Goal: Task Accomplishment & Management: Manage account settings

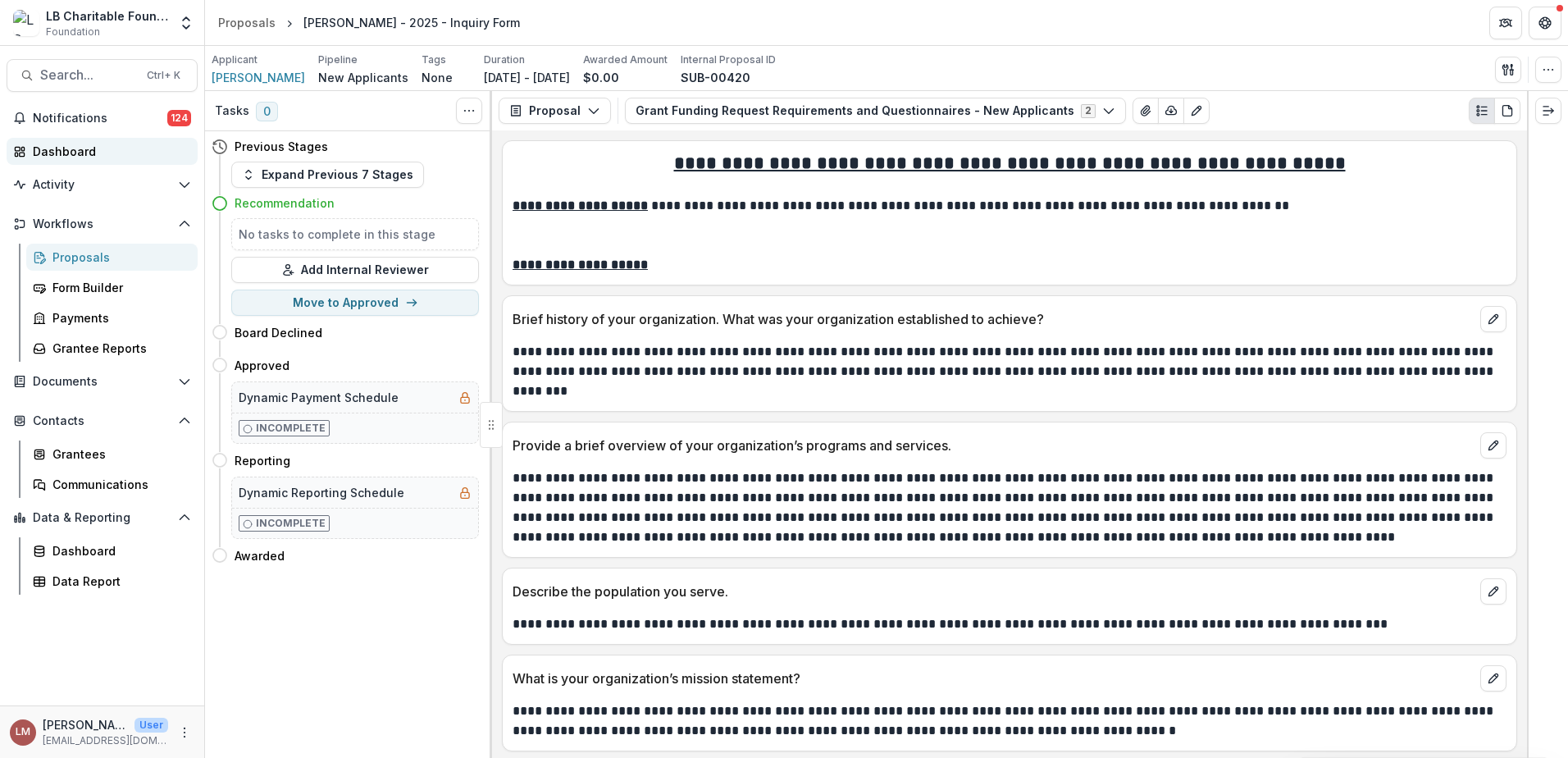
click at [61, 146] on div "Dashboard" at bounding box center [109, 151] width 152 height 17
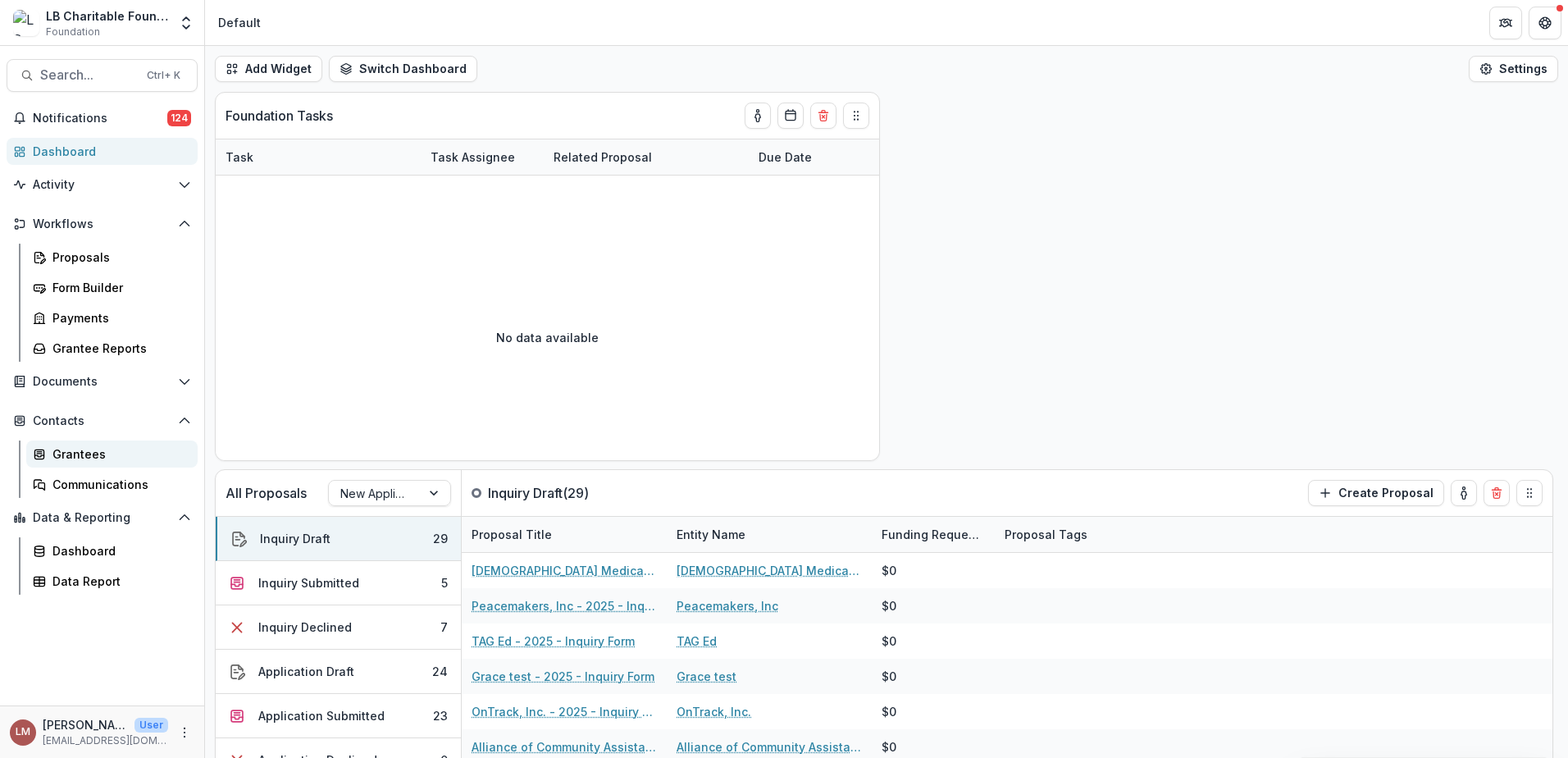
click at [78, 456] on div "Grantees" at bounding box center [119, 453] width 132 height 17
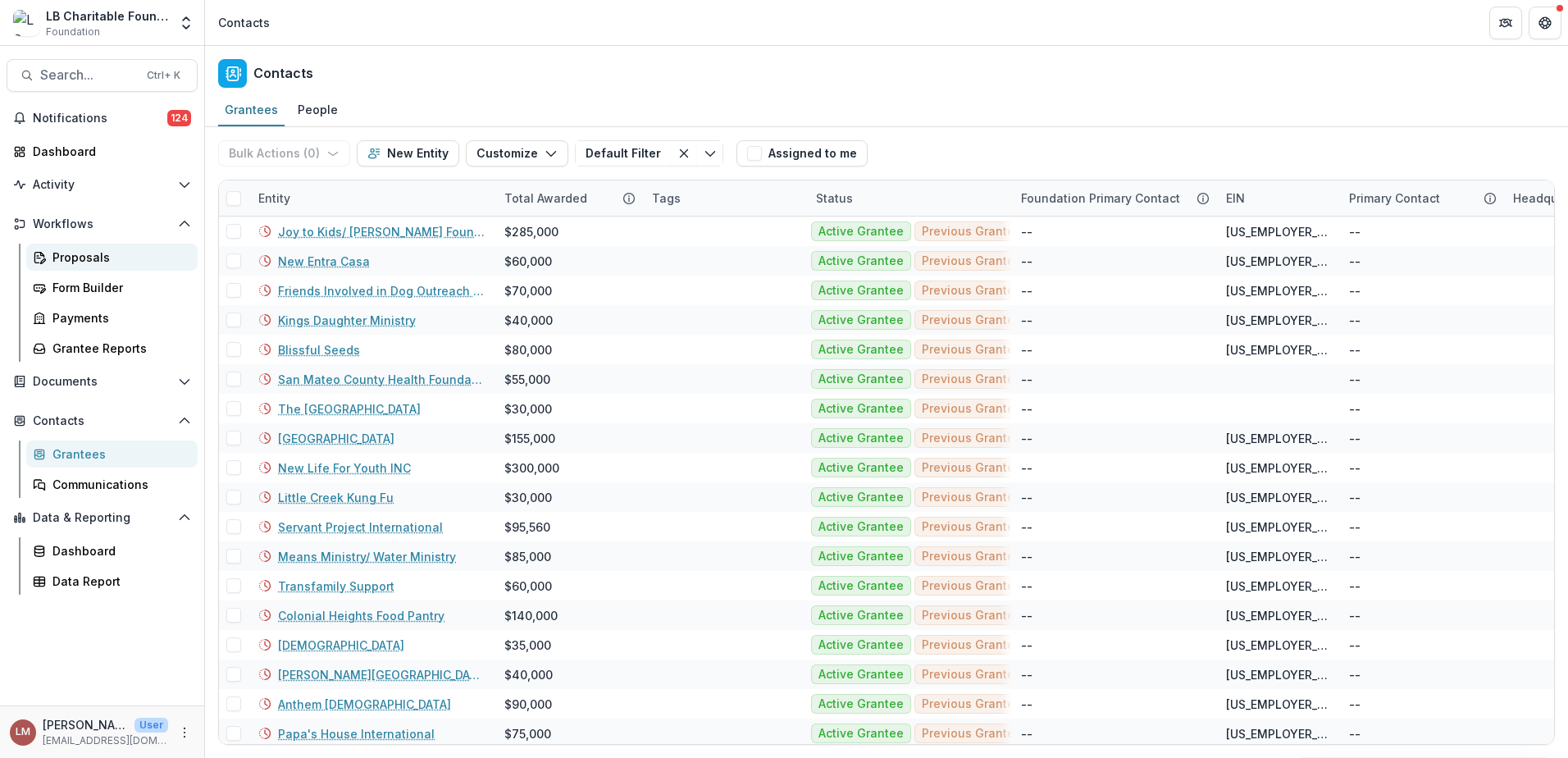
click at [83, 259] on div "Proposals" at bounding box center [119, 257] width 132 height 17
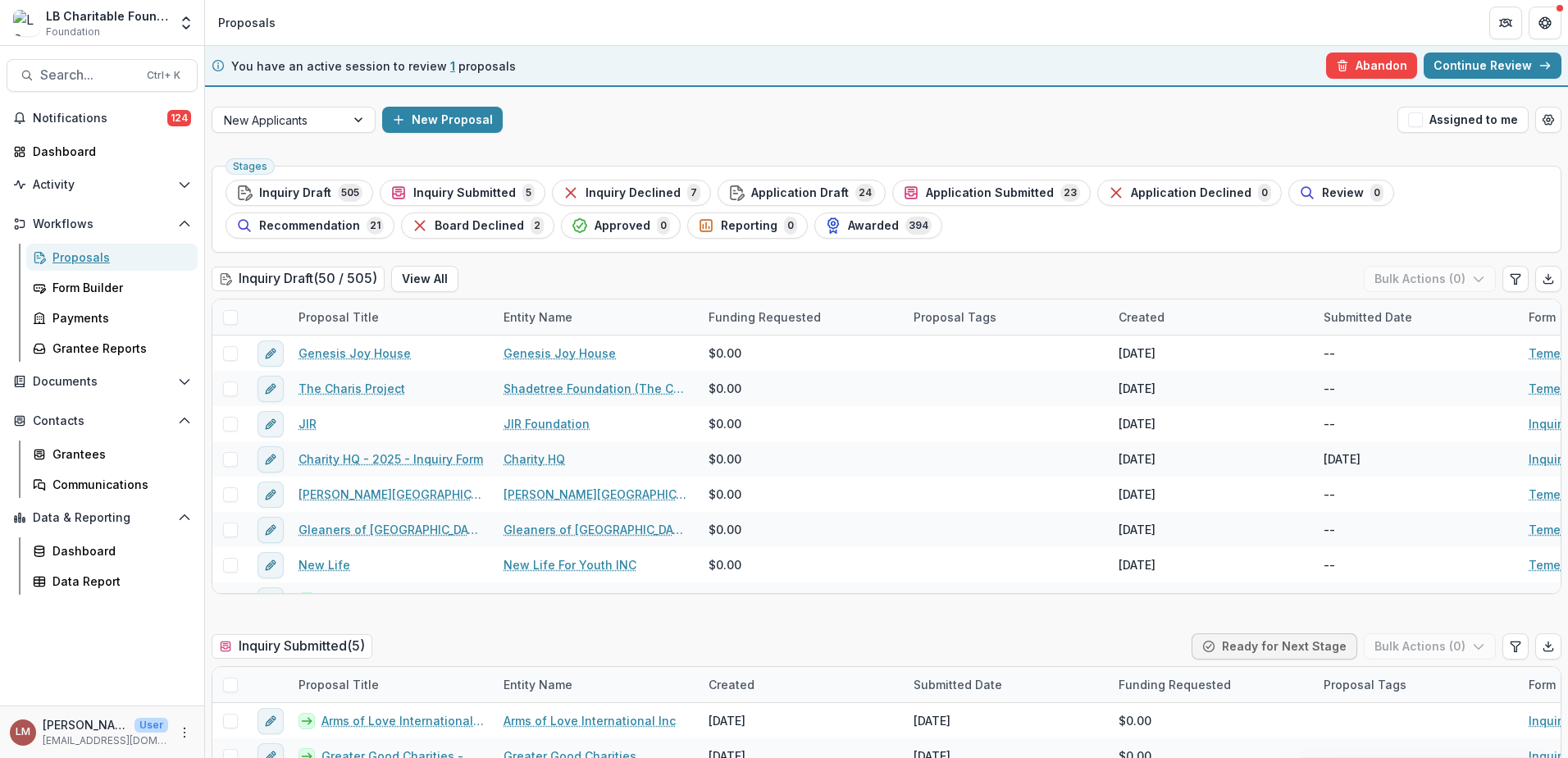
scroll to position [6, 0]
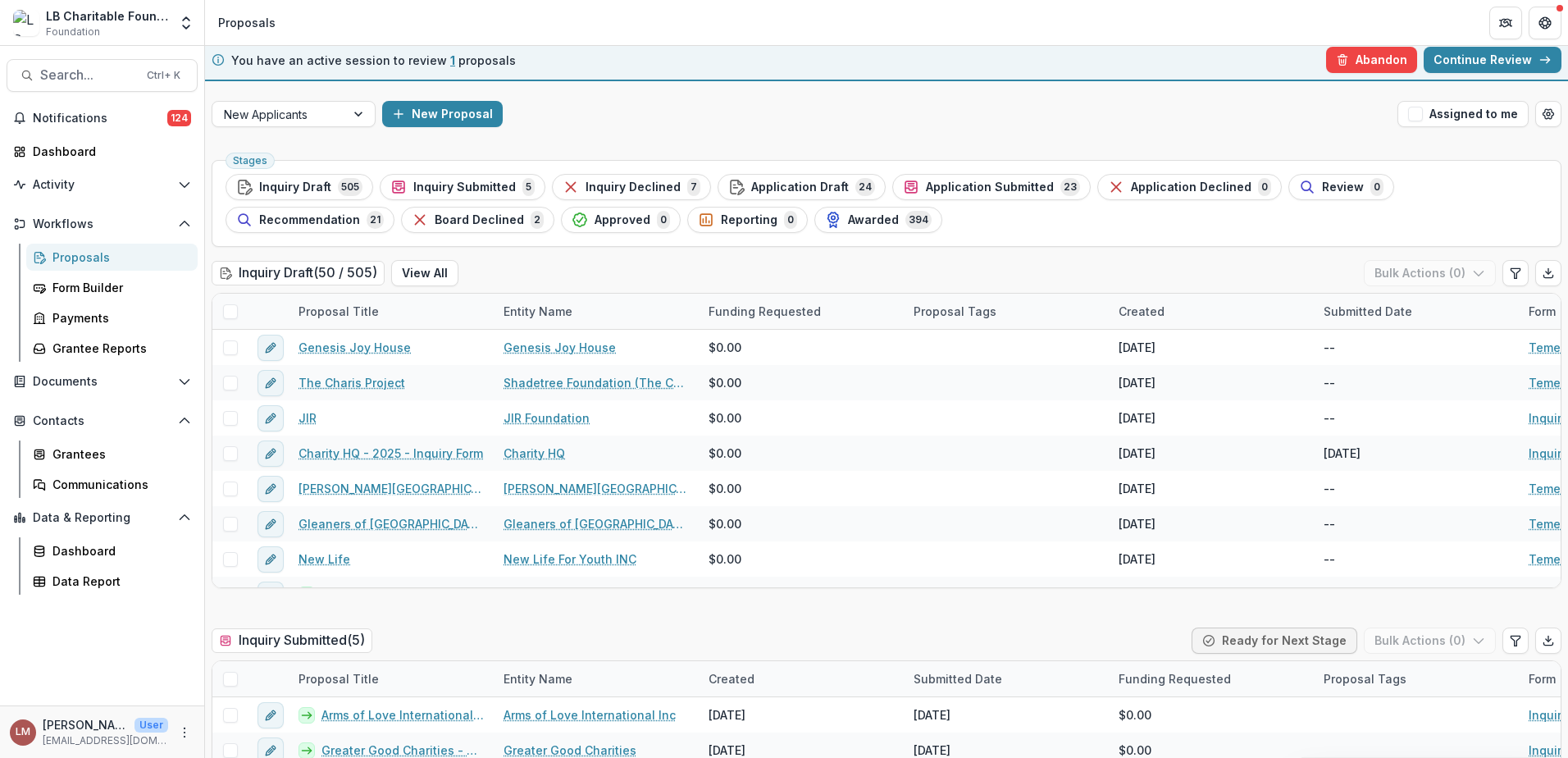
click at [360, 213] on span "Recommendation" at bounding box center [309, 220] width 101 height 14
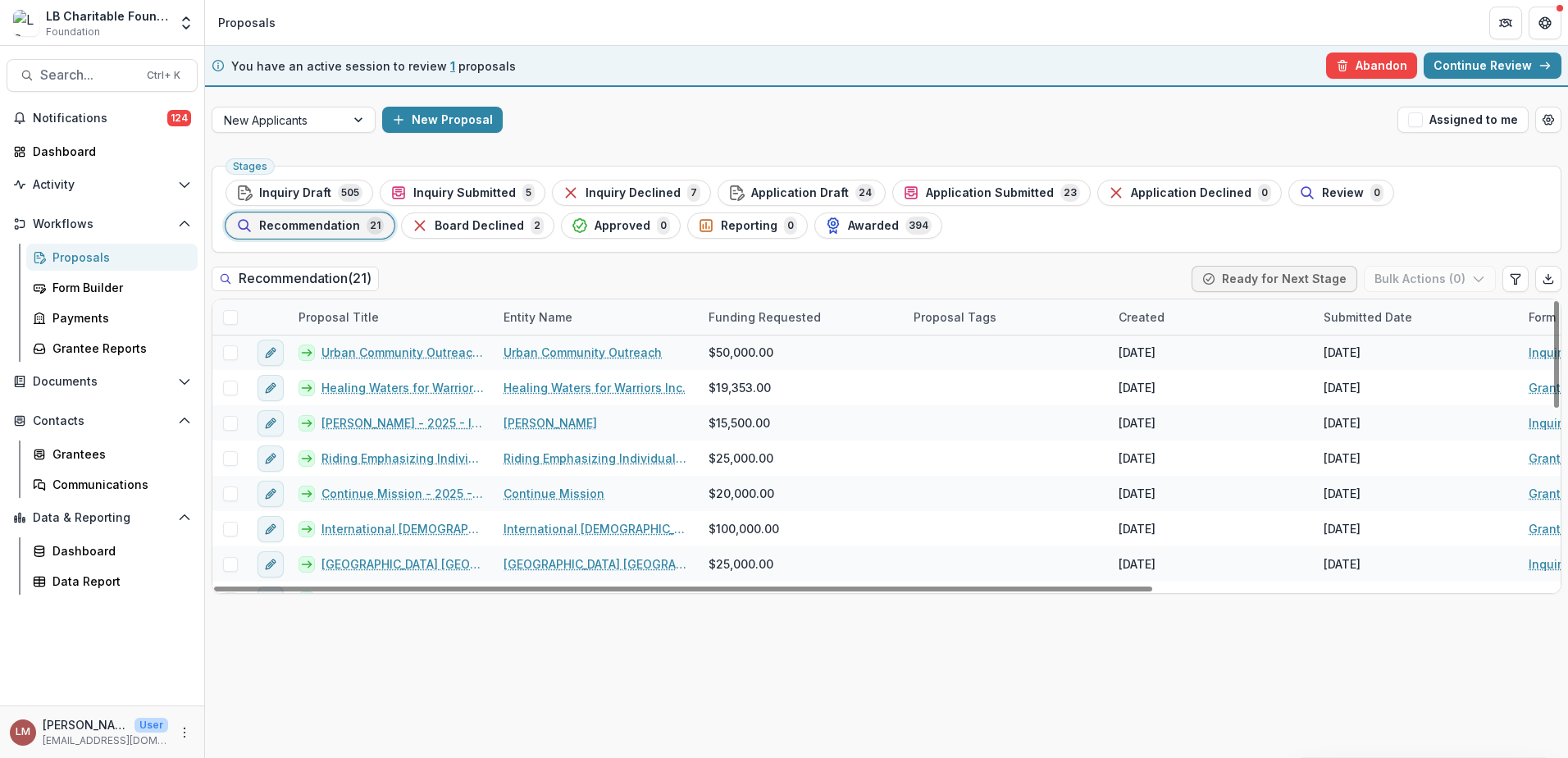
scroll to position [374, 0]
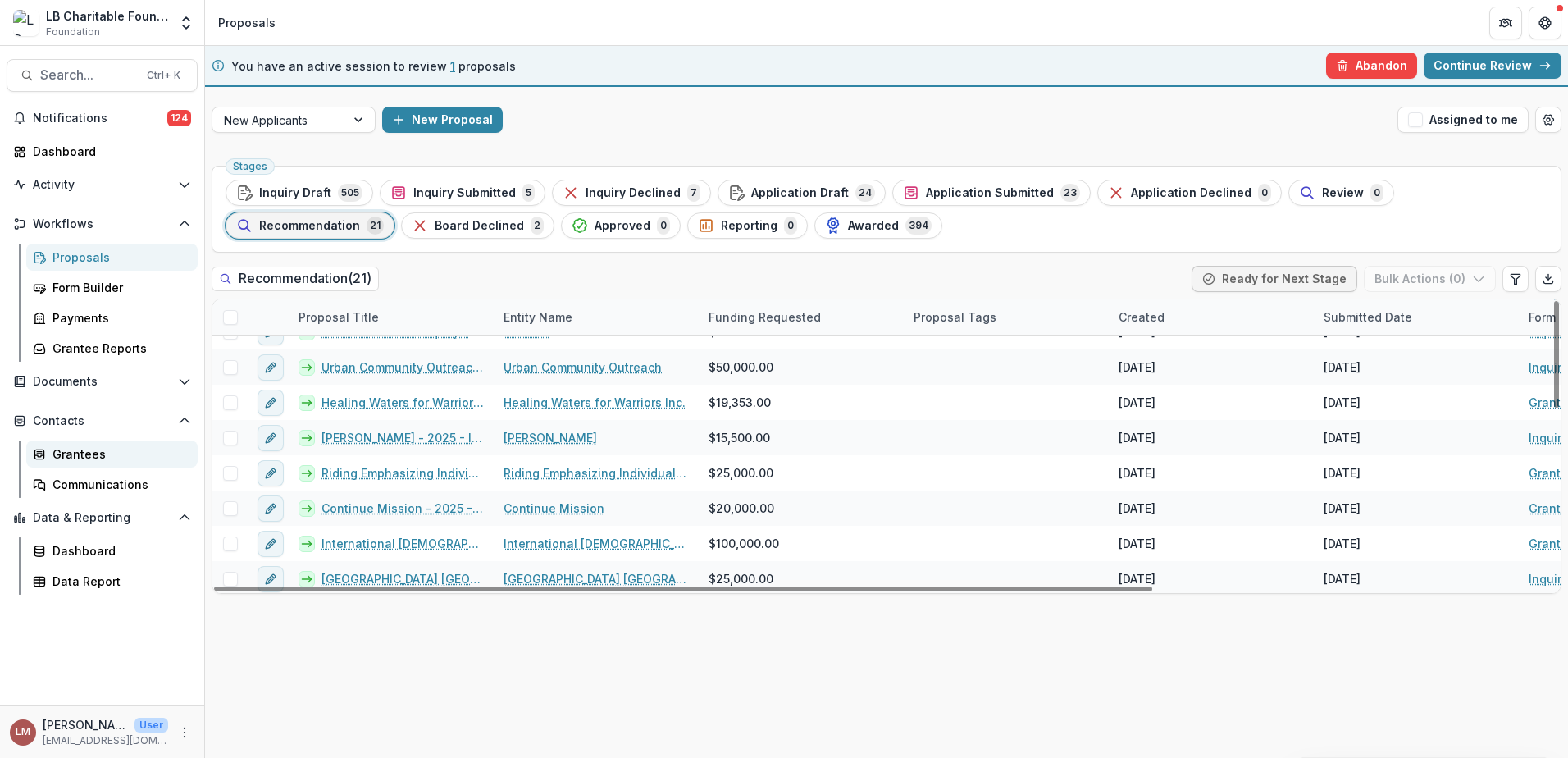
click at [66, 458] on div "Grantees" at bounding box center [119, 453] width 132 height 17
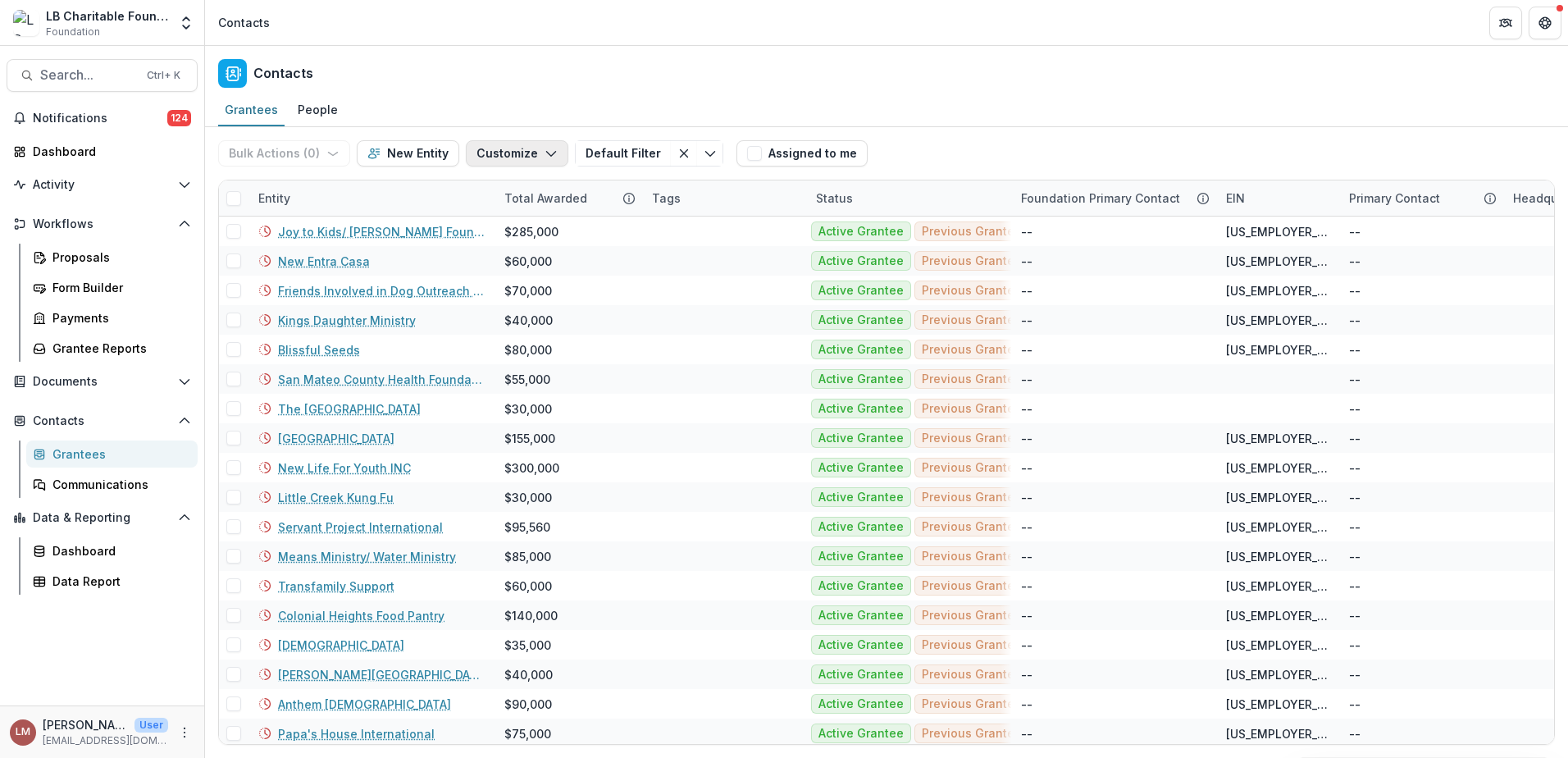
click at [544, 155] on icon "button" at bounding box center [550, 153] width 13 height 13
click at [704, 157] on icon "Toggle menu" at bounding box center [710, 153] width 13 height 13
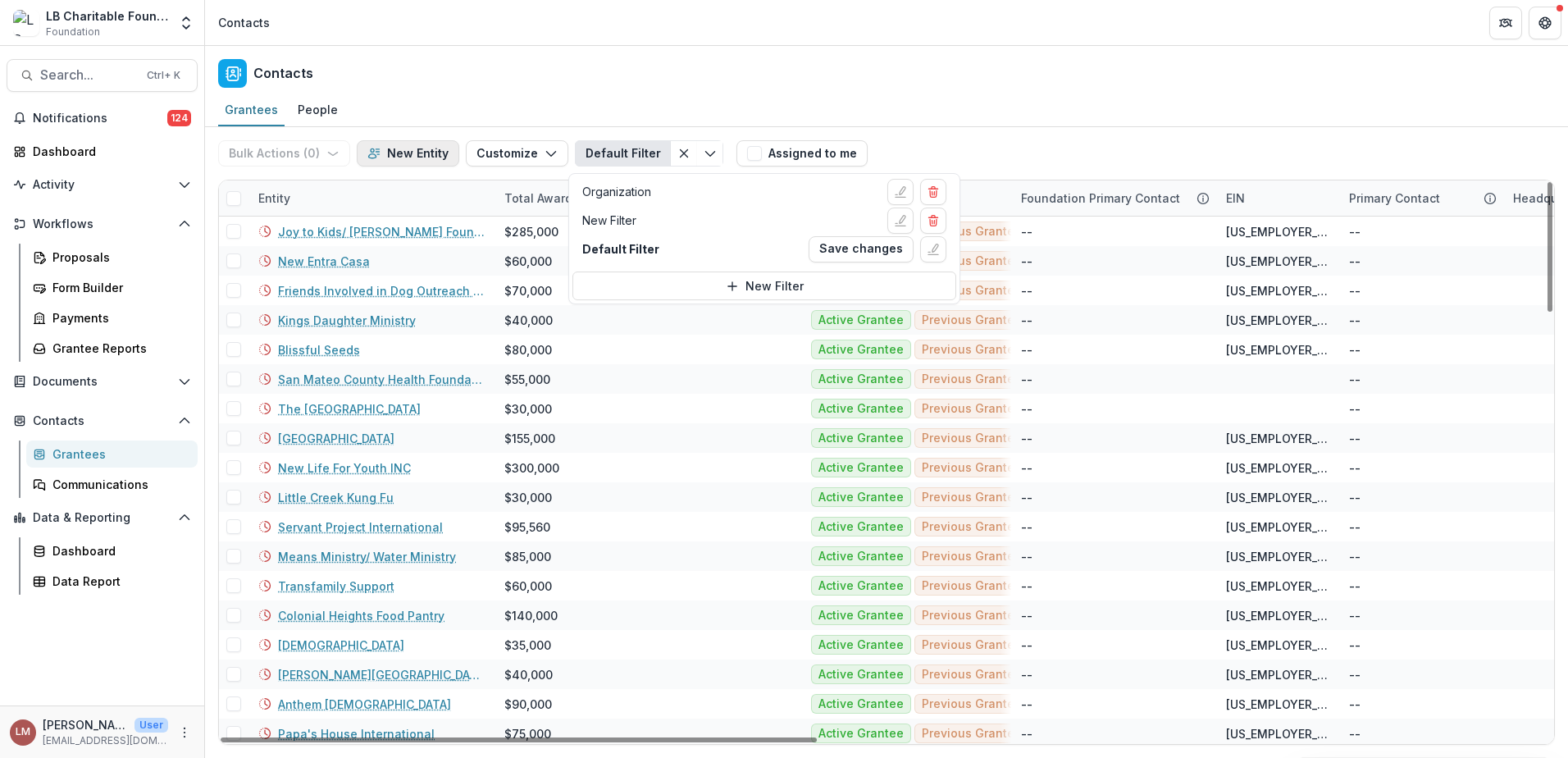
click at [427, 155] on button "New Entity" at bounding box center [407, 153] width 103 height 26
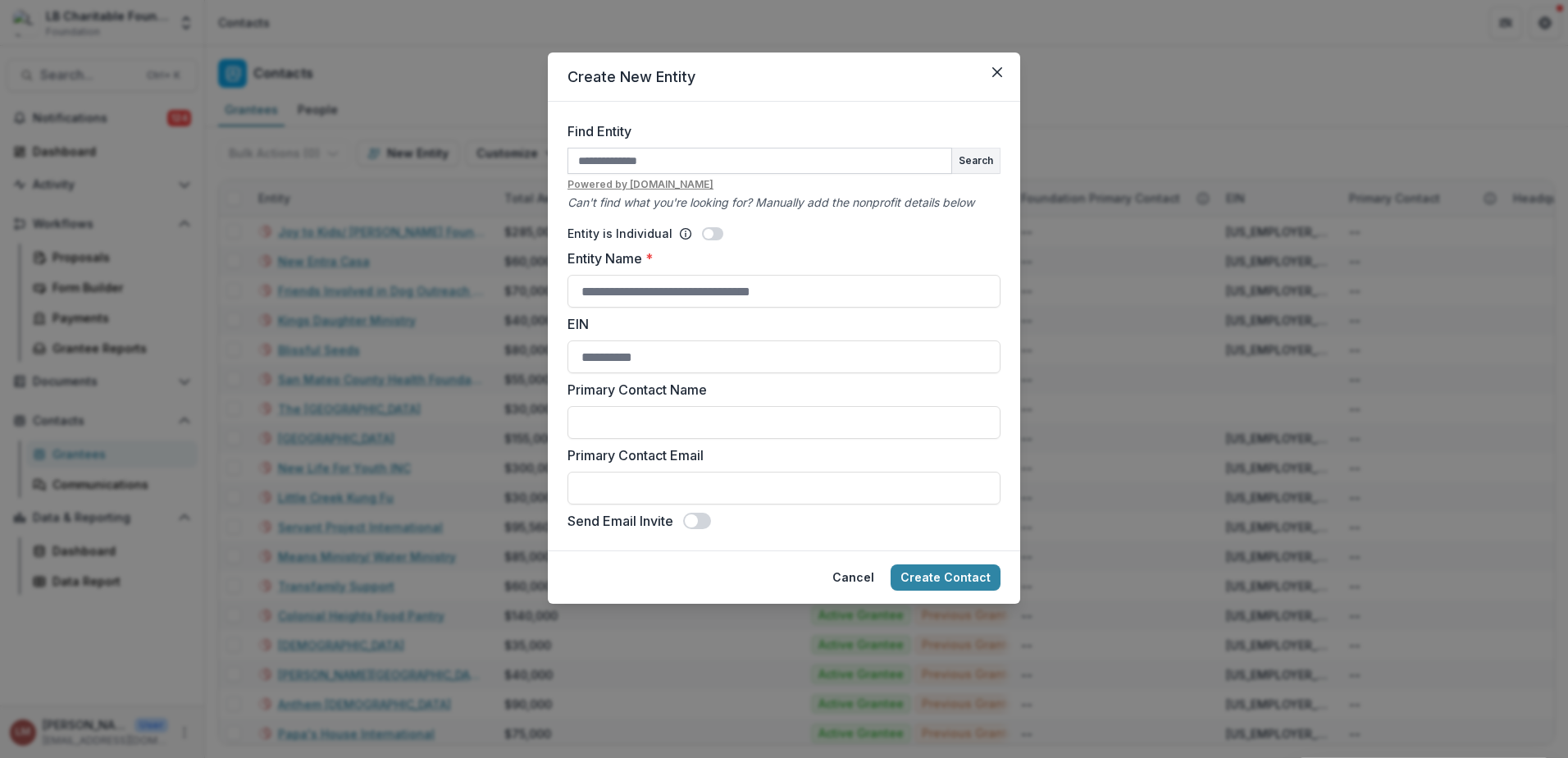
click at [621, 163] on input "Find Entity" at bounding box center [759, 161] width 385 height 26
type input "**********"
click at [988, 159] on button "Search" at bounding box center [976, 161] width 48 height 25
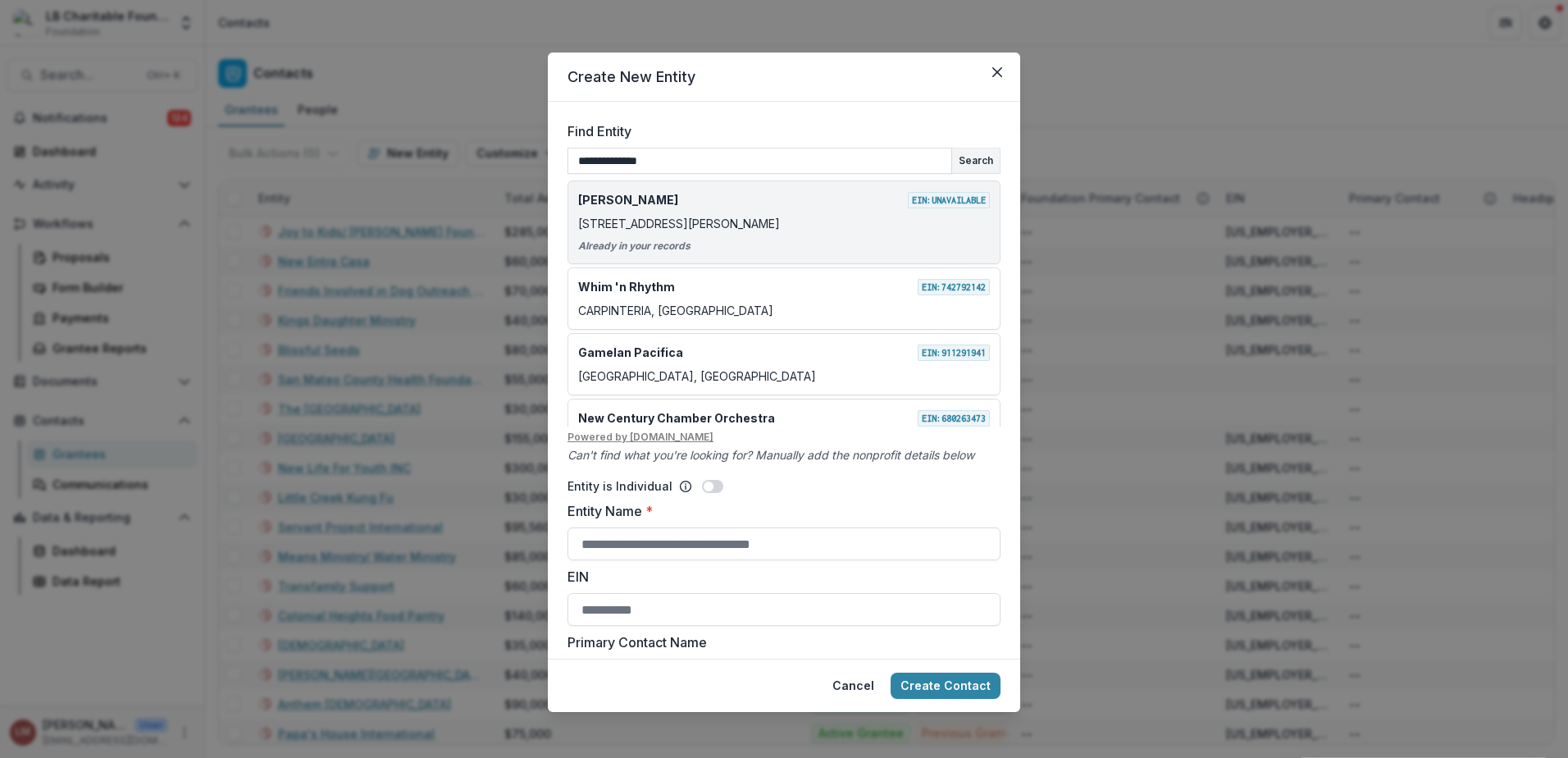
click at [629, 201] on p "[PERSON_NAME]" at bounding box center [628, 199] width 100 height 17
type input "**********"
click at [604, 197] on p "[PERSON_NAME]" at bounding box center [628, 199] width 100 height 17
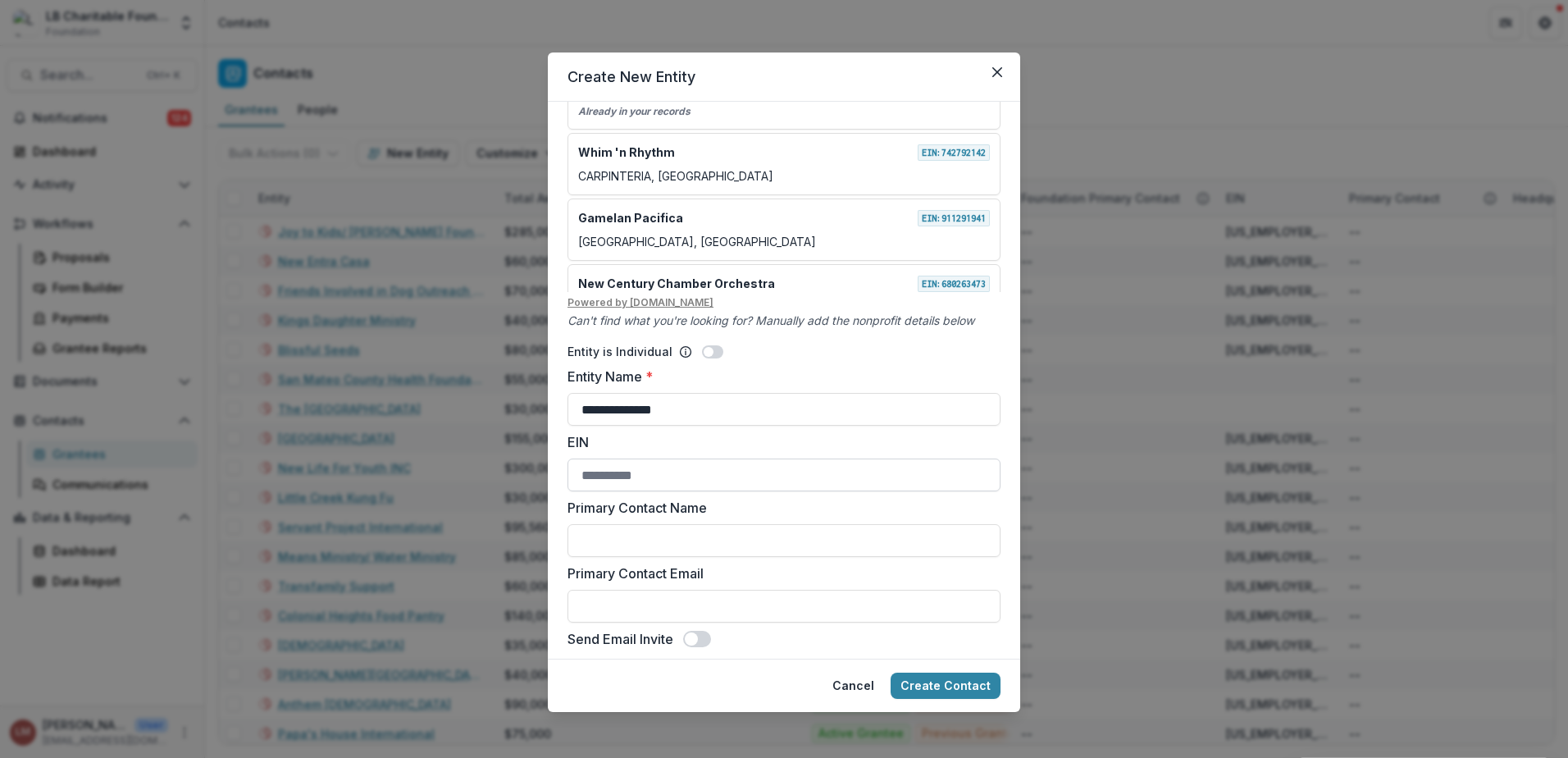
scroll to position [145, 0]
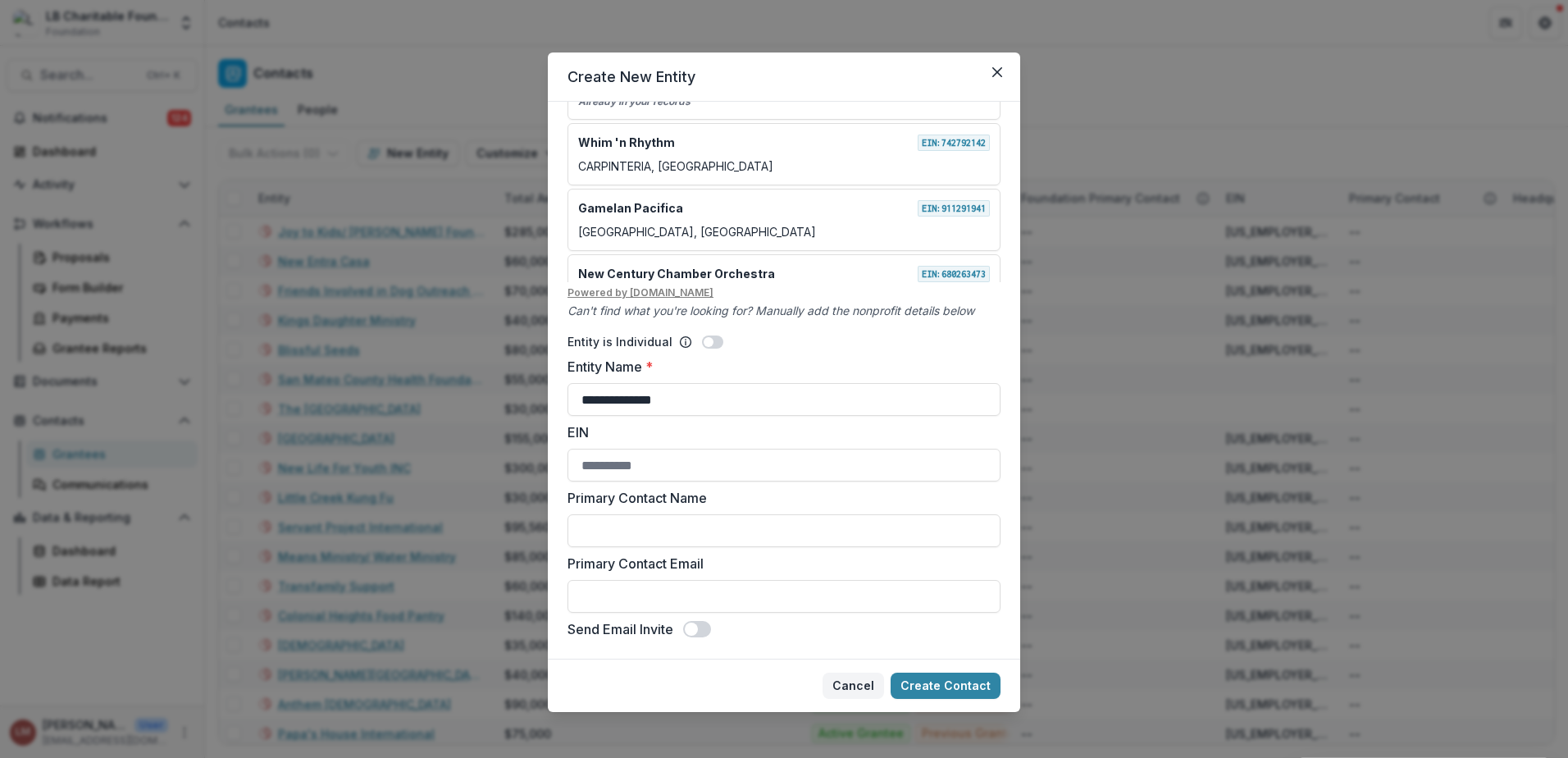
click at [858, 690] on button "Cancel" at bounding box center [854, 685] width 62 height 26
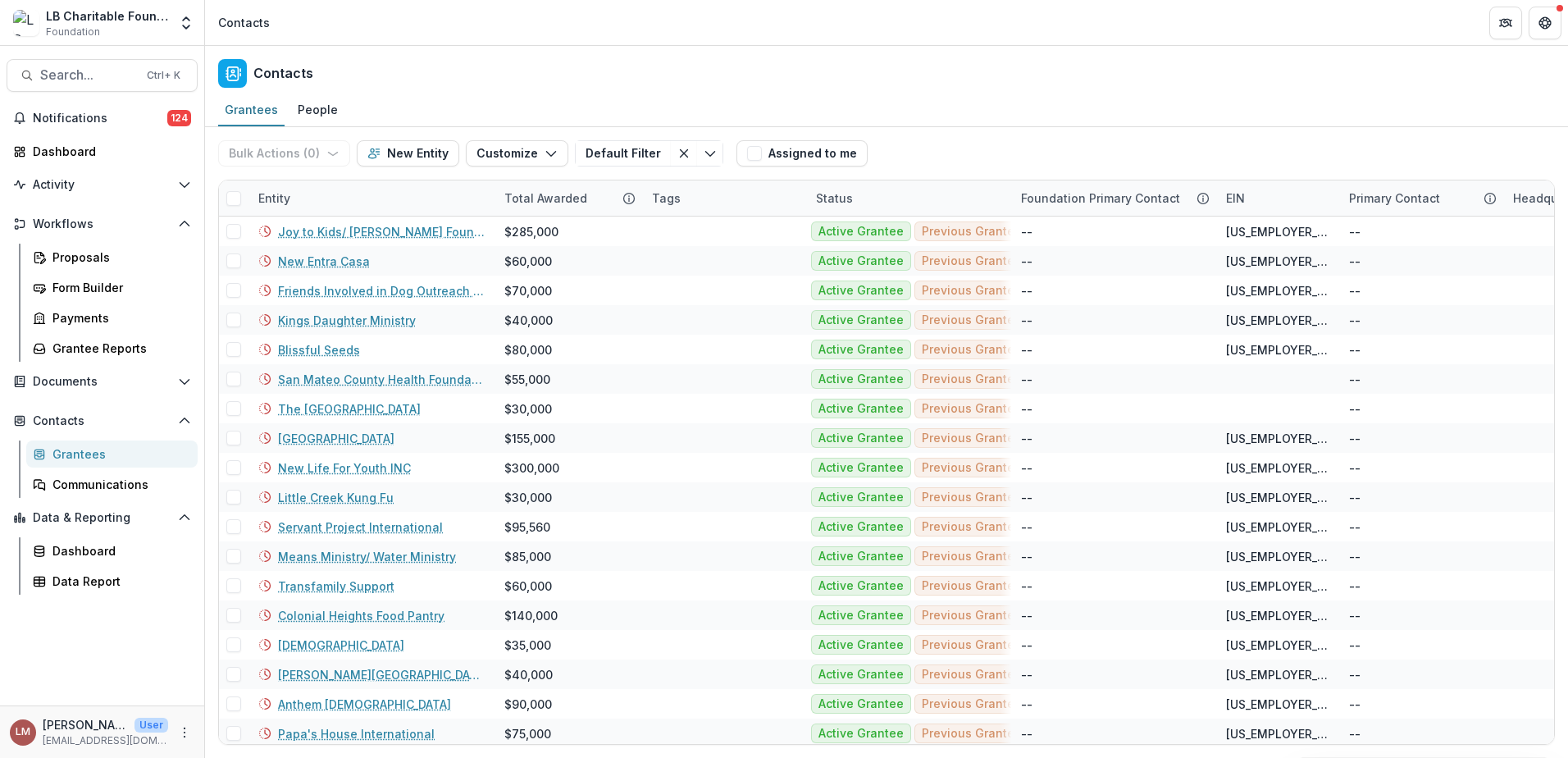
click at [67, 452] on div "Grantees" at bounding box center [119, 453] width 132 height 17
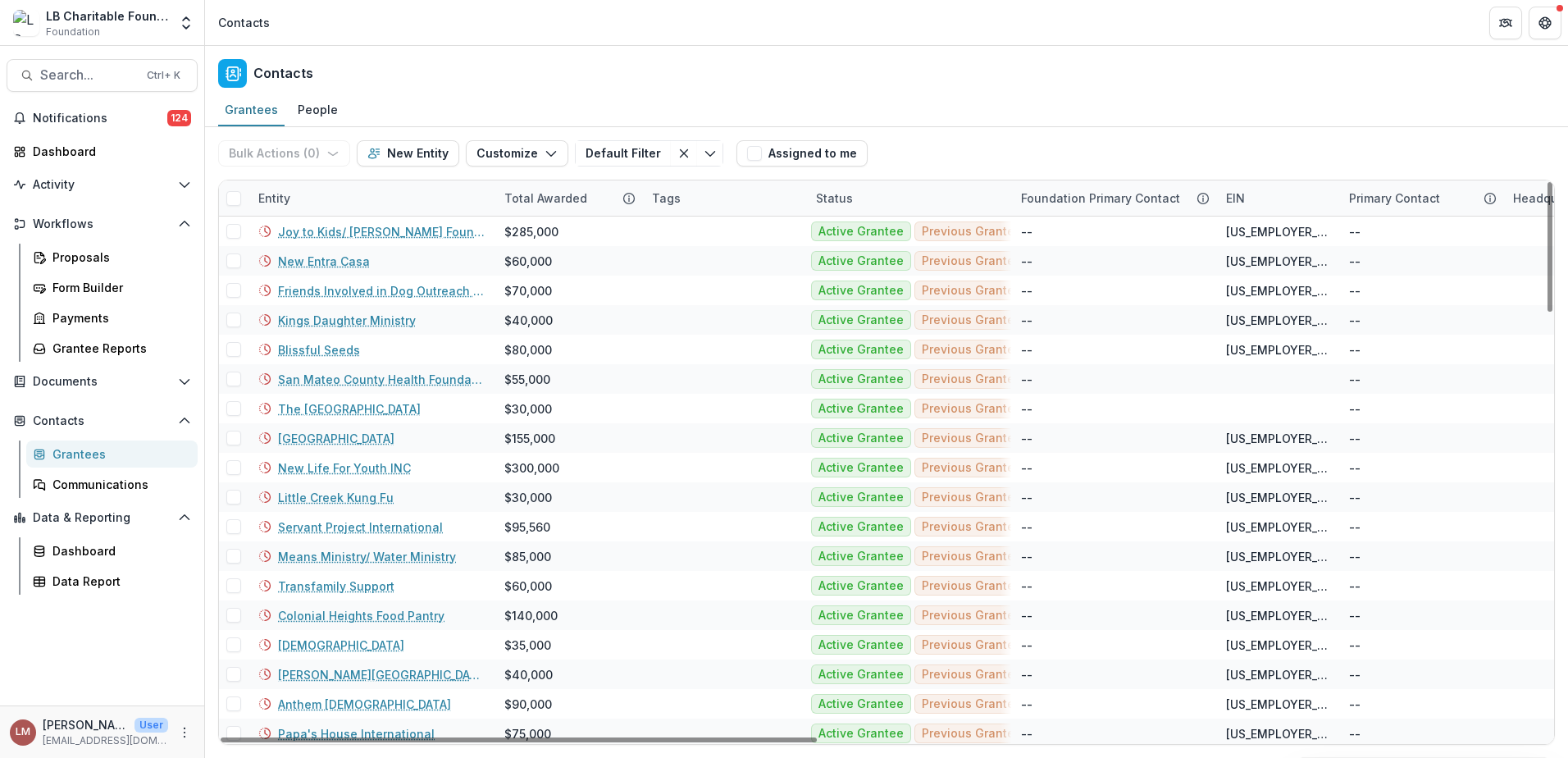
click at [401, 197] on div "Entity" at bounding box center [372, 198] width 246 height 35
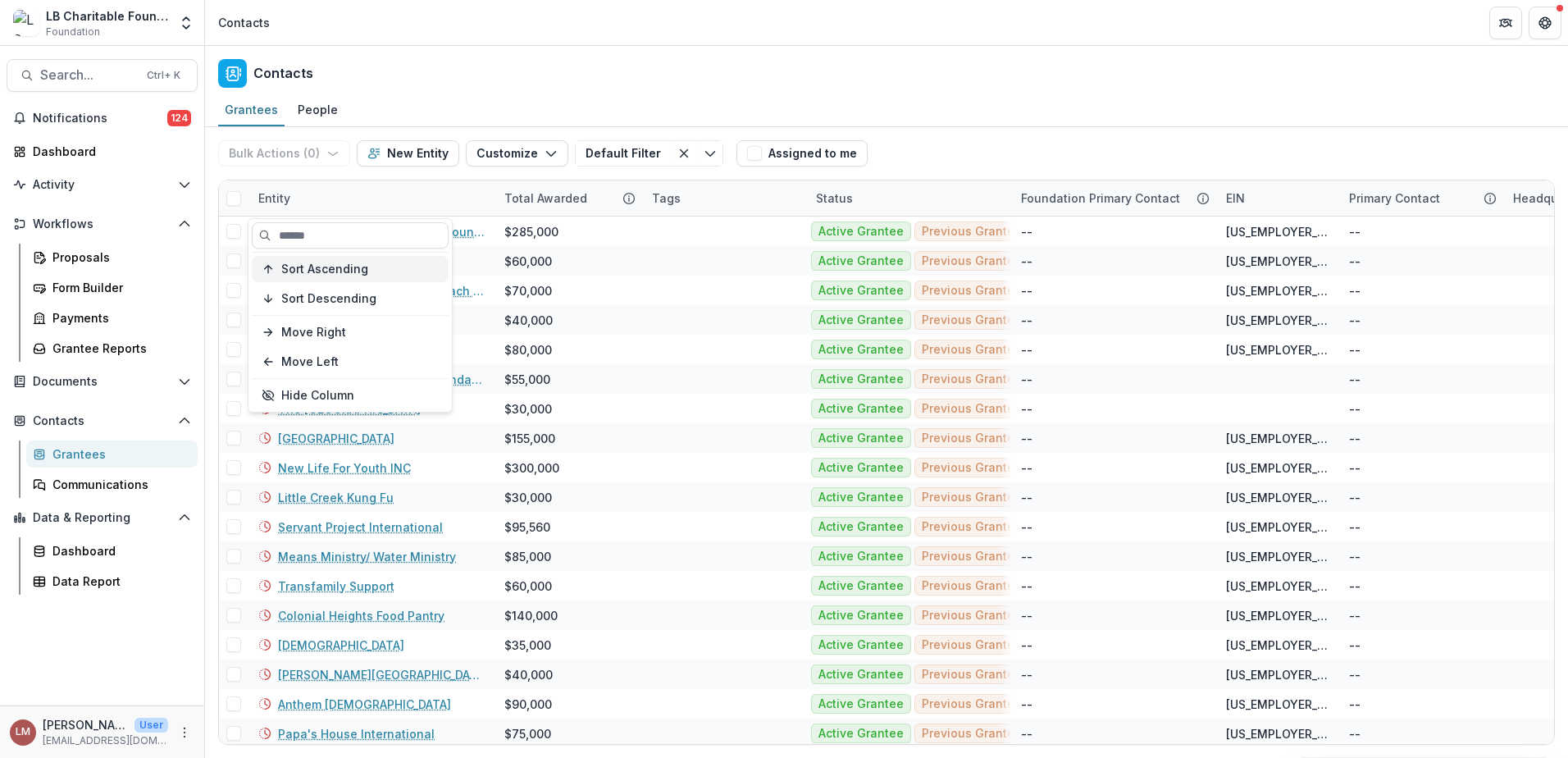
click at [341, 271] on span "Sort Ascending" at bounding box center [325, 270] width 87 height 14
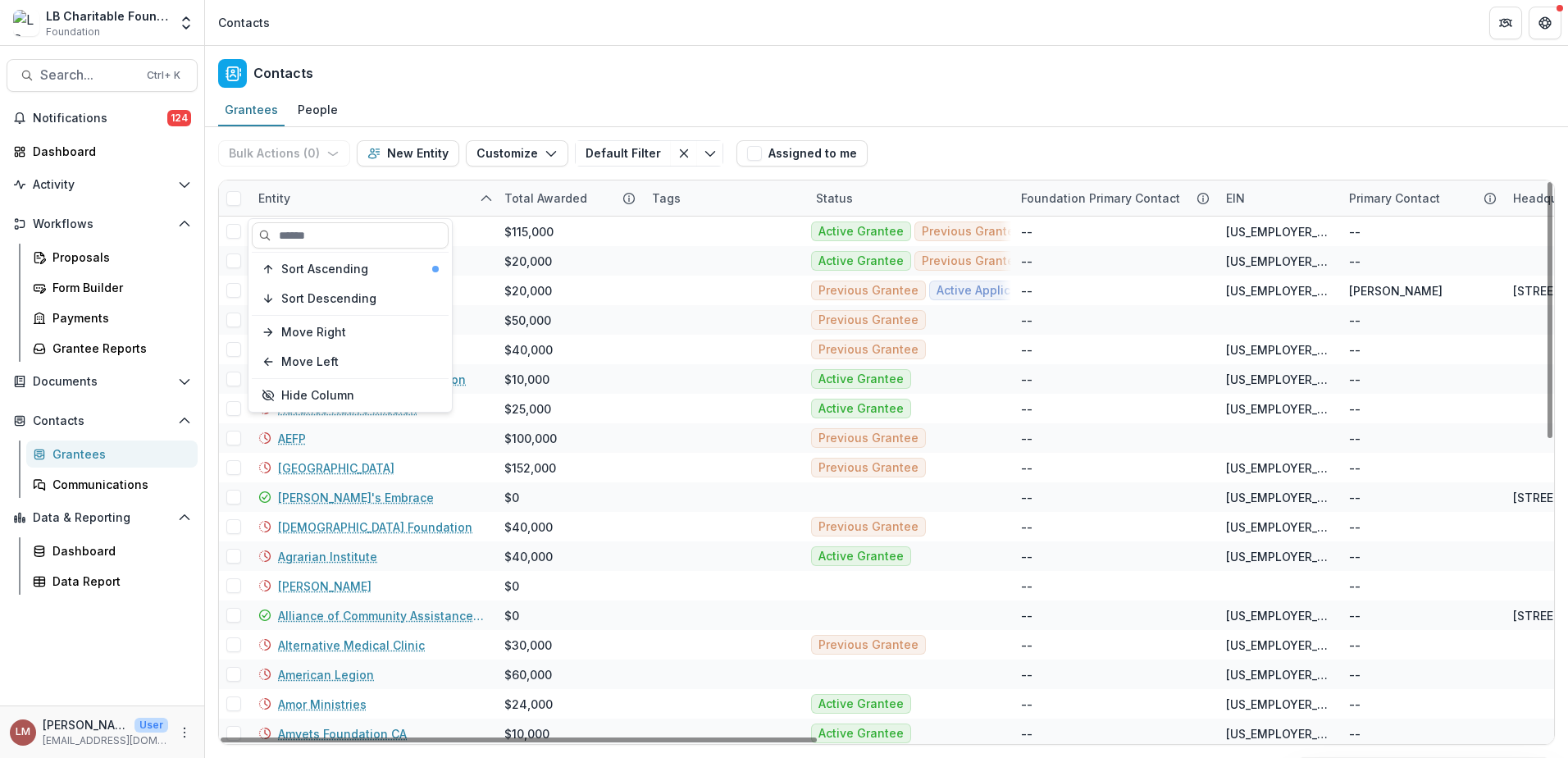
click at [376, 190] on div "Entity" at bounding box center [372, 198] width 246 height 35
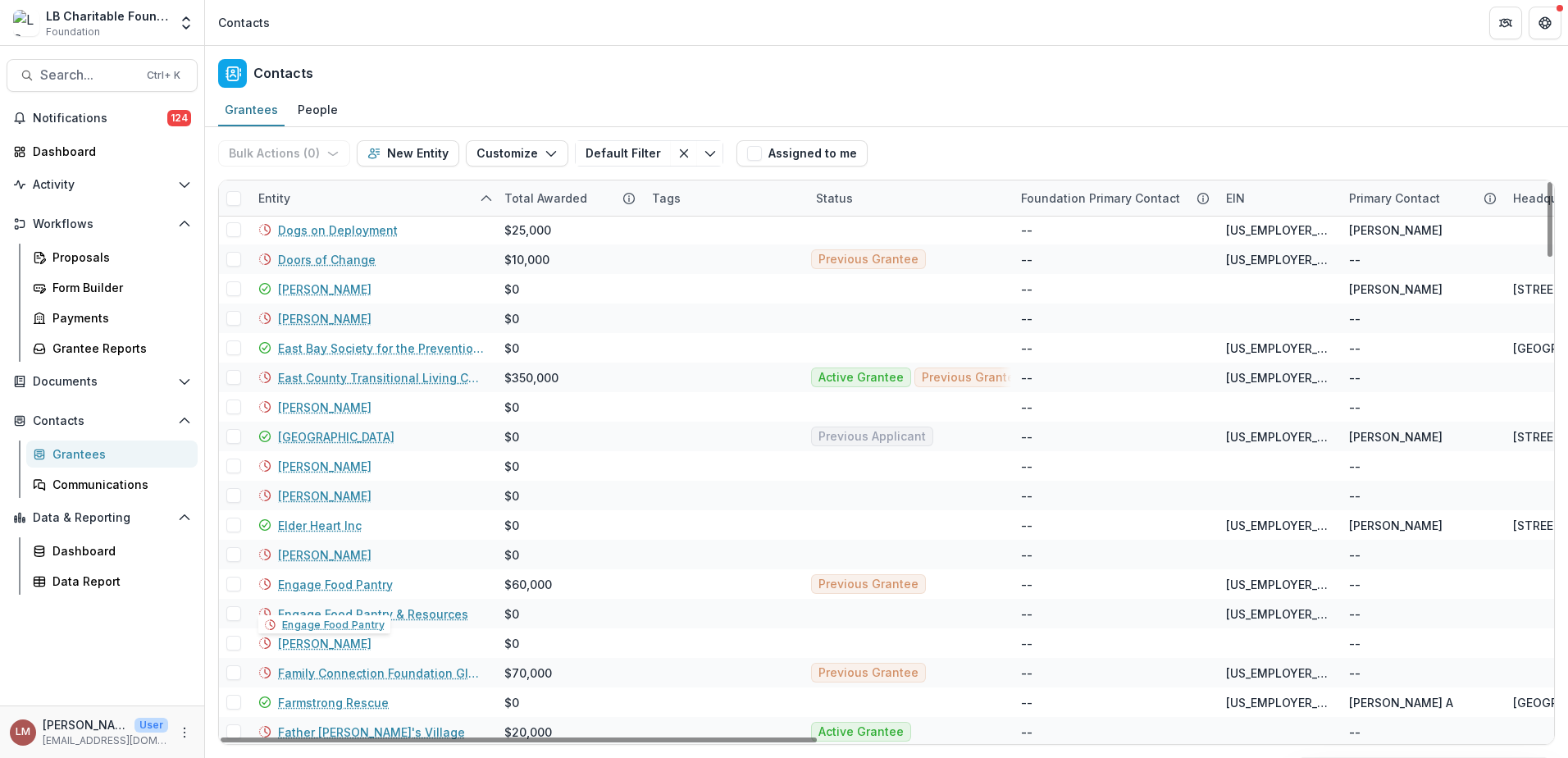
scroll to position [2438, 0]
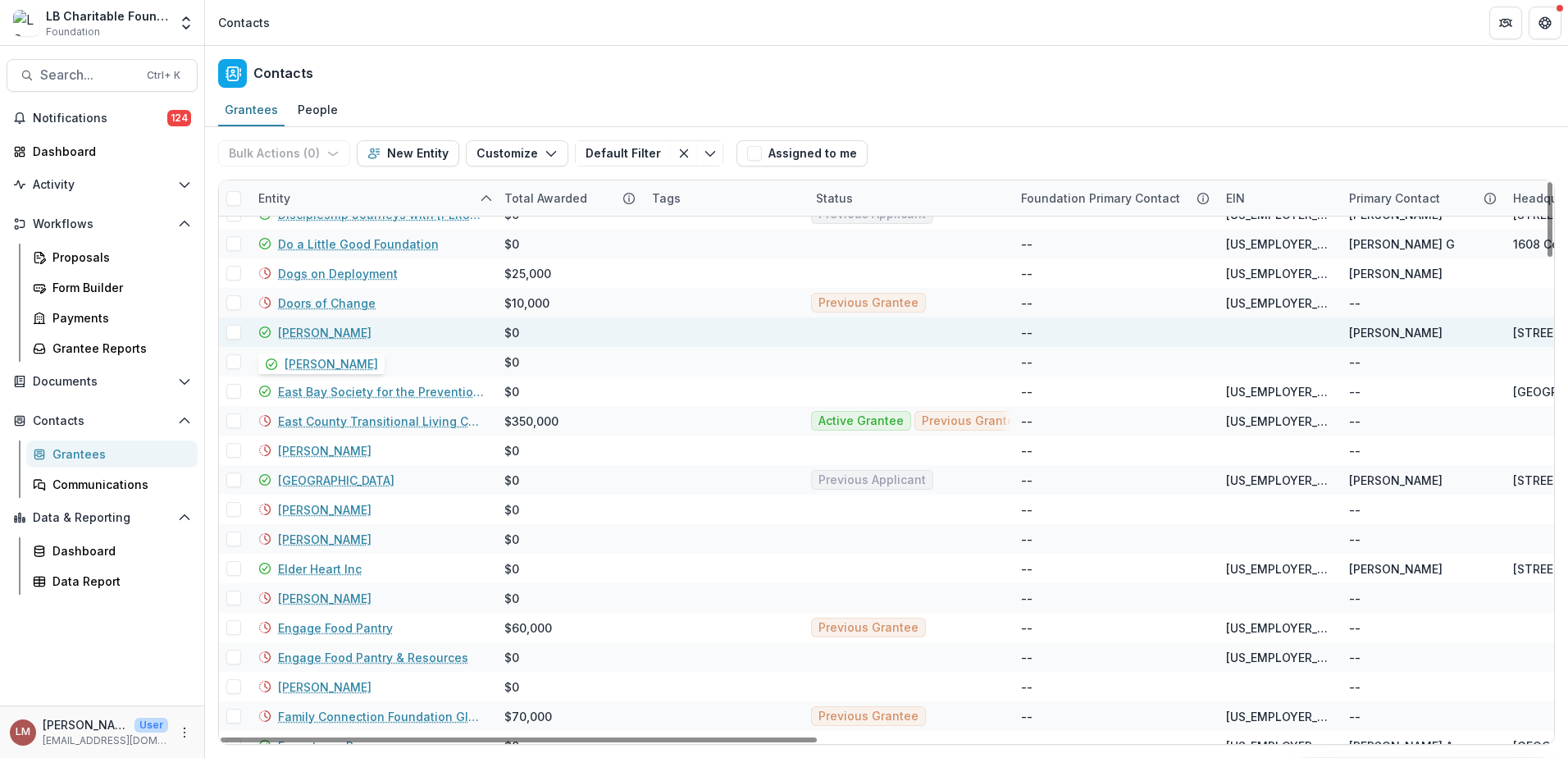
click at [328, 333] on link "[PERSON_NAME]" at bounding box center [325, 332] width 94 height 17
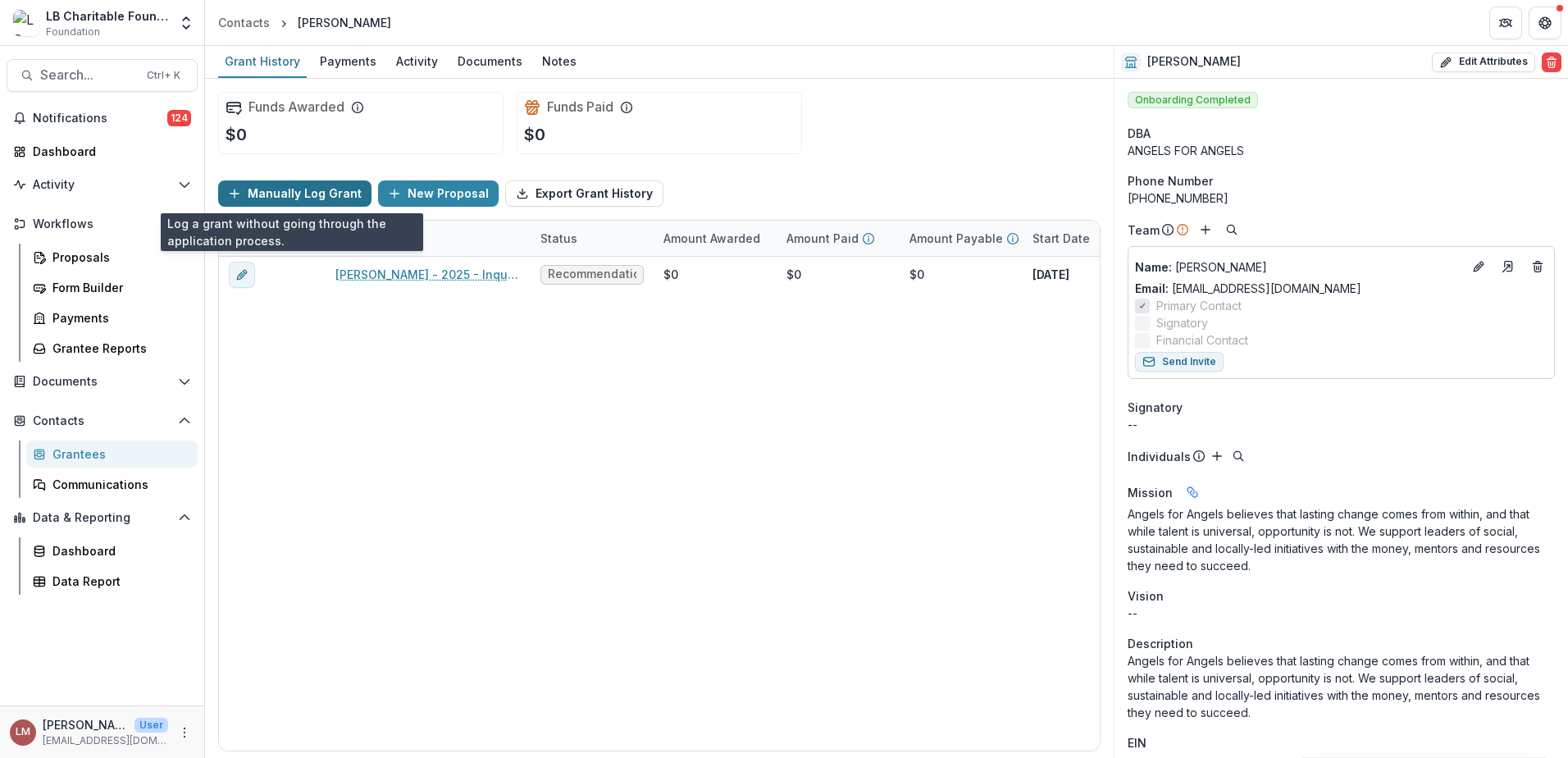
click at [265, 196] on button "Manually Log Grant" at bounding box center [295, 194] width 154 height 26
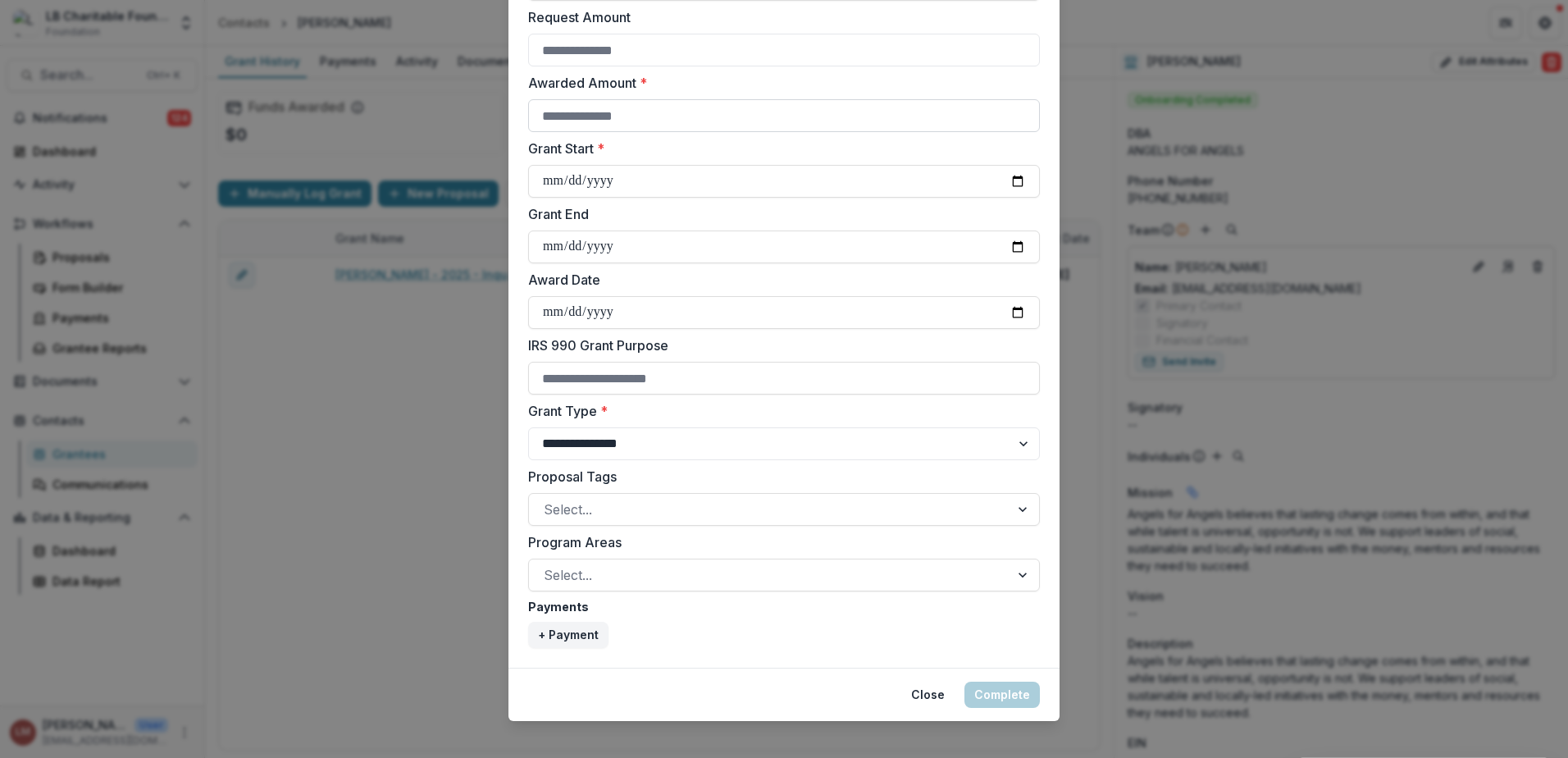
scroll to position [464, 0]
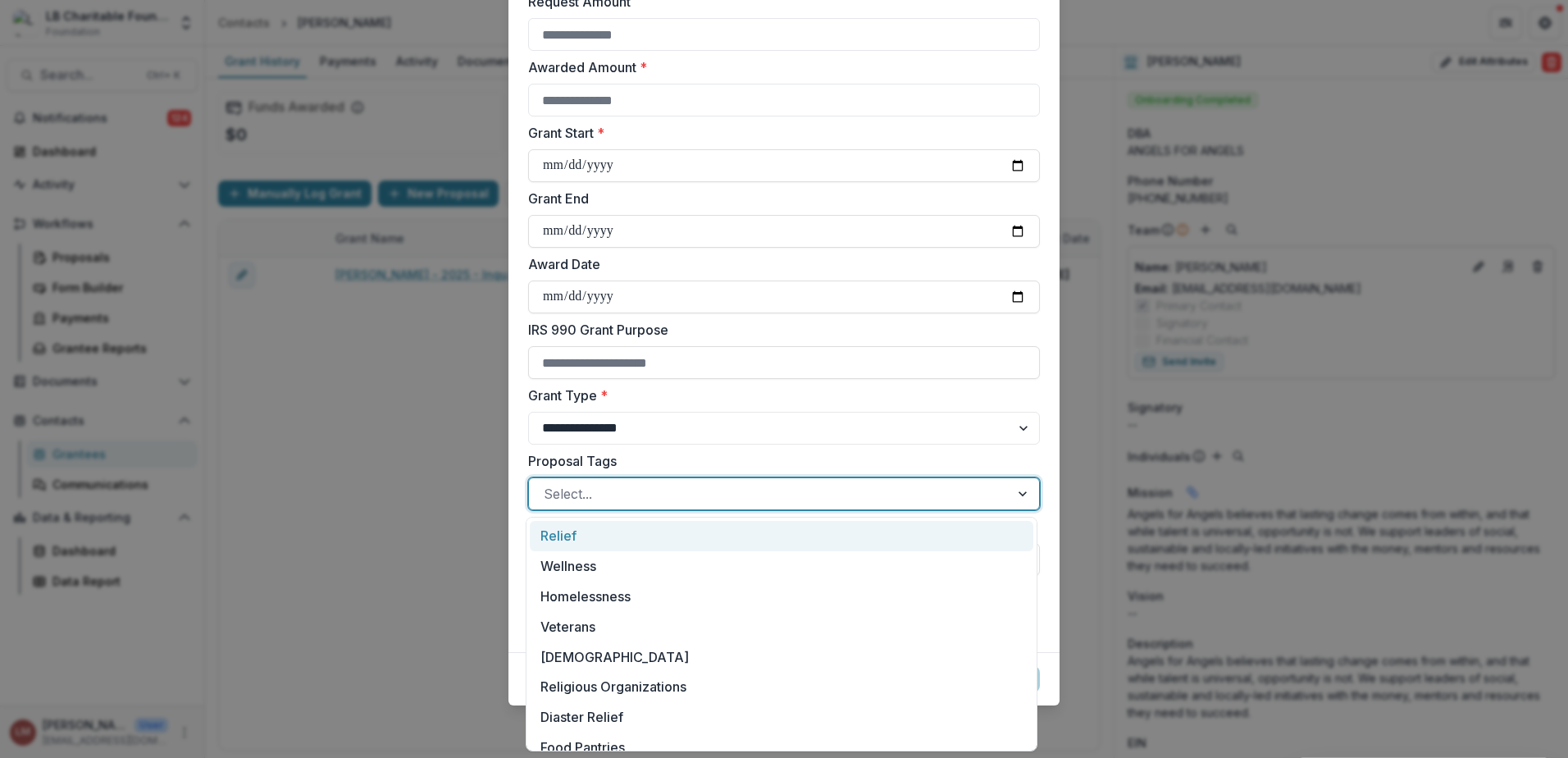
click at [1018, 494] on div at bounding box center [1025, 493] width 30 height 31
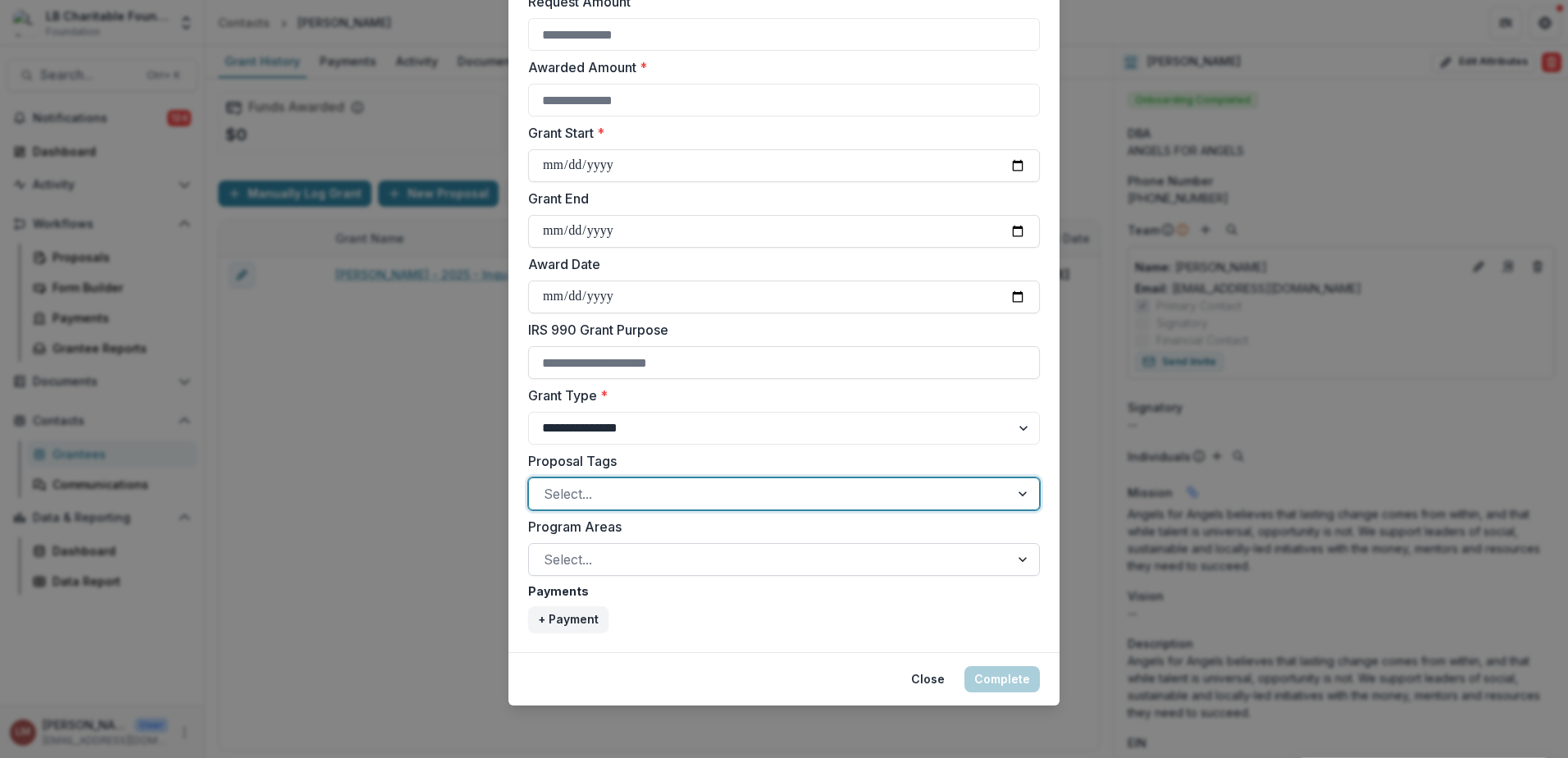
click at [1021, 557] on div at bounding box center [1025, 558] width 30 height 31
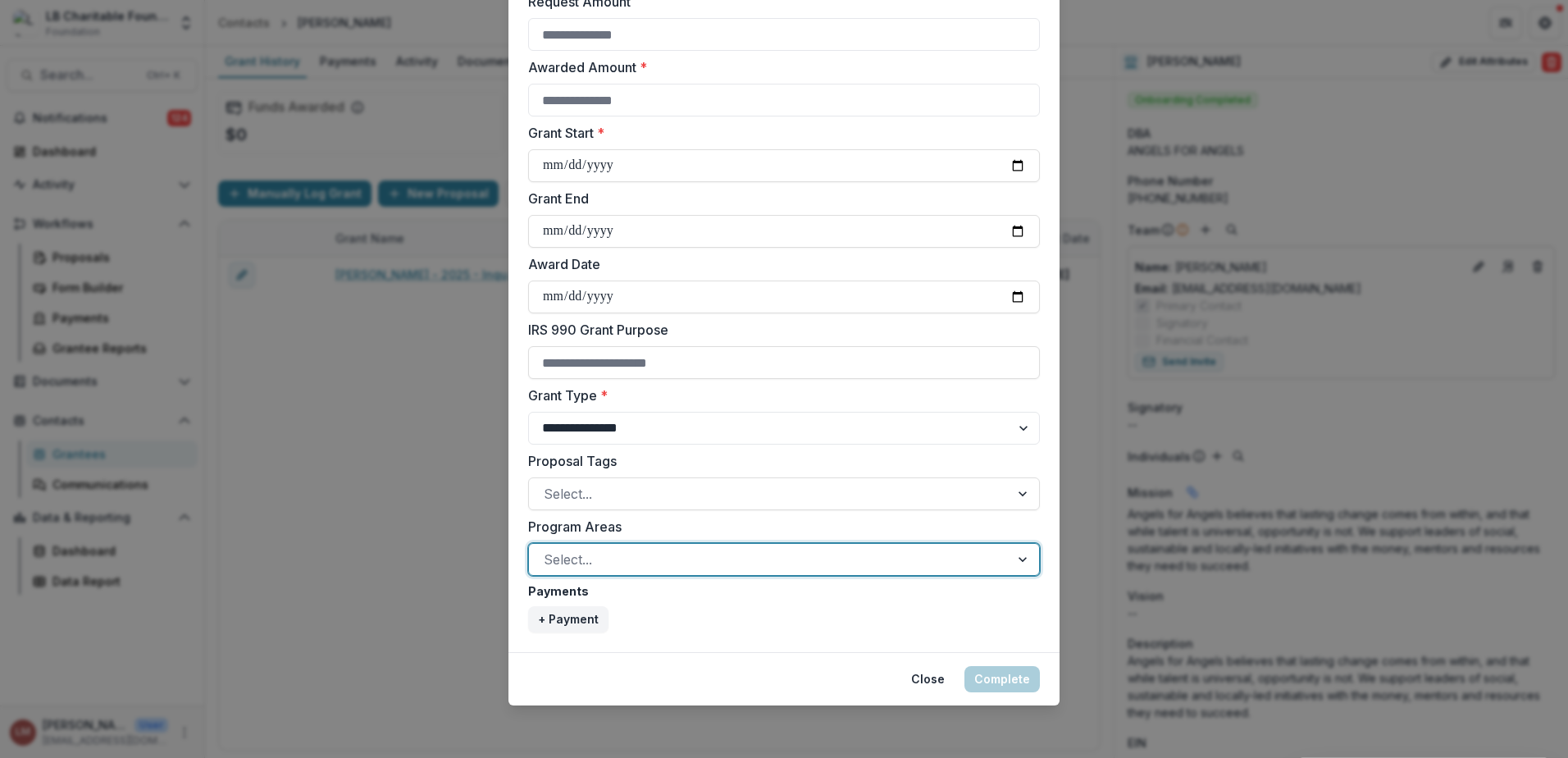
click at [1021, 557] on div at bounding box center [1025, 558] width 30 height 31
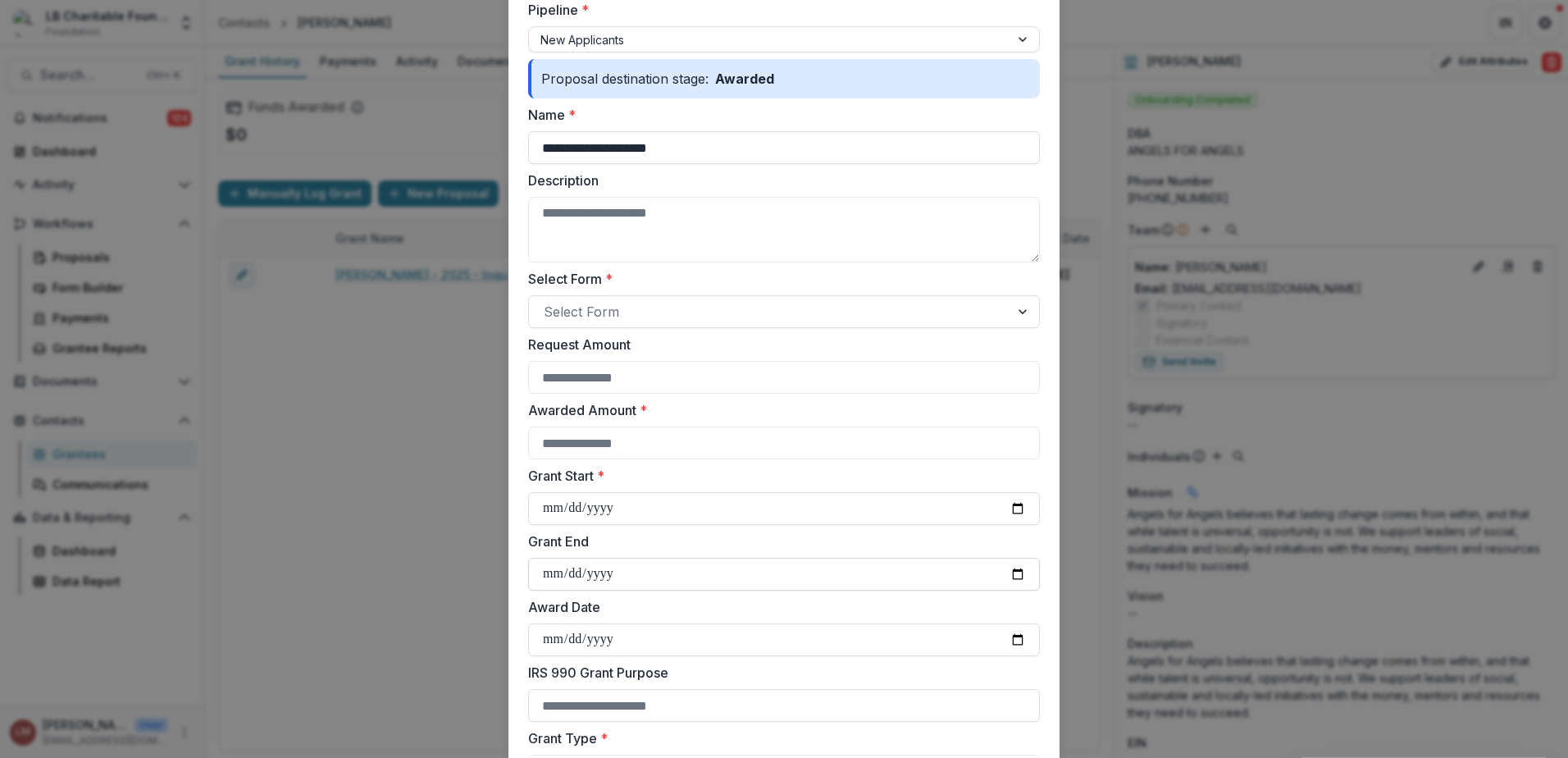
scroll to position [0, 0]
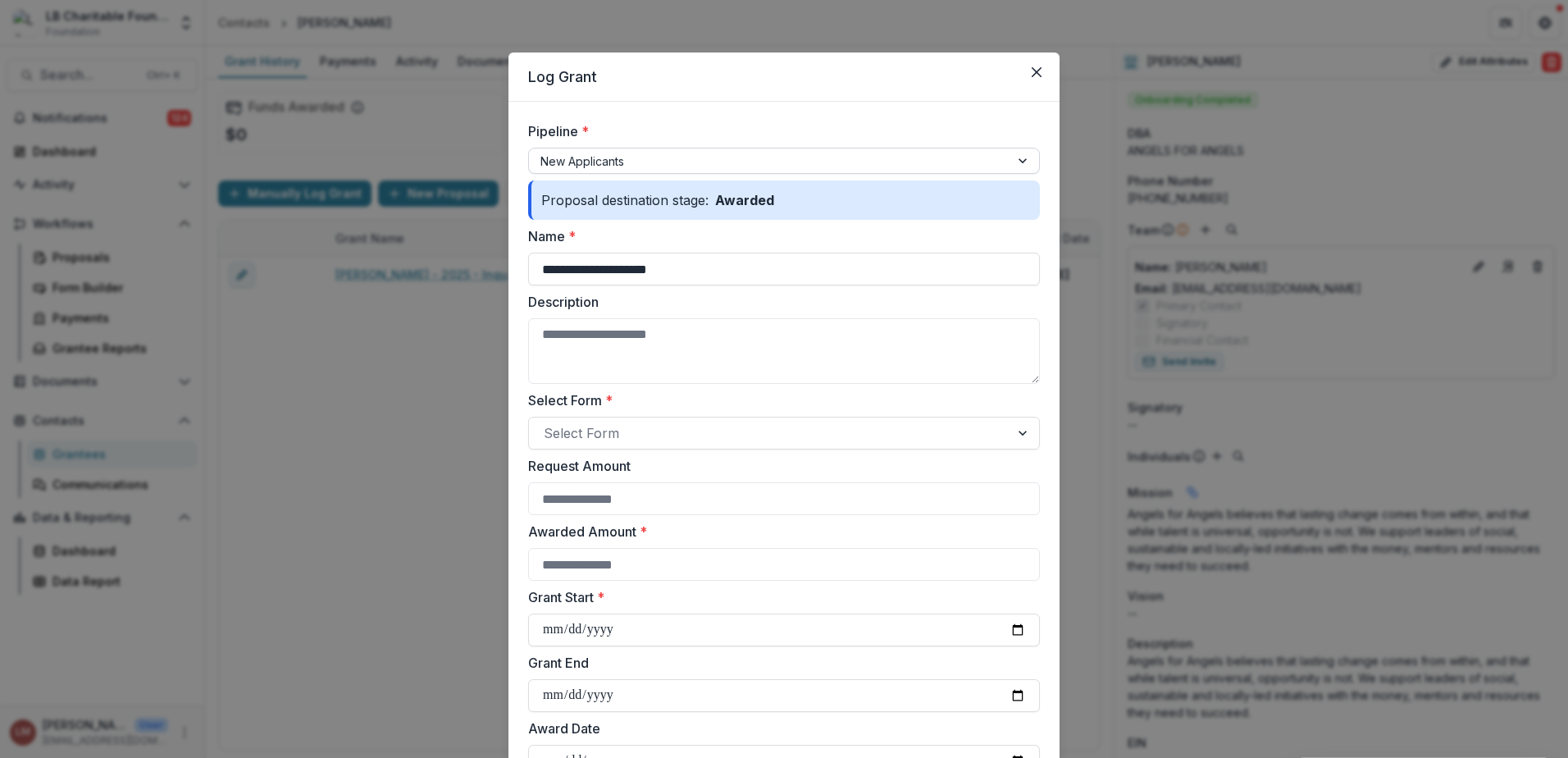
click at [1021, 163] on div at bounding box center [1025, 161] width 30 height 25
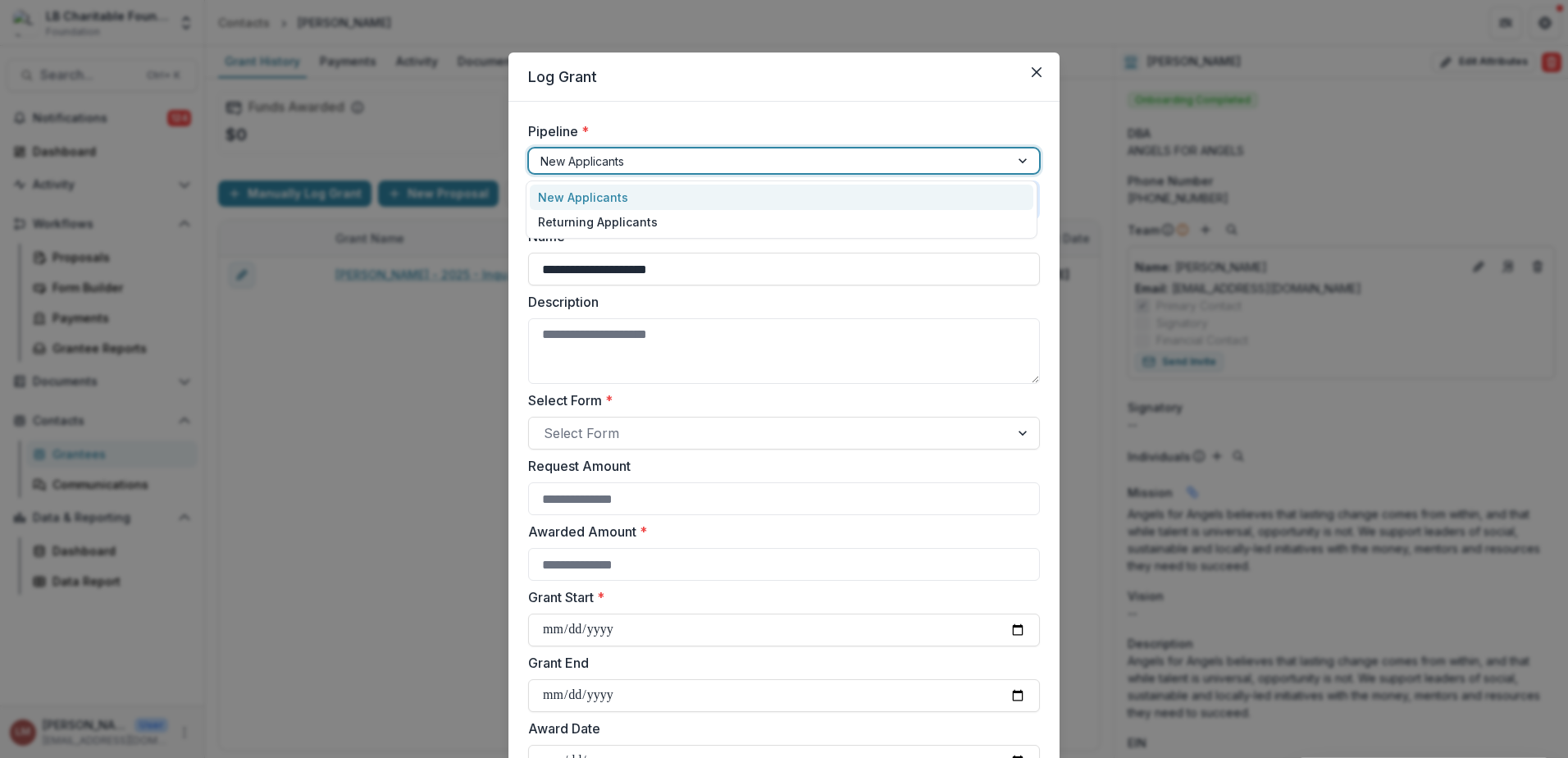
click at [1021, 163] on div at bounding box center [1025, 161] width 30 height 25
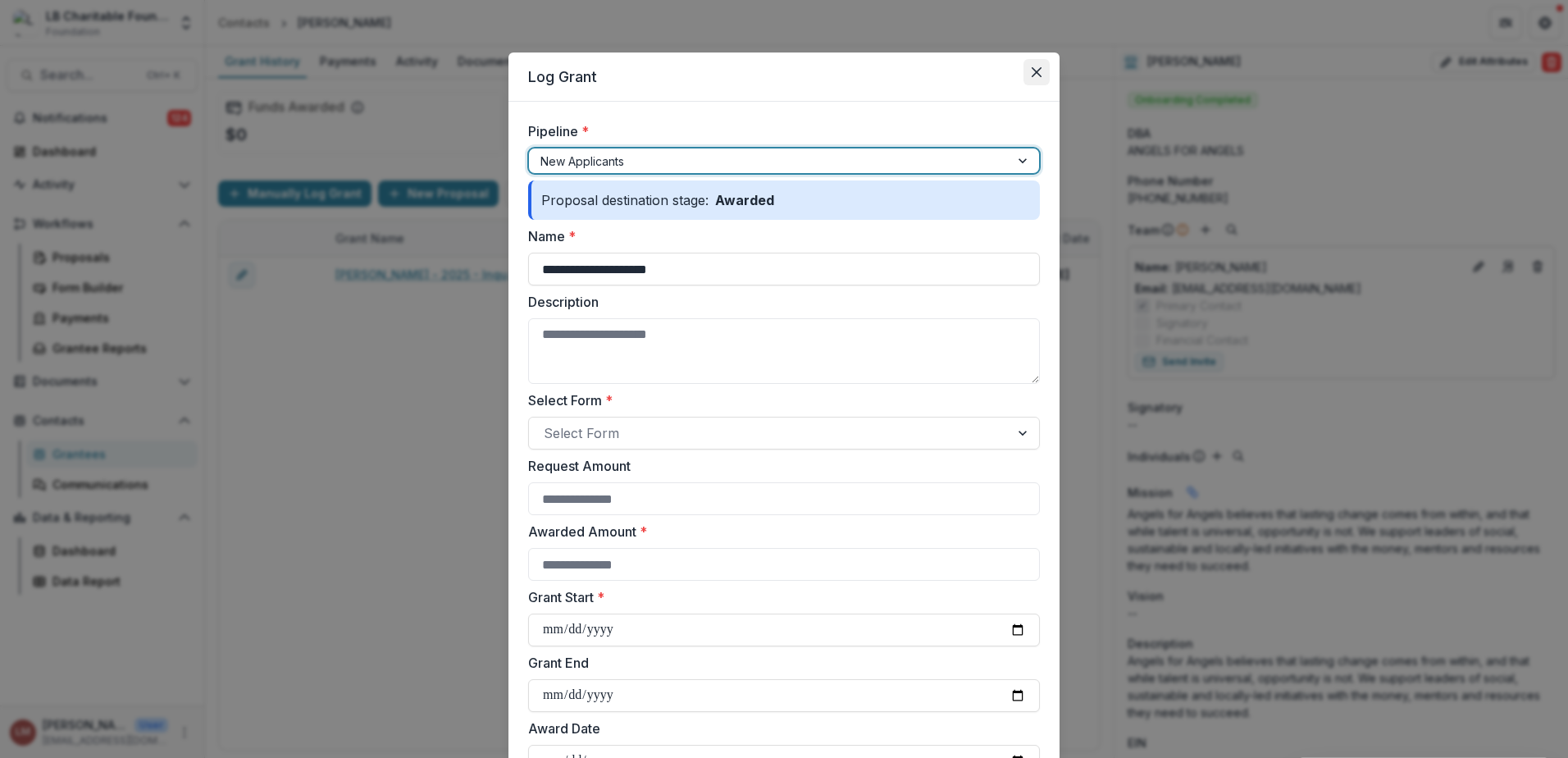
click at [1035, 76] on icon "Close" at bounding box center [1037, 72] width 10 height 10
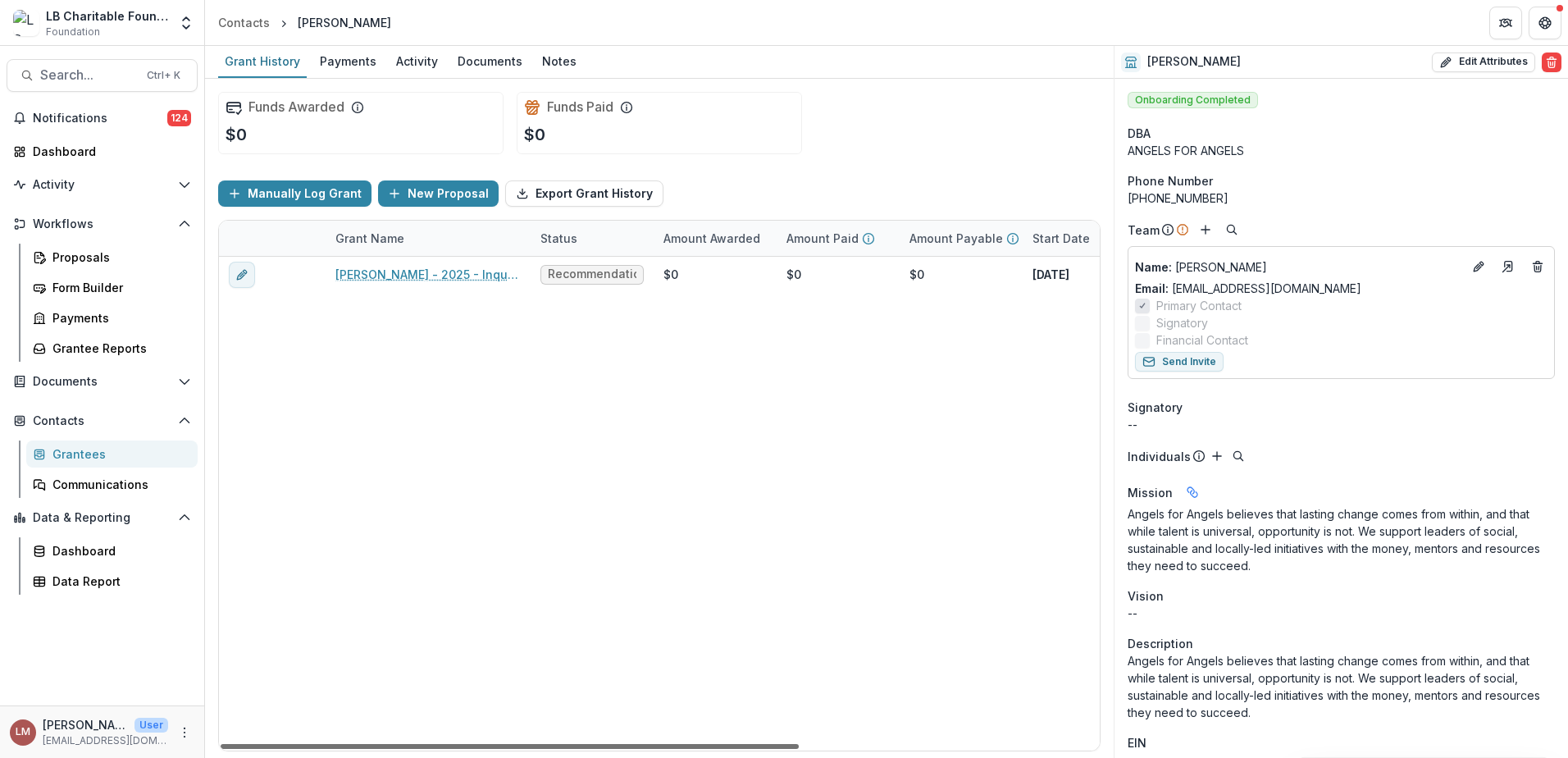
drag, startPoint x: 676, startPoint y: 744, endPoint x: 358, endPoint y: 723, distance: 318.7
click at [358, 744] on div at bounding box center [509, 746] width 578 height 5
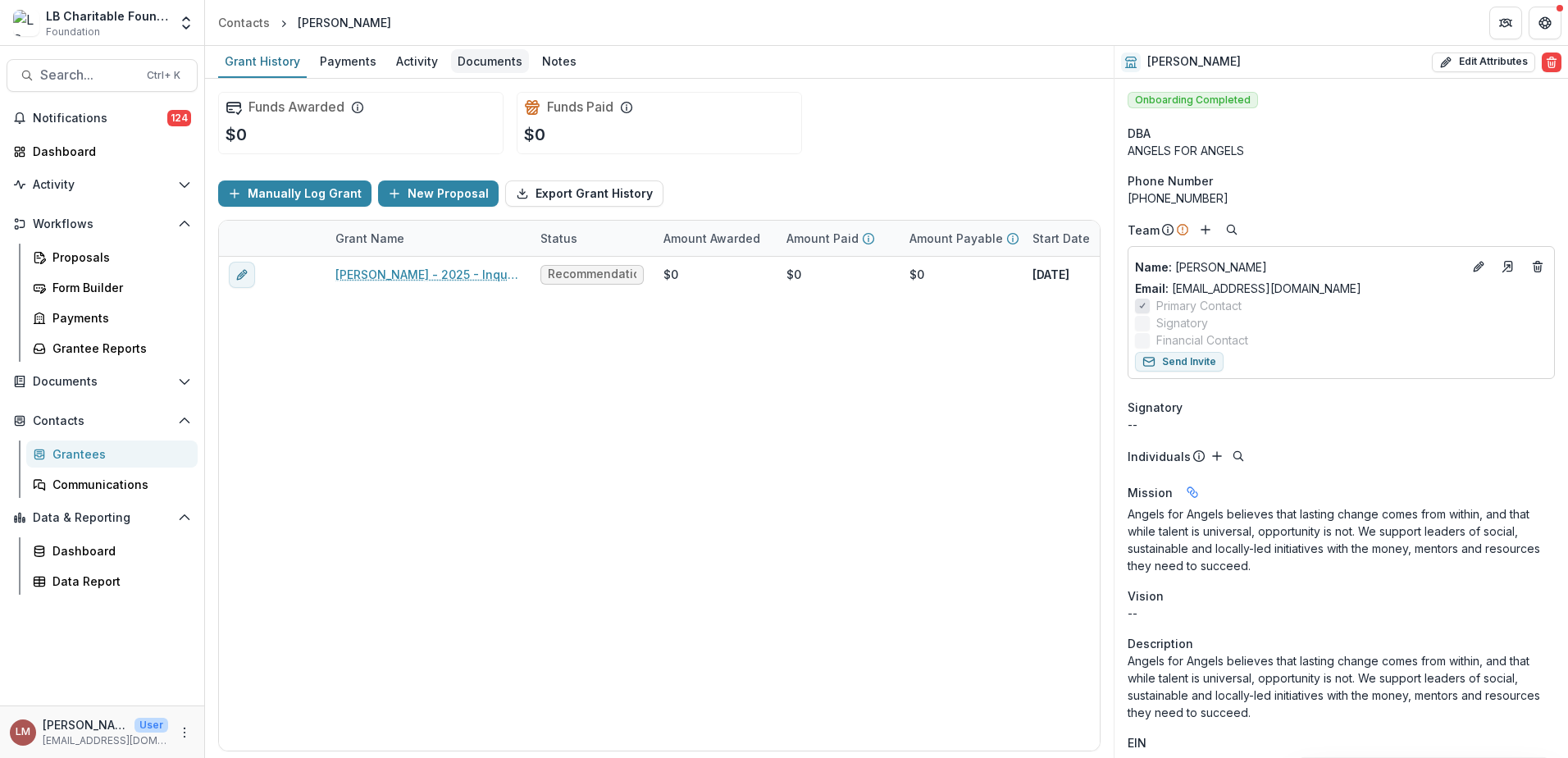
click at [475, 55] on div "Documents" at bounding box center [490, 61] width 78 height 24
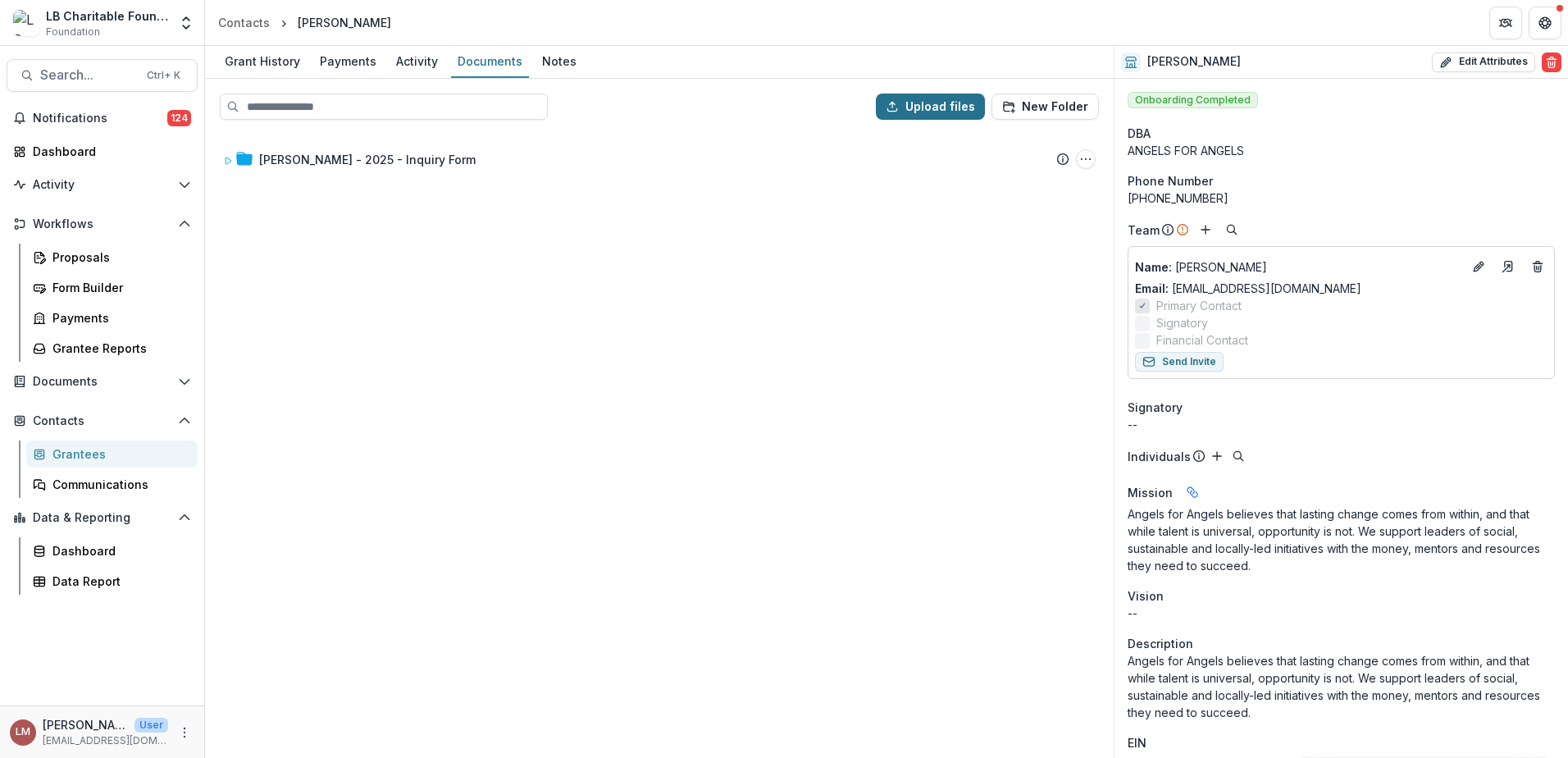
click at [932, 110] on button "Upload files" at bounding box center [930, 107] width 109 height 26
type input "**********"
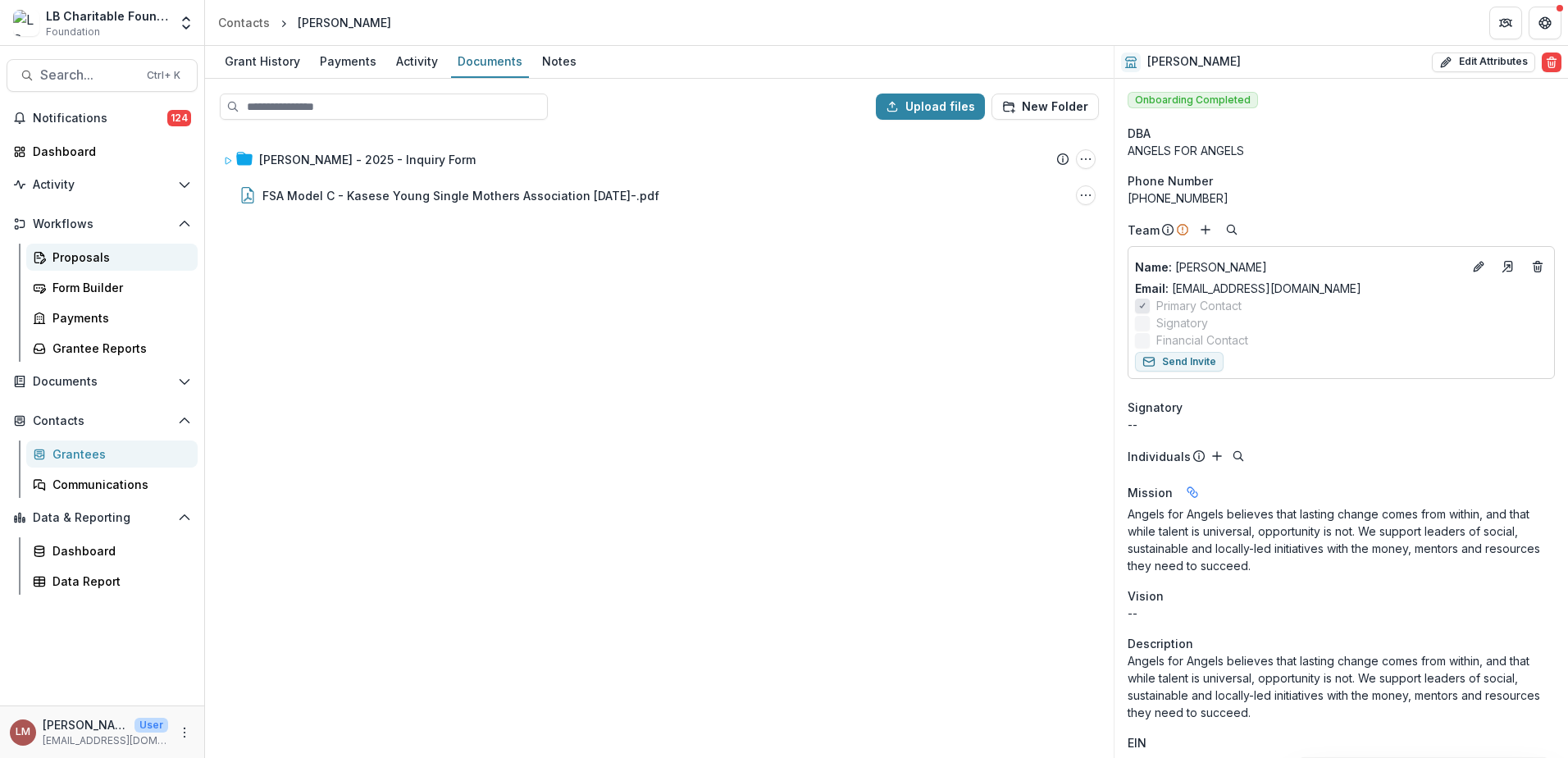
click at [79, 256] on div "Proposals" at bounding box center [119, 257] width 132 height 17
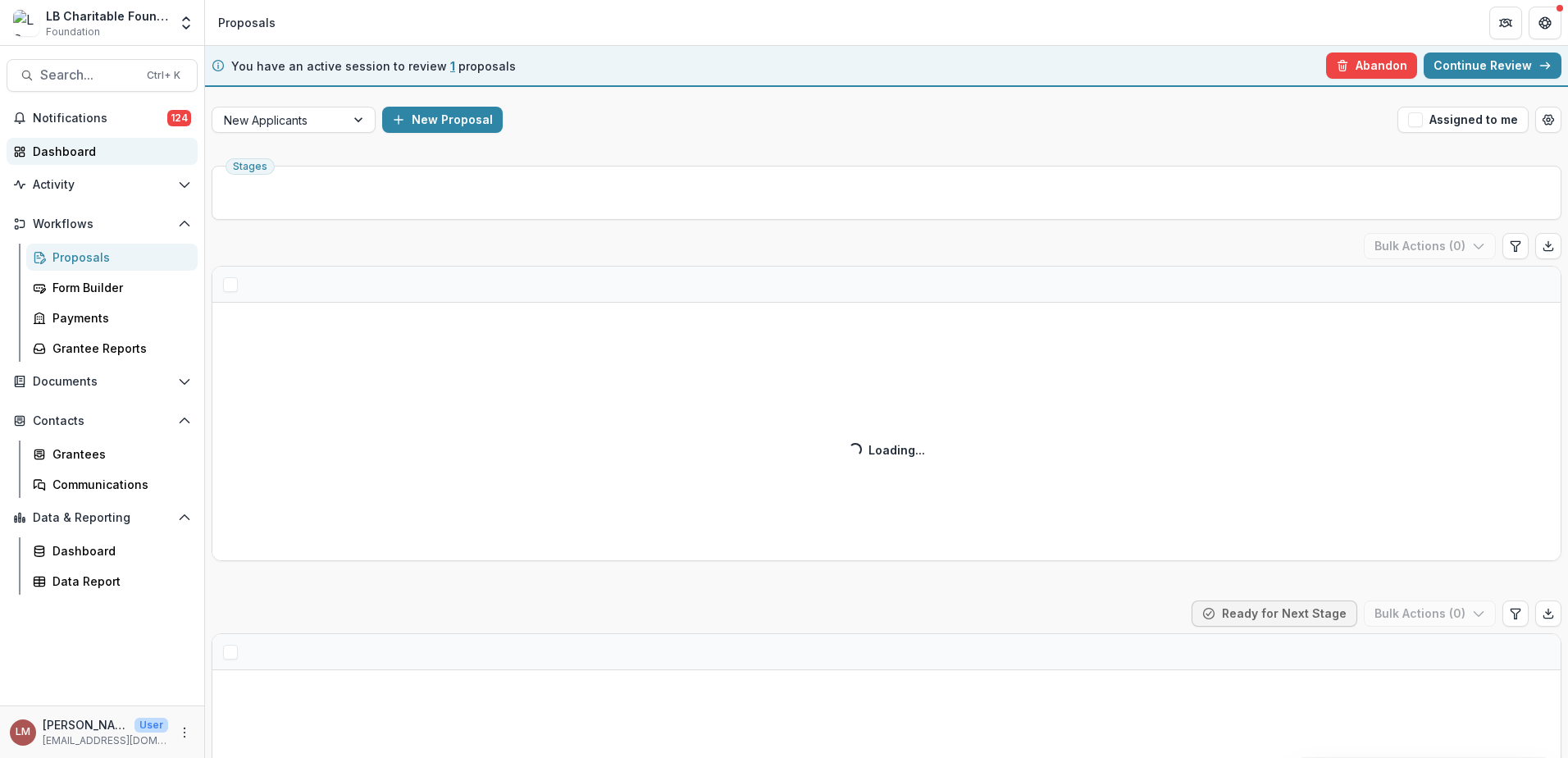
click at [65, 154] on div "Dashboard" at bounding box center [109, 151] width 152 height 17
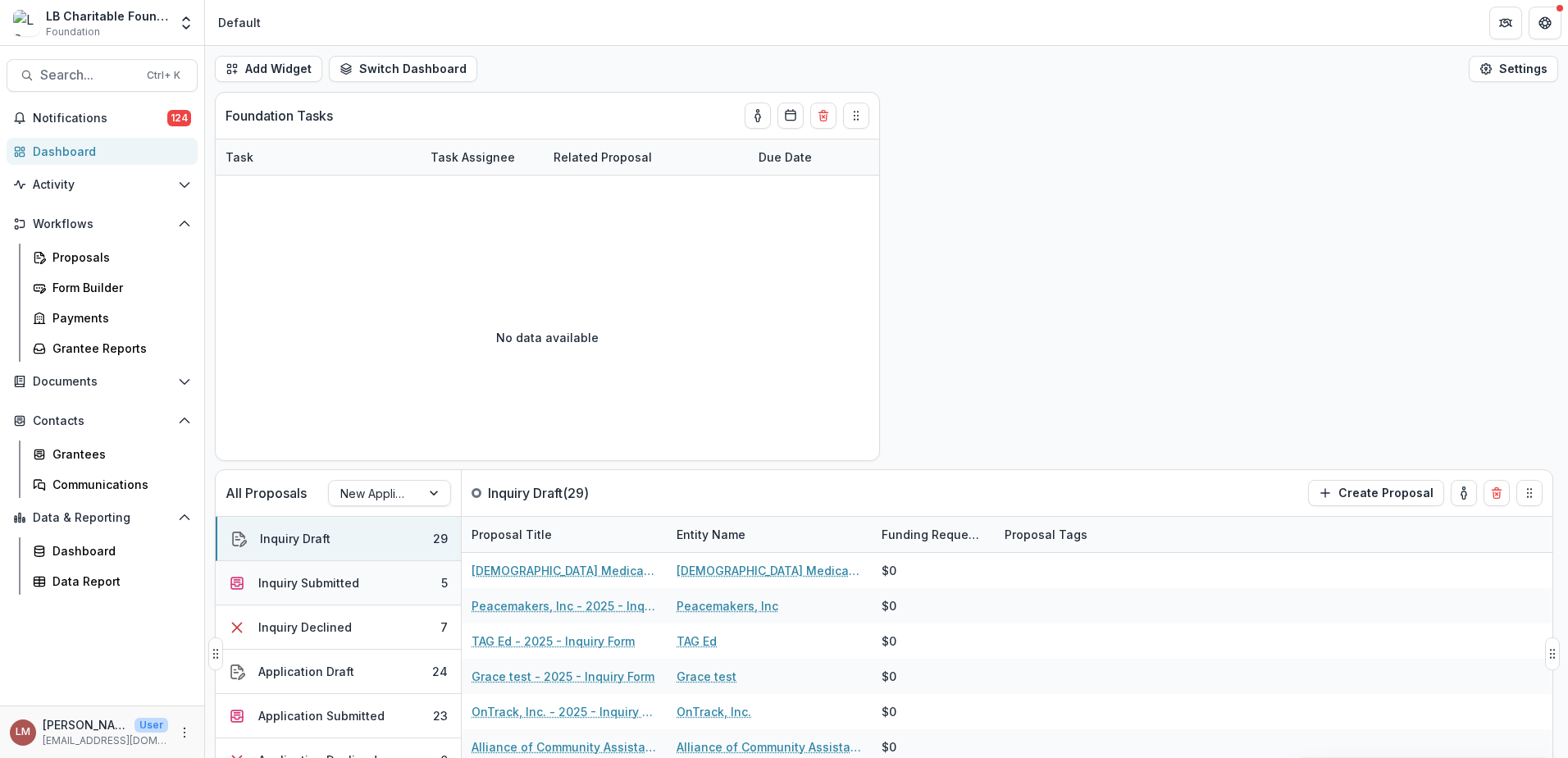
click at [316, 582] on div "Inquiry Submitted" at bounding box center [309, 582] width 101 height 17
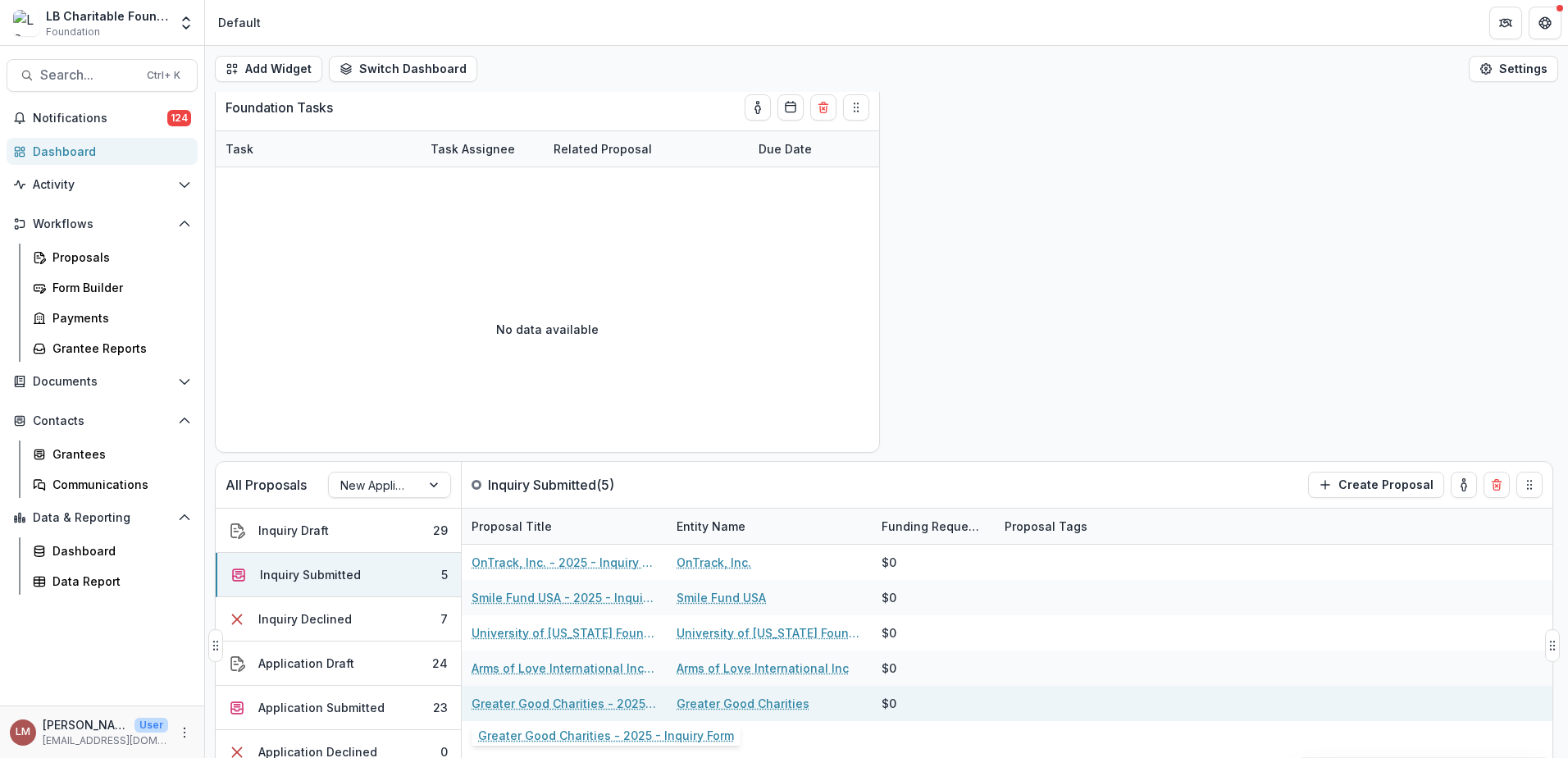
scroll to position [11, 0]
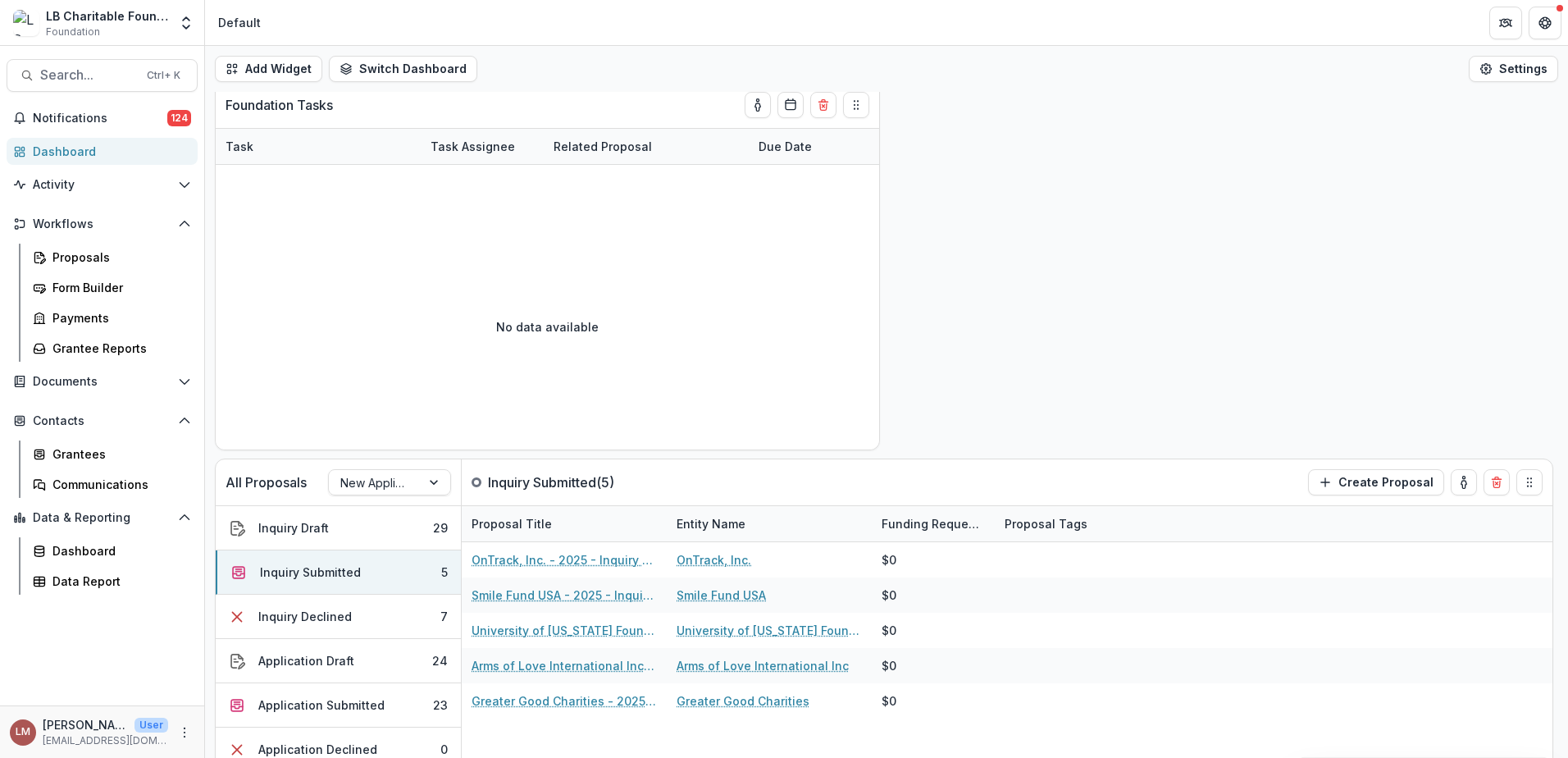
click at [62, 155] on div "Dashboard" at bounding box center [109, 151] width 152 height 17
click at [48, 152] on div "Dashboard" at bounding box center [109, 151] width 152 height 17
click at [85, 582] on div "Data Report" at bounding box center [119, 580] width 132 height 17
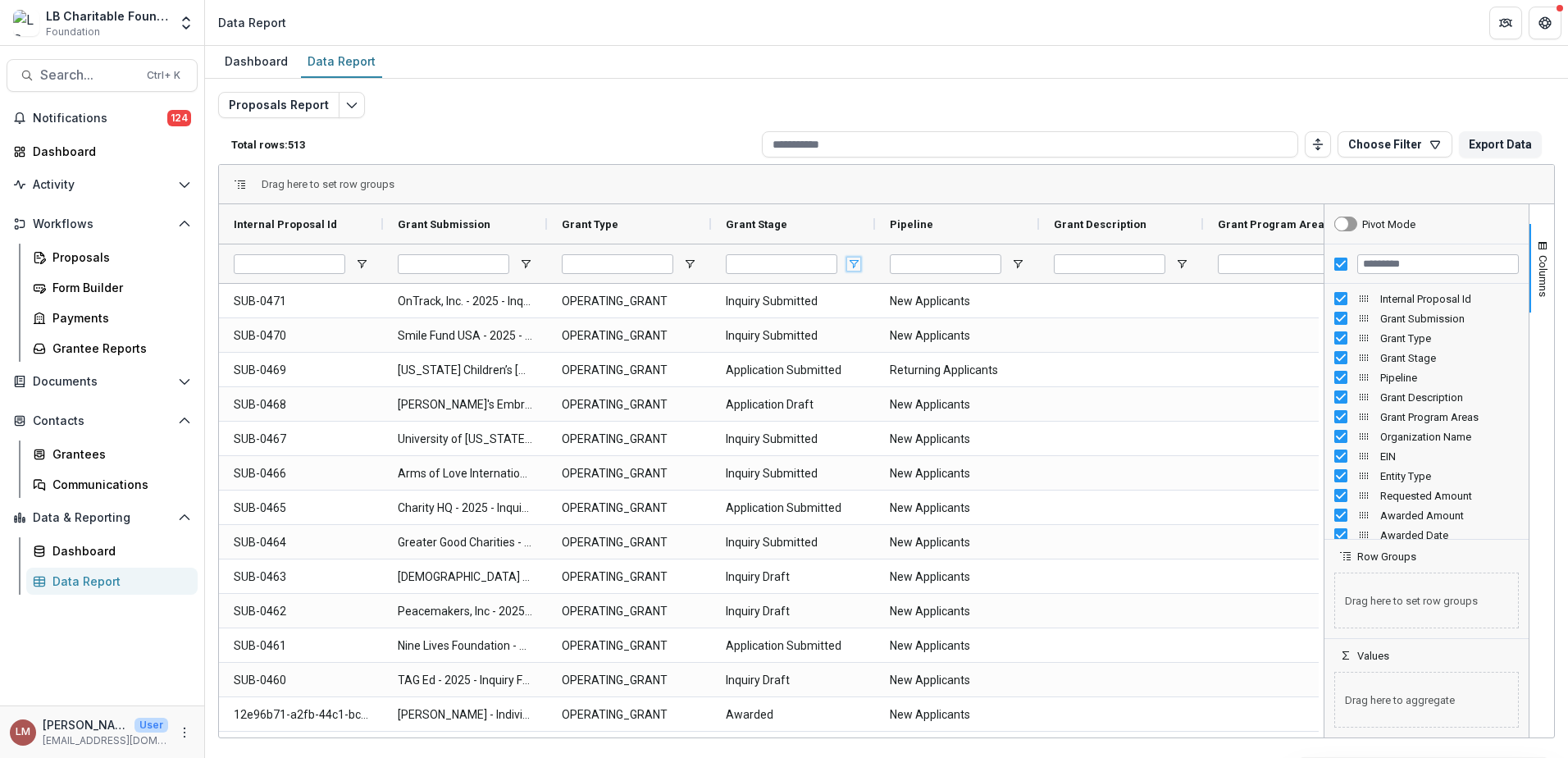
click at [855, 263] on span "Open Filter Menu" at bounding box center [853, 264] width 13 height 13
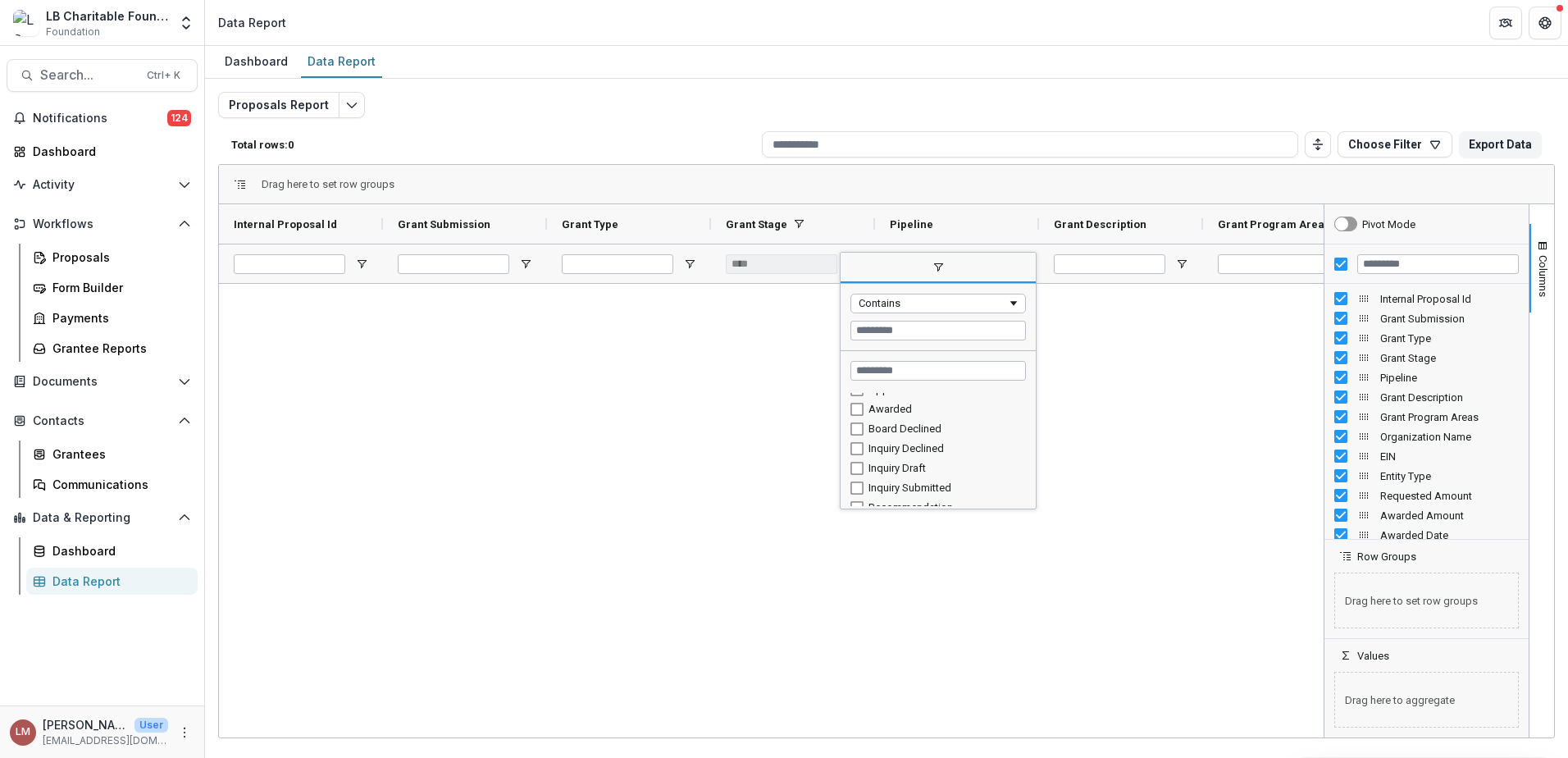
scroll to position [53, 0]
type input "**********"
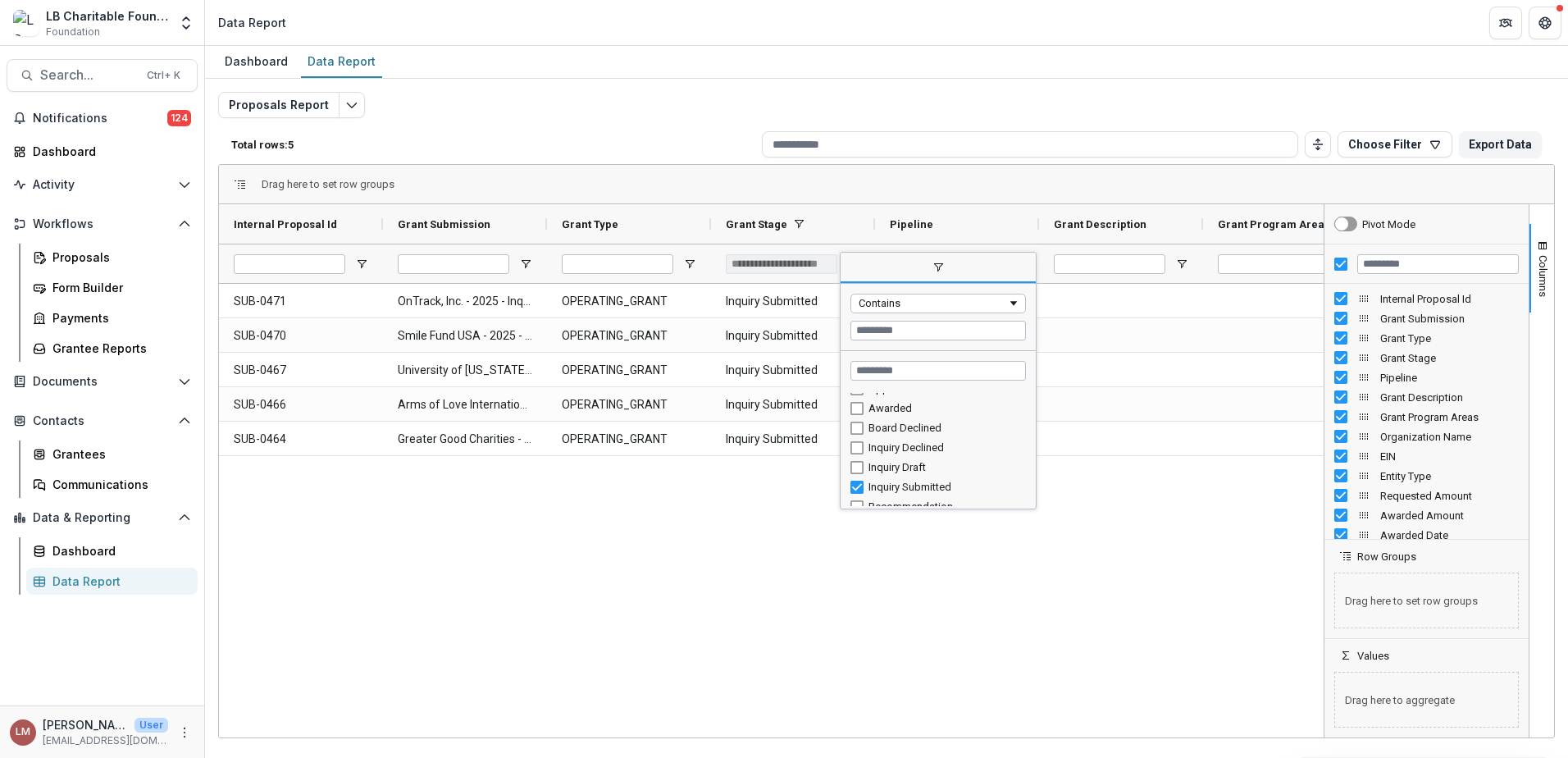
click at [935, 266] on span "filter" at bounding box center [938, 267] width 13 height 13
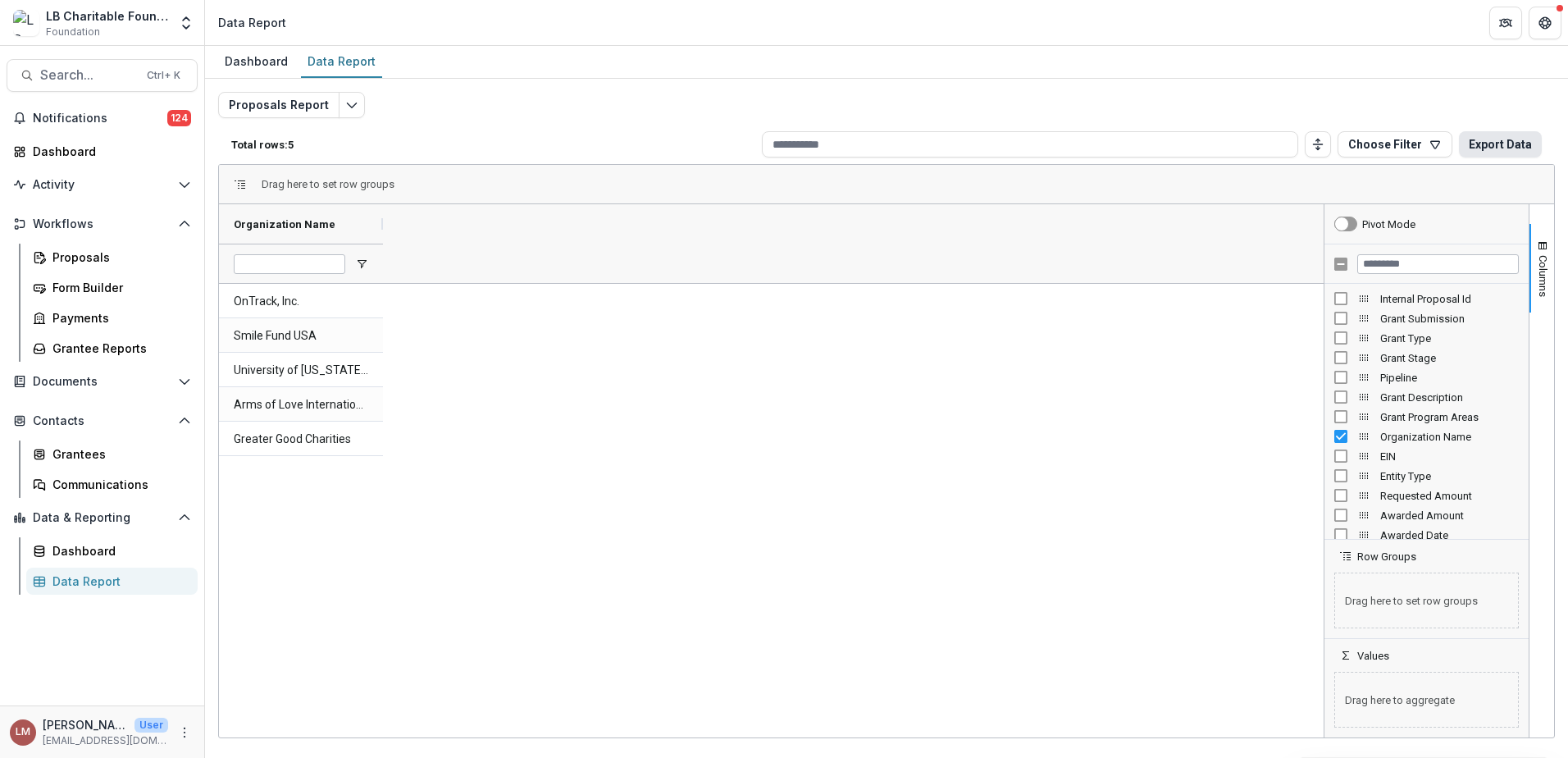
click at [1497, 144] on button "Export Data" at bounding box center [1500, 144] width 83 height 26
click at [364, 264] on span "Open Filter Menu" at bounding box center [362, 264] width 13 height 13
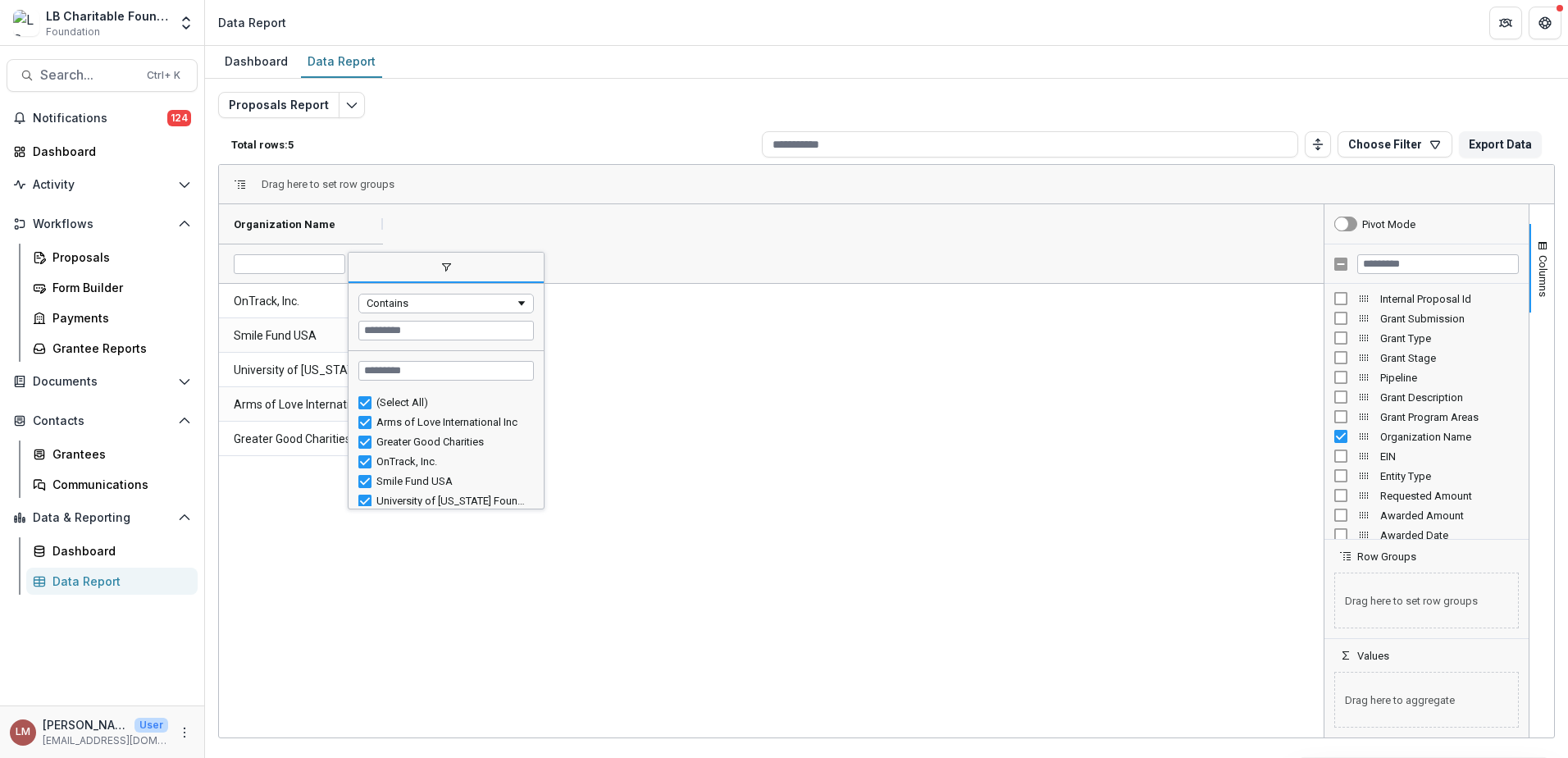
click at [402, 404] on div "(Select All)" at bounding box center [452, 402] width 153 height 12
type input "***"
click at [409, 401] on div "(Select All)" at bounding box center [452, 402] width 153 height 12
click at [521, 306] on span "Filtering operator" at bounding box center [521, 303] width 13 height 13
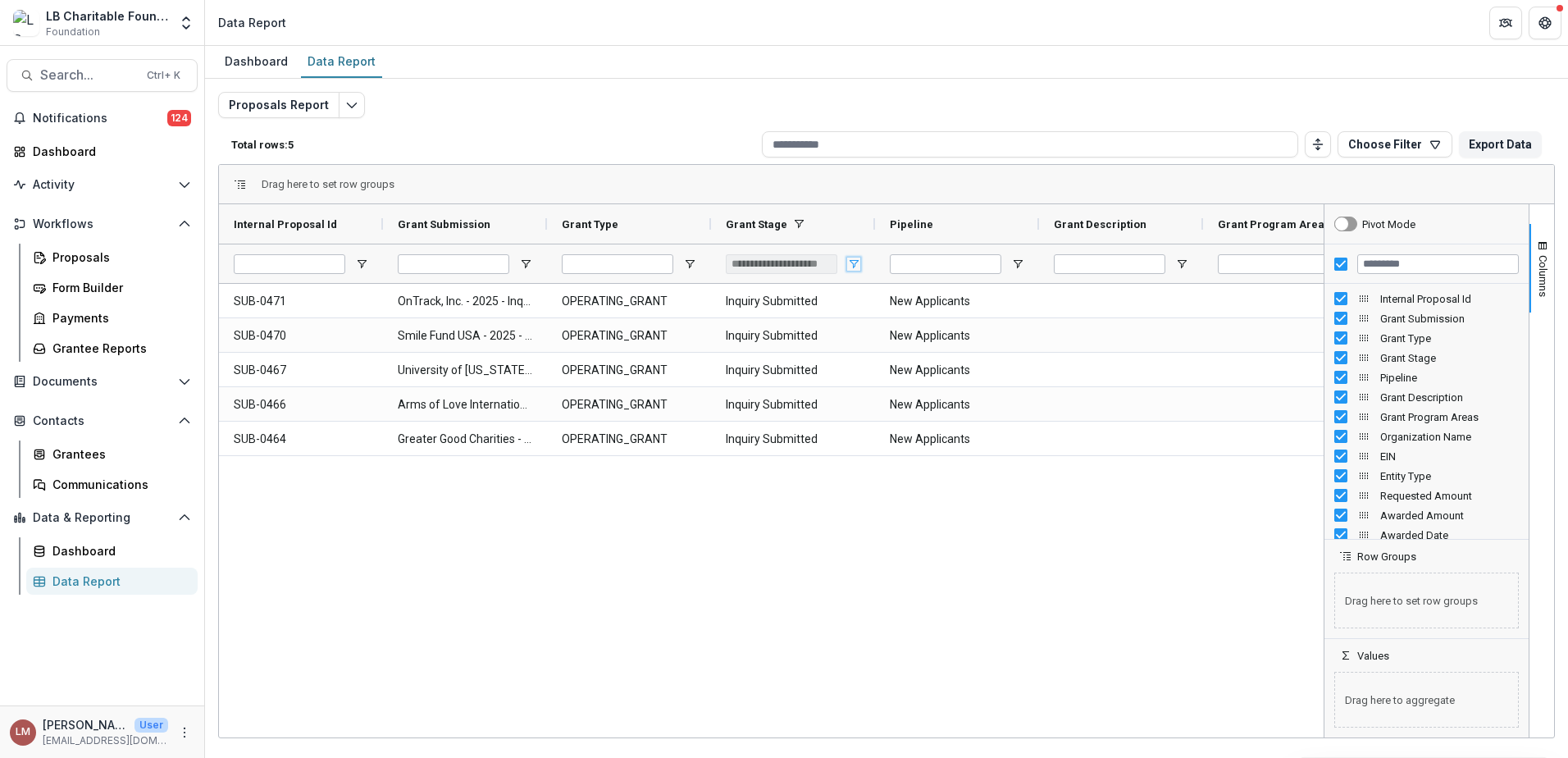
click at [858, 261] on span "Open Filter Menu" at bounding box center [853, 264] width 13 height 13
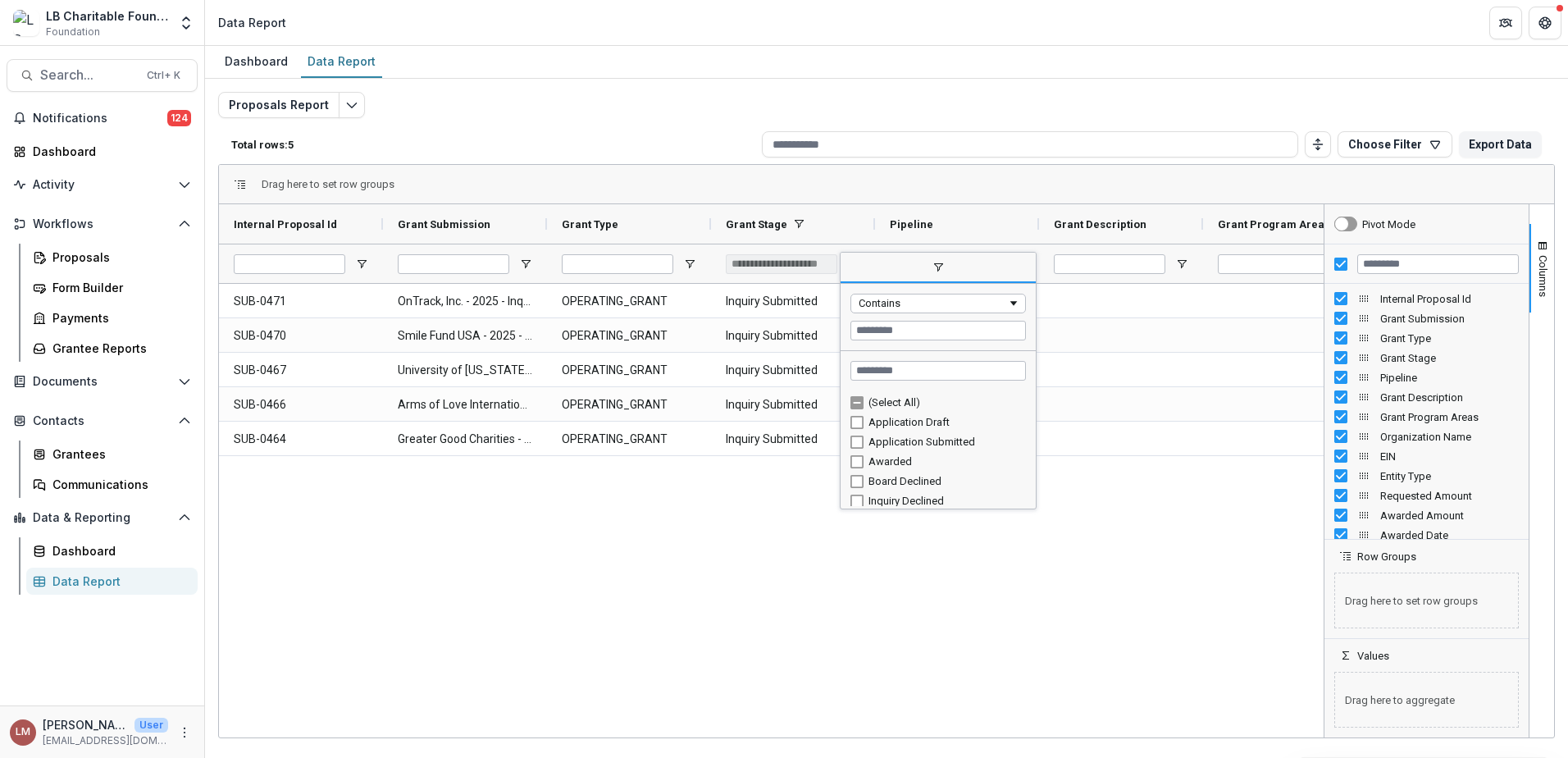
click at [893, 403] on div "(Select All)" at bounding box center [945, 402] width 153 height 12
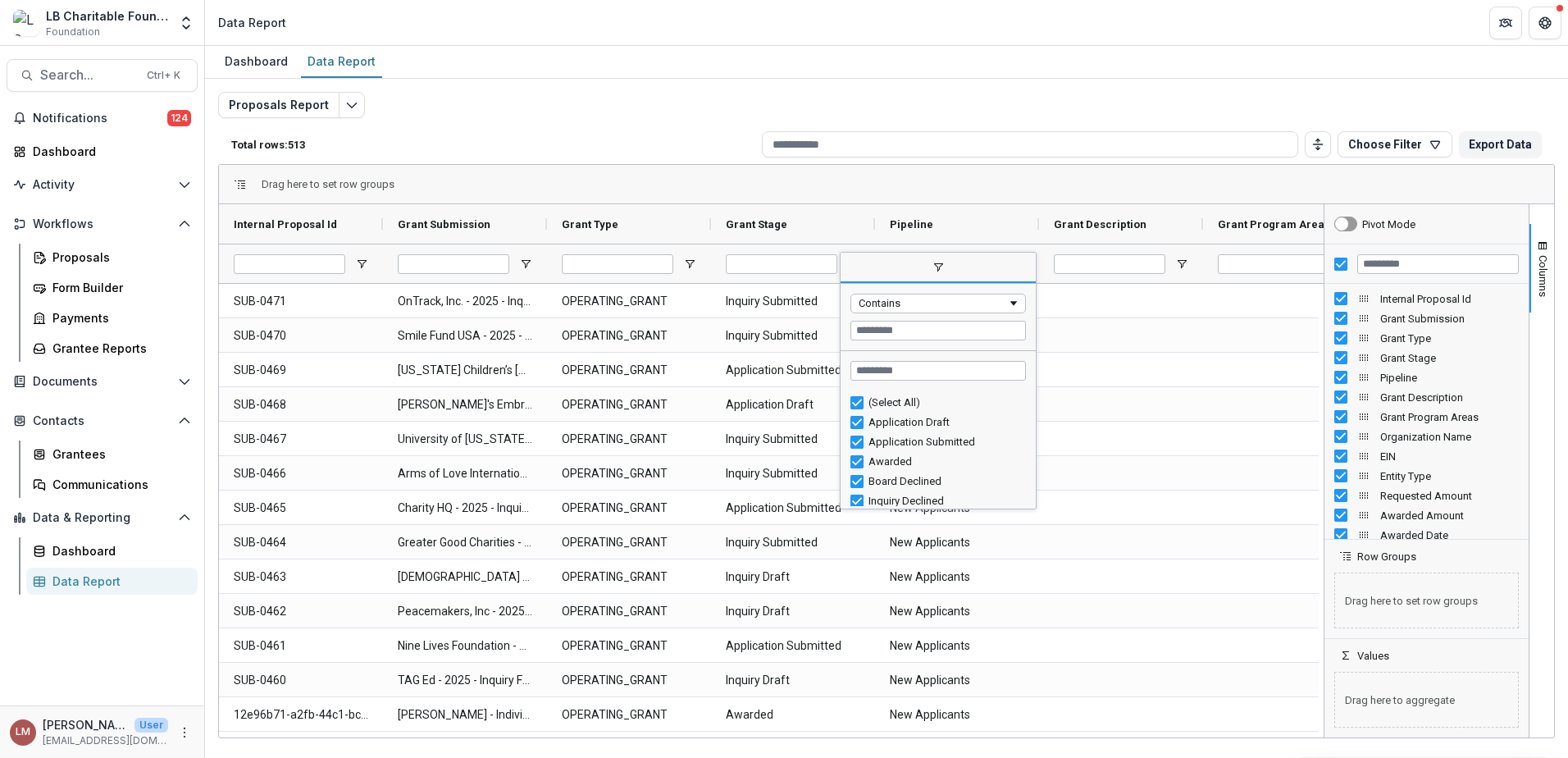
click at [894, 420] on div "Application Draft" at bounding box center [945, 421] width 153 height 12
type input "**********"
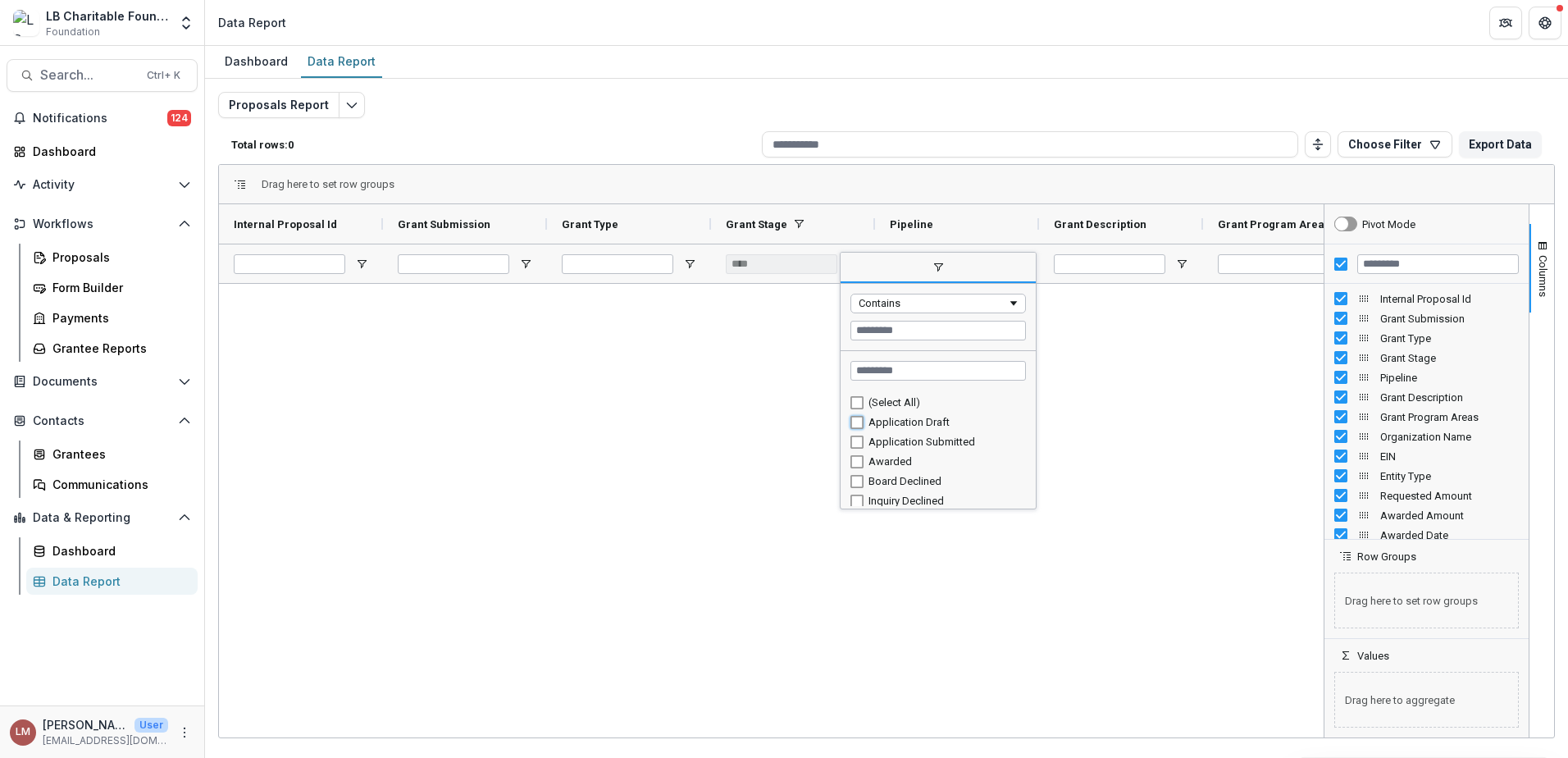
type input "**********"
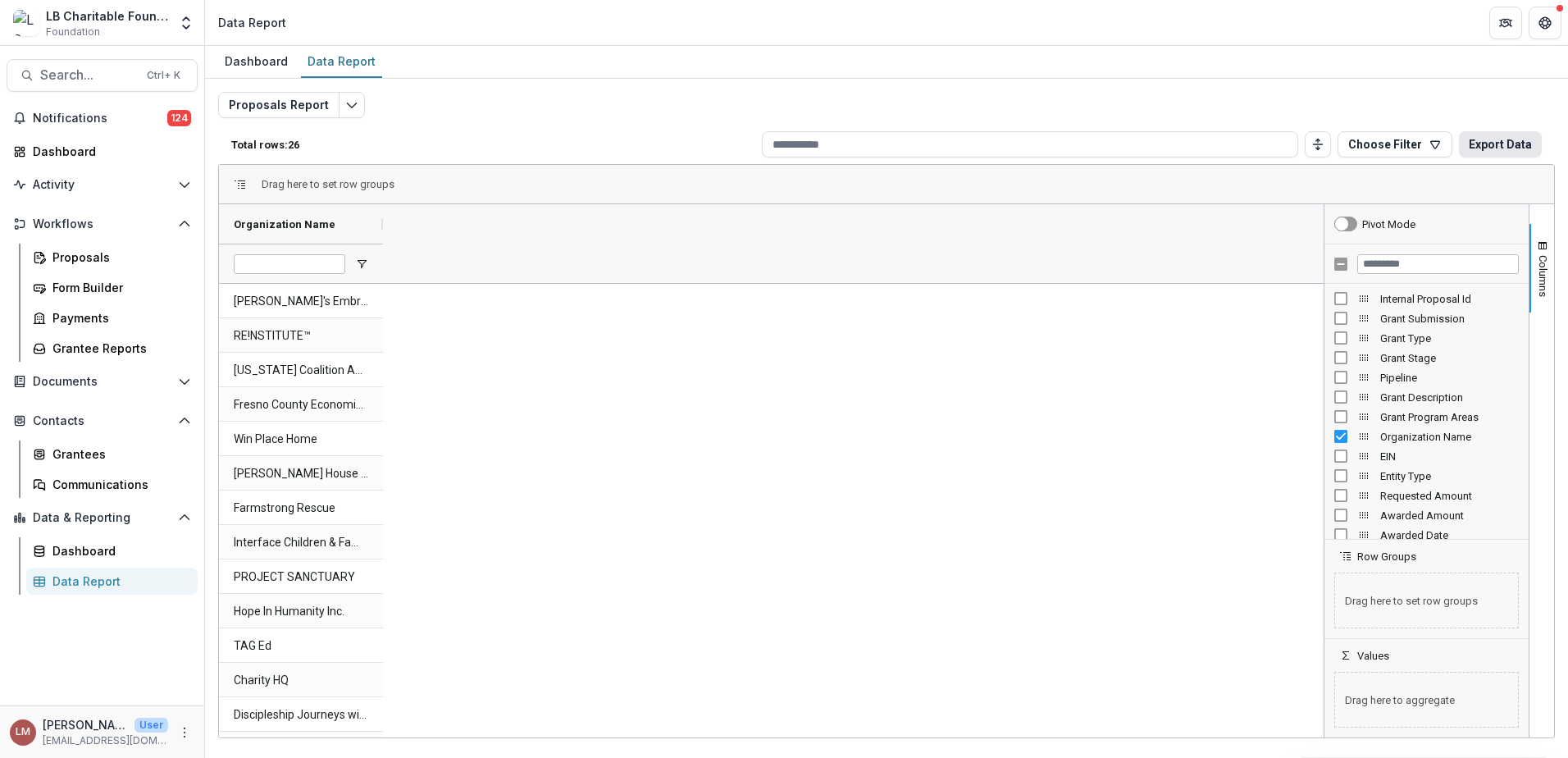
click at [1493, 146] on button "Export Data" at bounding box center [1500, 144] width 83 height 26
click at [863, 452] on div "[PERSON_NAME]'s Embrace RE!NSTITUTE™ [US_STATE] Coalition Against Human Traffic…" at bounding box center [768, 731] width 1100 height 896
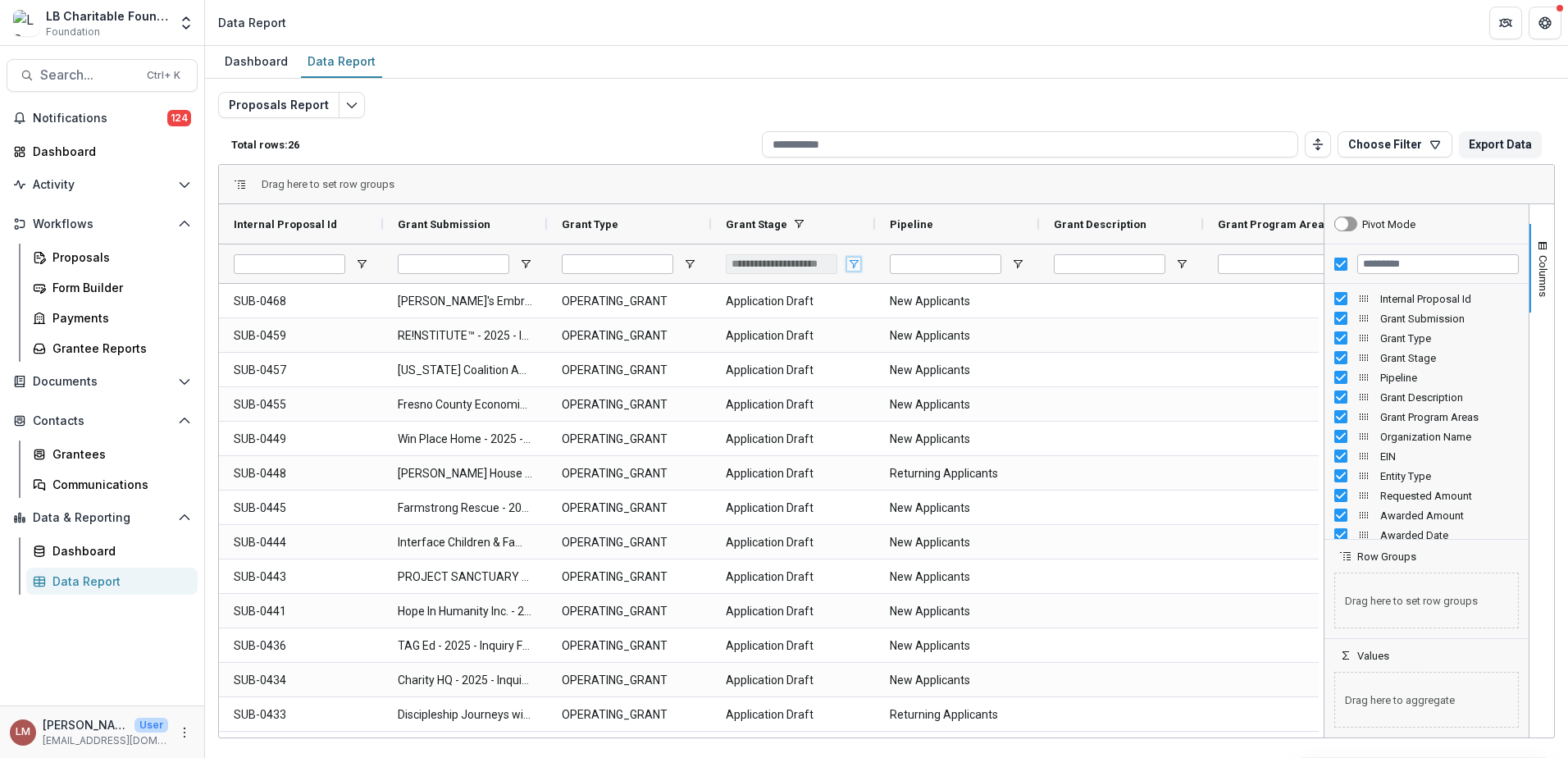
click at [853, 262] on span "Open Filter Menu" at bounding box center [853, 264] width 13 height 13
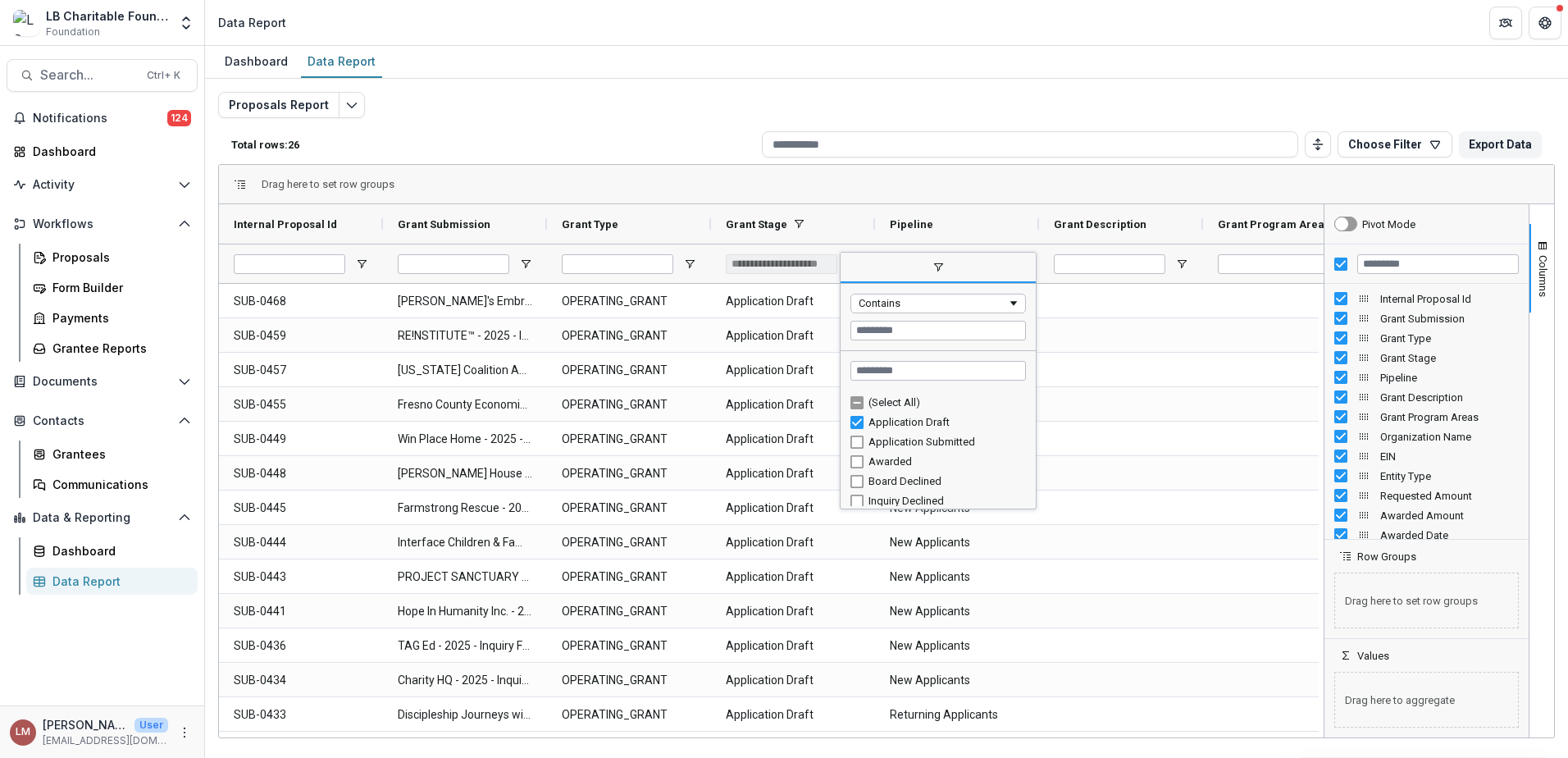
click at [892, 401] on div "(Select All)" at bounding box center [945, 402] width 153 height 12
click at [891, 405] on div "(Select All)" at bounding box center [945, 402] width 153 height 12
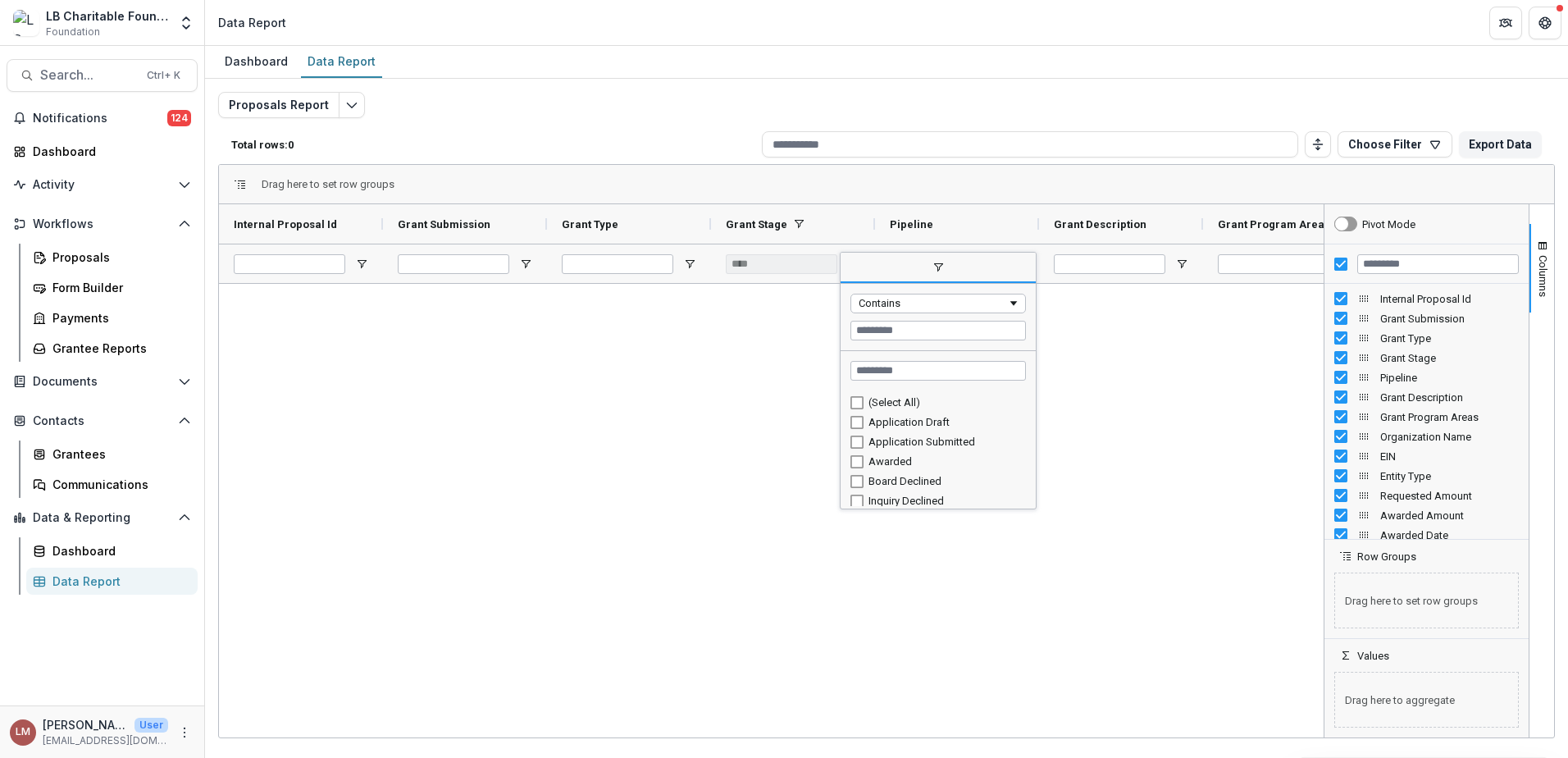
click at [896, 442] on div "Application Submitted" at bounding box center [945, 441] width 153 height 12
type input "**********"
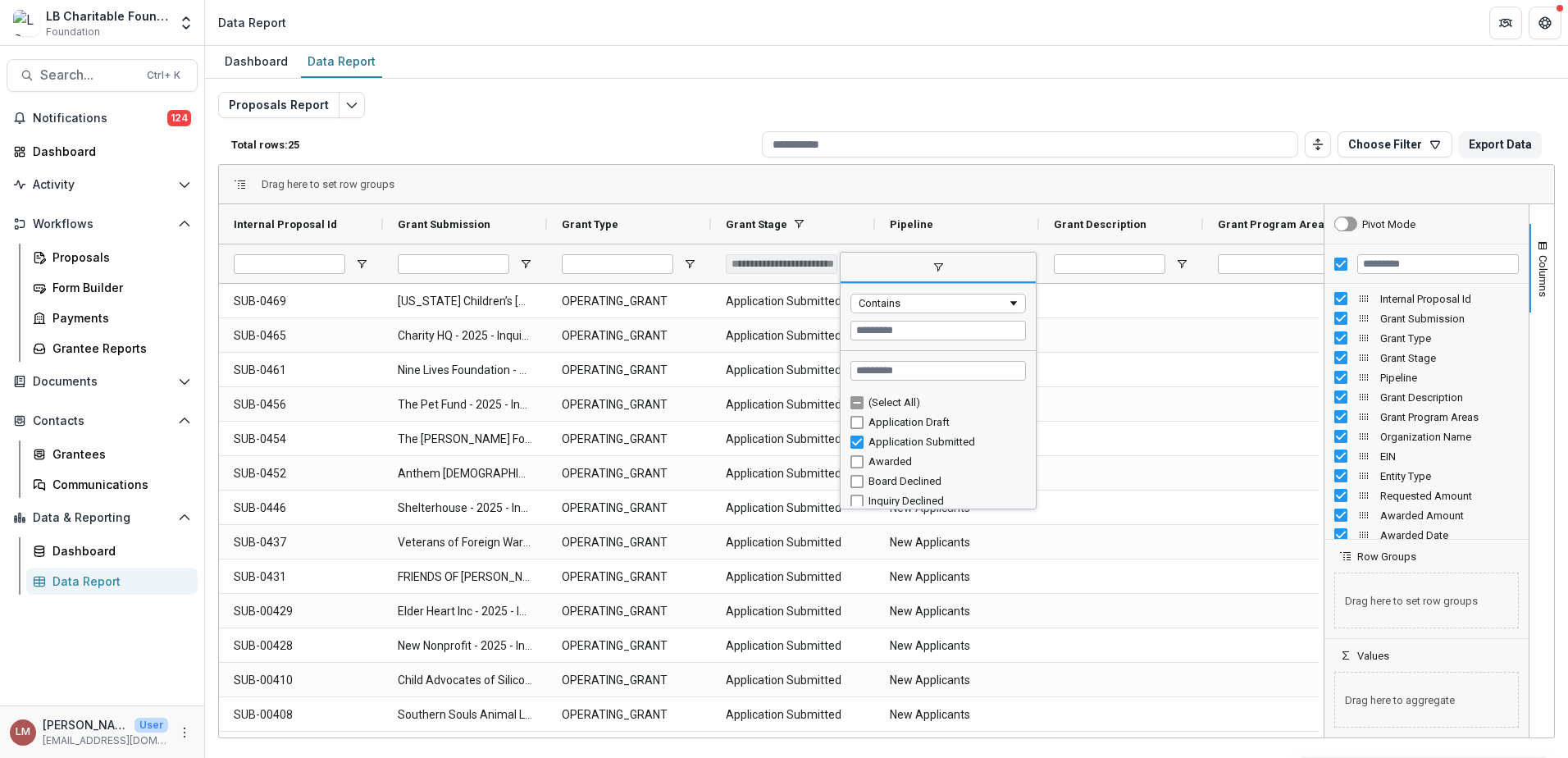
click at [995, 269] on span "filter" at bounding box center [938, 269] width 195 height 30
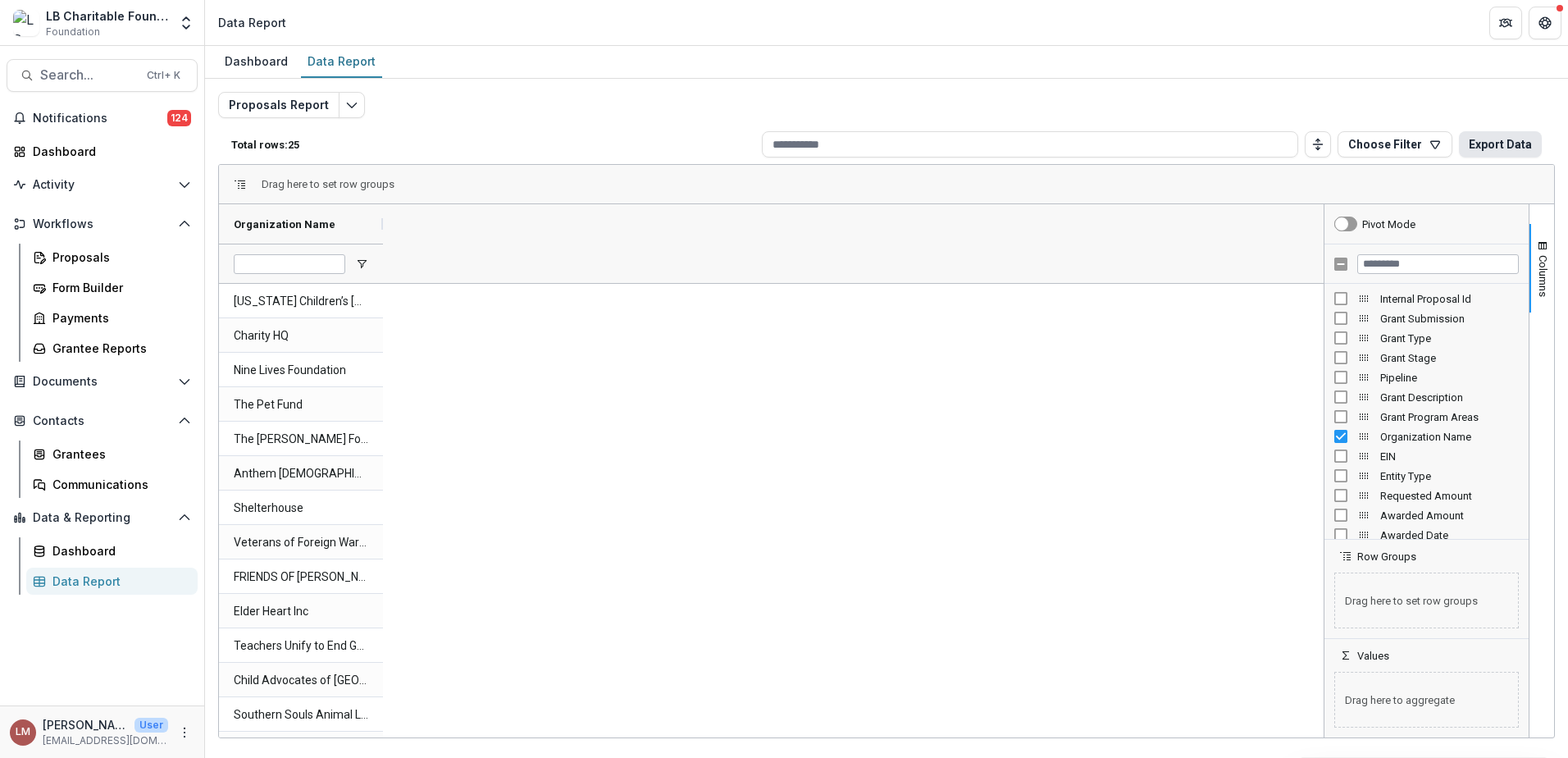
click at [1493, 146] on button "Export Data" at bounding box center [1500, 144] width 83 height 26
click at [749, 437] on div "[US_STATE] Children’s [MEDICAL_DATA] Foundation Charity HQ Nine Lives Foundatio…" at bounding box center [768, 714] width 1100 height 861
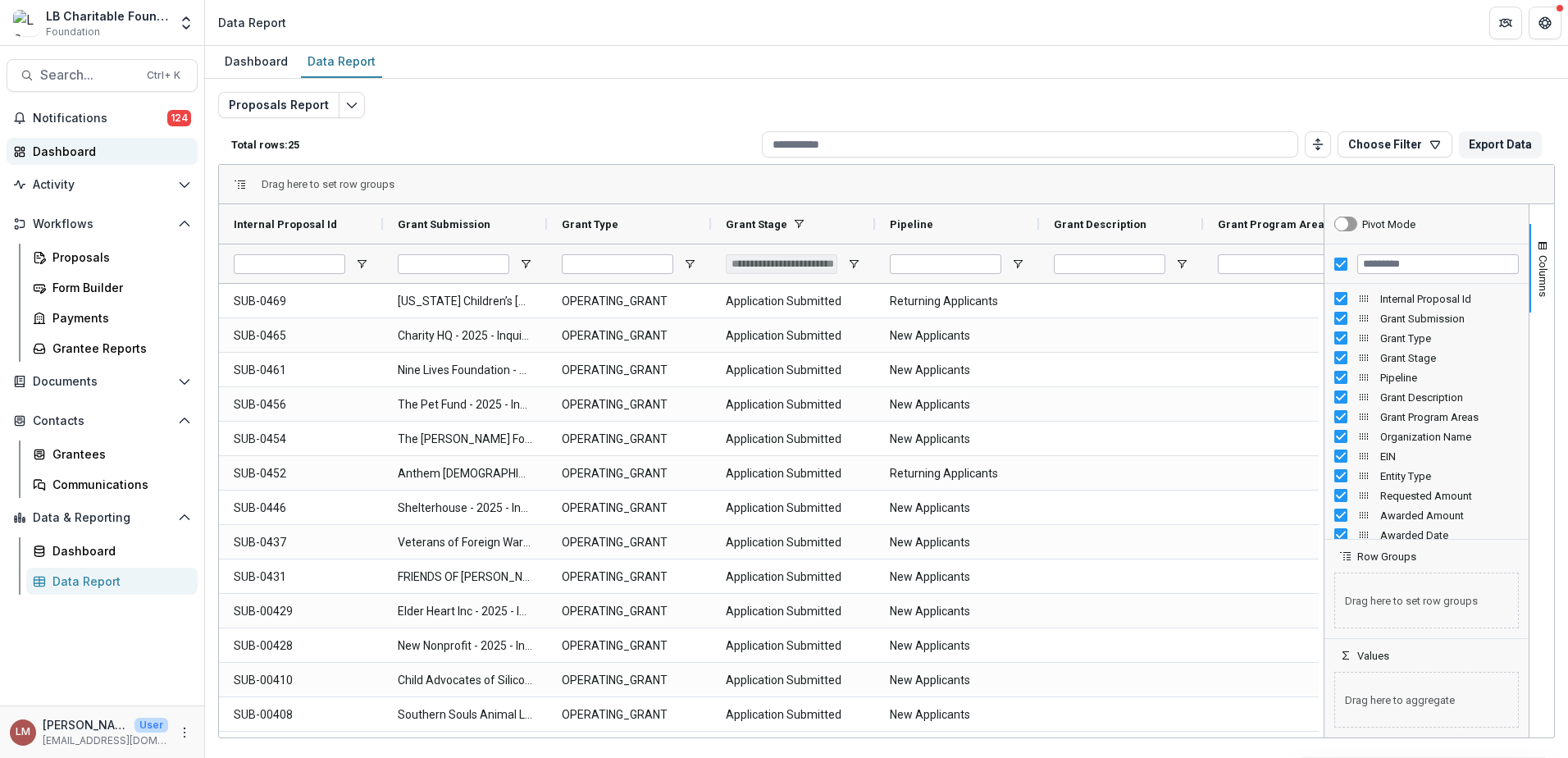
click at [75, 154] on div "Dashboard" at bounding box center [109, 151] width 152 height 17
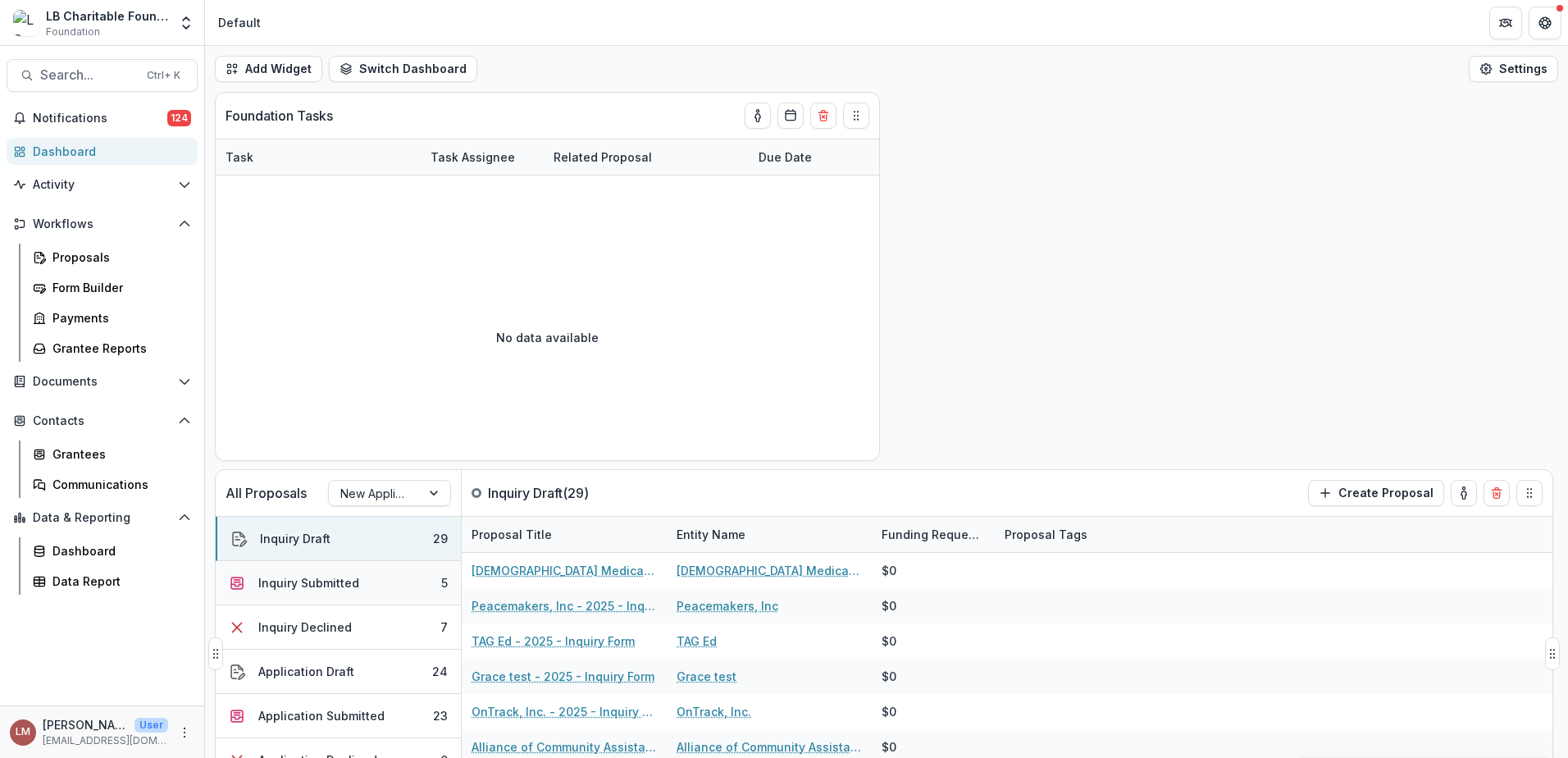
click at [310, 586] on div "Inquiry Submitted" at bounding box center [309, 582] width 101 height 17
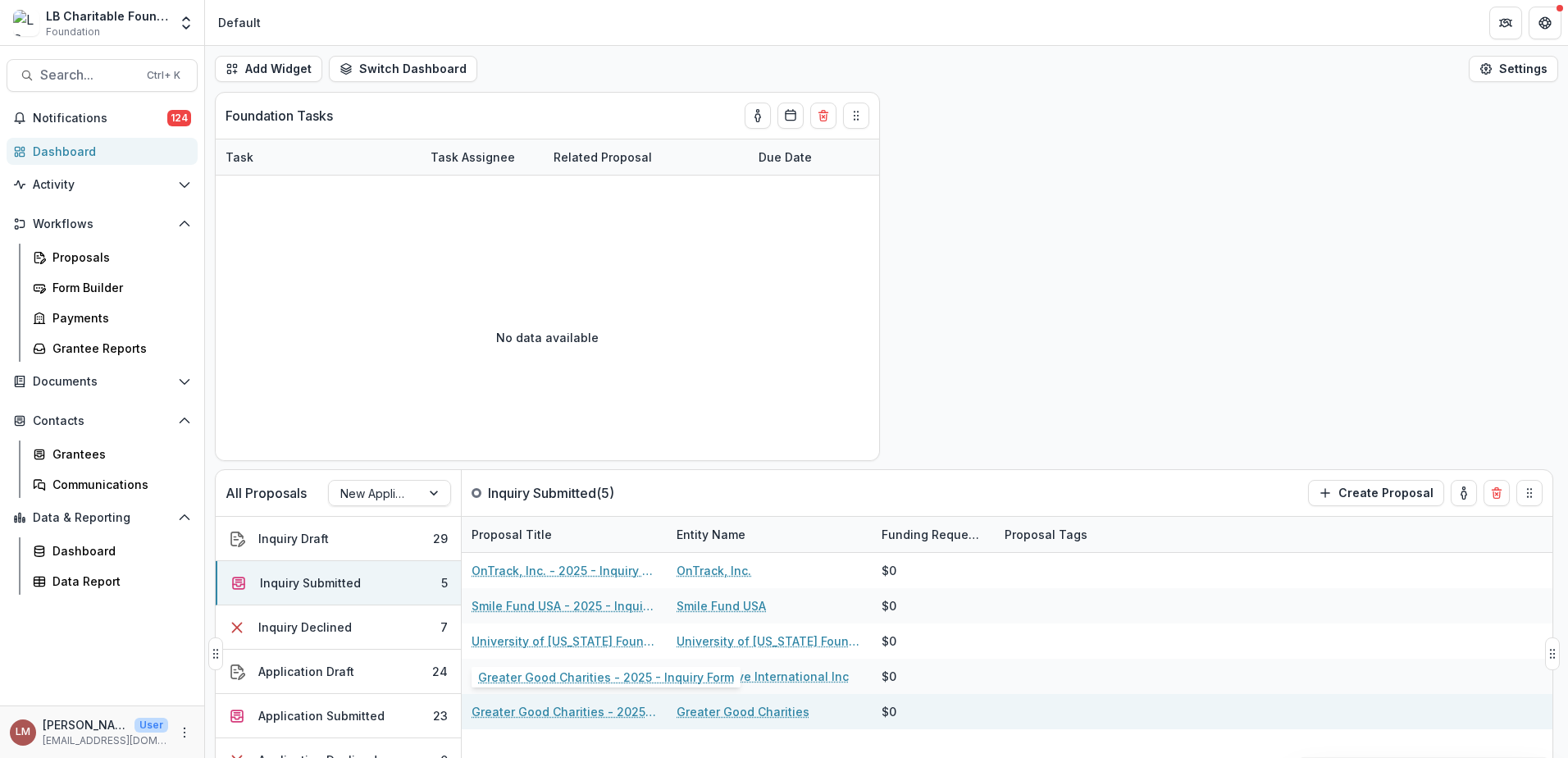
click at [499, 717] on link "Greater Good Charities - 2025 - Inquiry Form" at bounding box center [564, 711] width 186 height 17
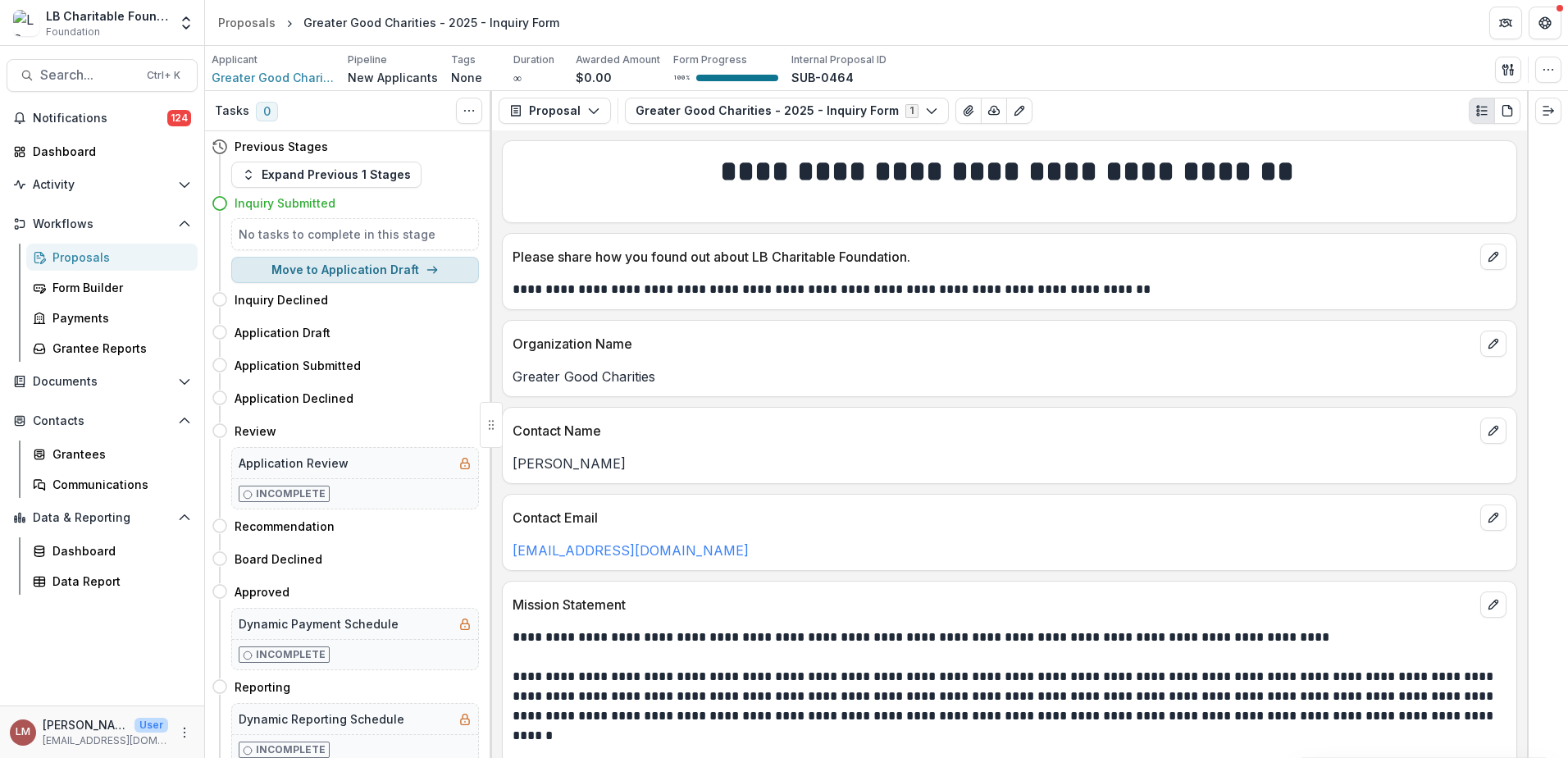
click at [318, 273] on button "Move to Application Draft" at bounding box center [356, 270] width 248 height 26
select select "**********"
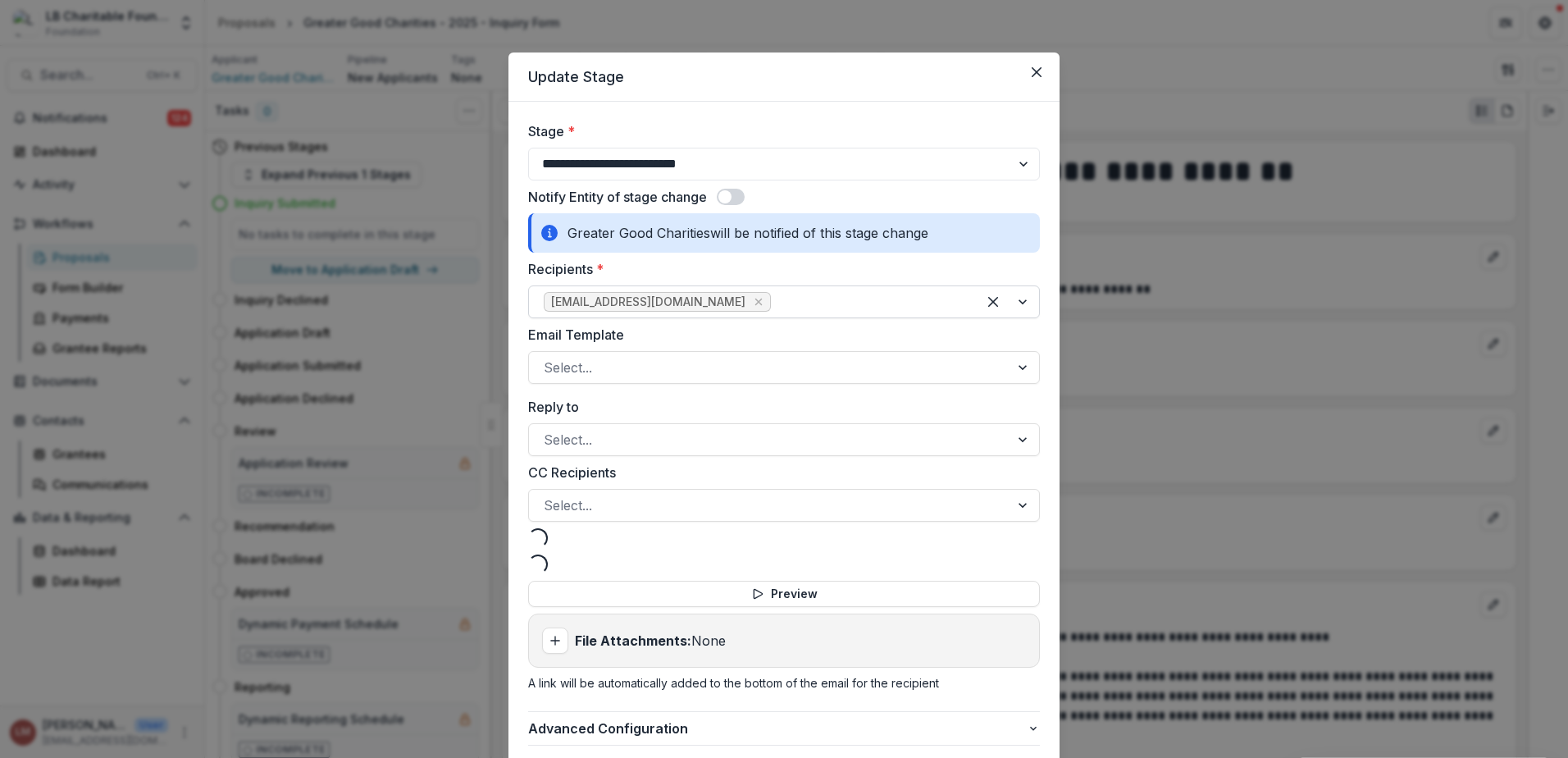
select select "**********"
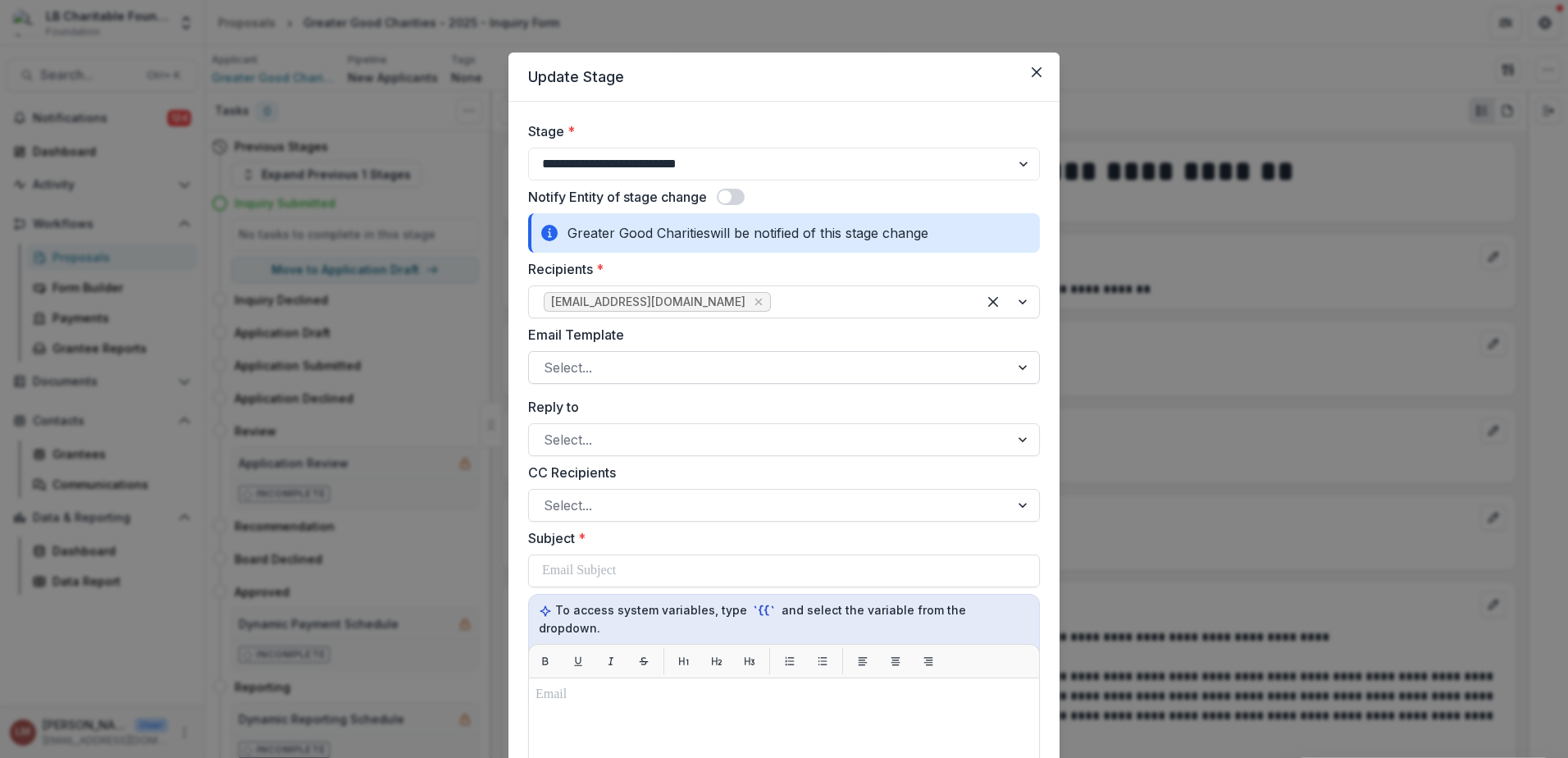
click at [1019, 366] on div at bounding box center [1025, 367] width 30 height 31
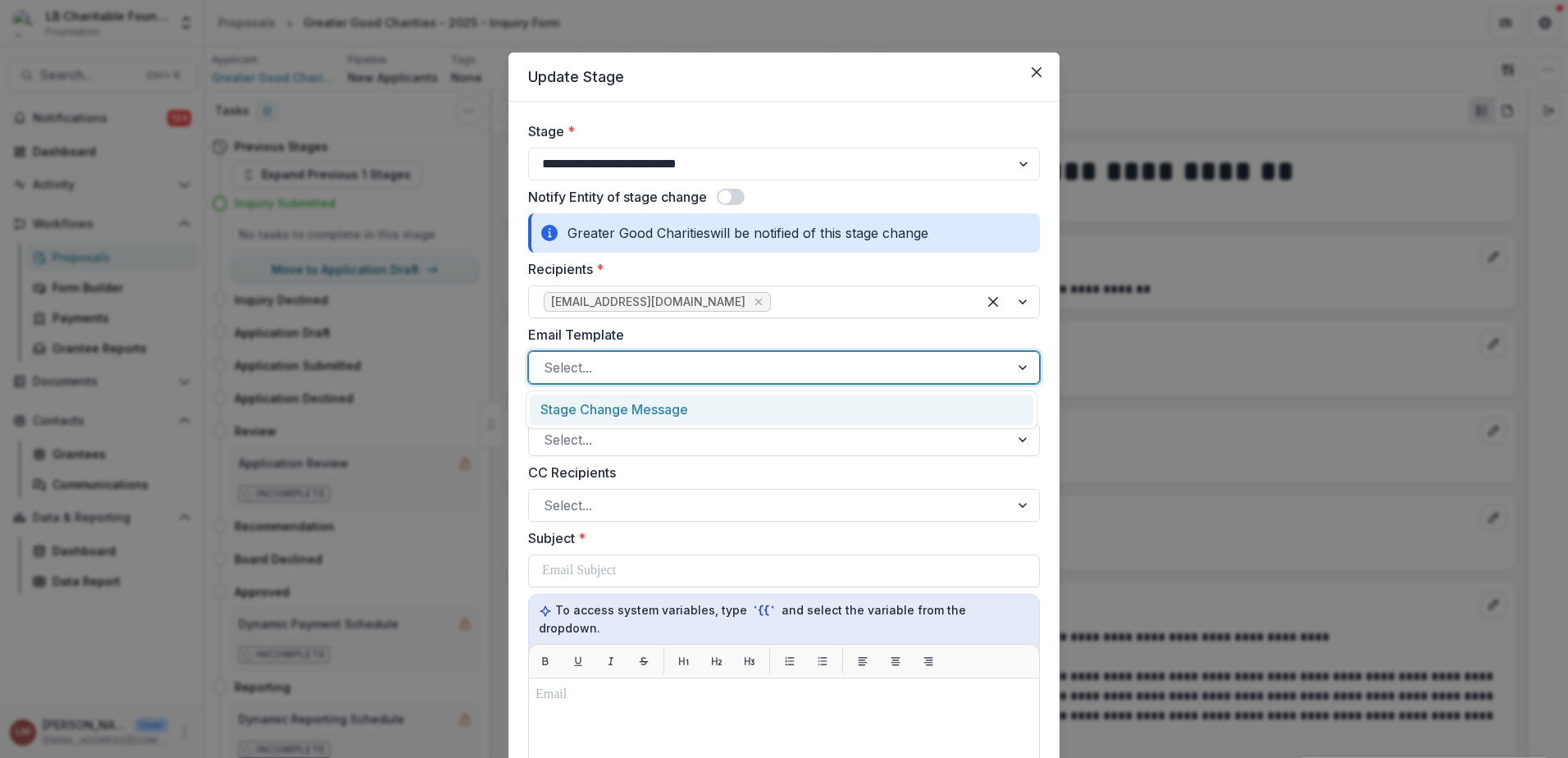
click at [641, 410] on div "Stage Change Message" at bounding box center [781, 409] width 503 height 30
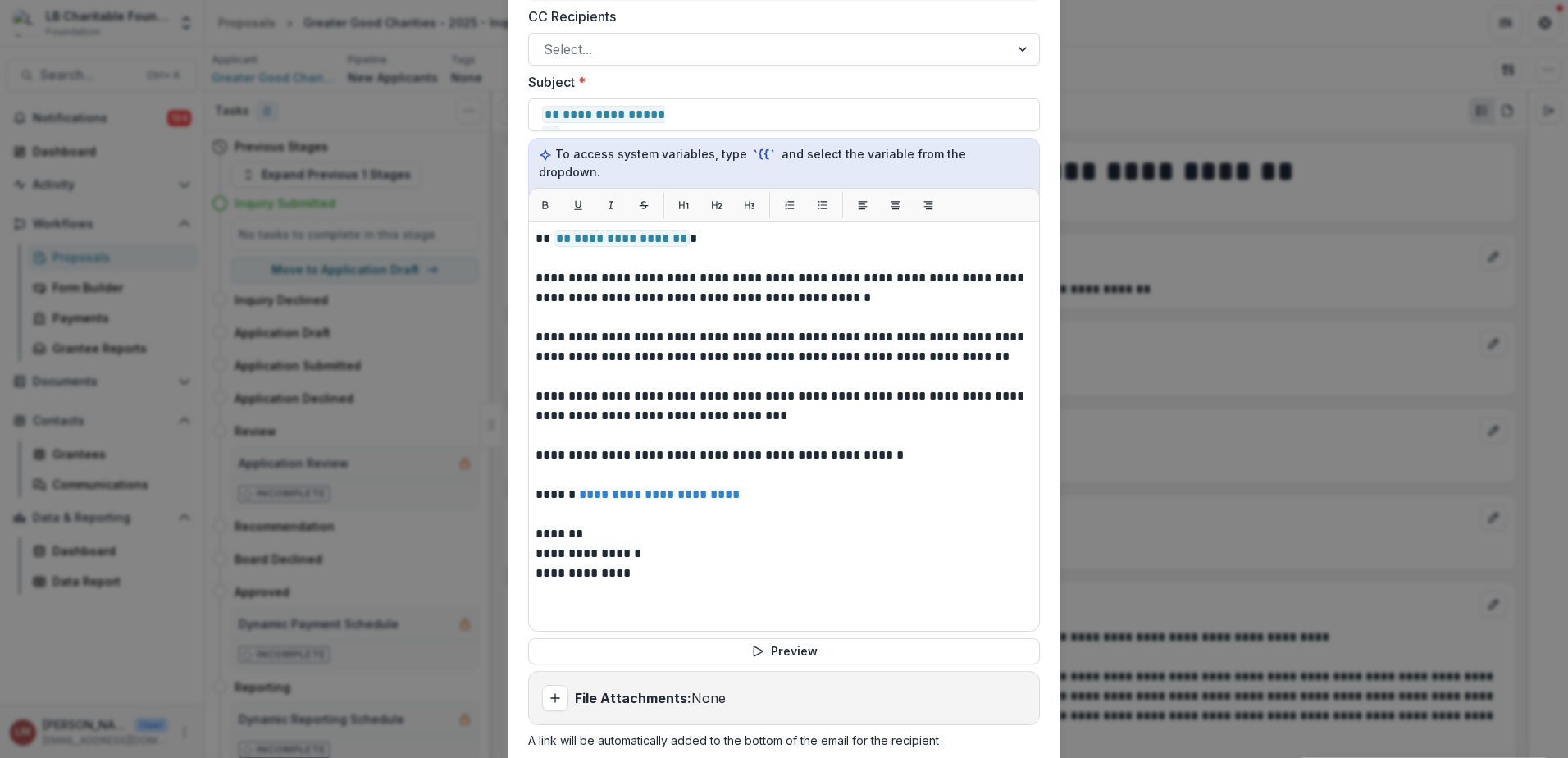
scroll to position [460, 0]
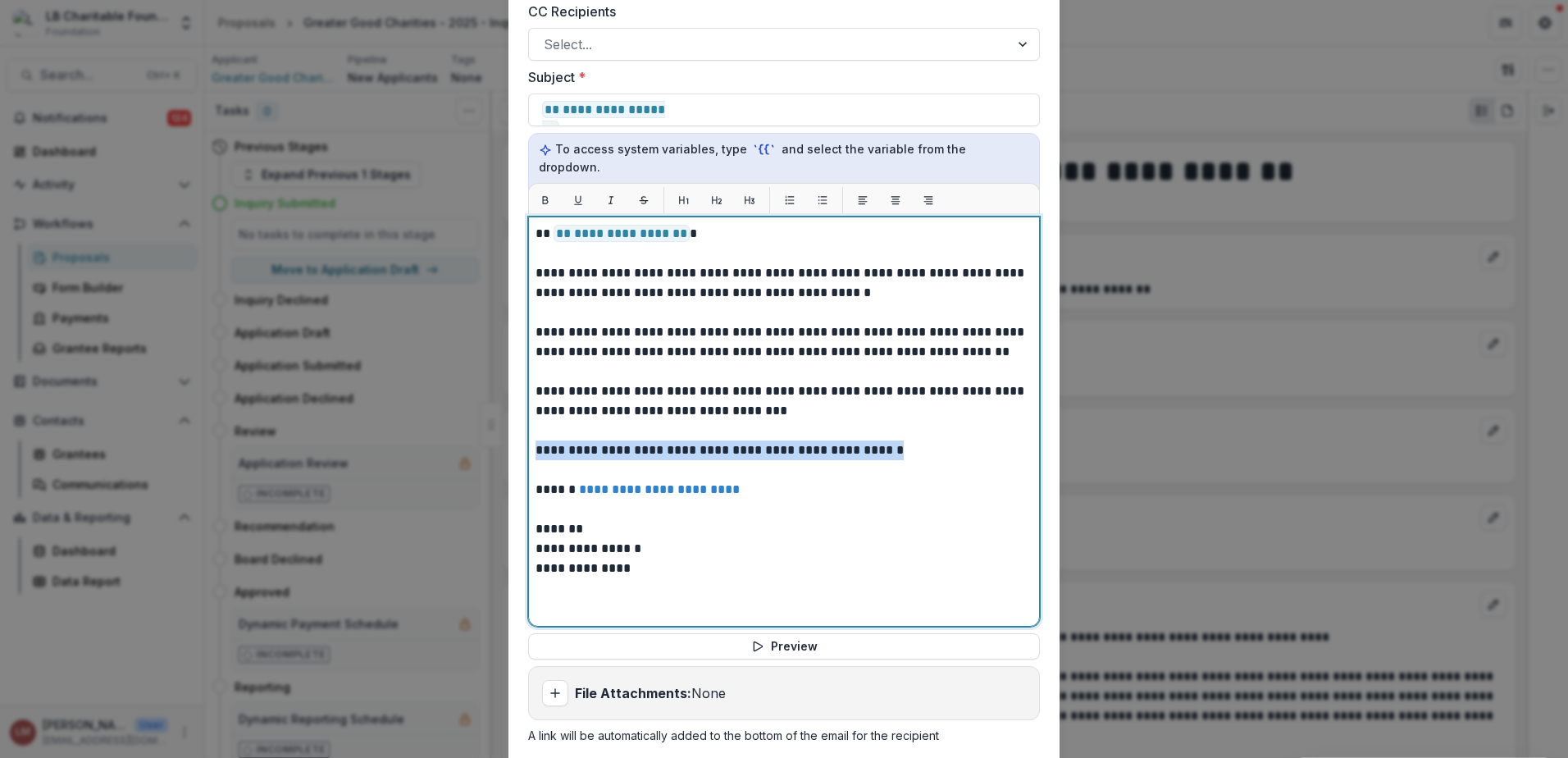
drag, startPoint x: 892, startPoint y: 432, endPoint x: 483, endPoint y: 417, distance: 409.3
click at [486, 421] on div "**********" at bounding box center [784, 379] width 1568 height 758
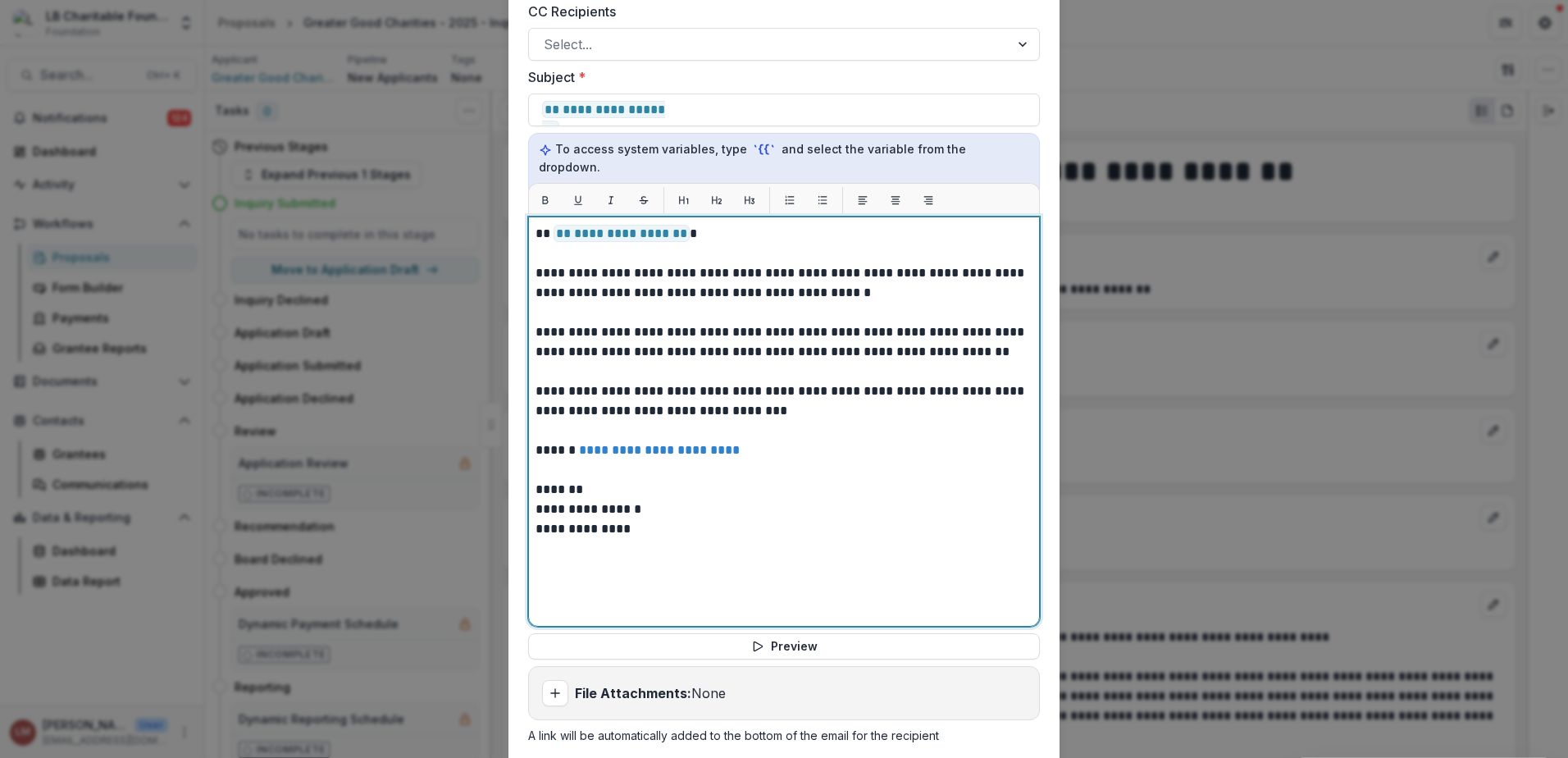
click at [646, 479] on p "*******" at bounding box center [784, 489] width 497 height 20
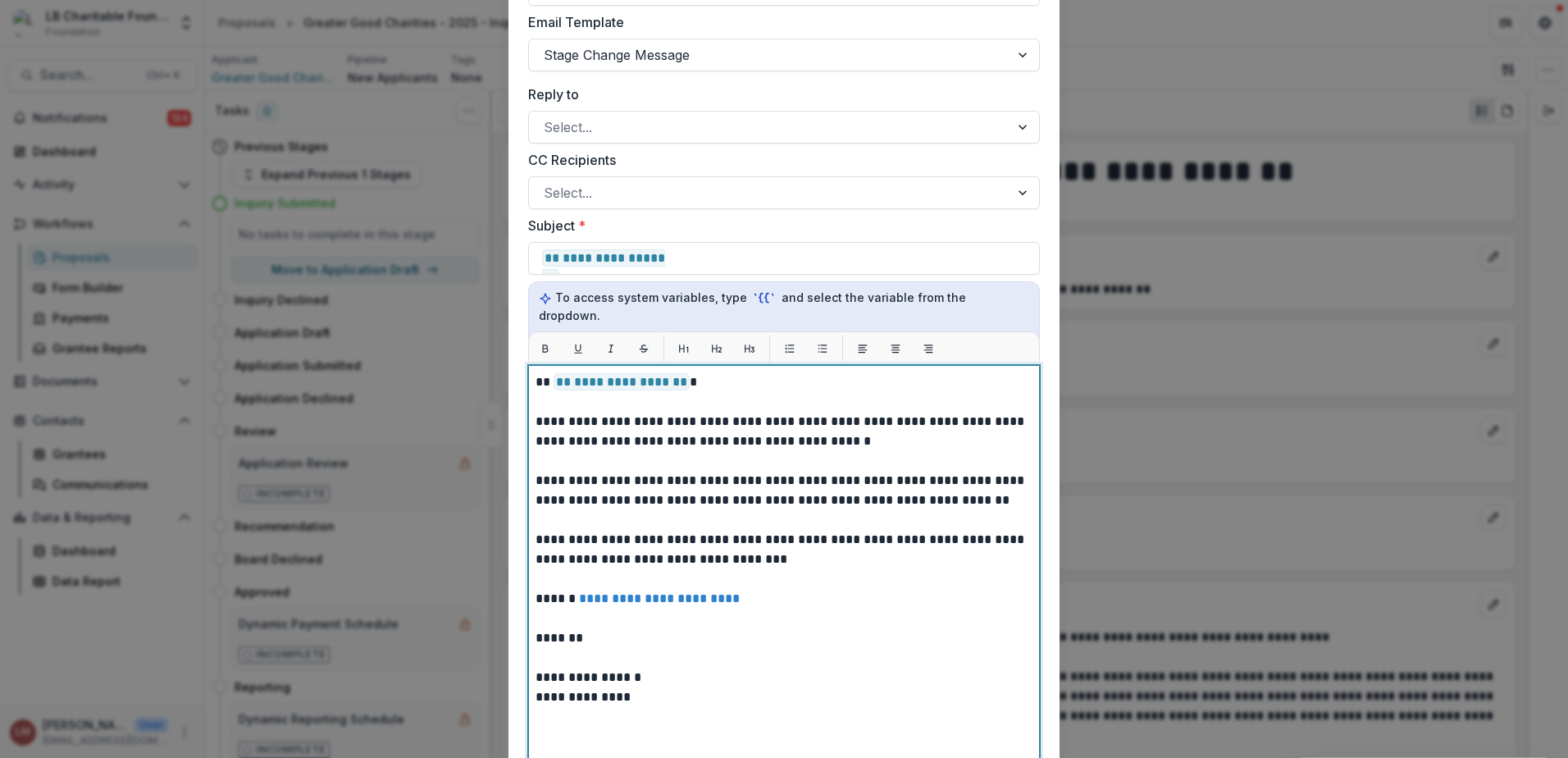
scroll to position [303, 0]
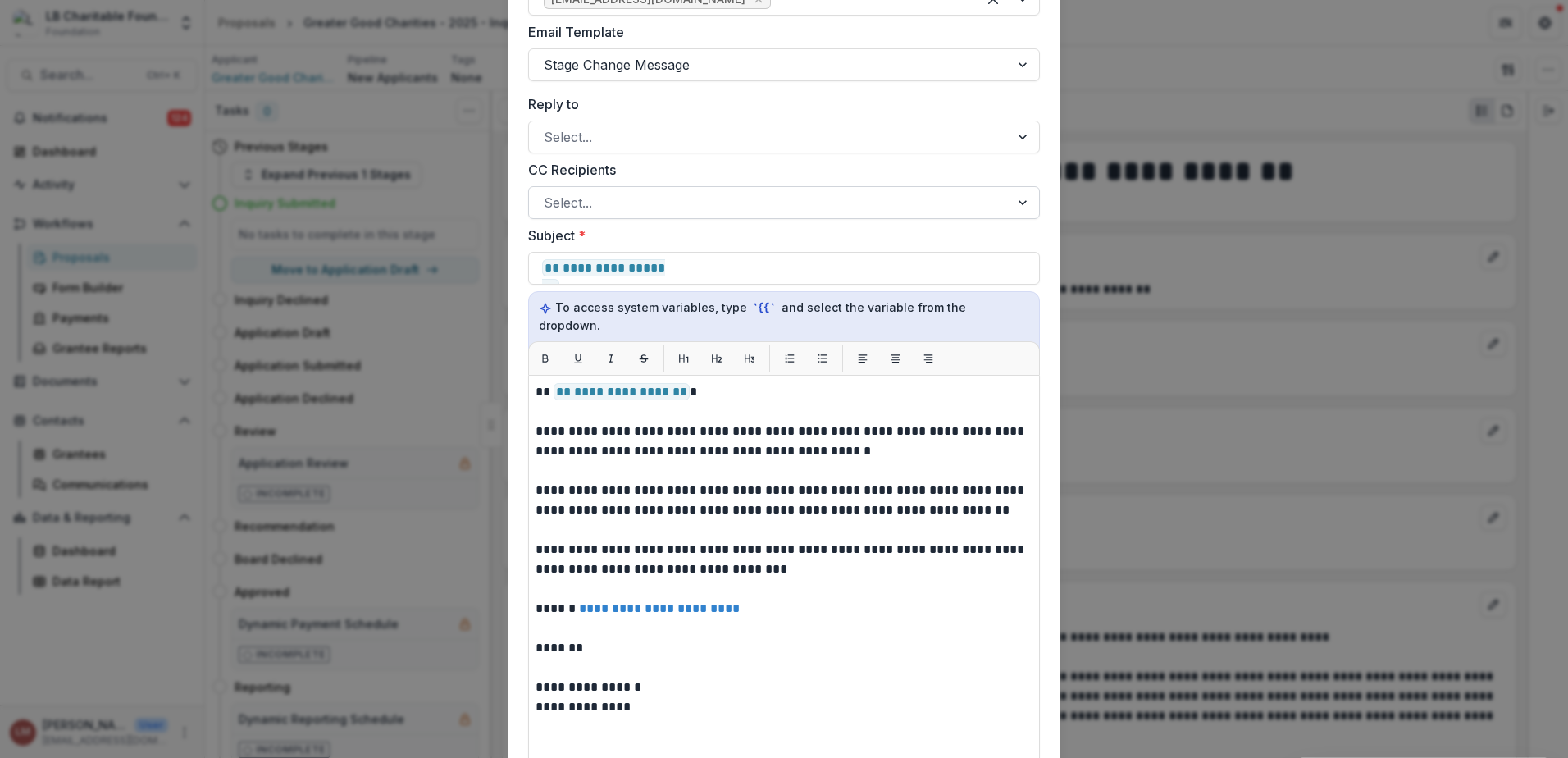
click at [1024, 207] on div at bounding box center [1025, 202] width 30 height 31
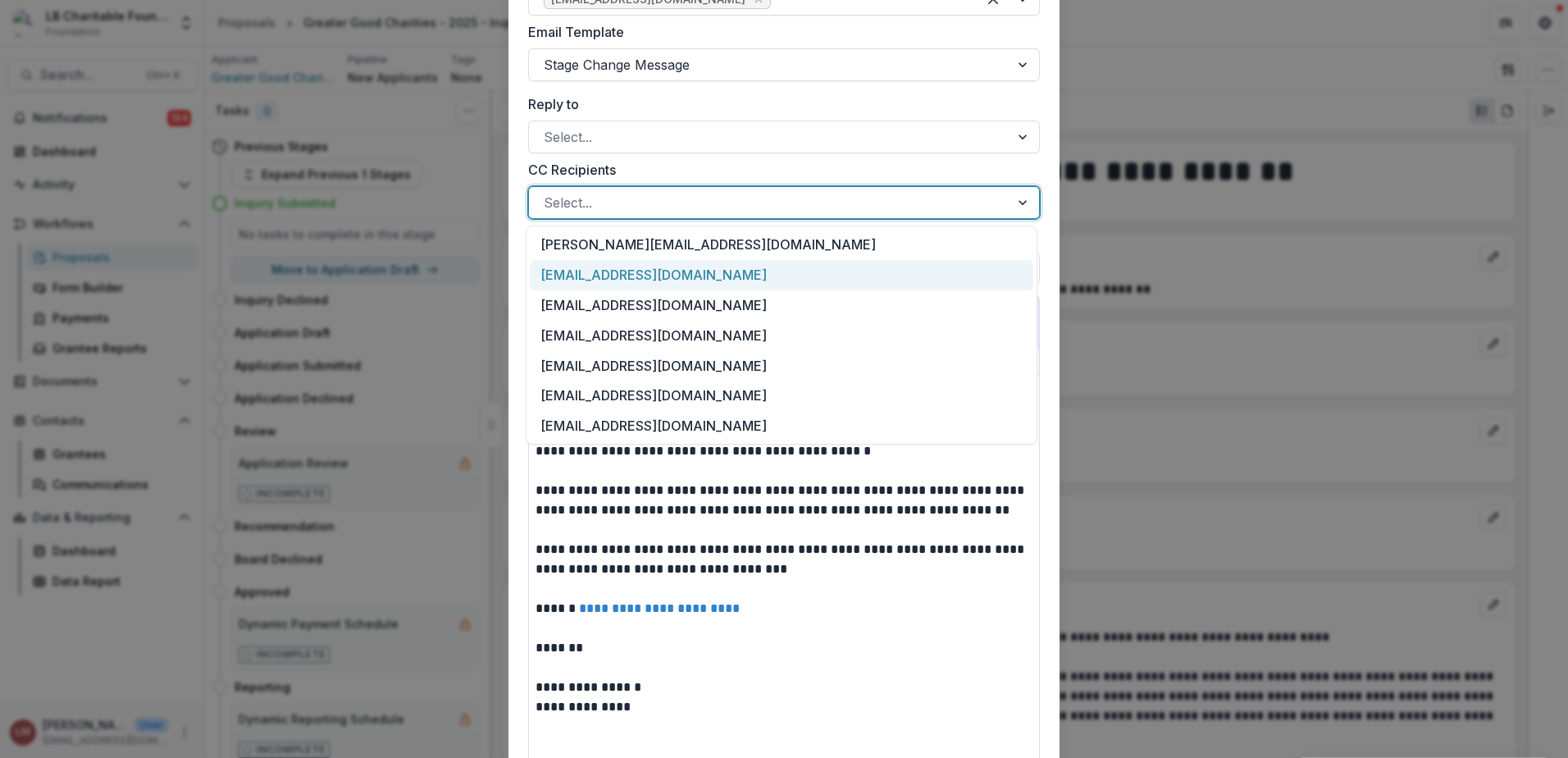
click at [633, 274] on div "[EMAIL_ADDRESS][DOMAIN_NAME]" at bounding box center [781, 275] width 503 height 30
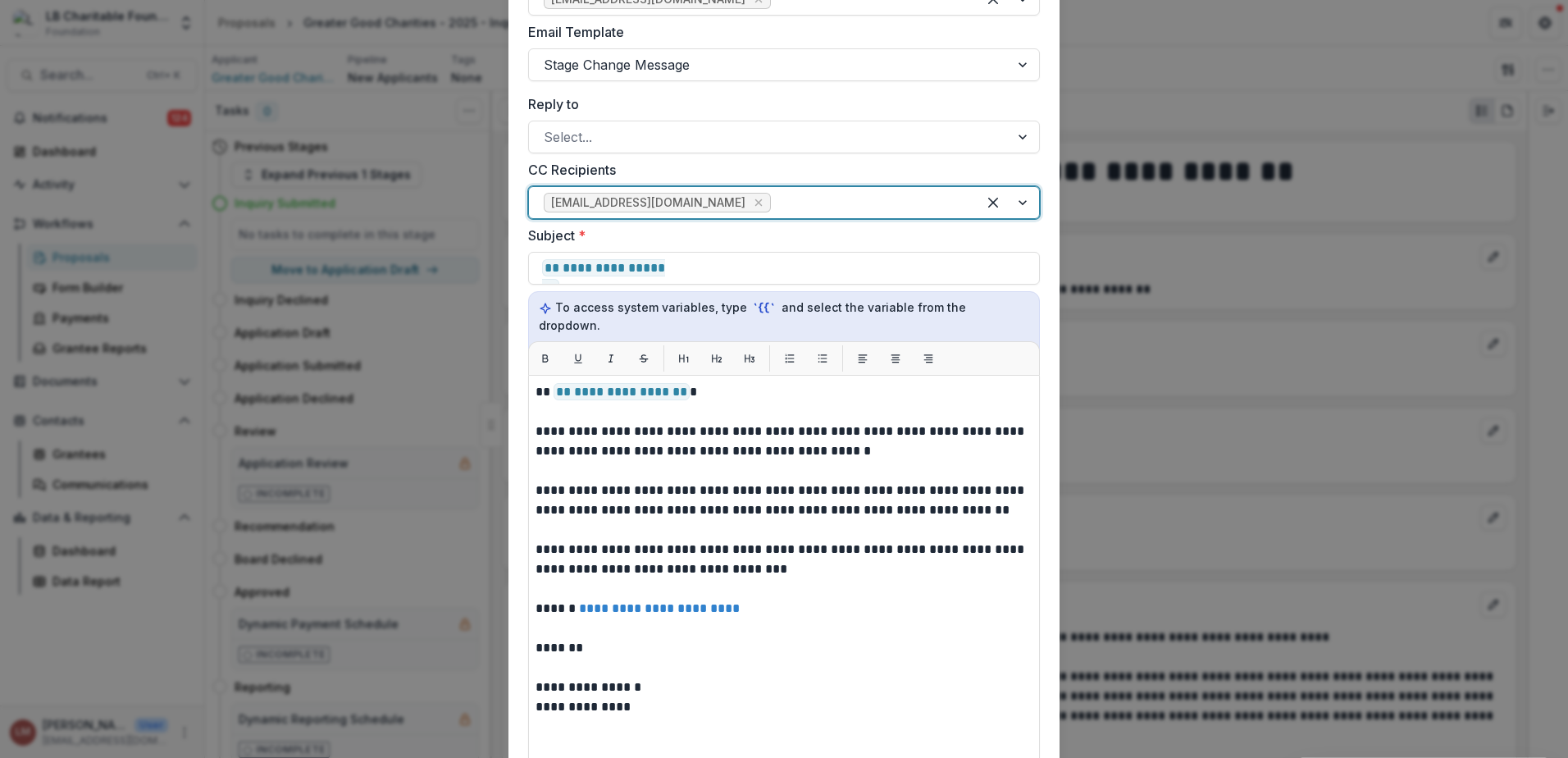
scroll to position [709, 0]
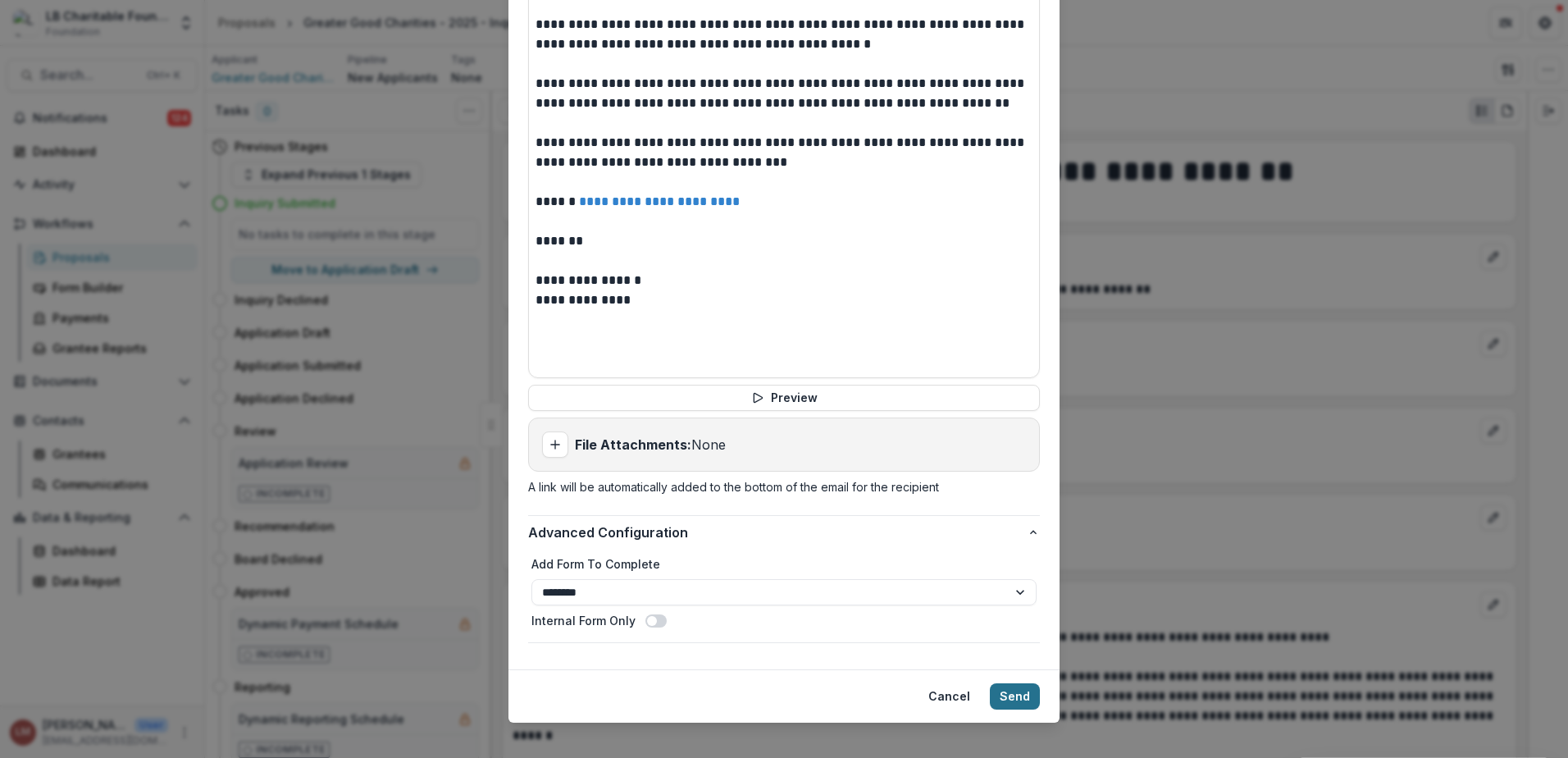
click at [999, 683] on button "Send" at bounding box center [1015, 696] width 50 height 26
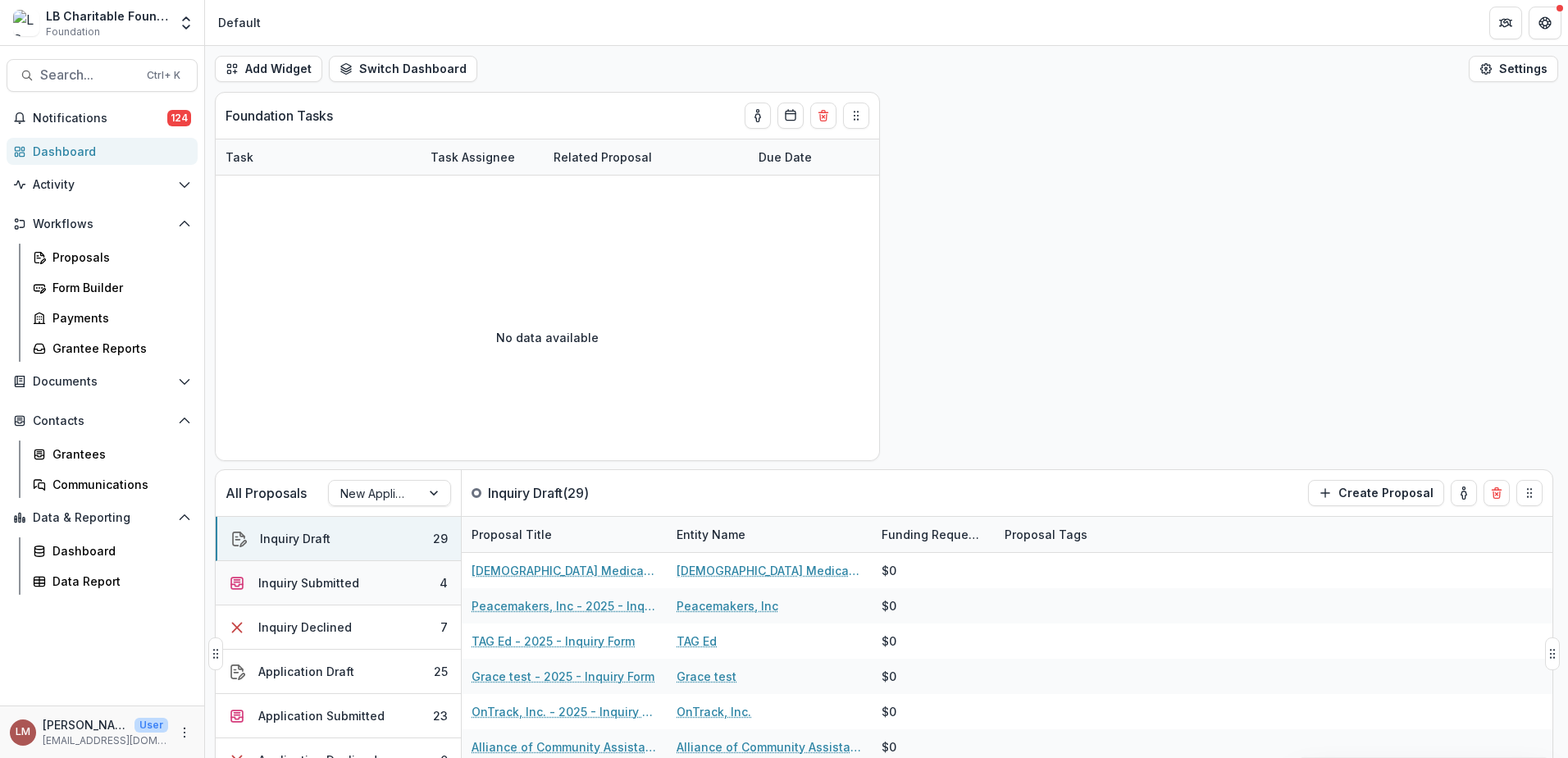
click at [354, 584] on div "Inquiry Submitted" at bounding box center [309, 582] width 101 height 17
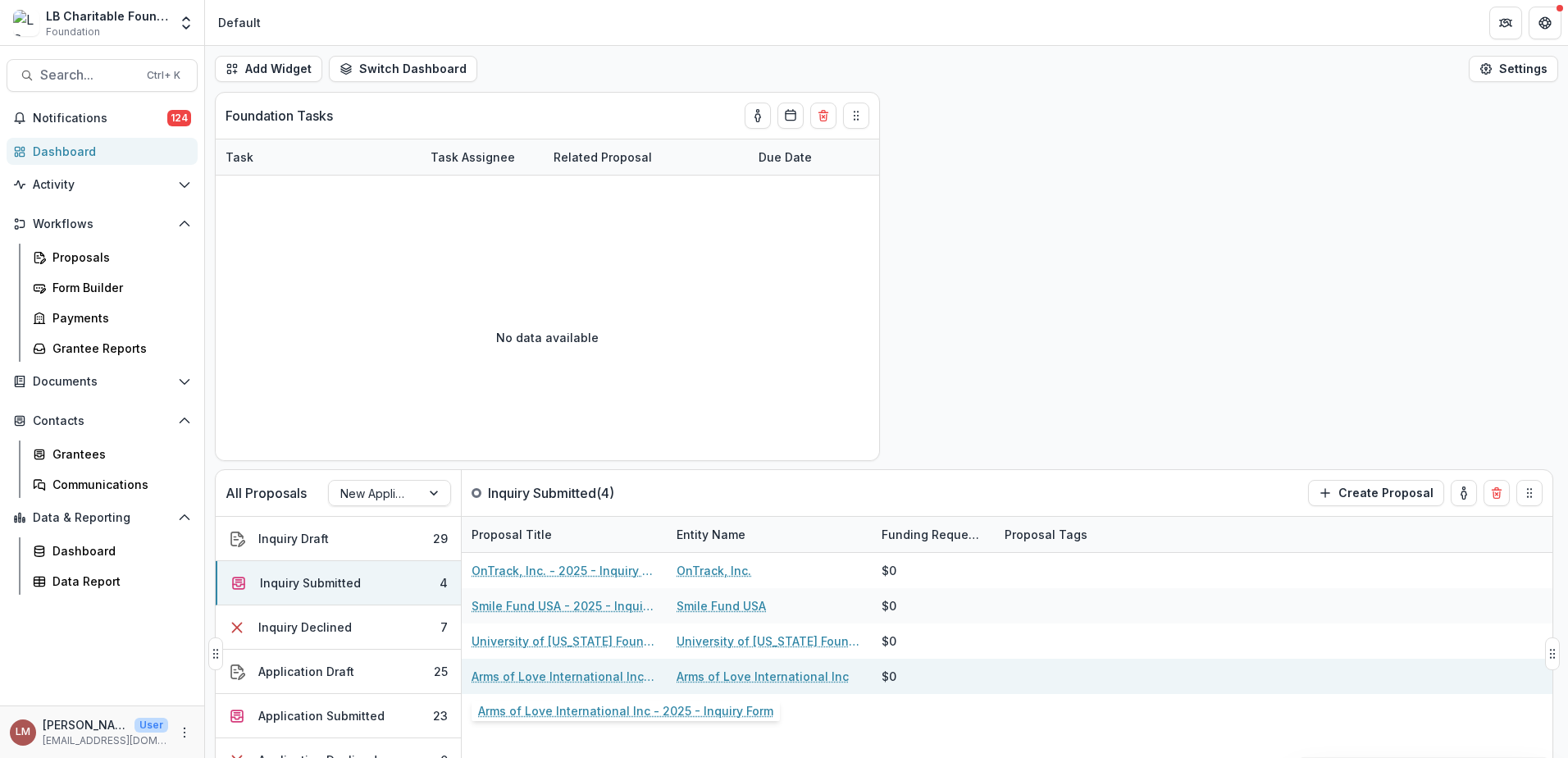
click at [533, 680] on link "Arms of Love International Inc - 2025 - Inquiry Form" at bounding box center [564, 675] width 186 height 17
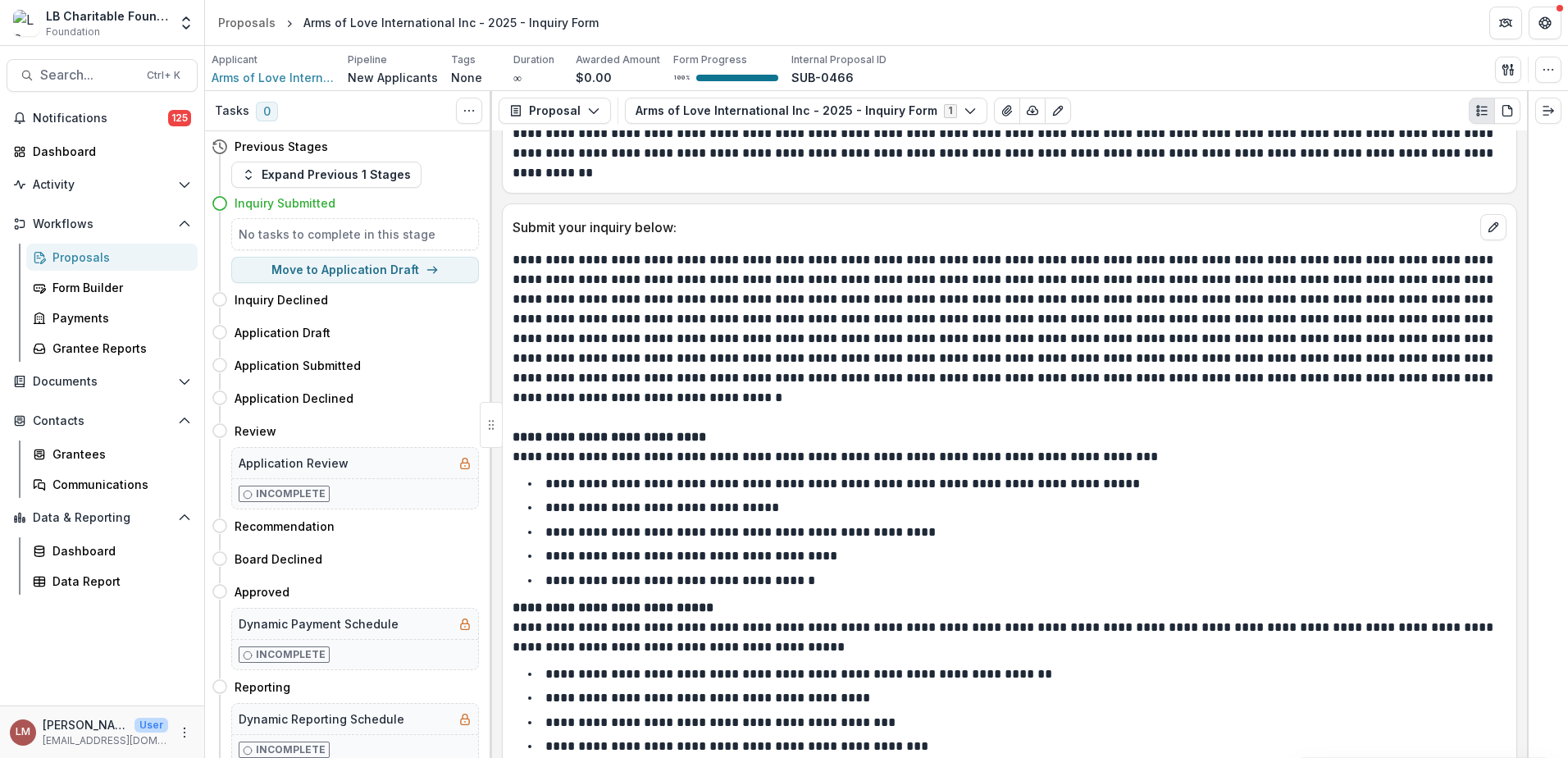
scroll to position [592, 0]
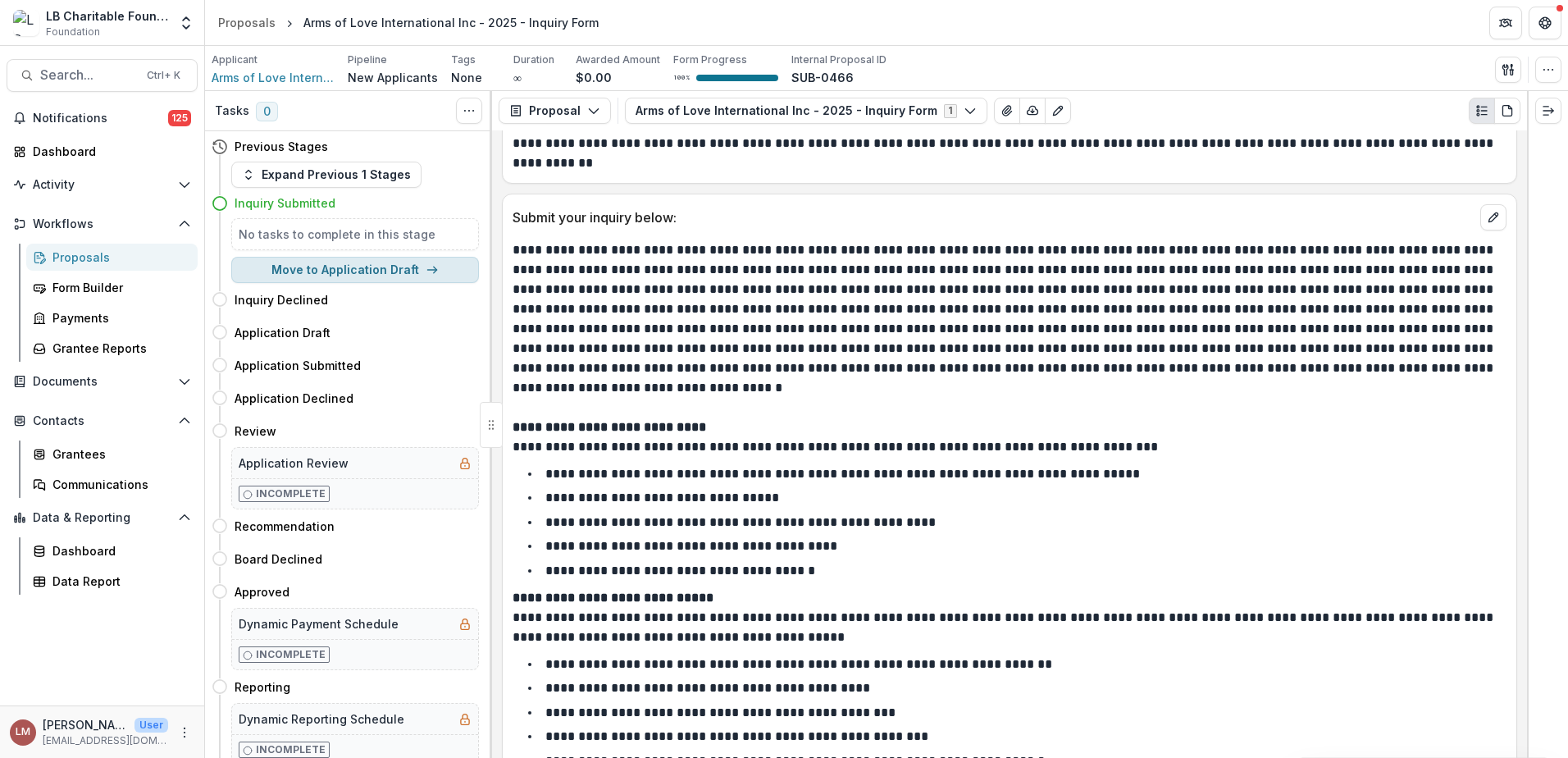
click at [350, 270] on button "Move to Application Draft" at bounding box center [356, 270] width 248 height 26
select select "**********"
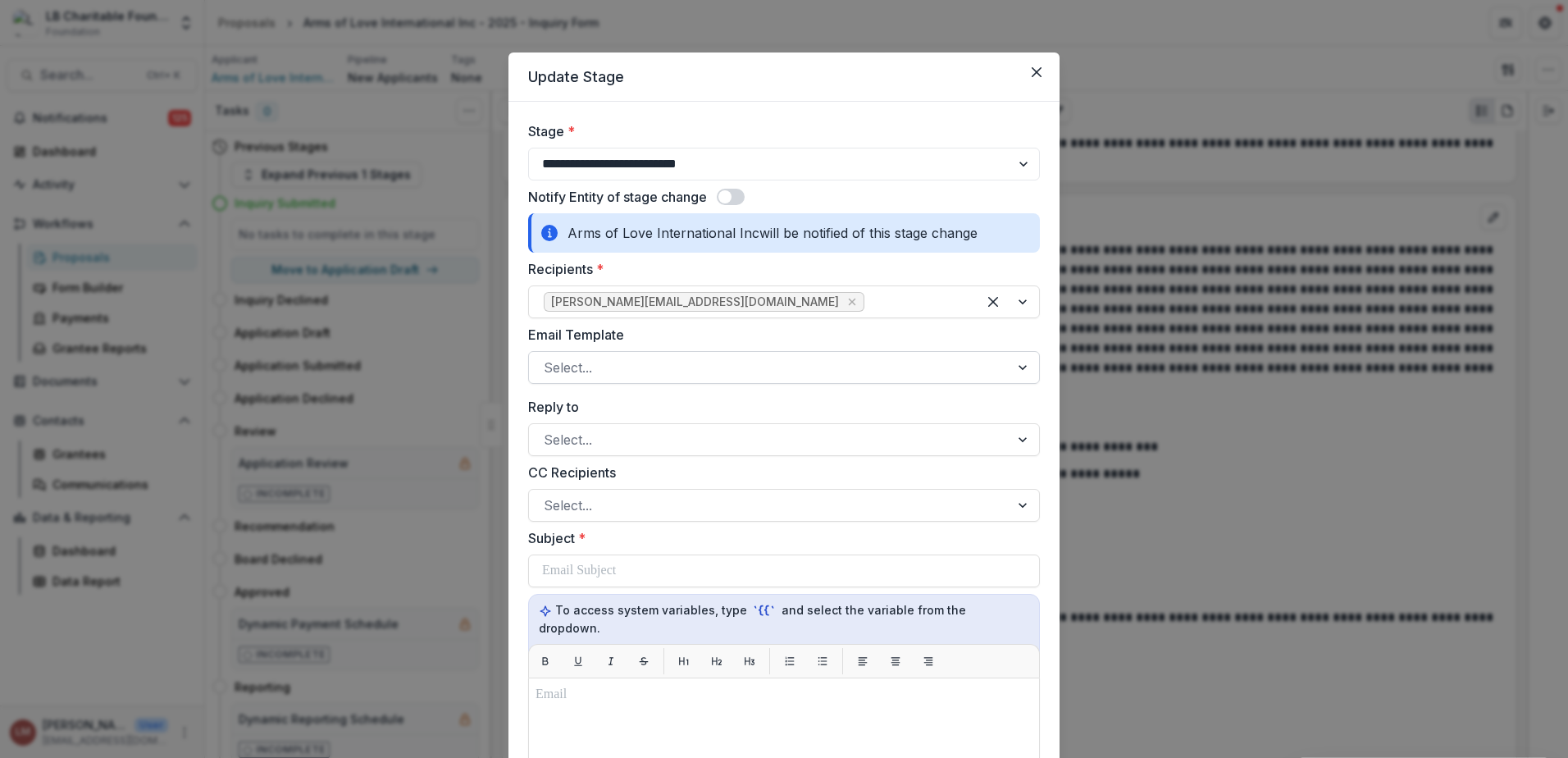
click at [1012, 372] on div at bounding box center [1025, 367] width 30 height 31
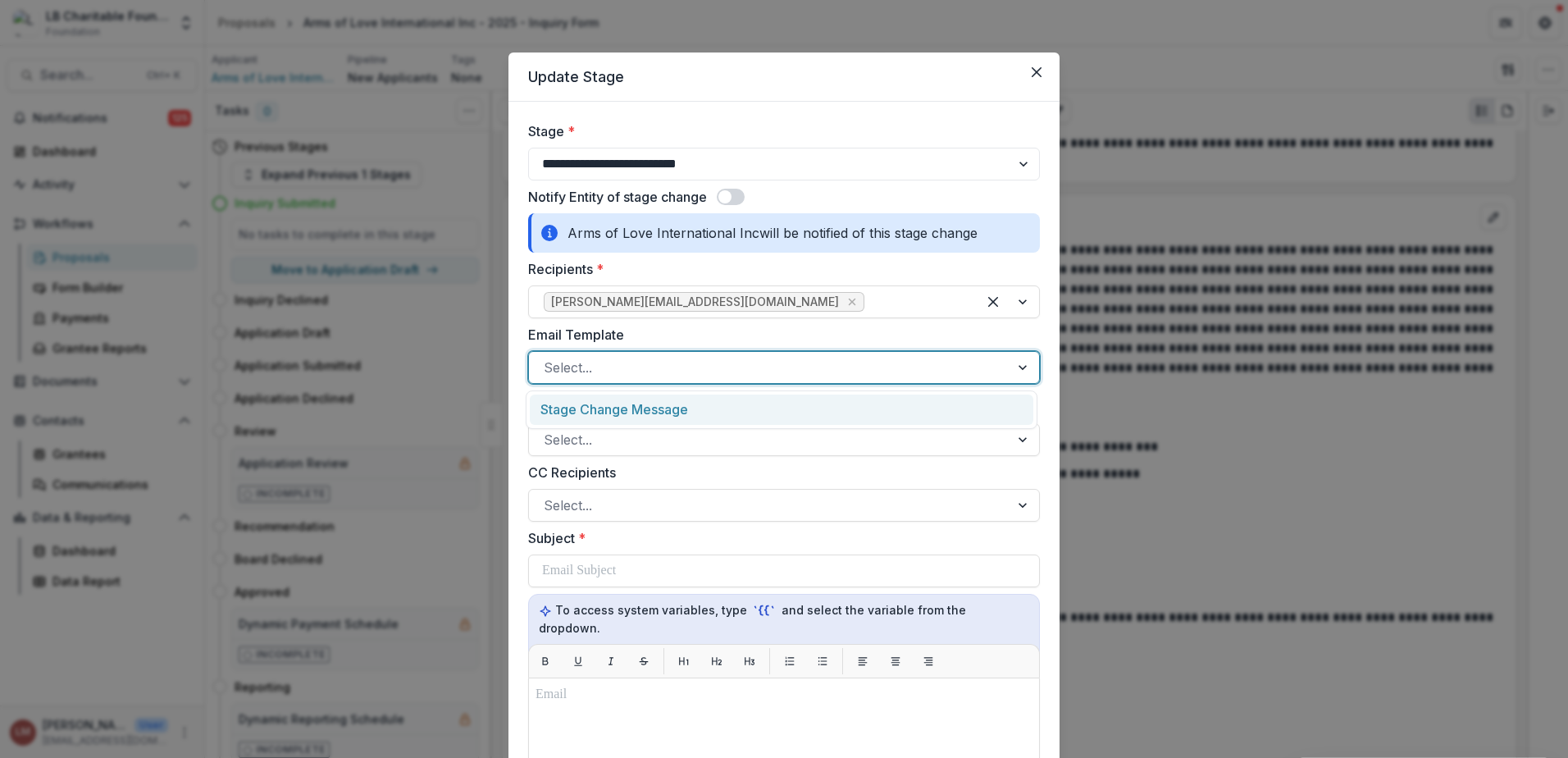
click at [699, 404] on div "Stage Change Message" at bounding box center [781, 409] width 503 height 30
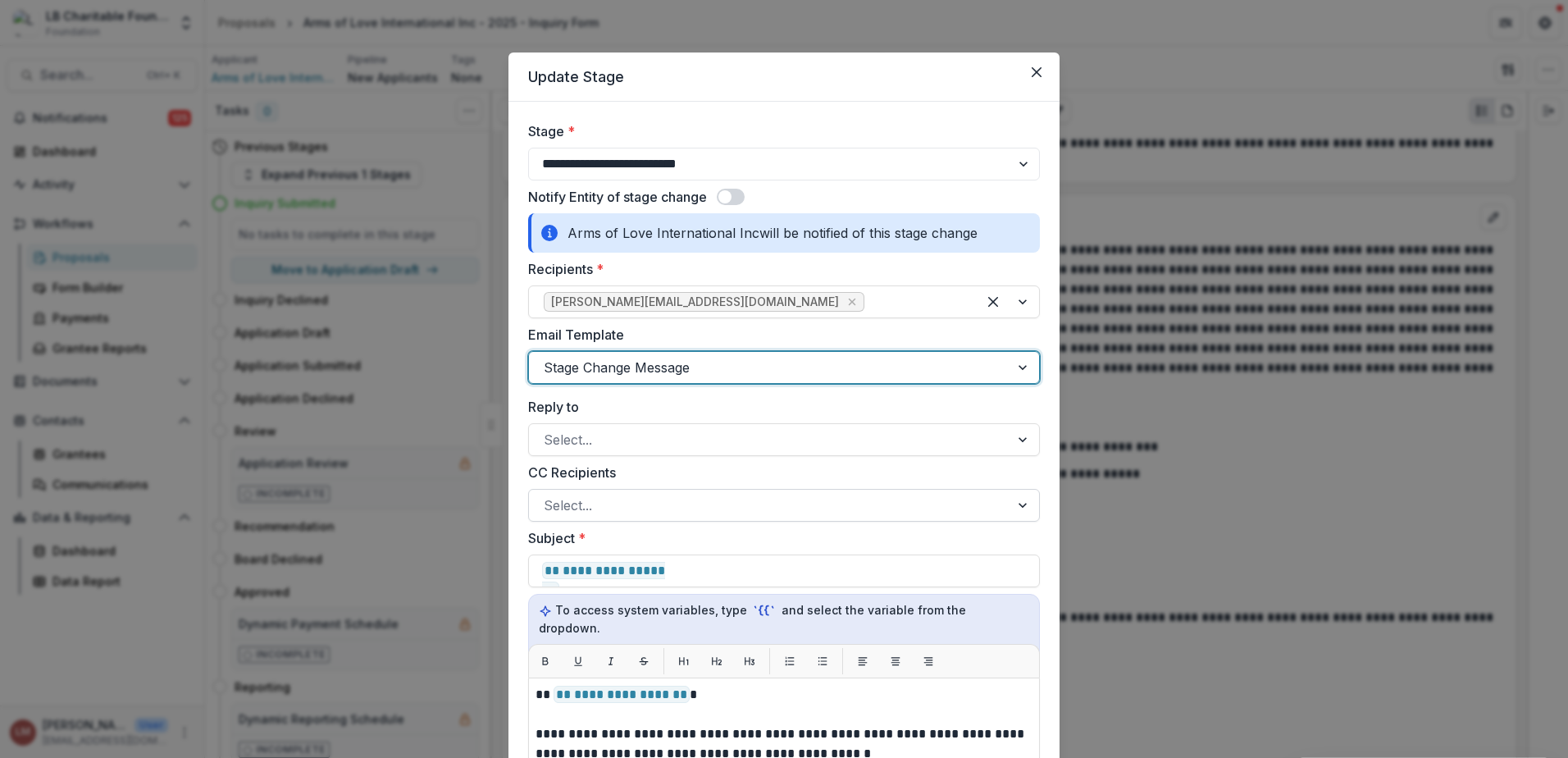
click at [1023, 510] on div at bounding box center [1025, 504] width 30 height 31
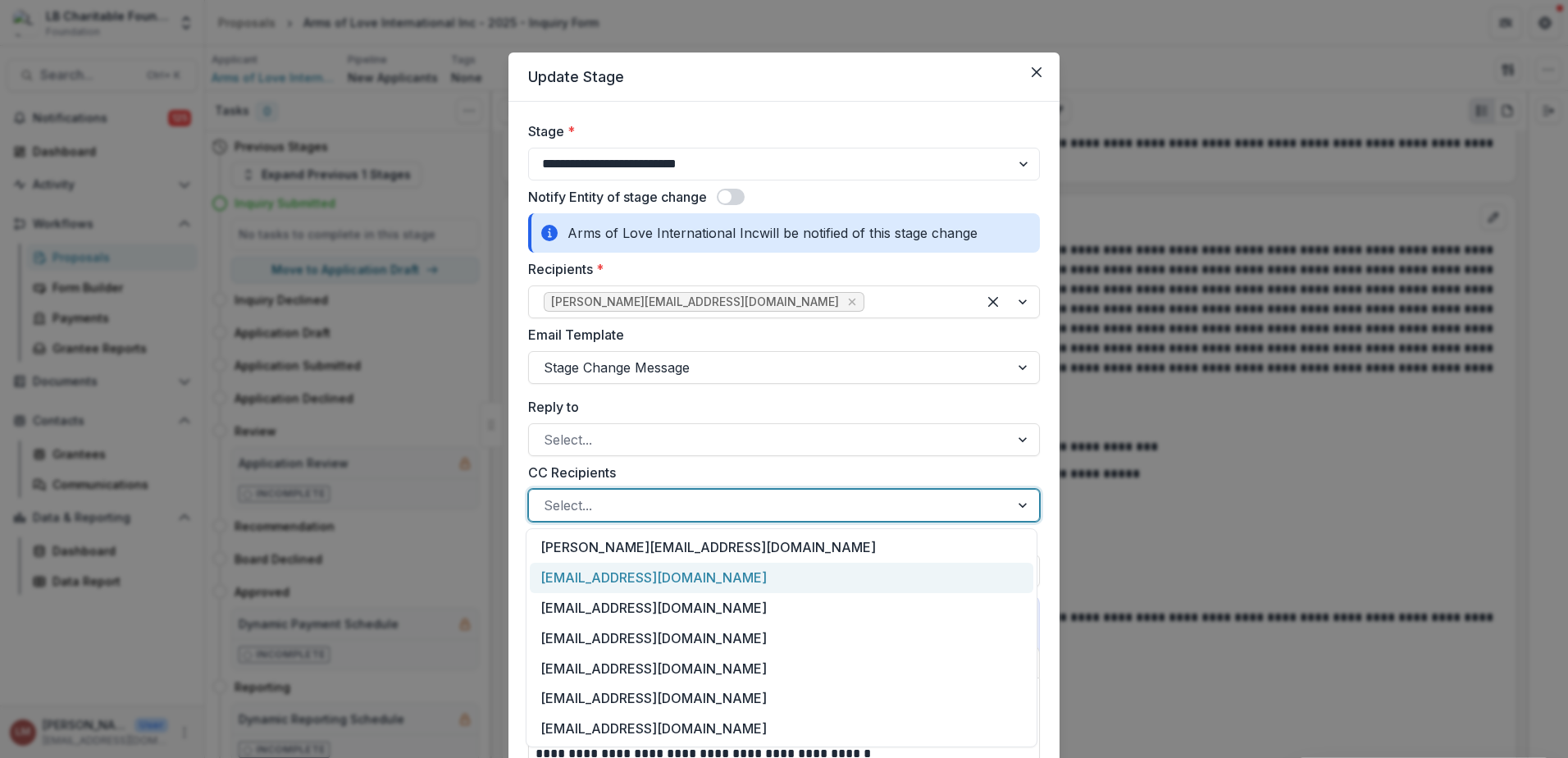
click at [607, 580] on div "[EMAIL_ADDRESS][DOMAIN_NAME]" at bounding box center [781, 577] width 503 height 30
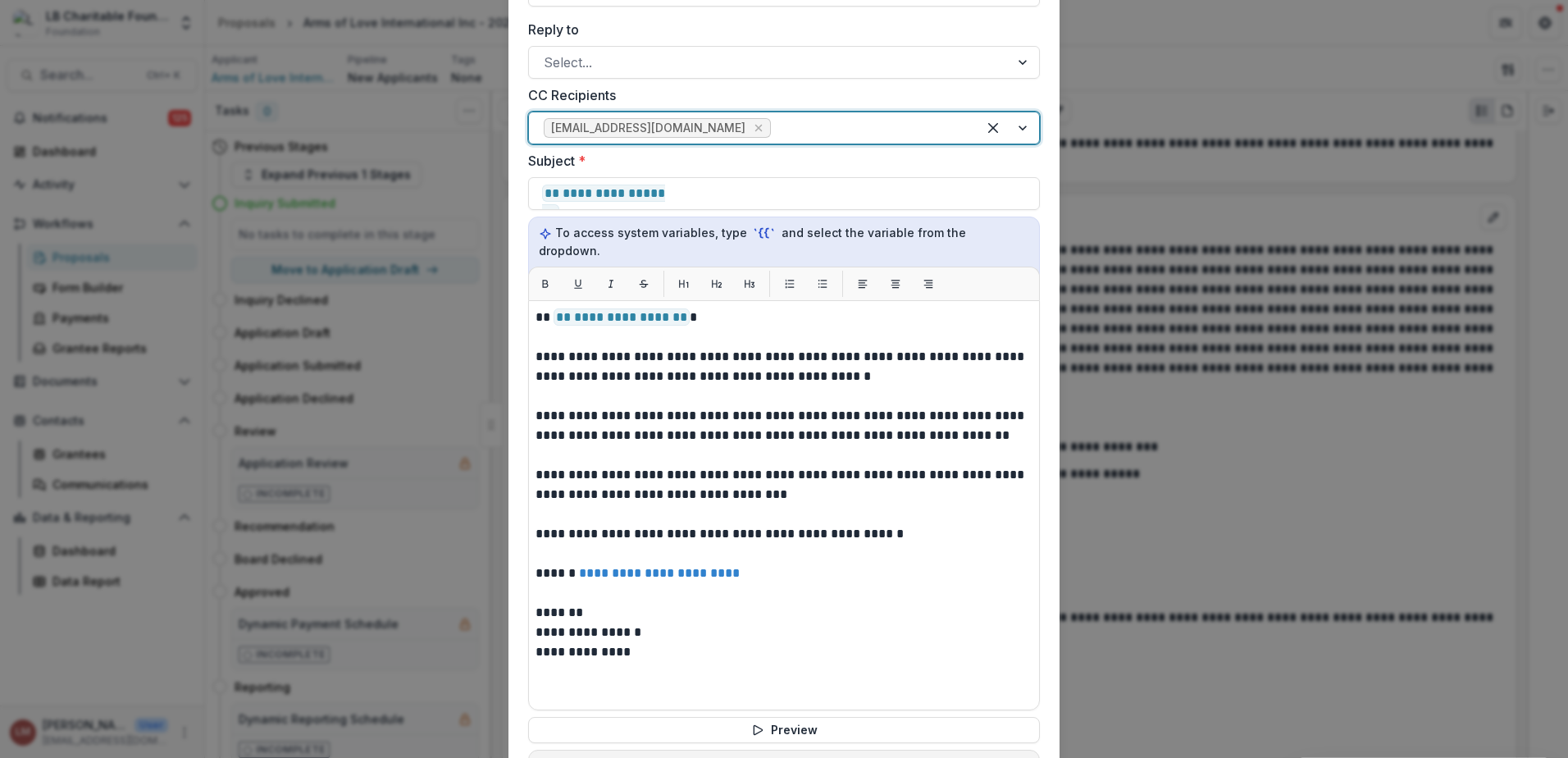
scroll to position [384, 0]
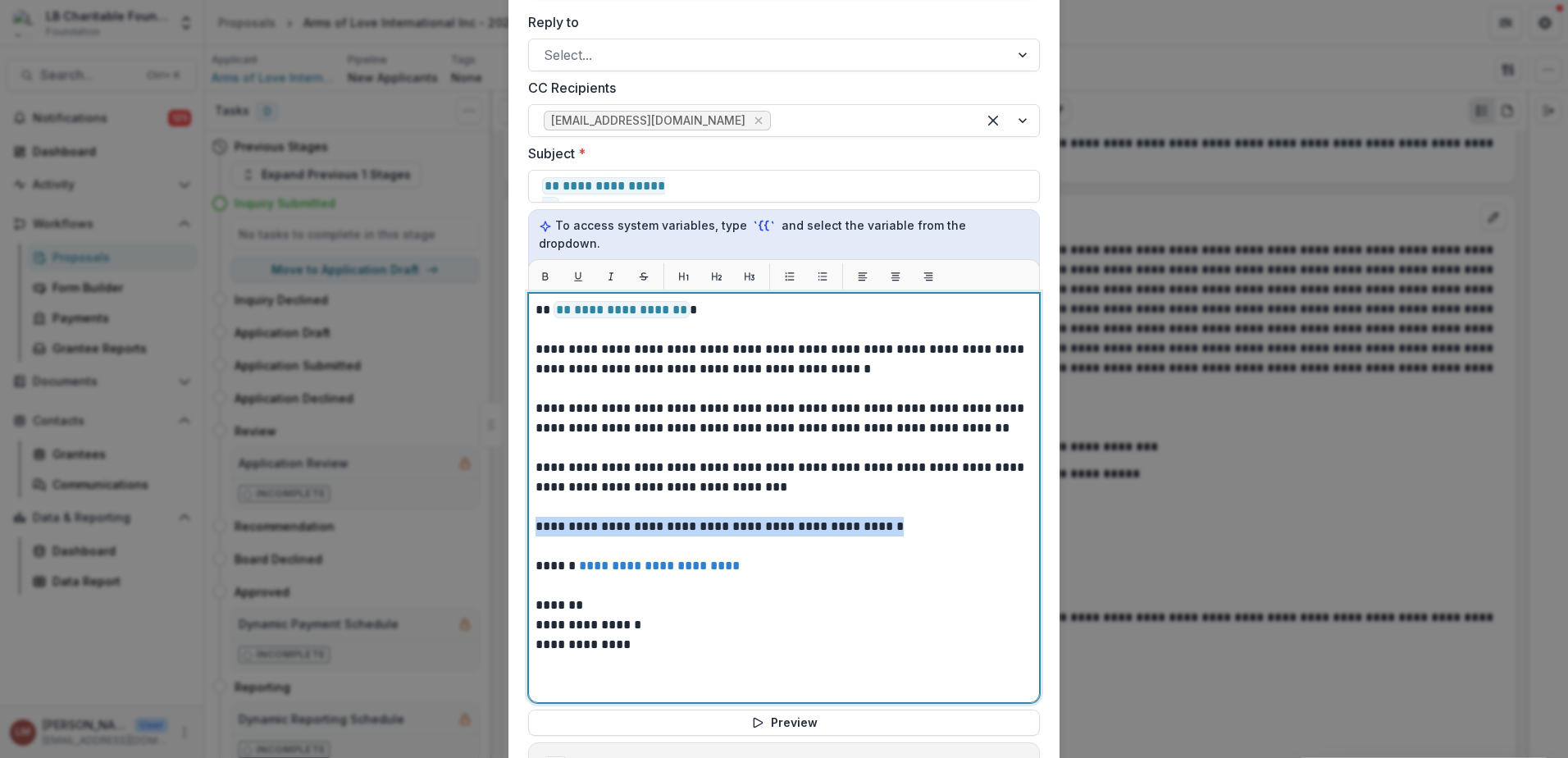
drag, startPoint x: 902, startPoint y: 505, endPoint x: 450, endPoint y: 502, distance: 452.0
click at [448, 508] on div "**********" at bounding box center [784, 379] width 1568 height 758
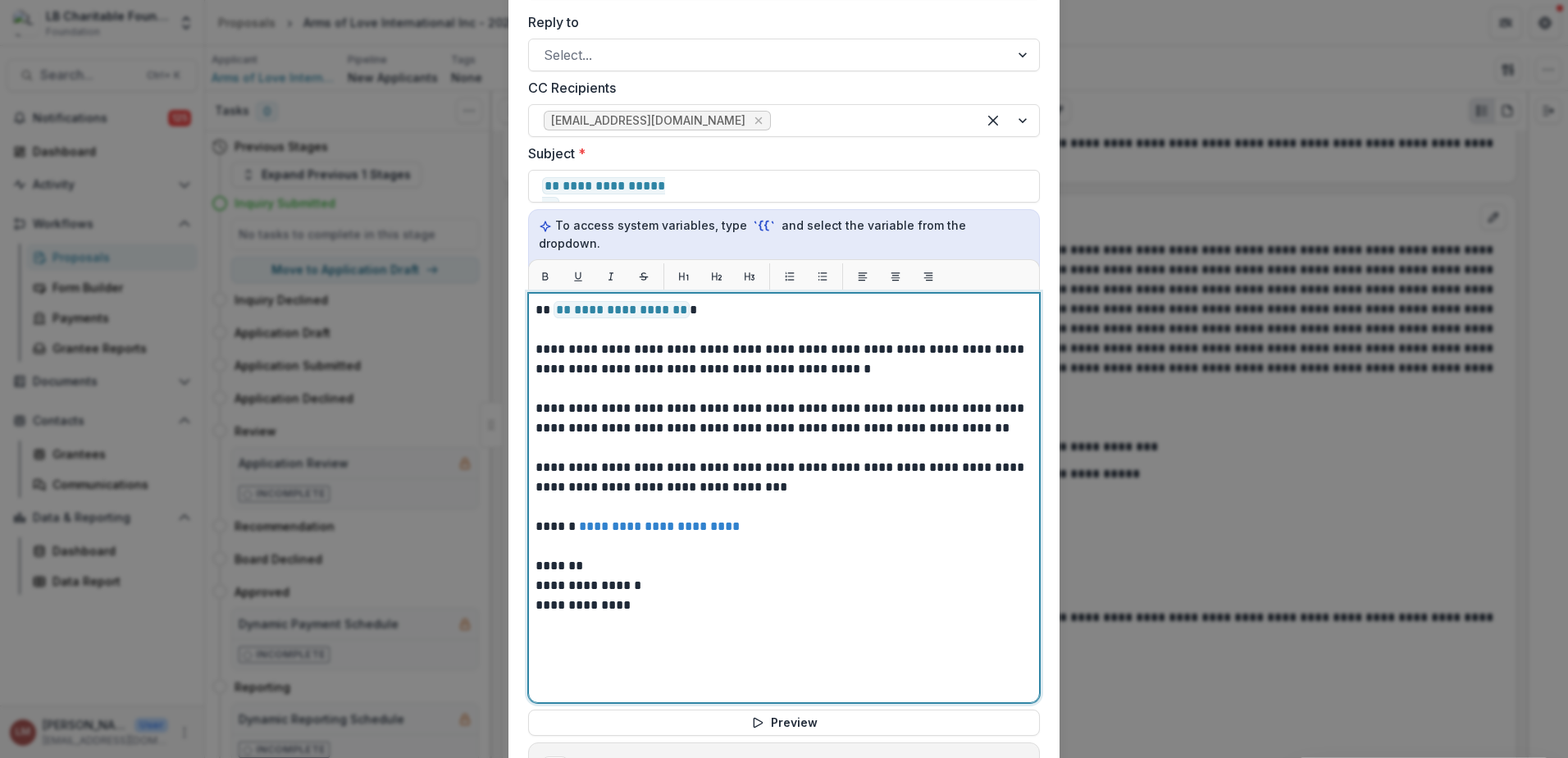
click at [666, 556] on p "*******" at bounding box center [784, 566] width 497 height 20
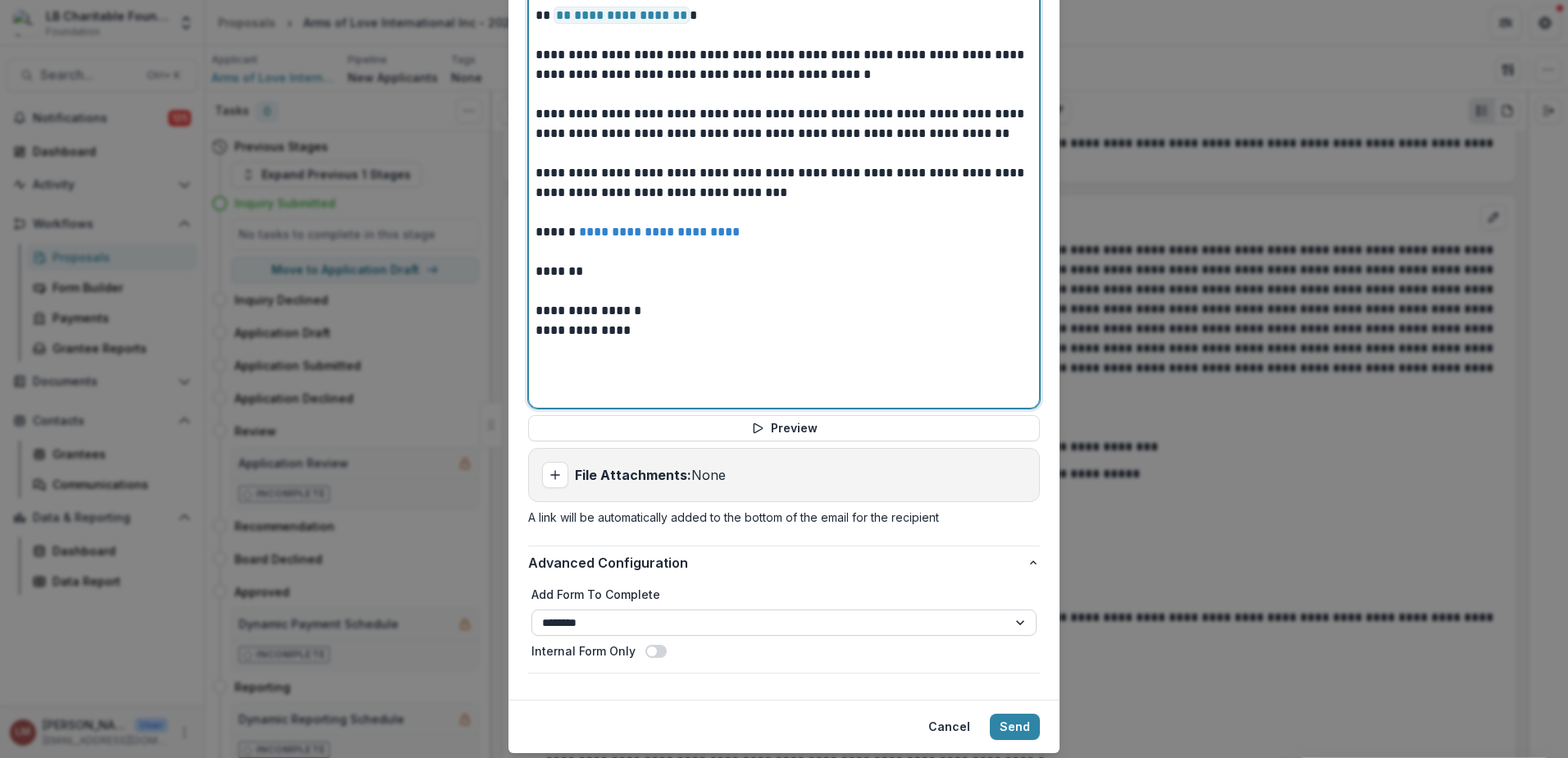
scroll to position [709, 0]
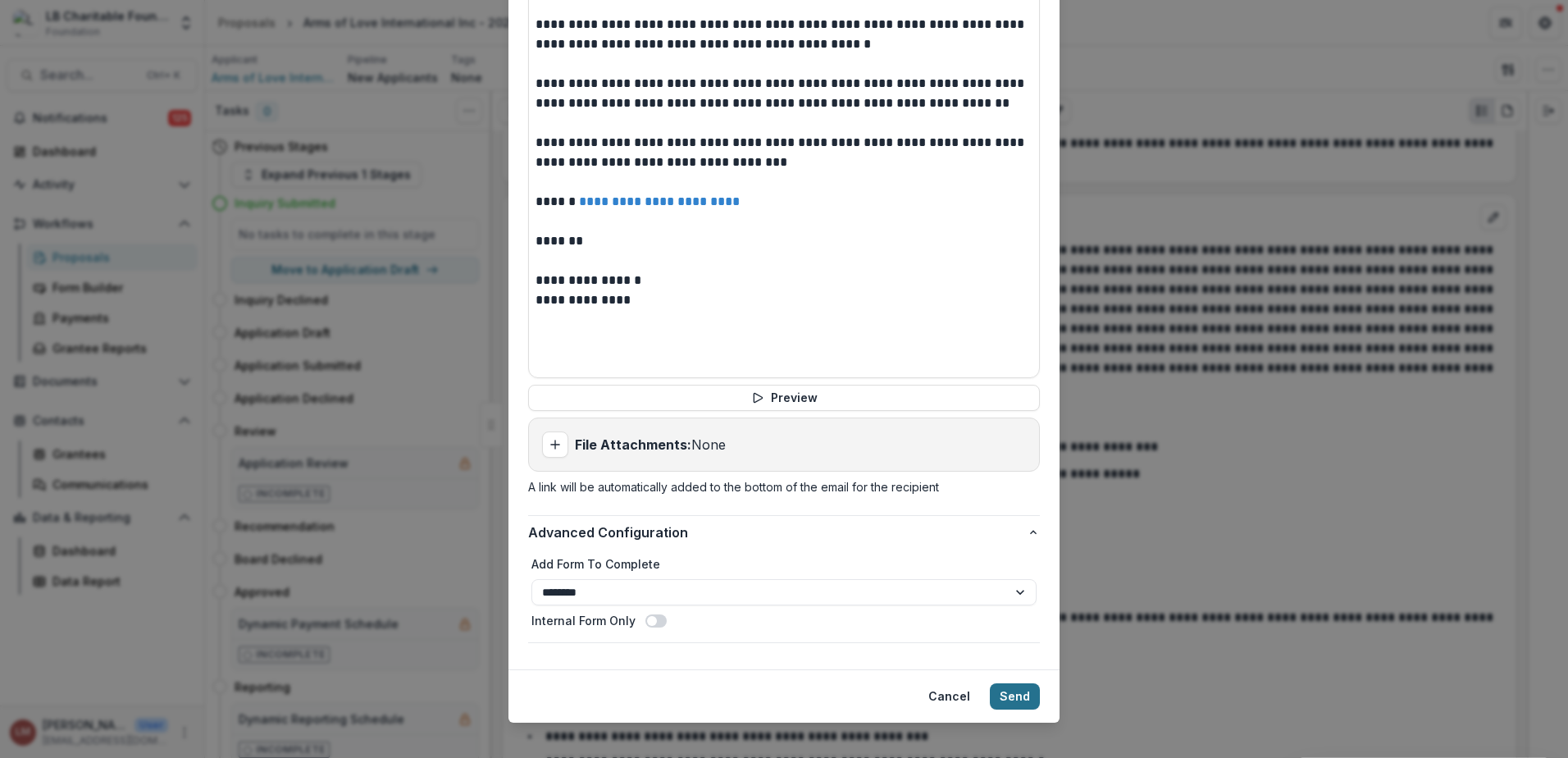
click at [1004, 683] on button "Send" at bounding box center [1015, 696] width 50 height 26
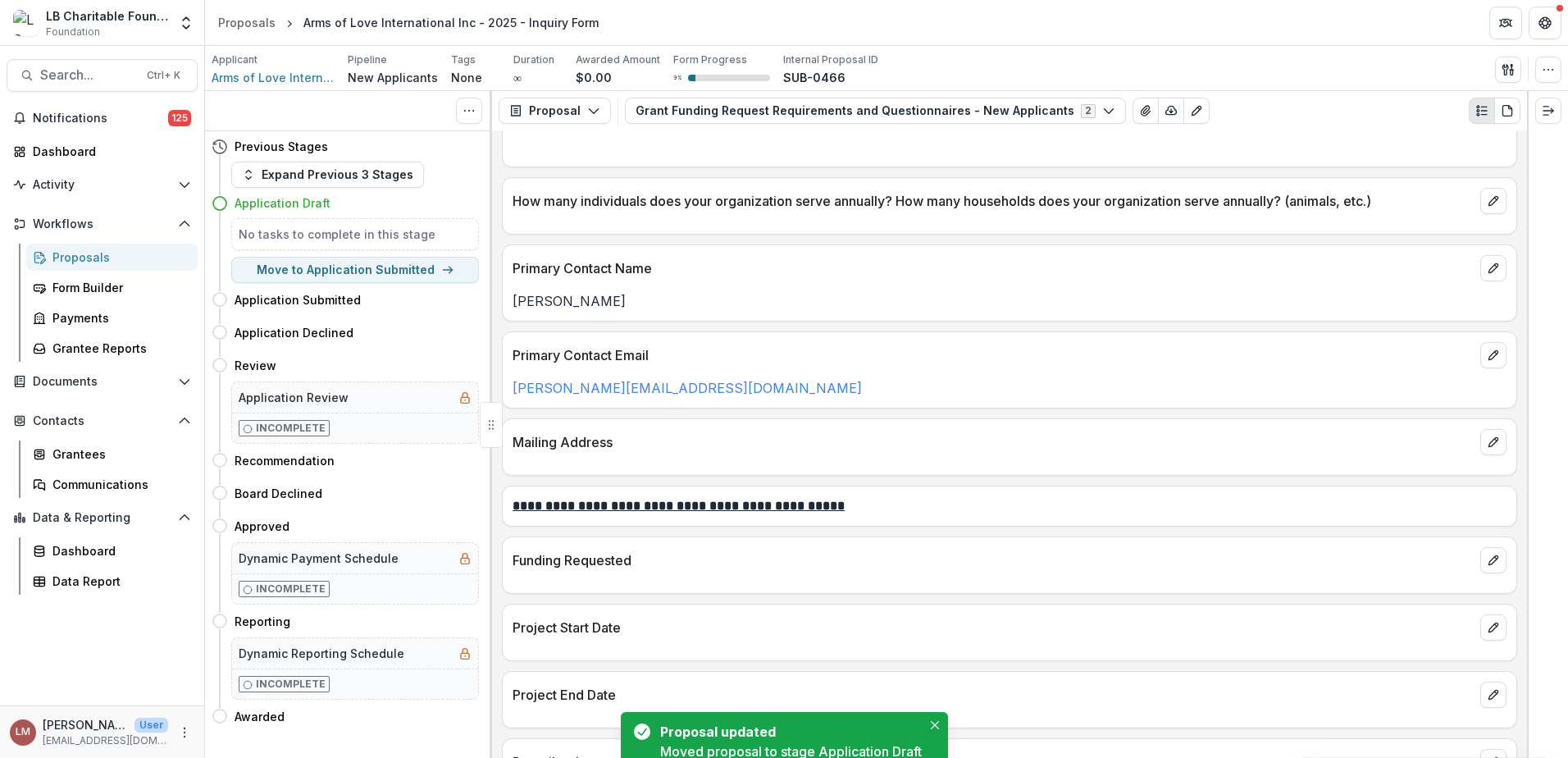
scroll to position [612, 0]
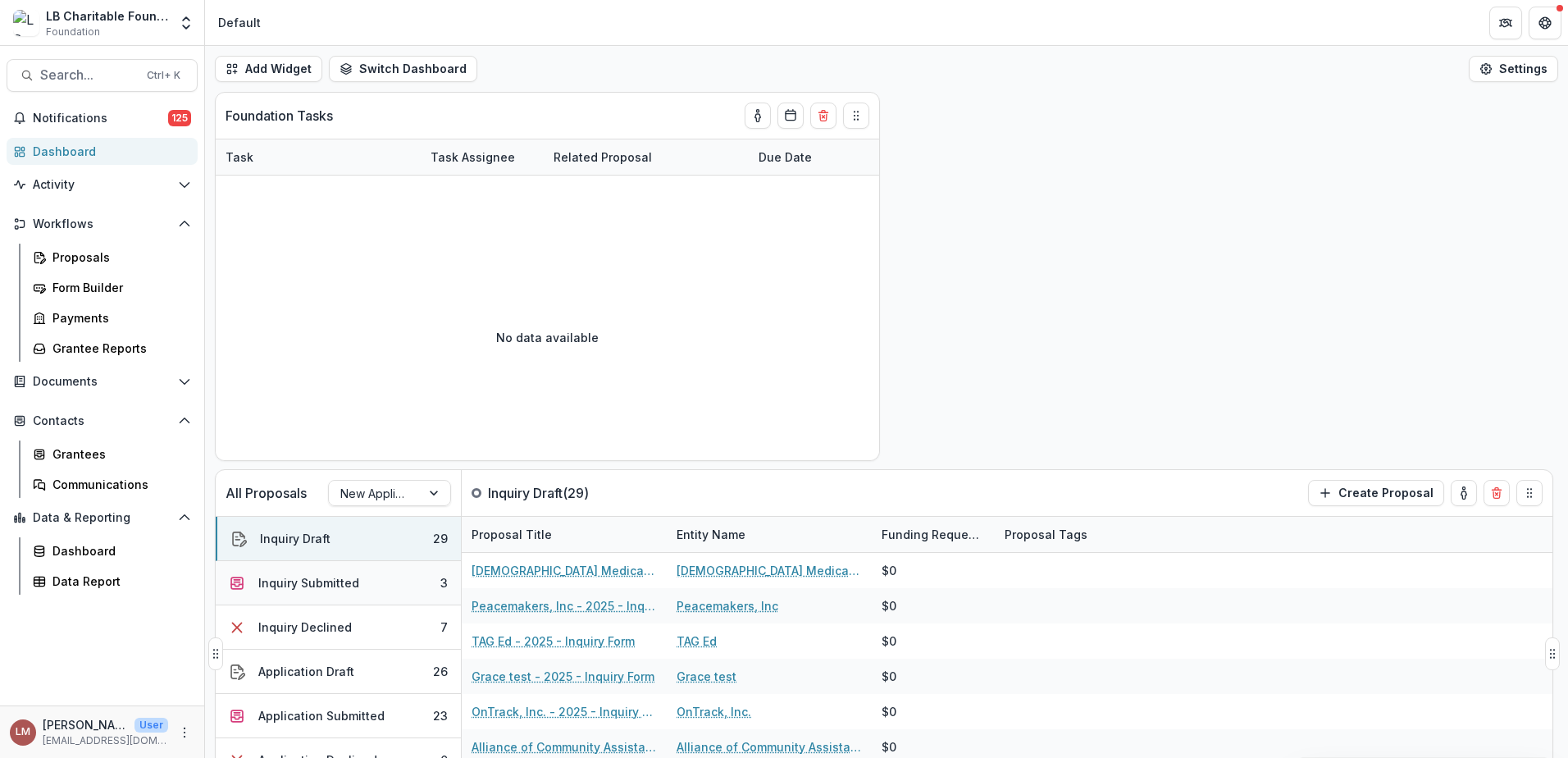
click at [314, 588] on div "Inquiry Submitted" at bounding box center [309, 582] width 101 height 17
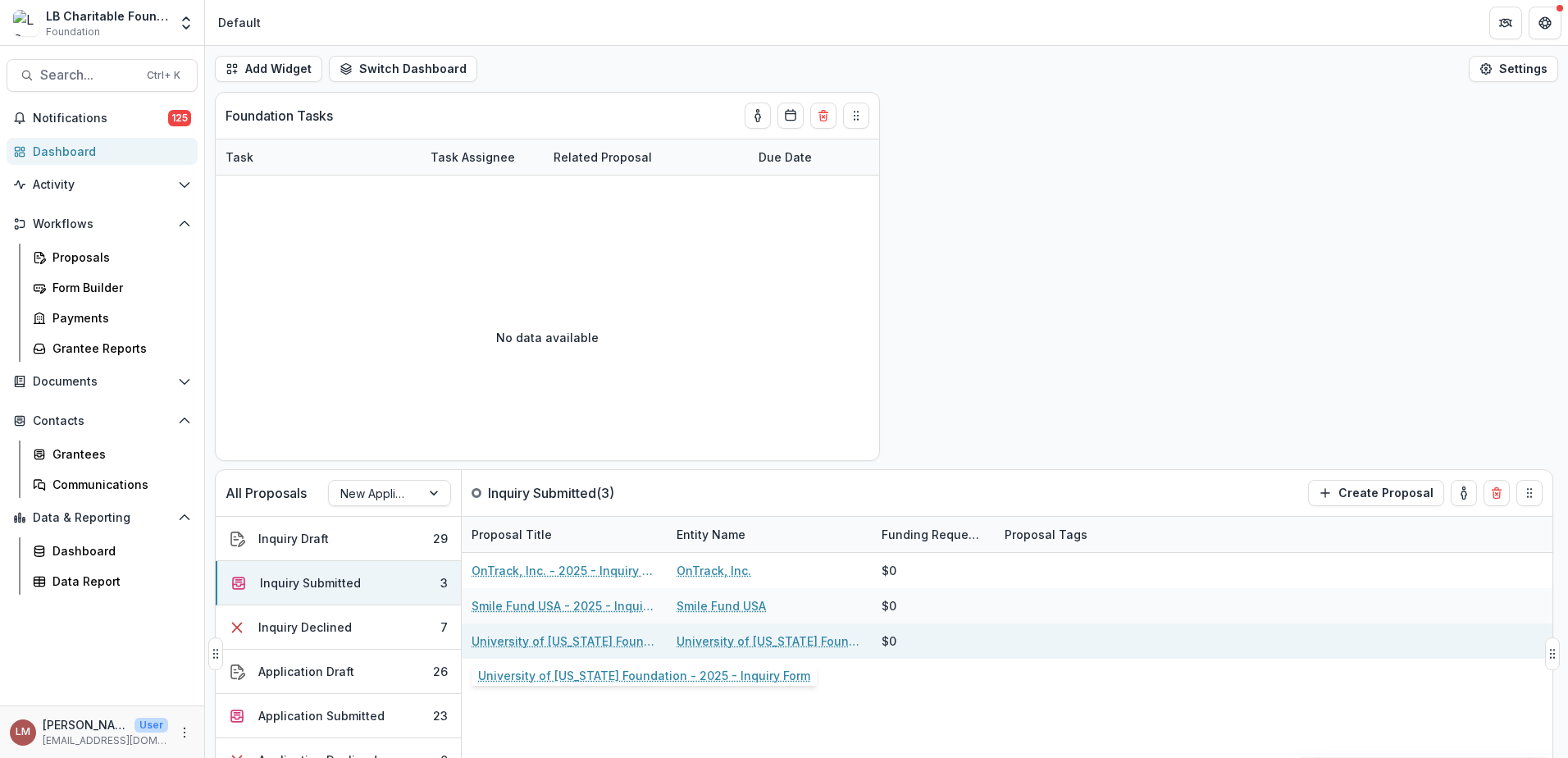
click at [530, 644] on link "University of [US_STATE] Foundation - 2025 - Inquiry Form" at bounding box center [564, 640] width 186 height 17
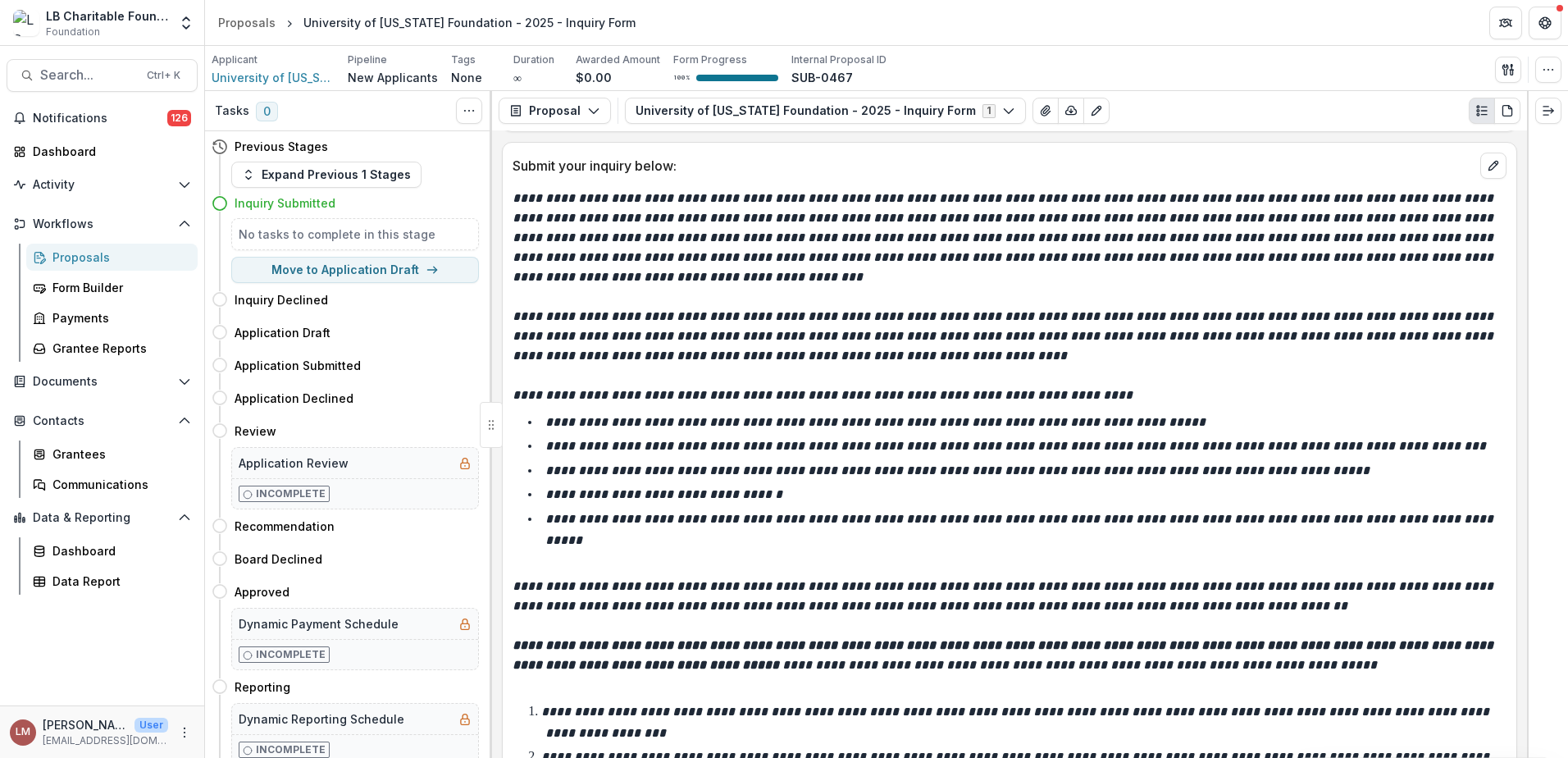
scroll to position [733, 0]
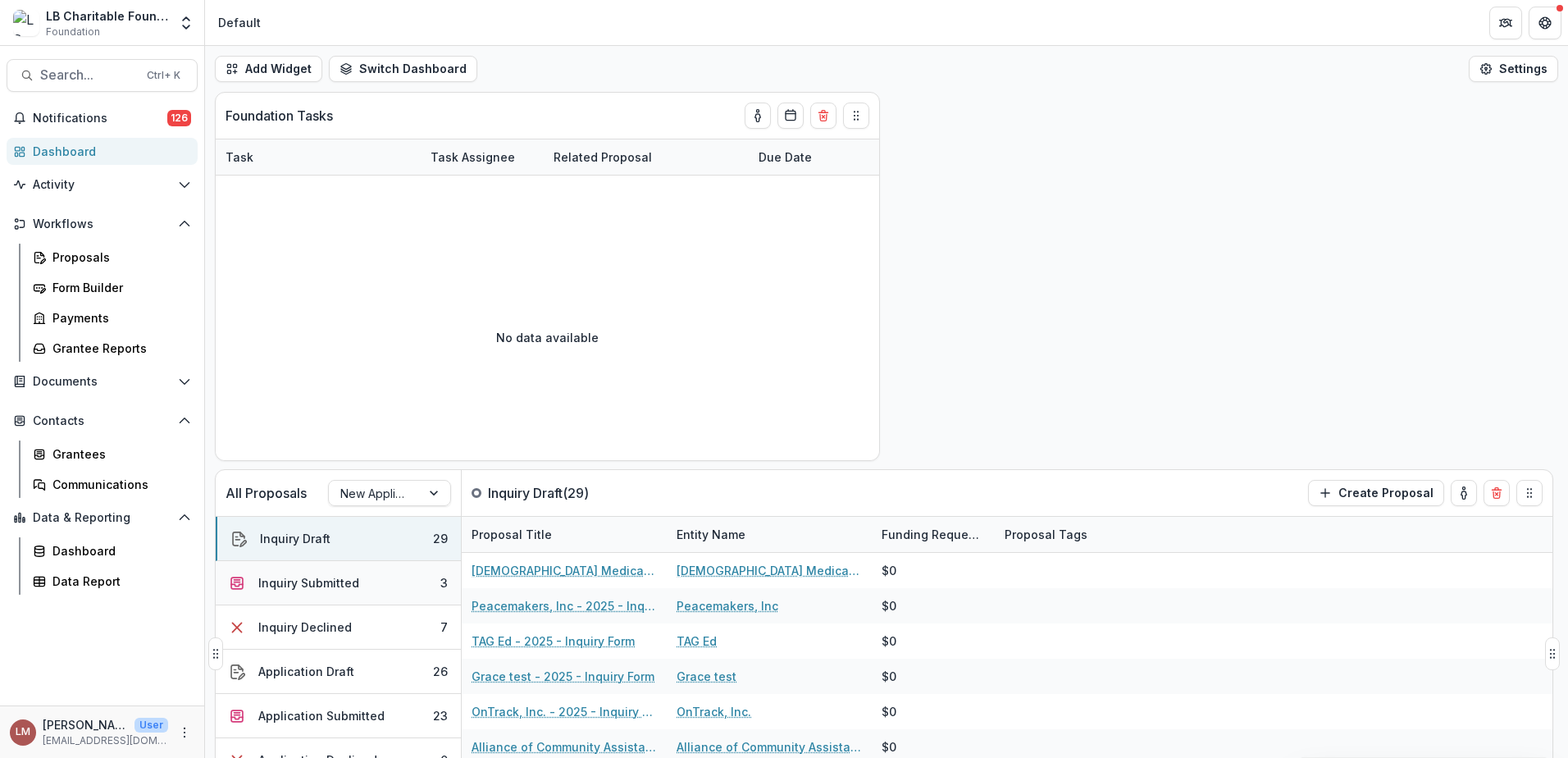
click at [346, 584] on div "Inquiry Submitted" at bounding box center [309, 582] width 101 height 17
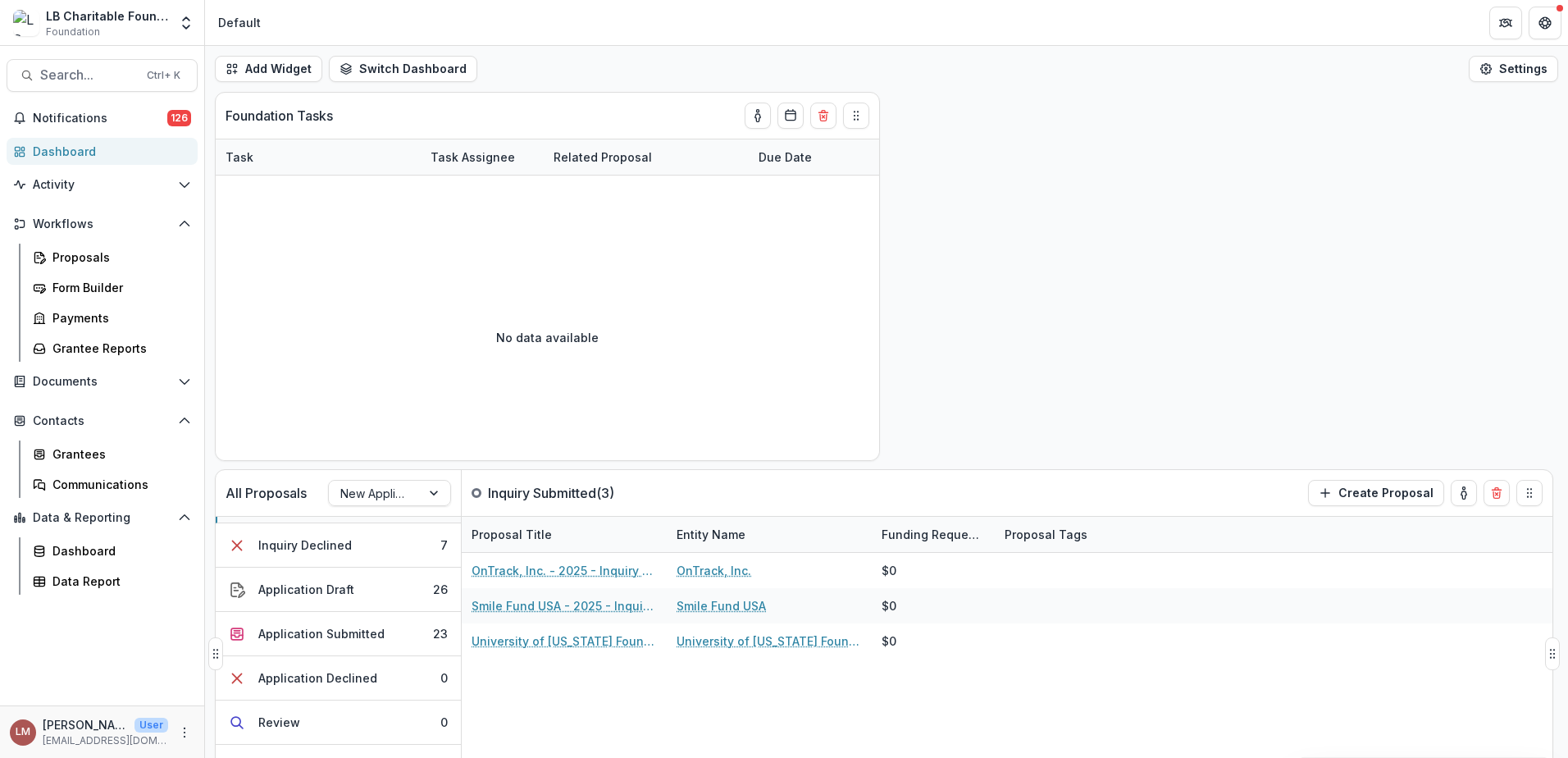
scroll to position [111, 0]
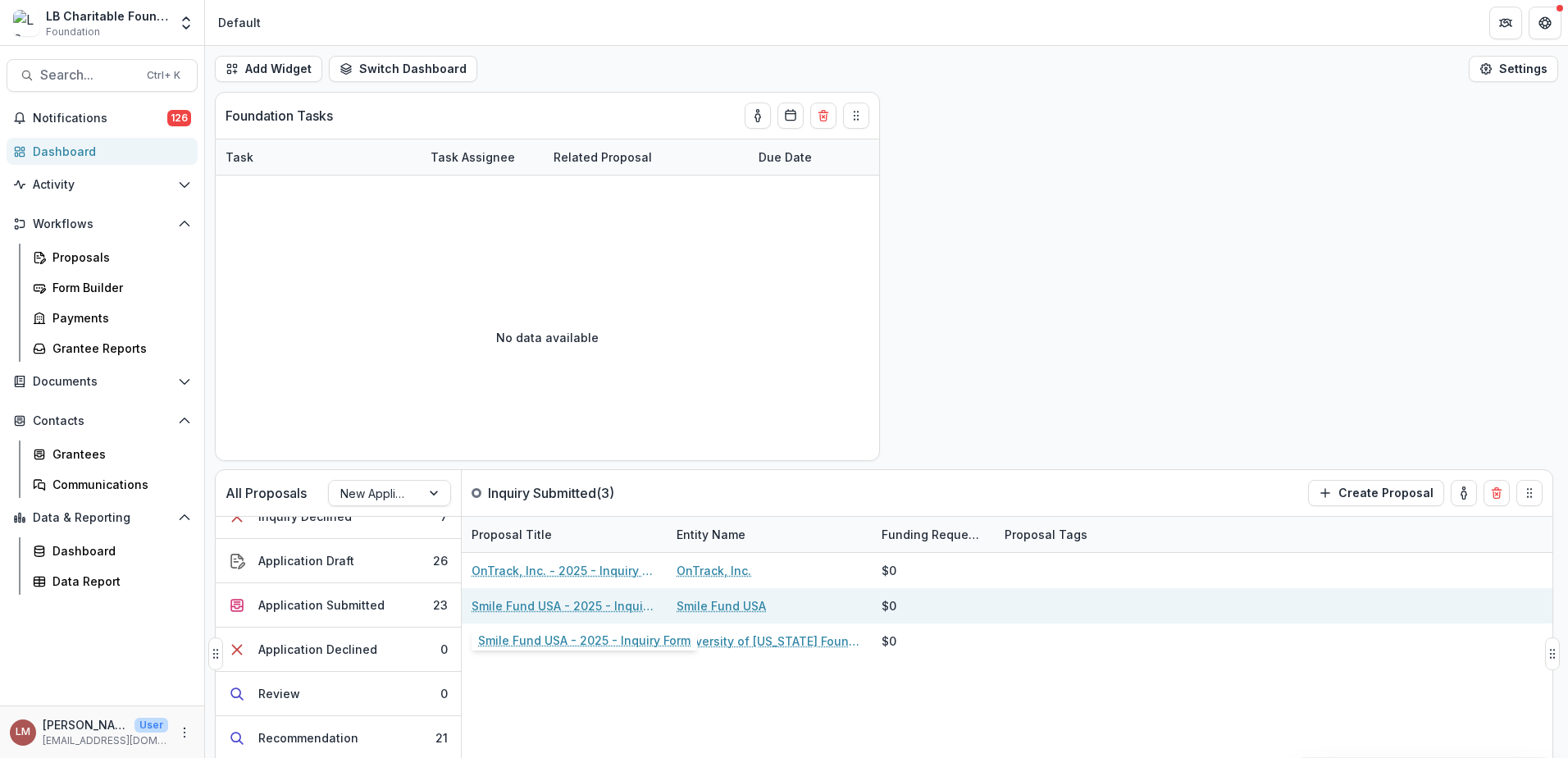
click at [524, 607] on link "Smile Fund USA - 2025 - Inquiry Form" at bounding box center [564, 605] width 186 height 17
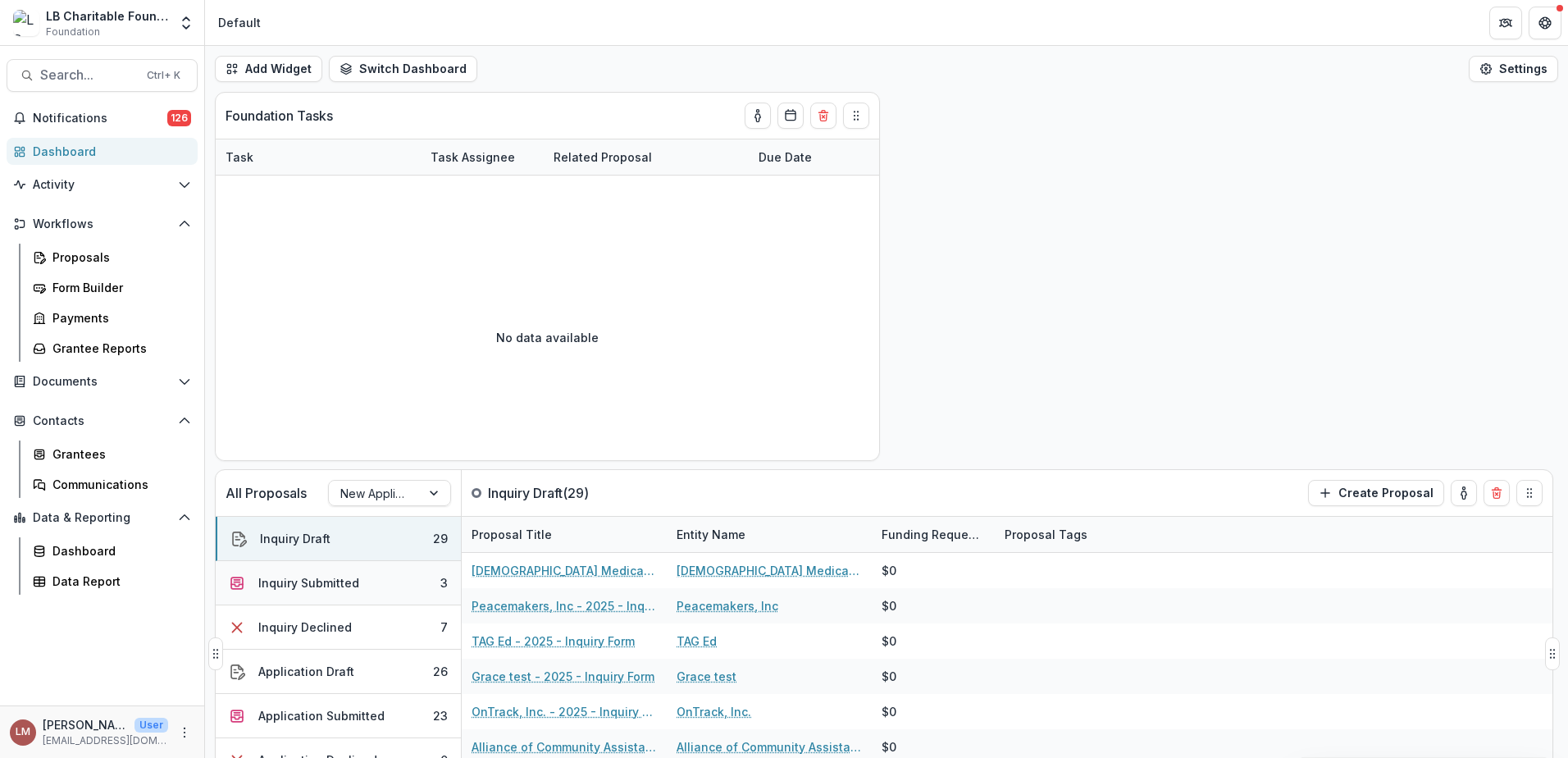
click at [317, 588] on div "Inquiry Submitted" at bounding box center [309, 582] width 101 height 17
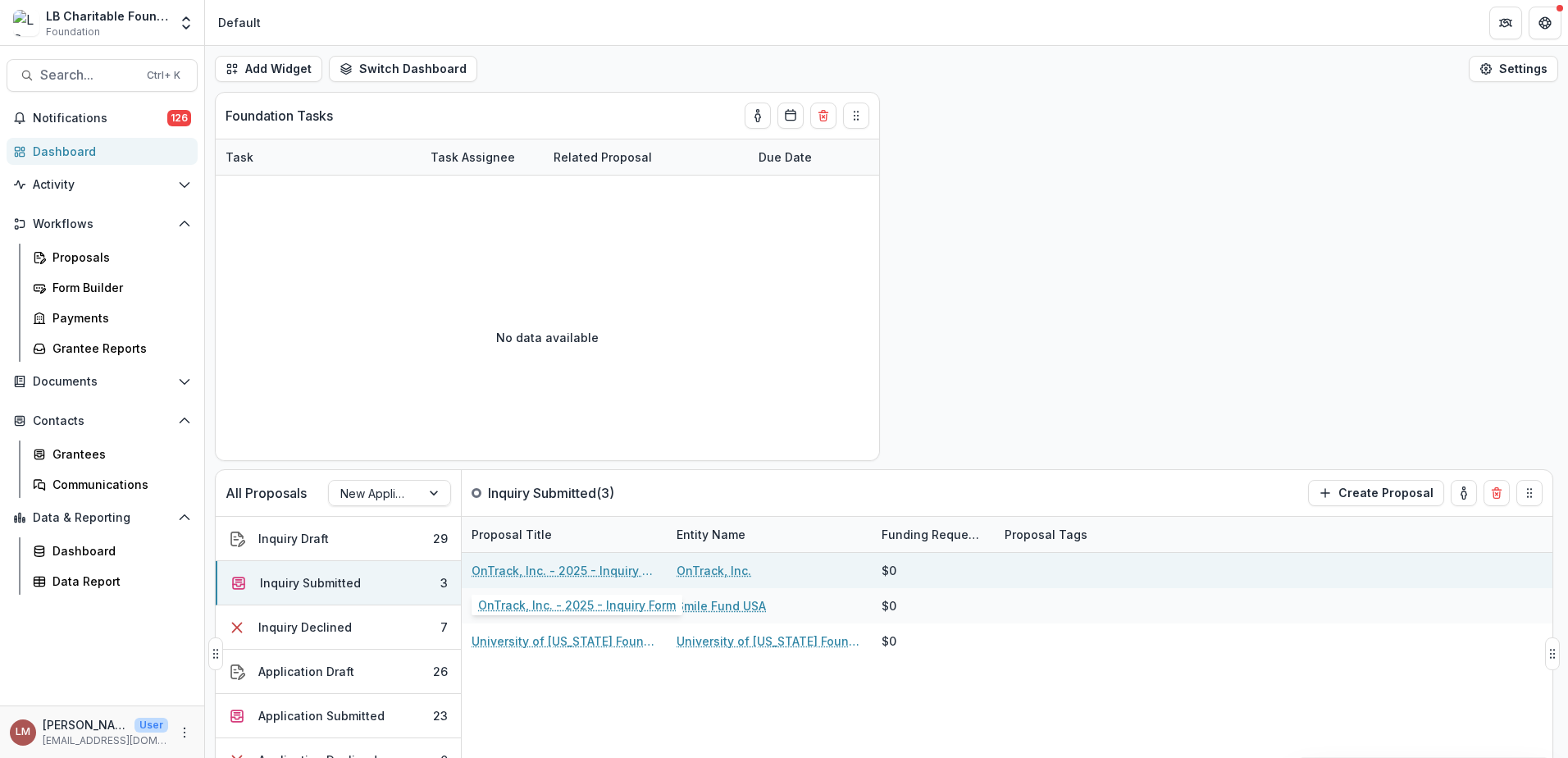
click at [570, 573] on link "OnTrack, Inc. - 2025 - Inquiry Form" at bounding box center [564, 569] width 186 height 17
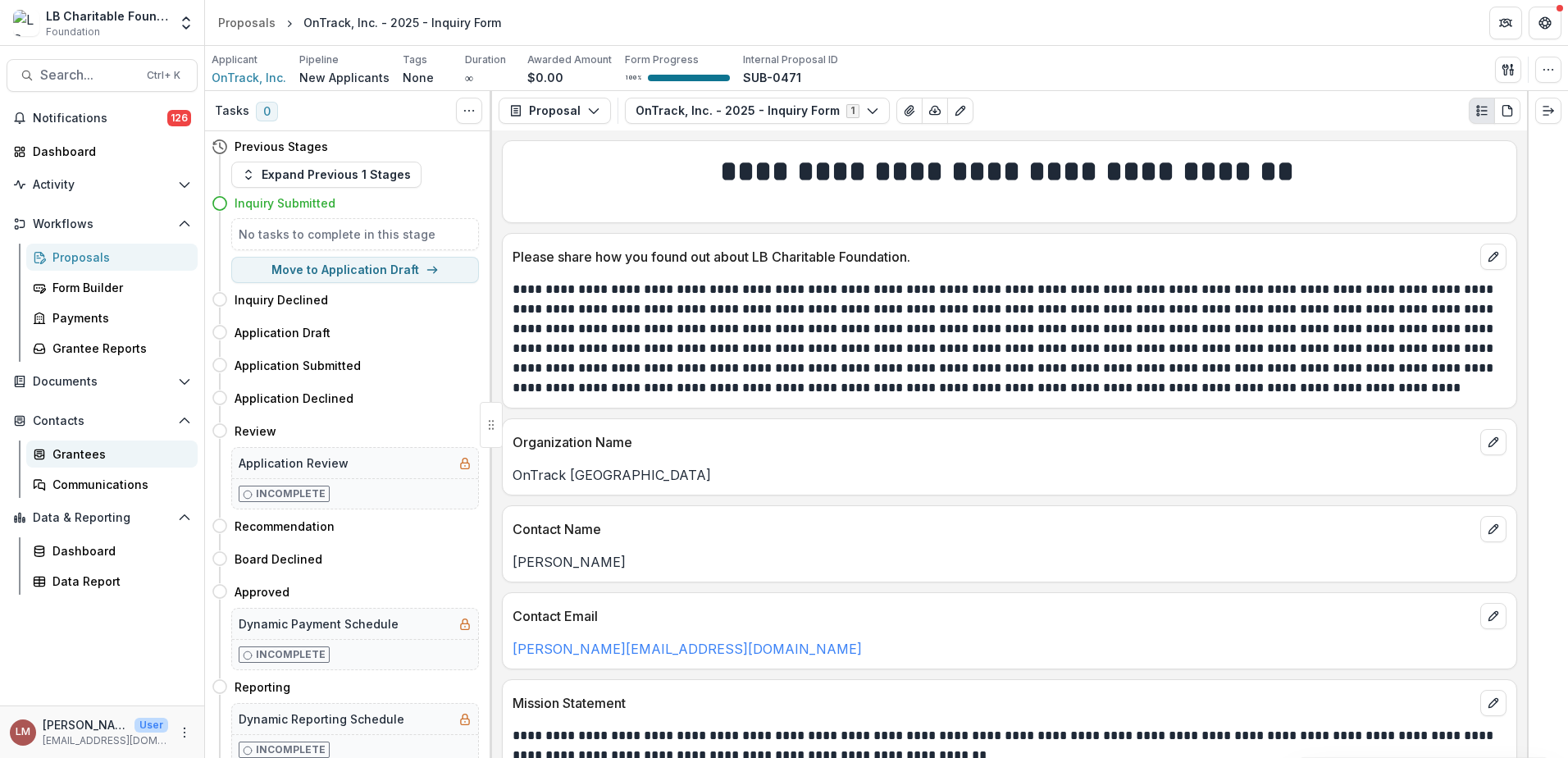
click at [74, 456] on div "Grantees" at bounding box center [119, 453] width 132 height 17
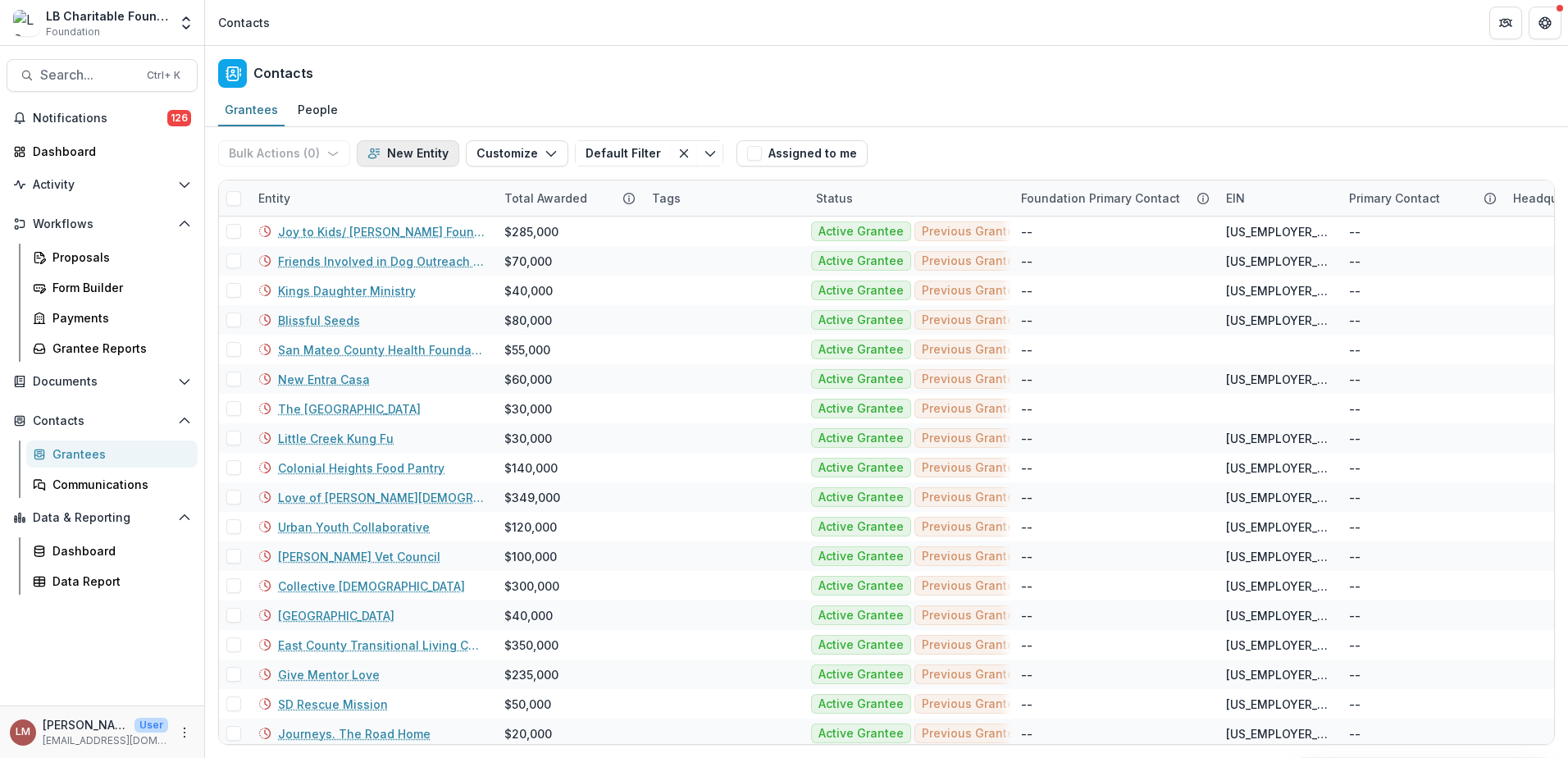
click at [417, 155] on button "New Entity" at bounding box center [407, 153] width 103 height 26
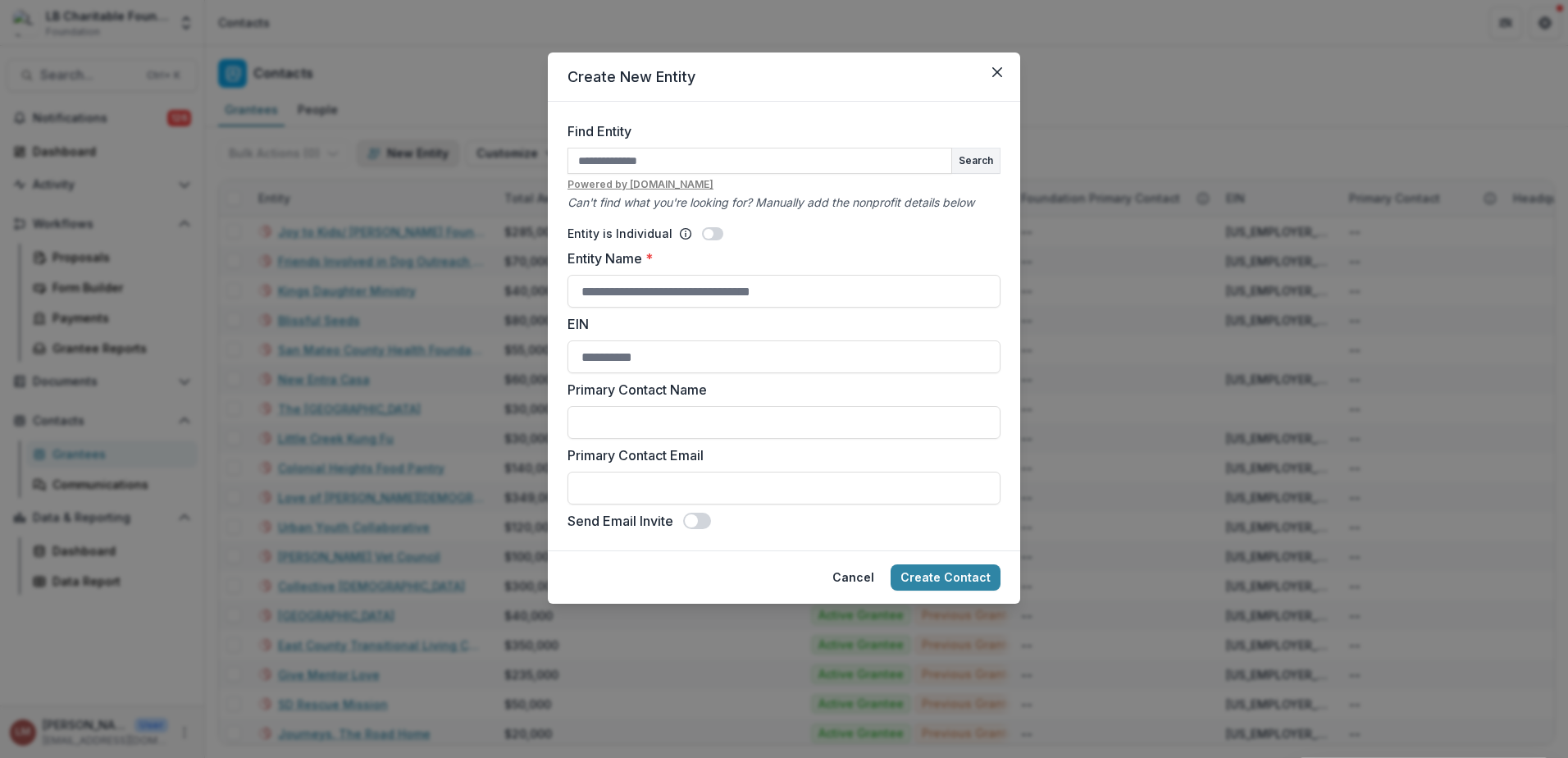
click at [417, 155] on div "Create New Entity Find Entity Search Powered by [DOMAIN_NAME] Can't find what y…" at bounding box center [784, 379] width 1568 height 758
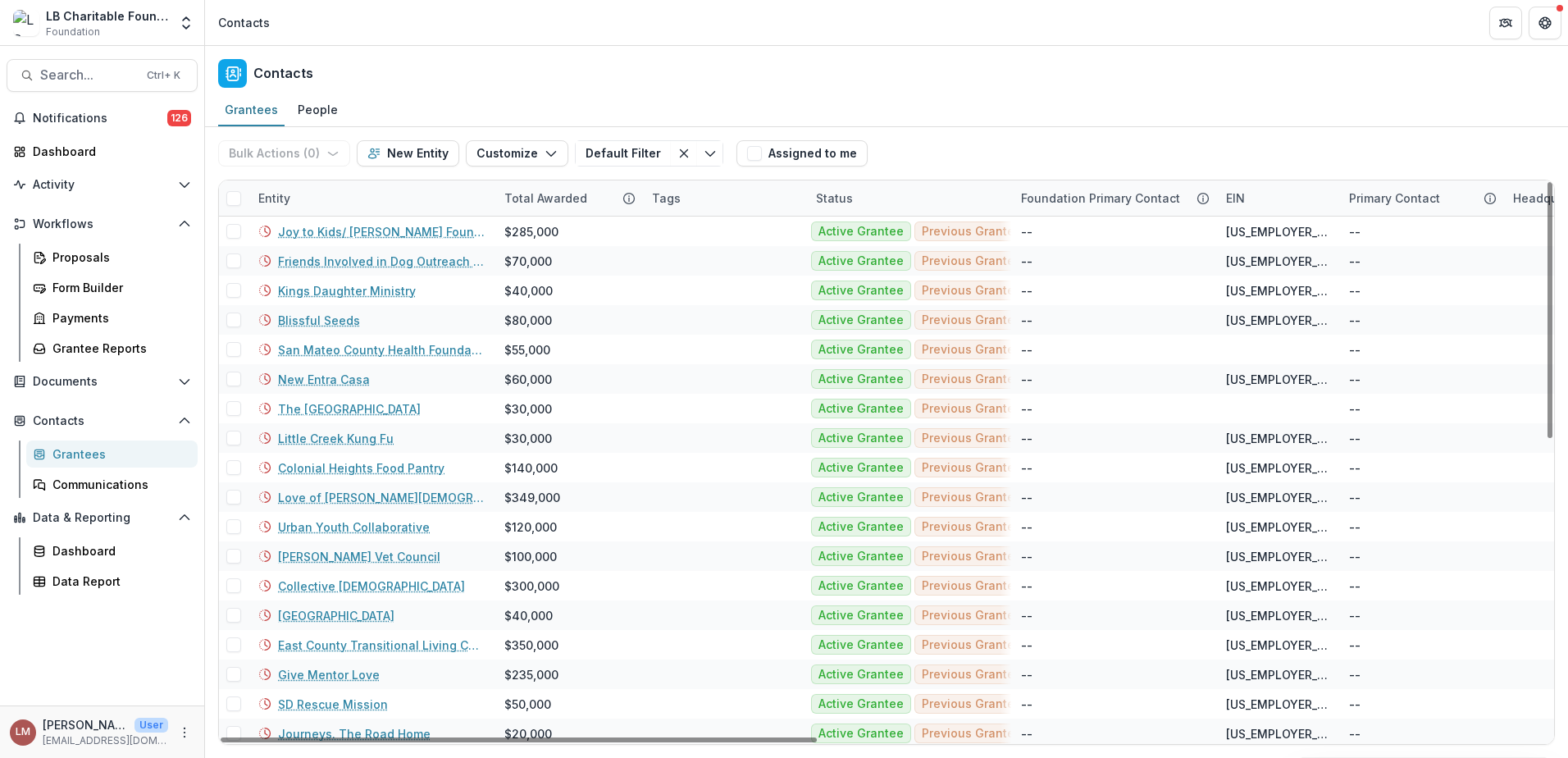
click at [313, 201] on div "Entity" at bounding box center [372, 198] width 246 height 35
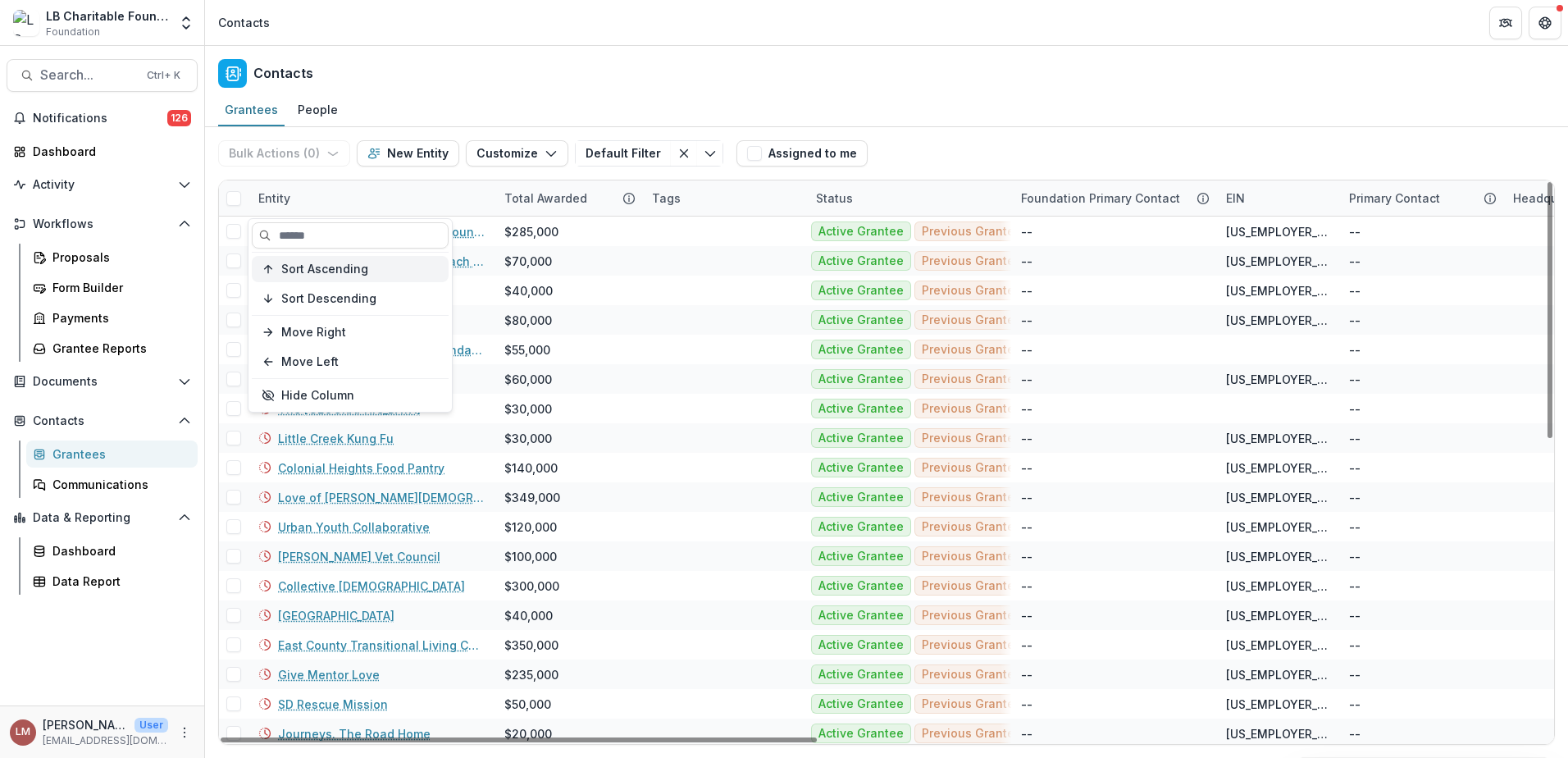
click at [319, 264] on span "Sort Ascending" at bounding box center [325, 270] width 87 height 14
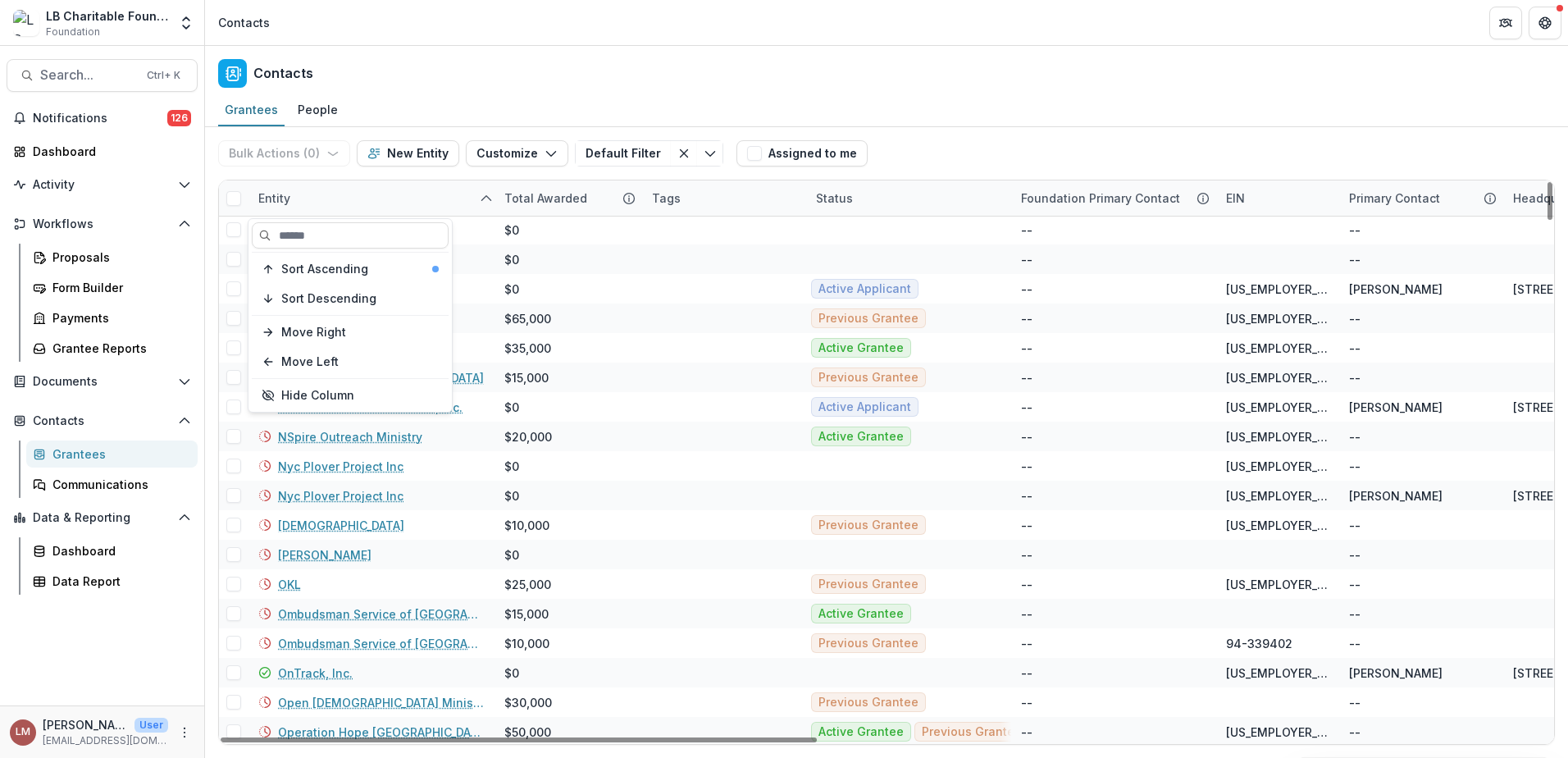
scroll to position [7126, 0]
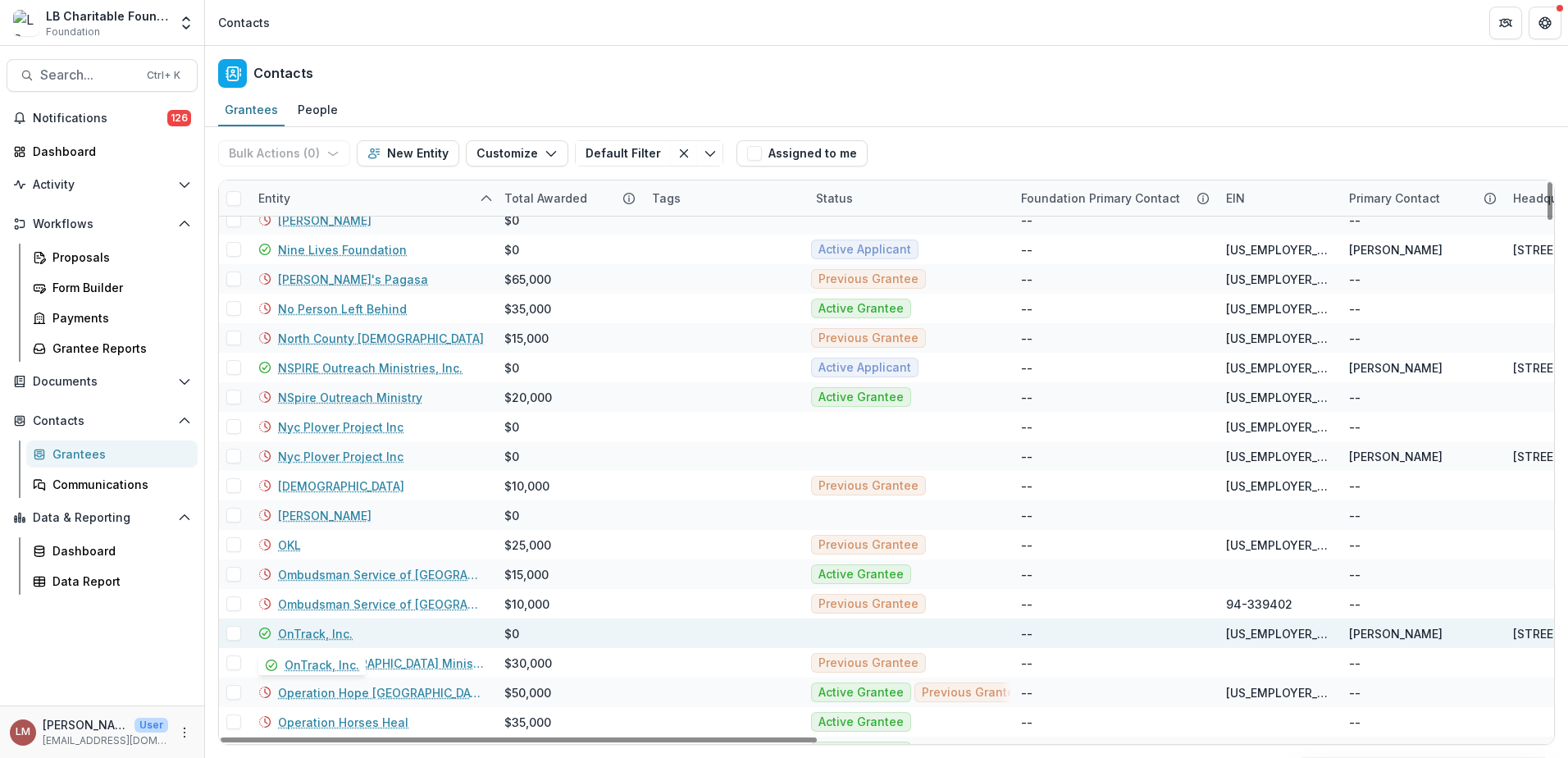
click at [301, 635] on link "OnTrack, Inc." at bounding box center [315, 633] width 75 height 17
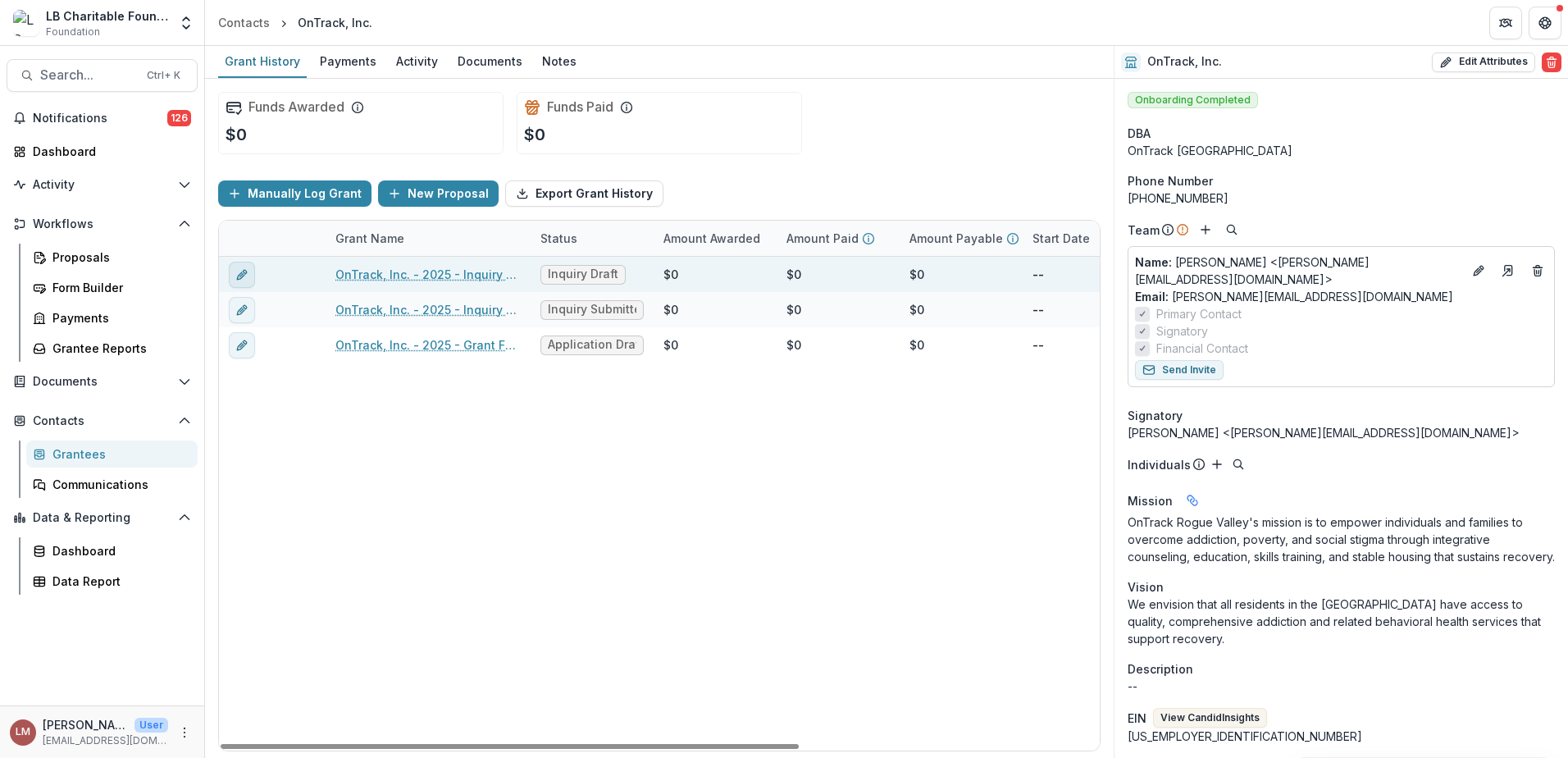
click at [243, 276] on icon "edit" at bounding box center [240, 275] width 7 height 7
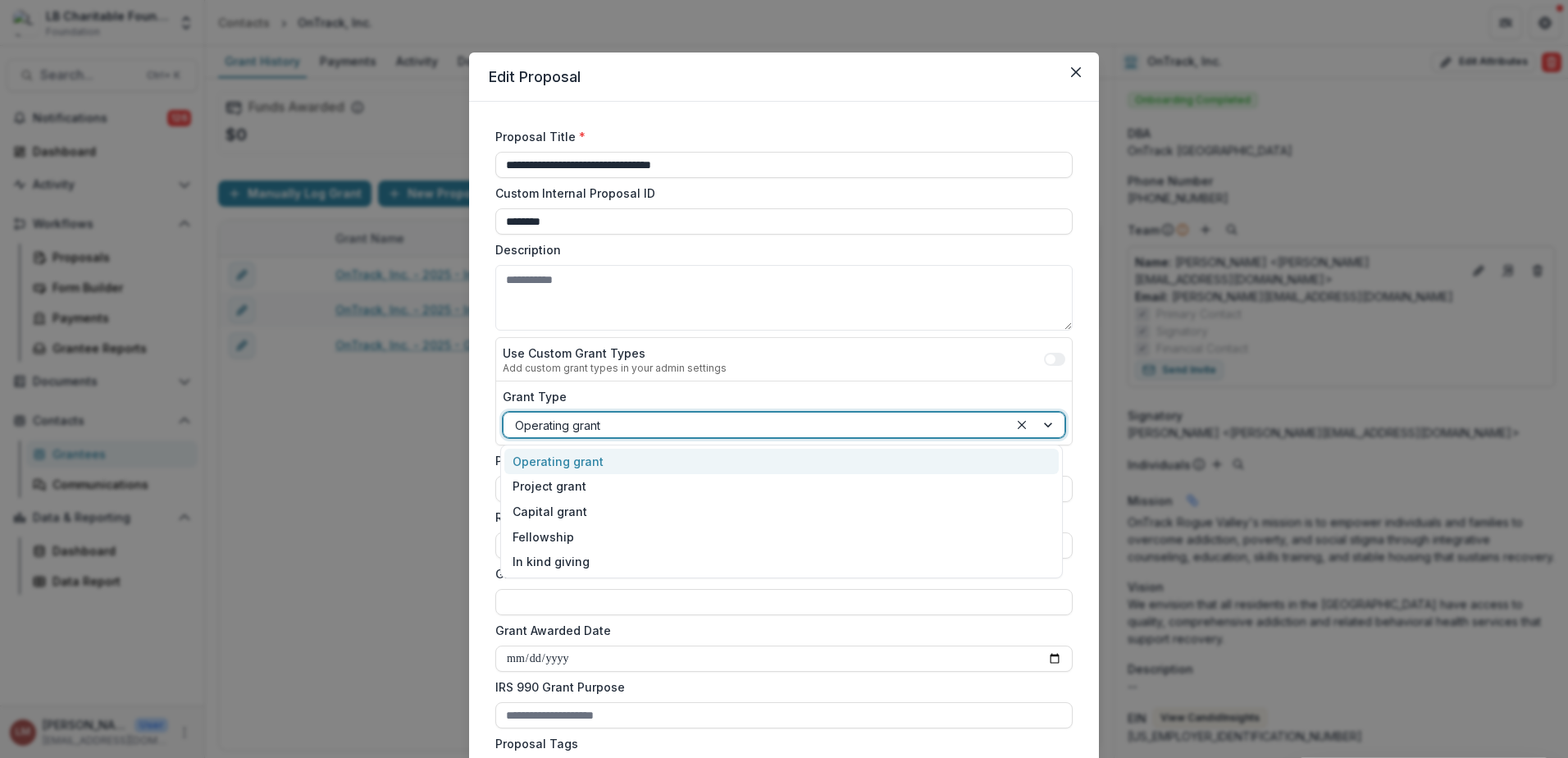
click at [1044, 428] on div at bounding box center [1037, 424] width 56 height 25
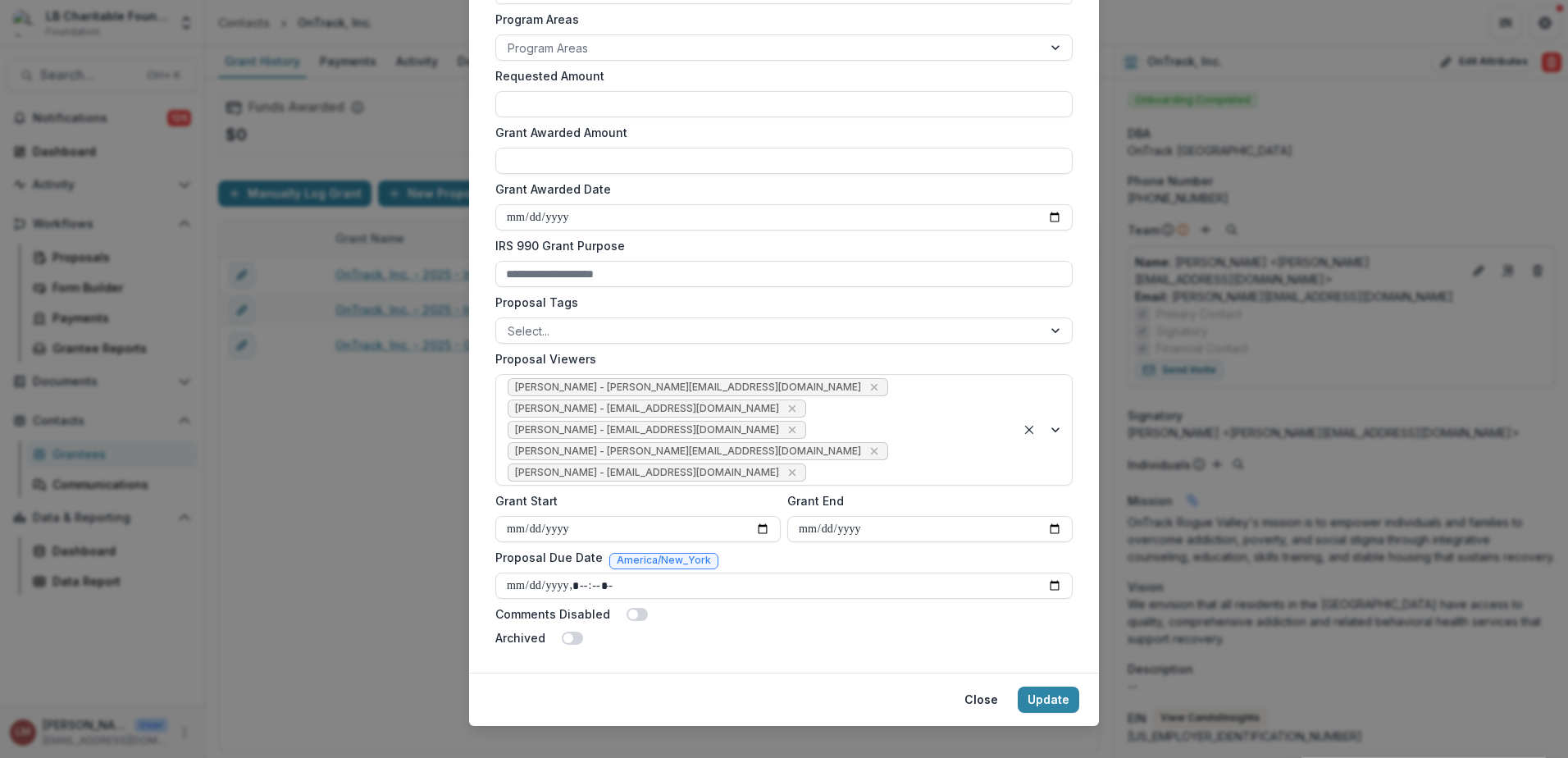
scroll to position [461, 0]
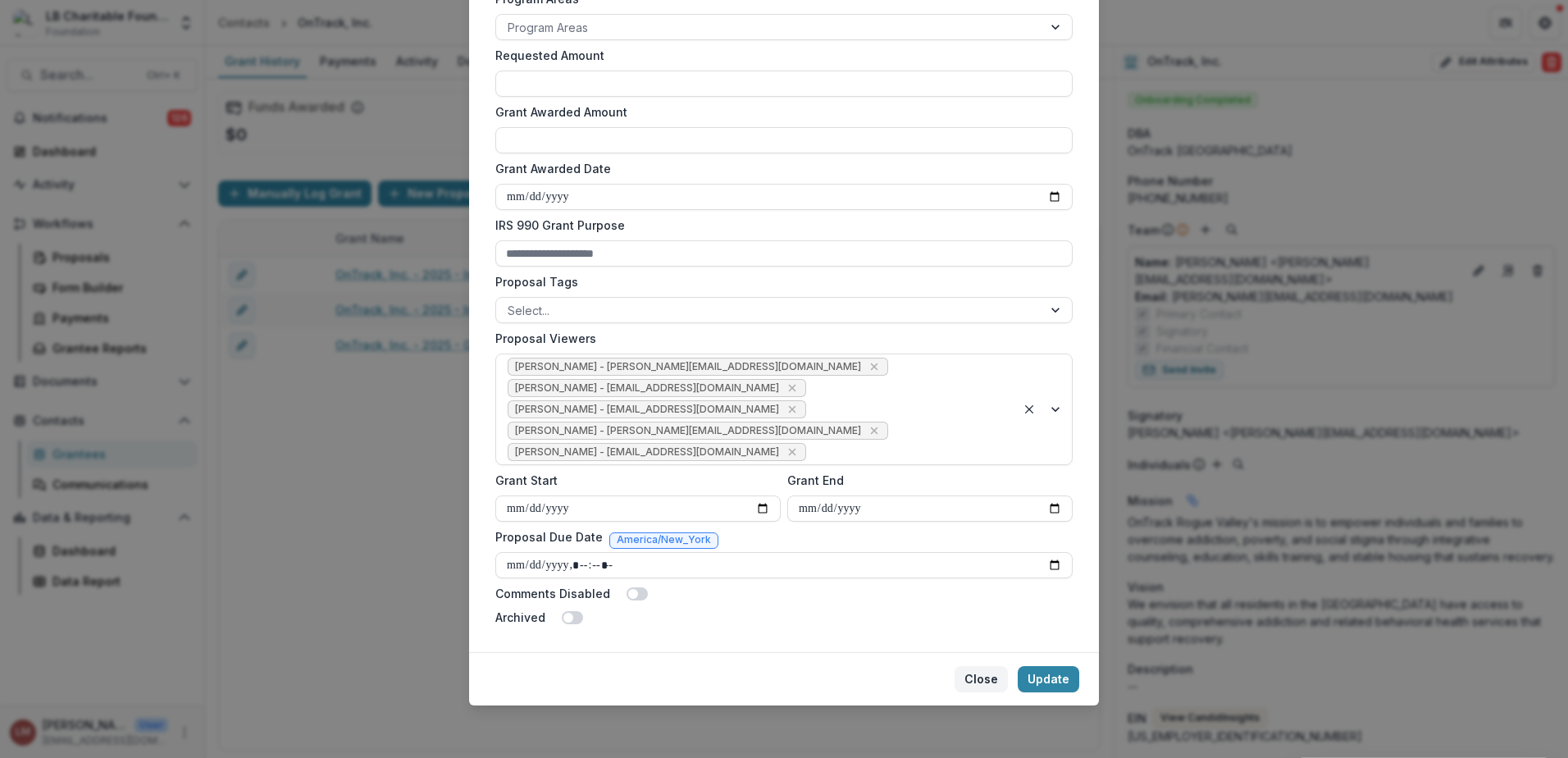
click at [985, 682] on button "Close" at bounding box center [981, 679] width 53 height 26
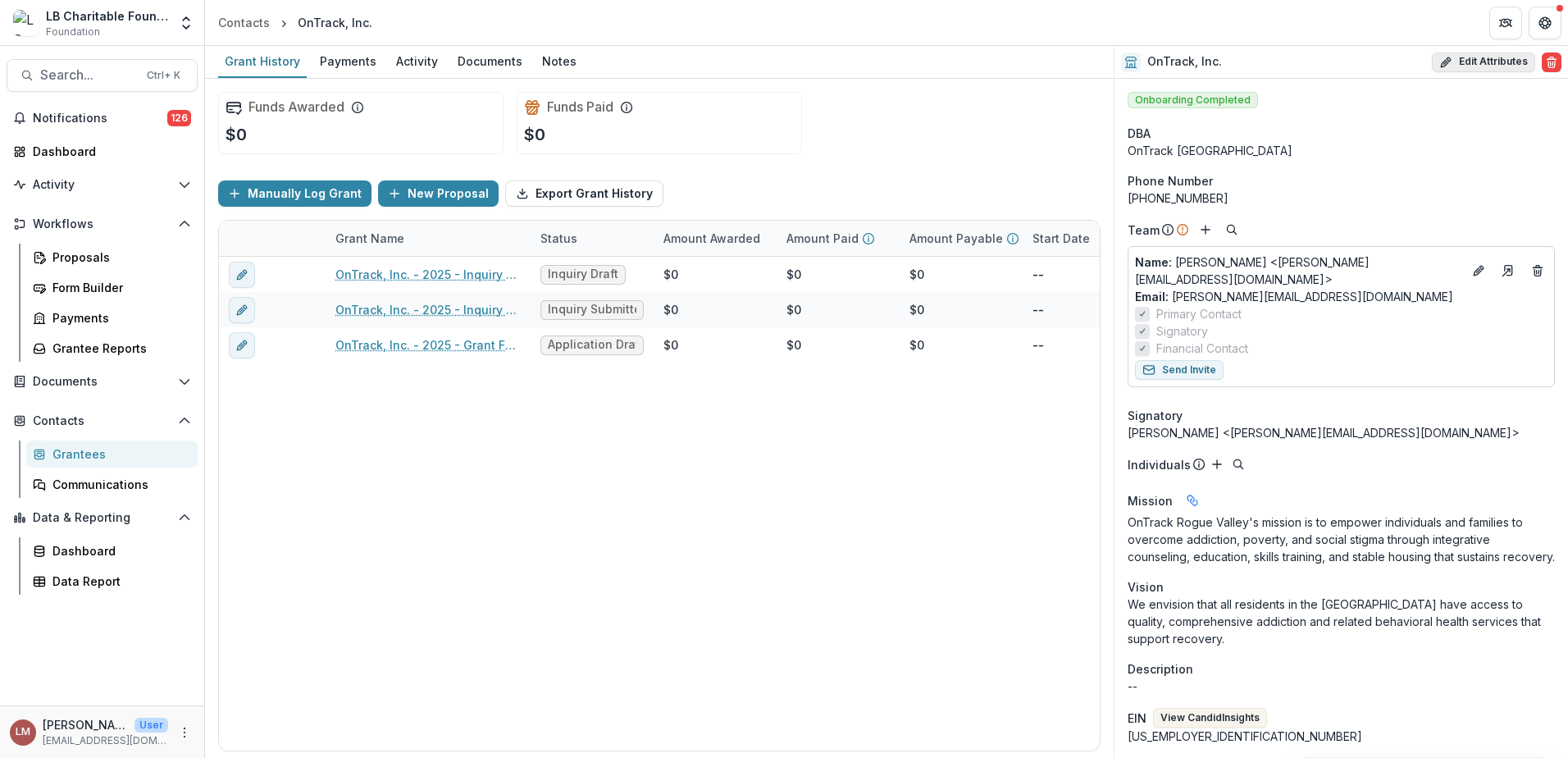
click at [1506, 63] on button "Edit Attributes" at bounding box center [1483, 63] width 103 height 20
select select "**"
select select
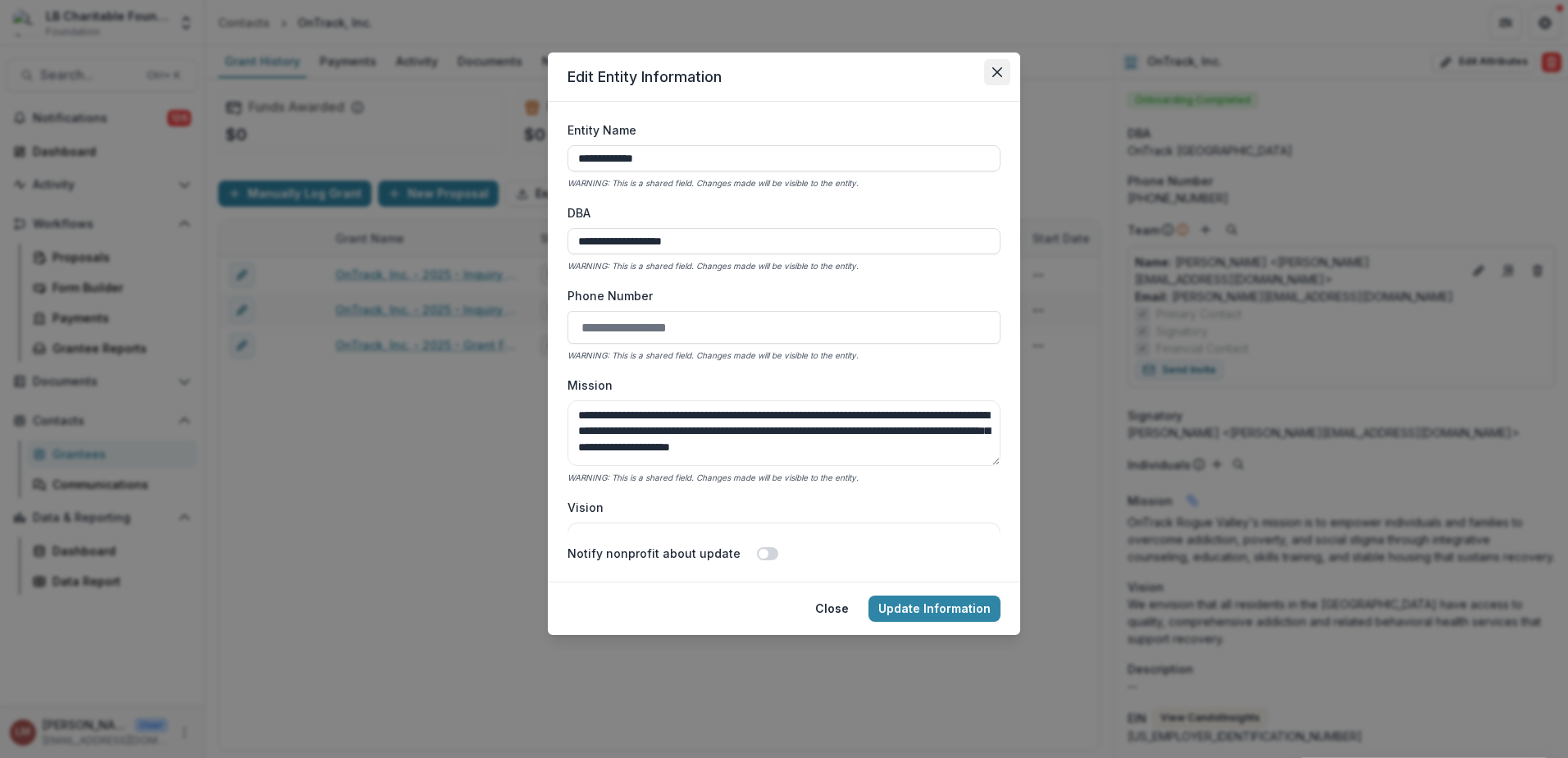
click at [999, 76] on icon "Close" at bounding box center [998, 72] width 10 height 10
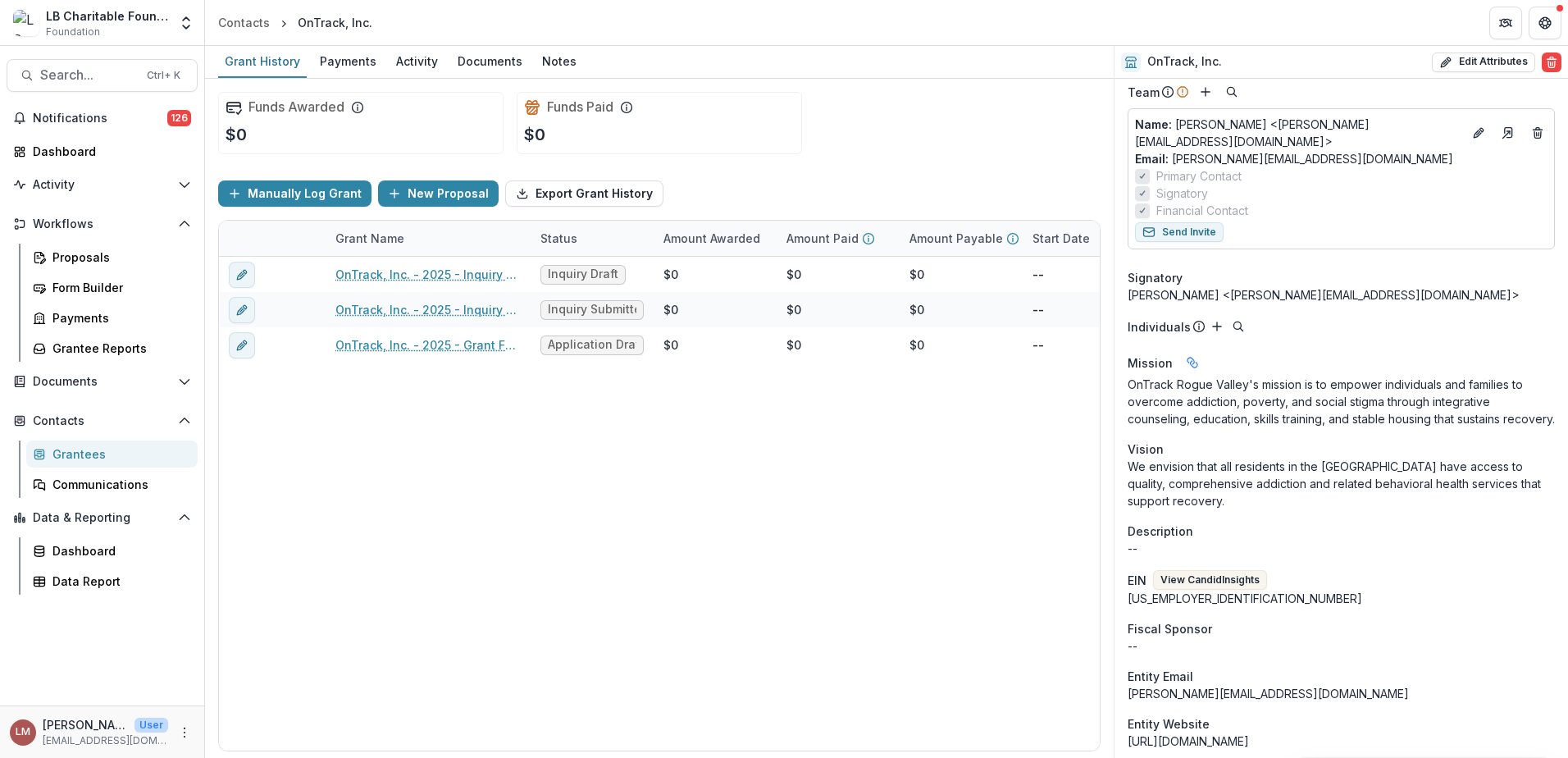
scroll to position [236, 0]
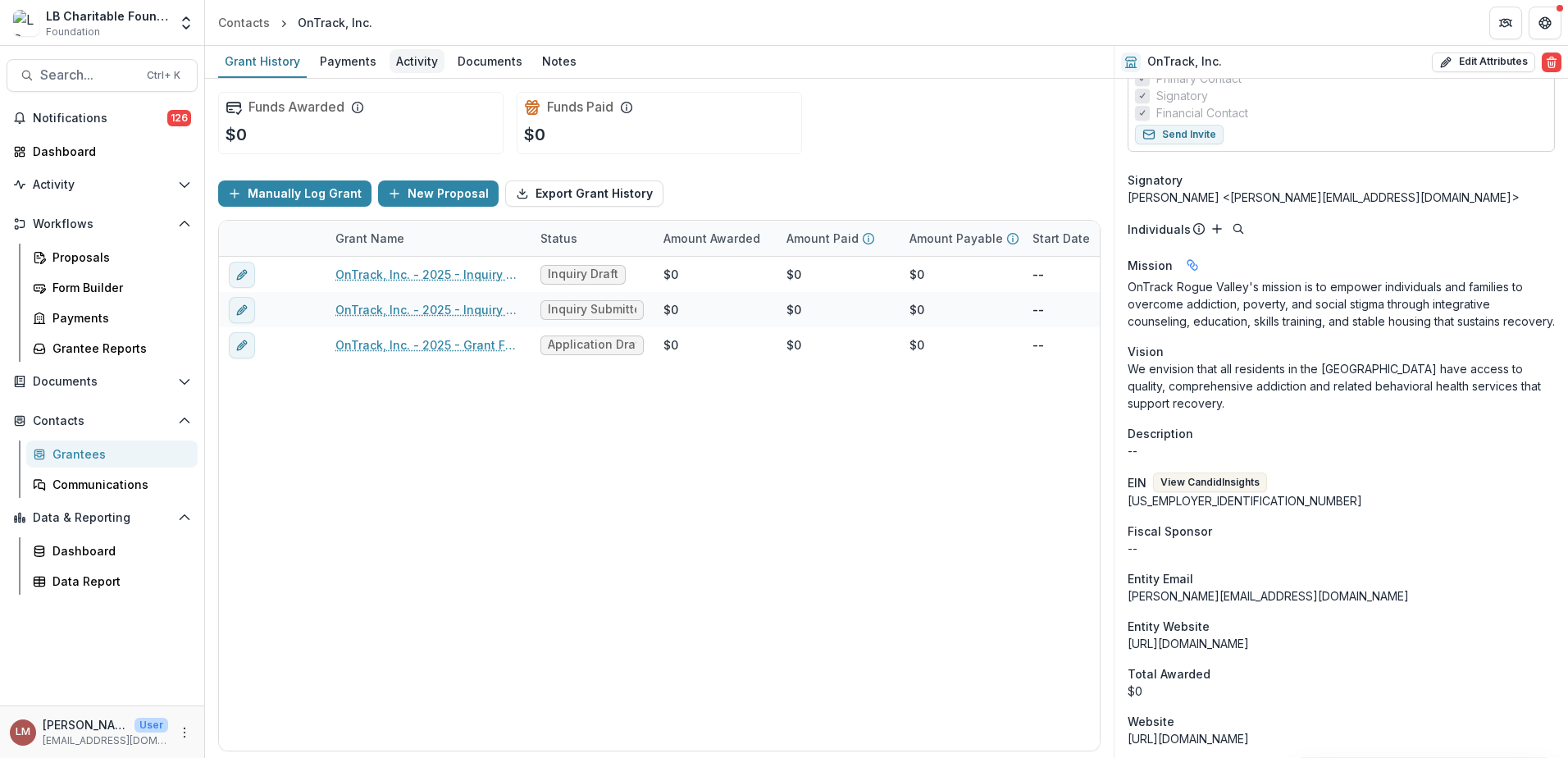
click at [409, 64] on div "Activity" at bounding box center [416, 61] width 55 height 24
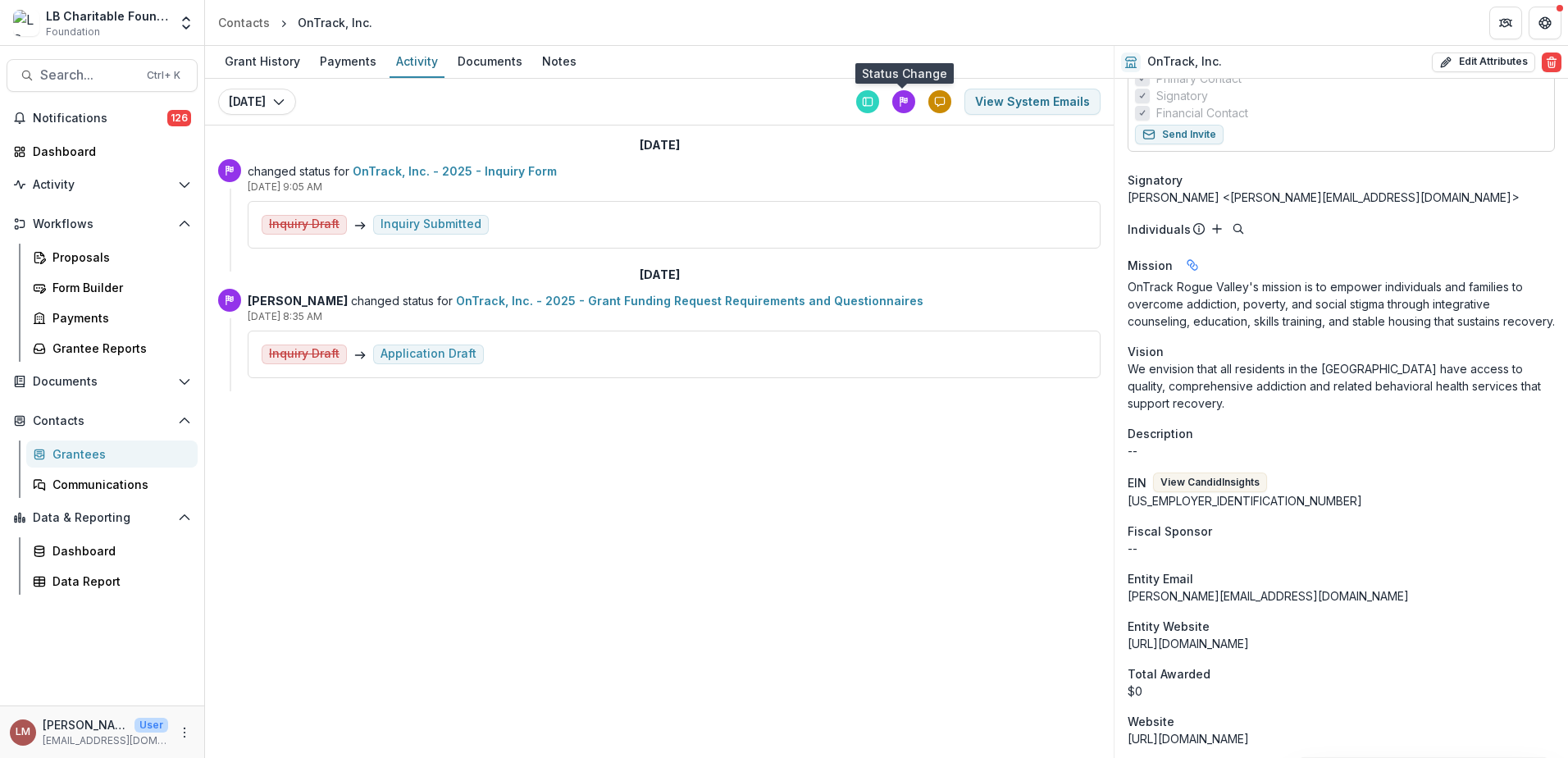
click at [901, 106] on icon at bounding box center [903, 101] width 11 height 11
click at [87, 260] on div "Proposals" at bounding box center [119, 257] width 132 height 17
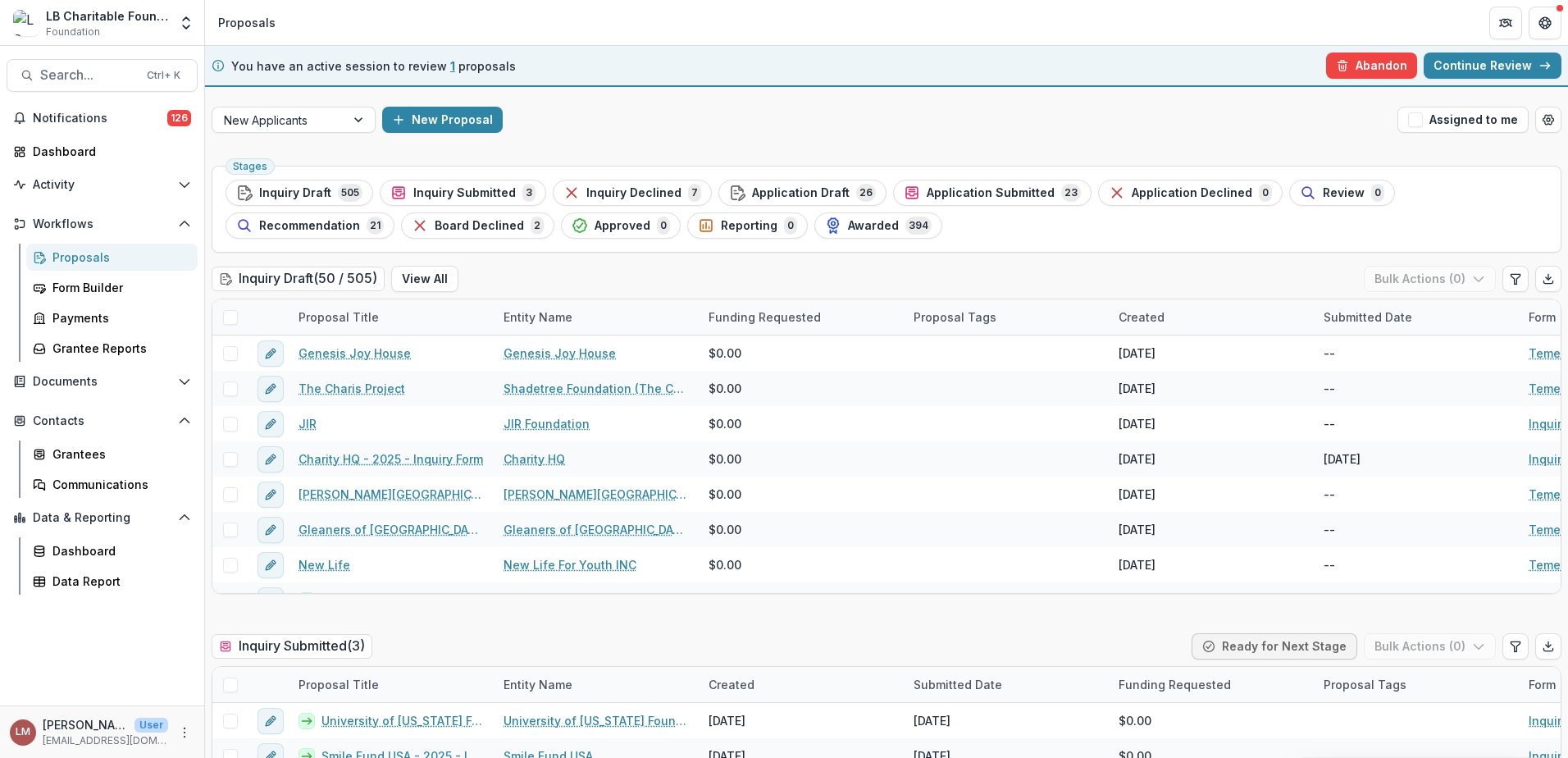
click at [475, 199] on span "Inquiry Submitted" at bounding box center [464, 193] width 103 height 14
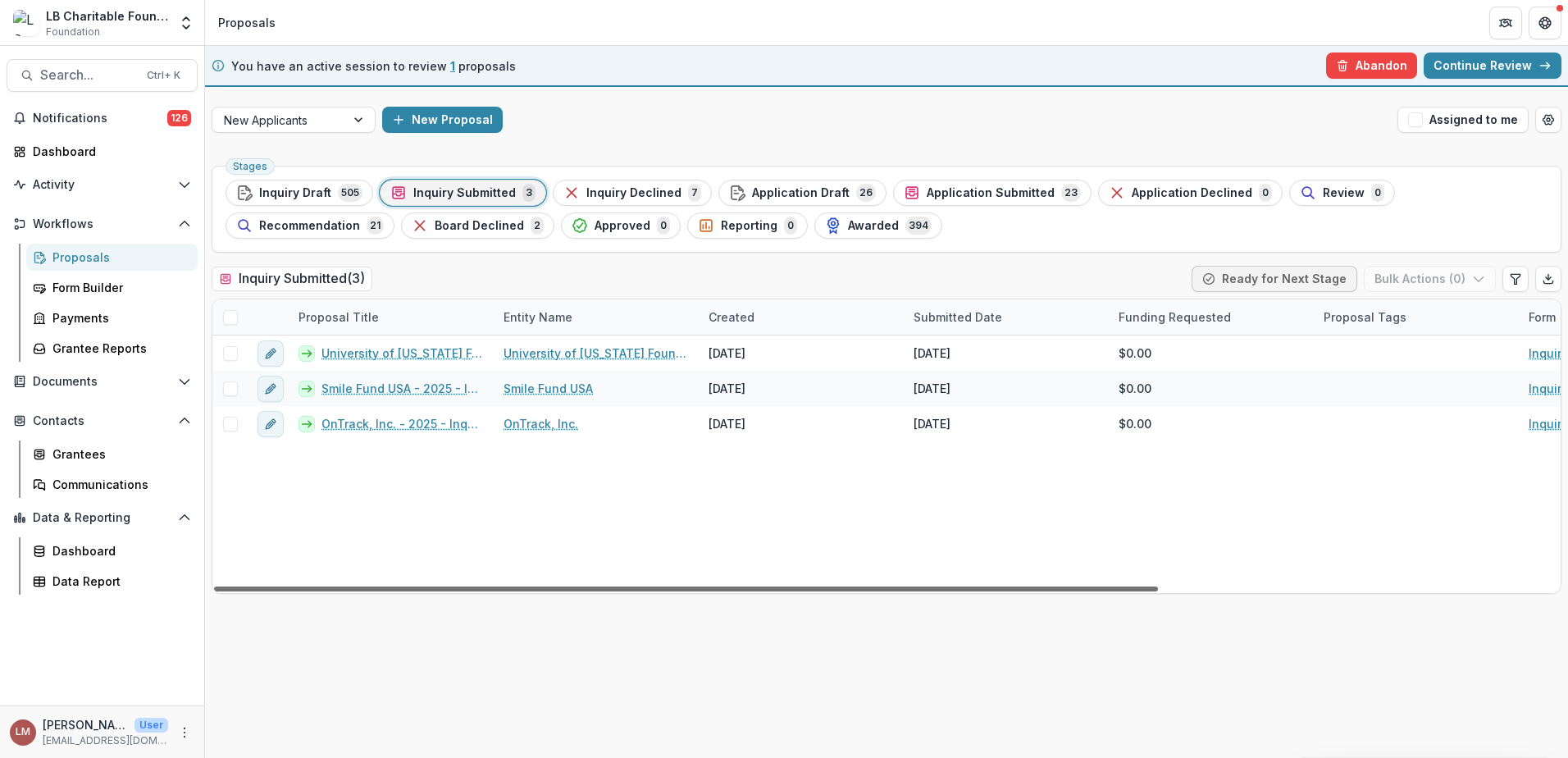
drag, startPoint x: 1132, startPoint y: 590, endPoint x: 731, endPoint y: 607, distance: 401.4
click at [731, 591] on div at bounding box center [685, 588] width 944 height 5
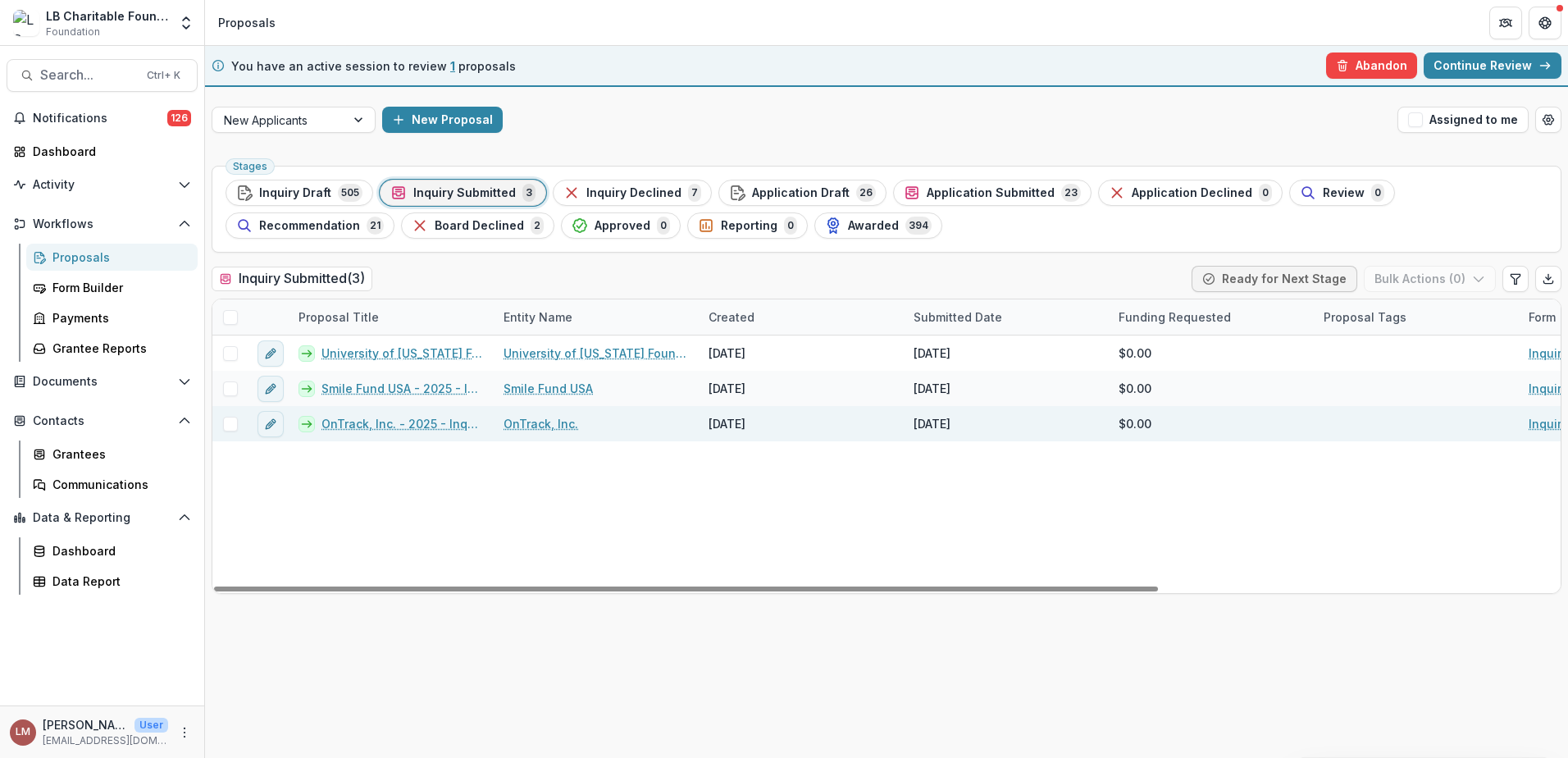
click at [308, 424] on icon at bounding box center [307, 423] width 13 height 13
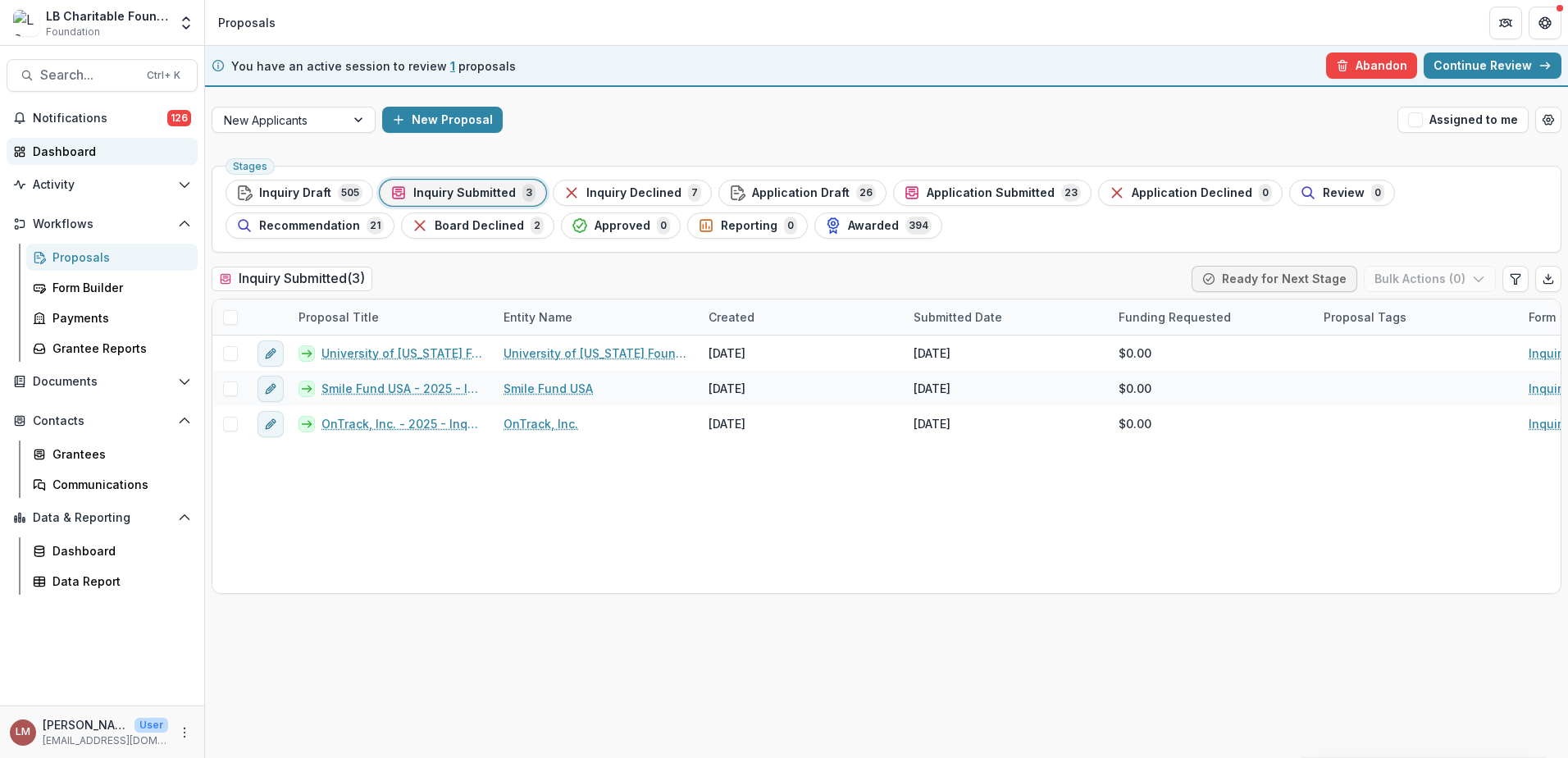
click at [67, 156] on div "Dashboard" at bounding box center [109, 151] width 152 height 17
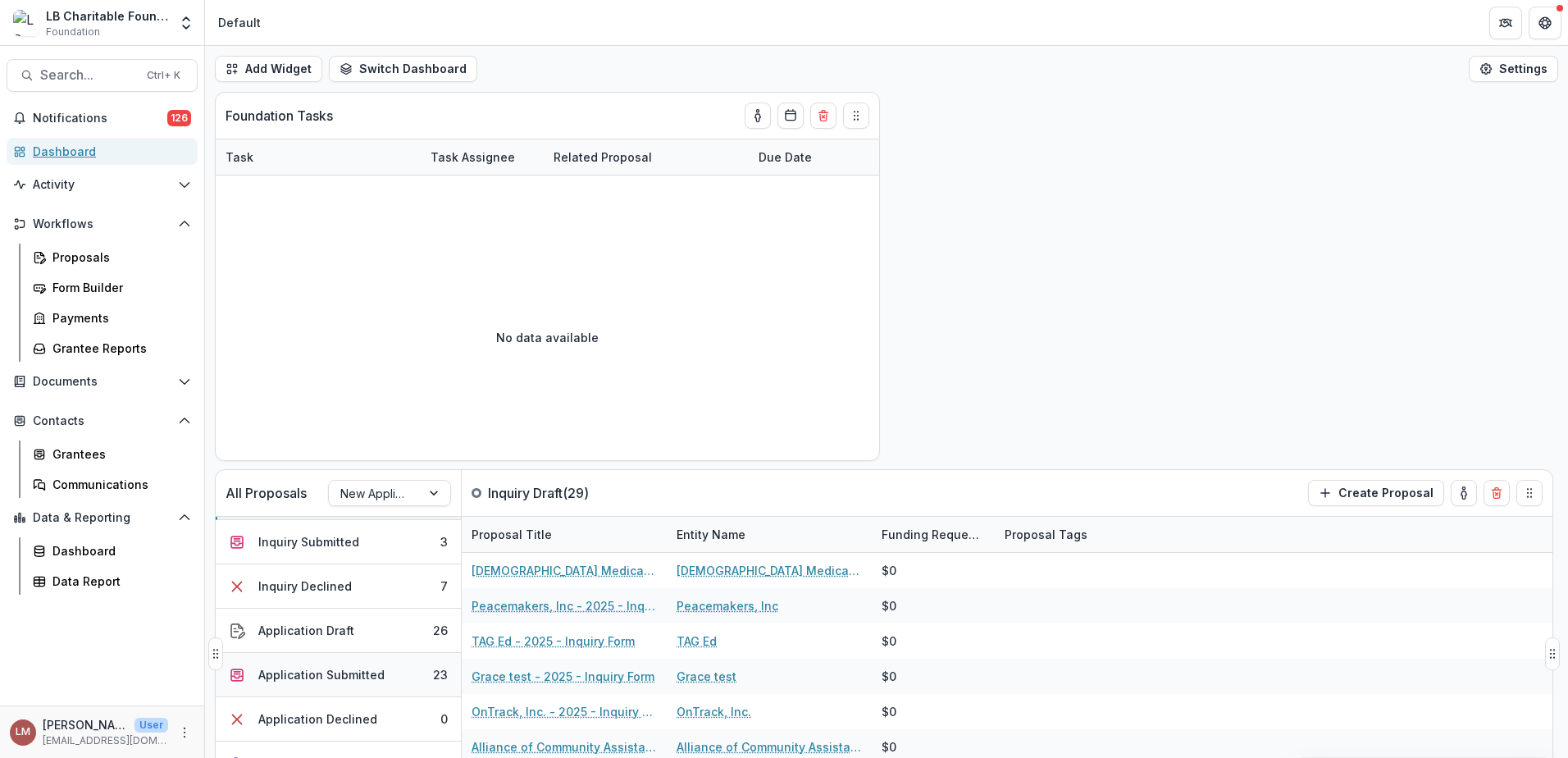
scroll to position [23, 0]
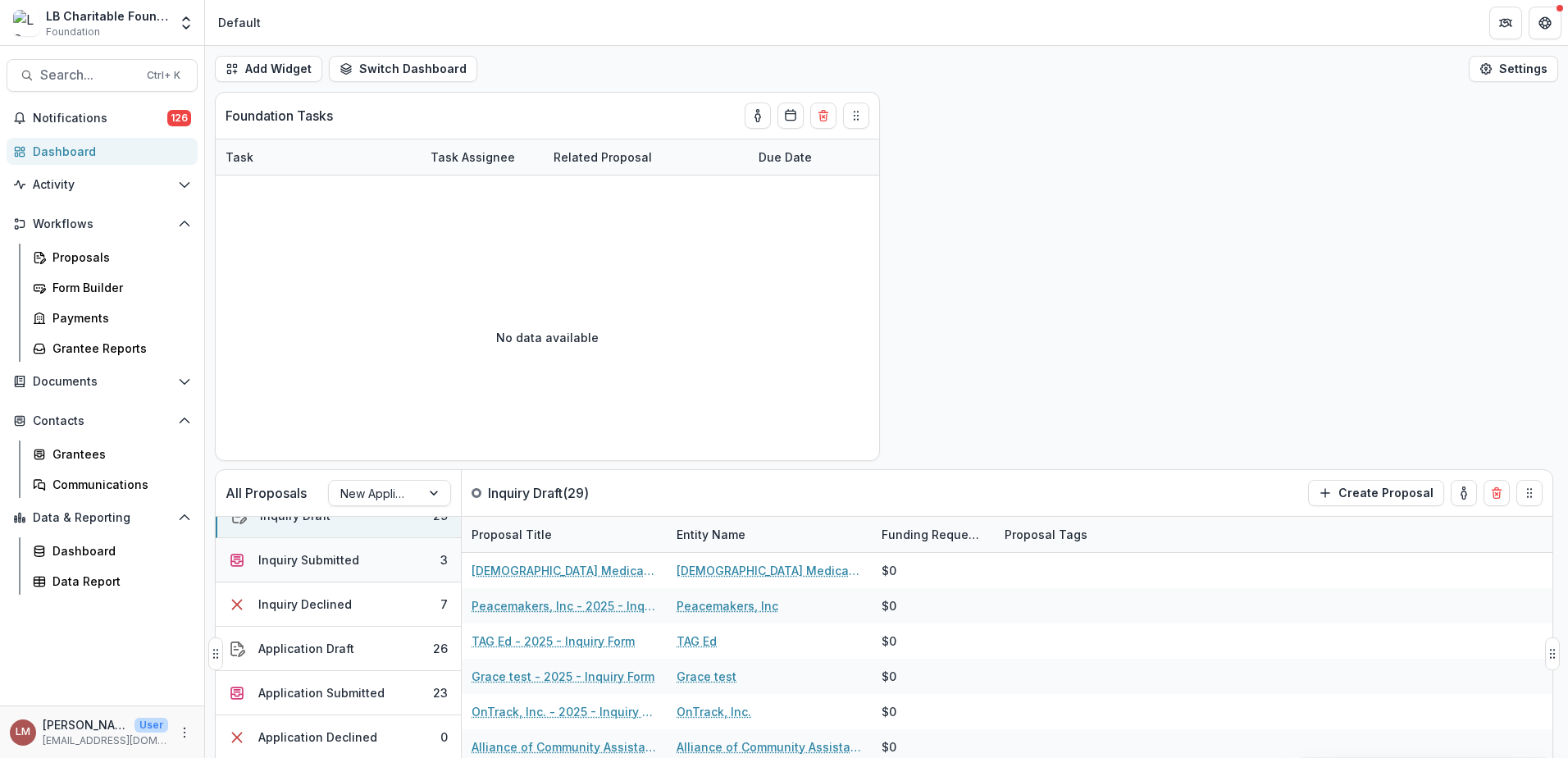
click at [389, 566] on button "Inquiry Submitted 3" at bounding box center [339, 560] width 246 height 44
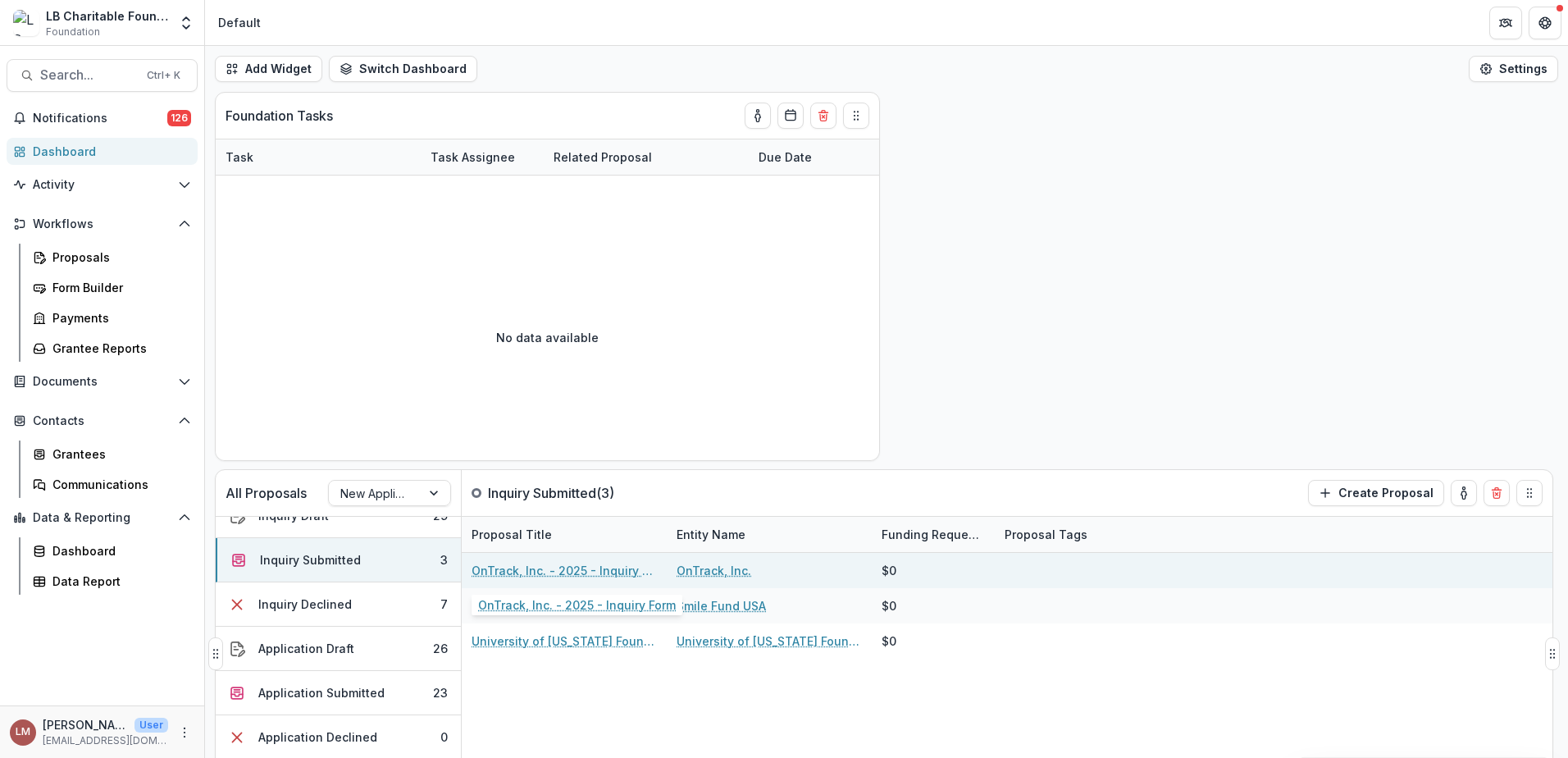
click at [536, 574] on link "OnTrack, Inc. - 2025 - Inquiry Form" at bounding box center [564, 569] width 186 height 17
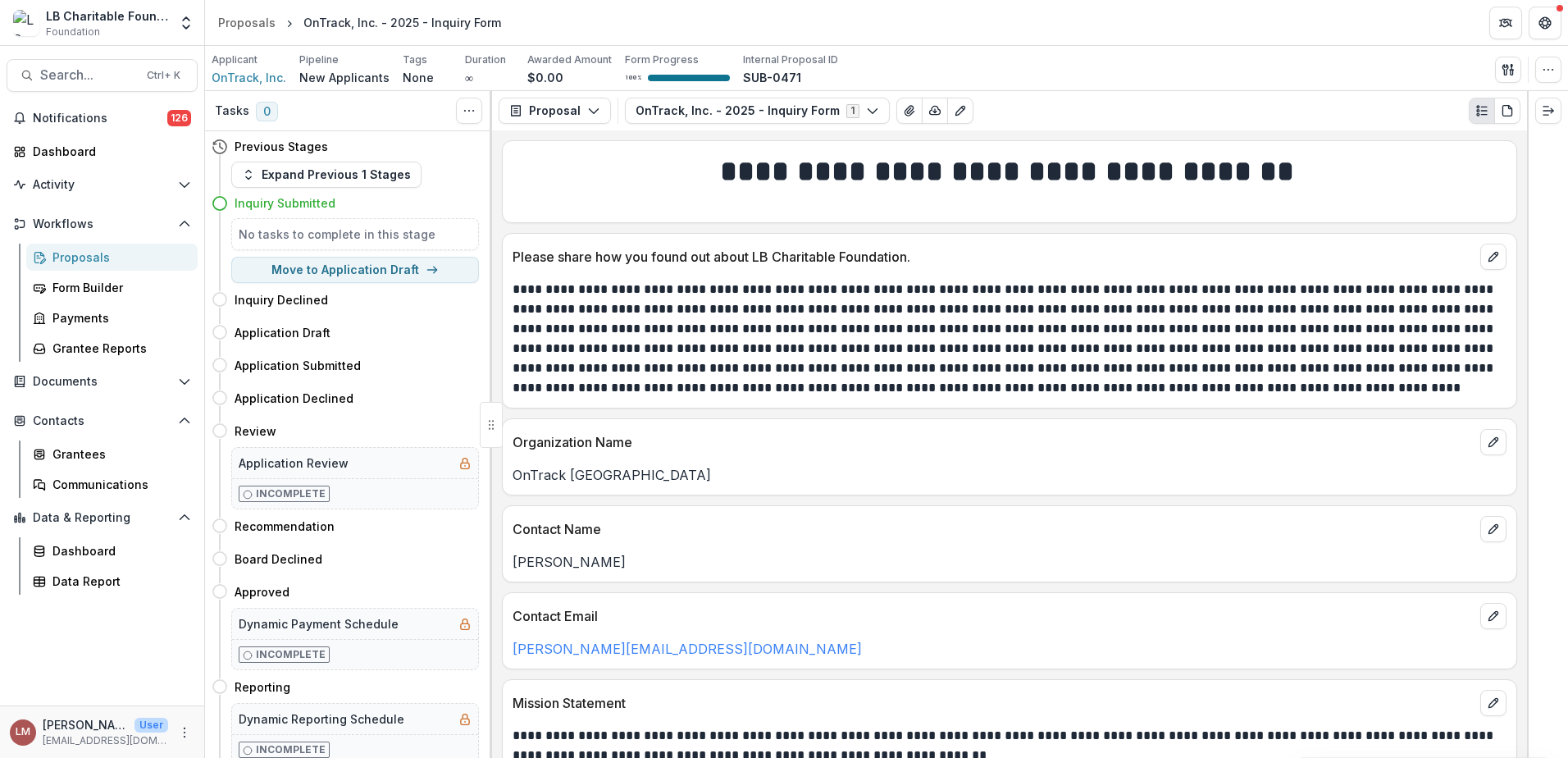
click at [81, 257] on div "Proposals" at bounding box center [119, 257] width 132 height 17
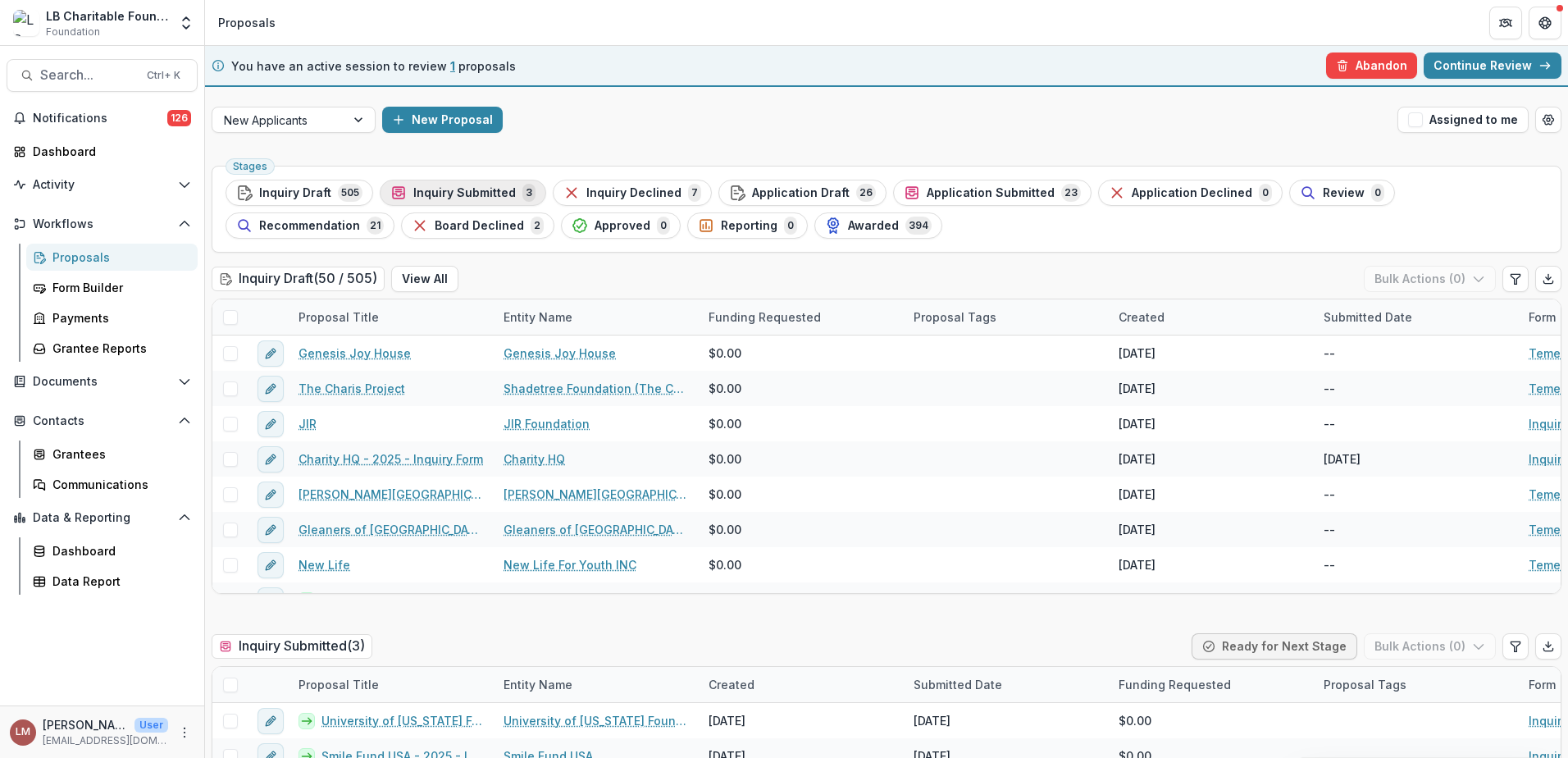
click at [478, 197] on span "Inquiry Submitted" at bounding box center [464, 193] width 103 height 14
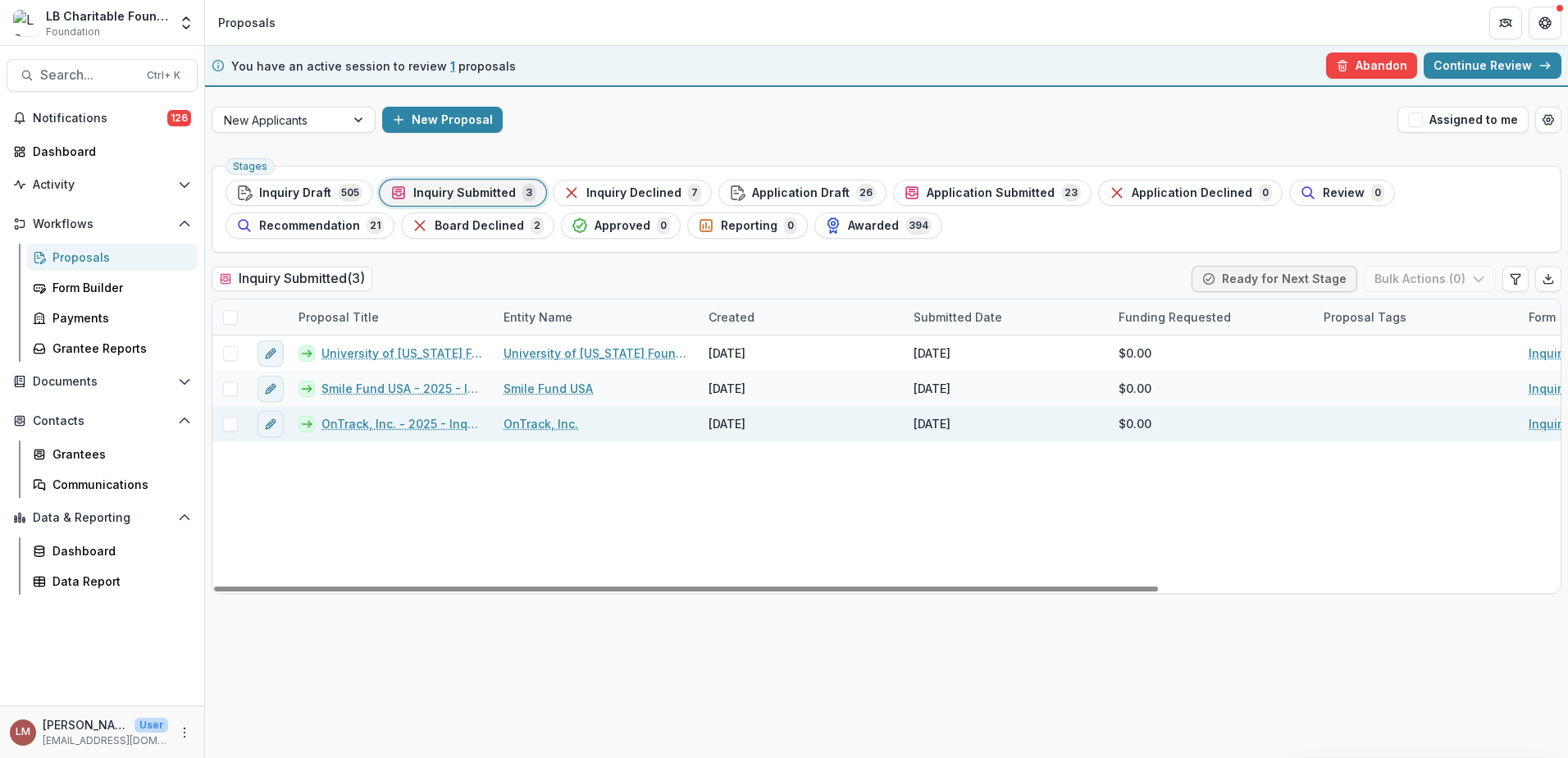
click at [232, 428] on span at bounding box center [230, 423] width 15 height 15
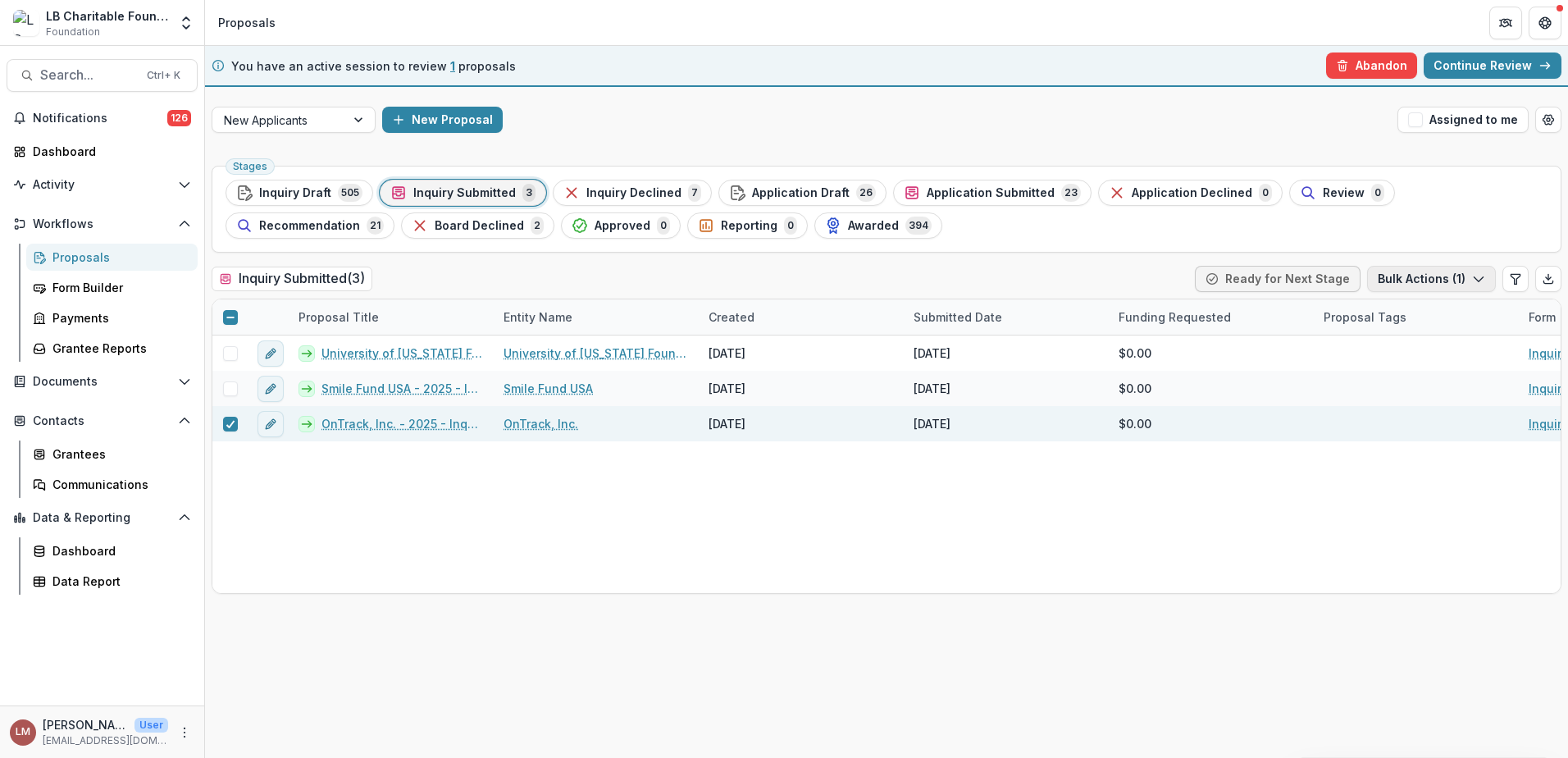
click at [1480, 282] on icon "button" at bounding box center [1478, 279] width 13 height 13
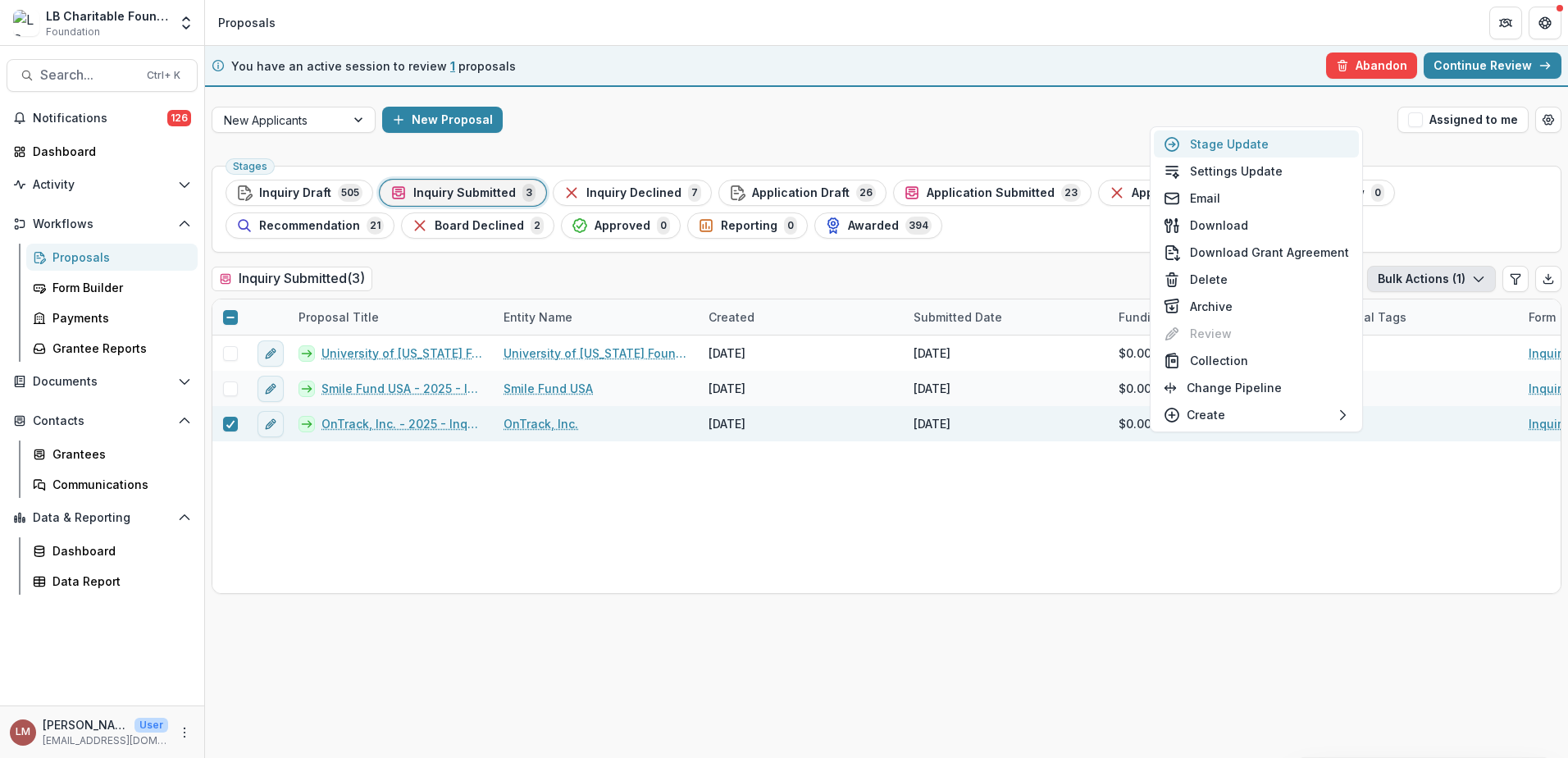
click at [1235, 145] on button "Stage Update" at bounding box center [1255, 144] width 205 height 27
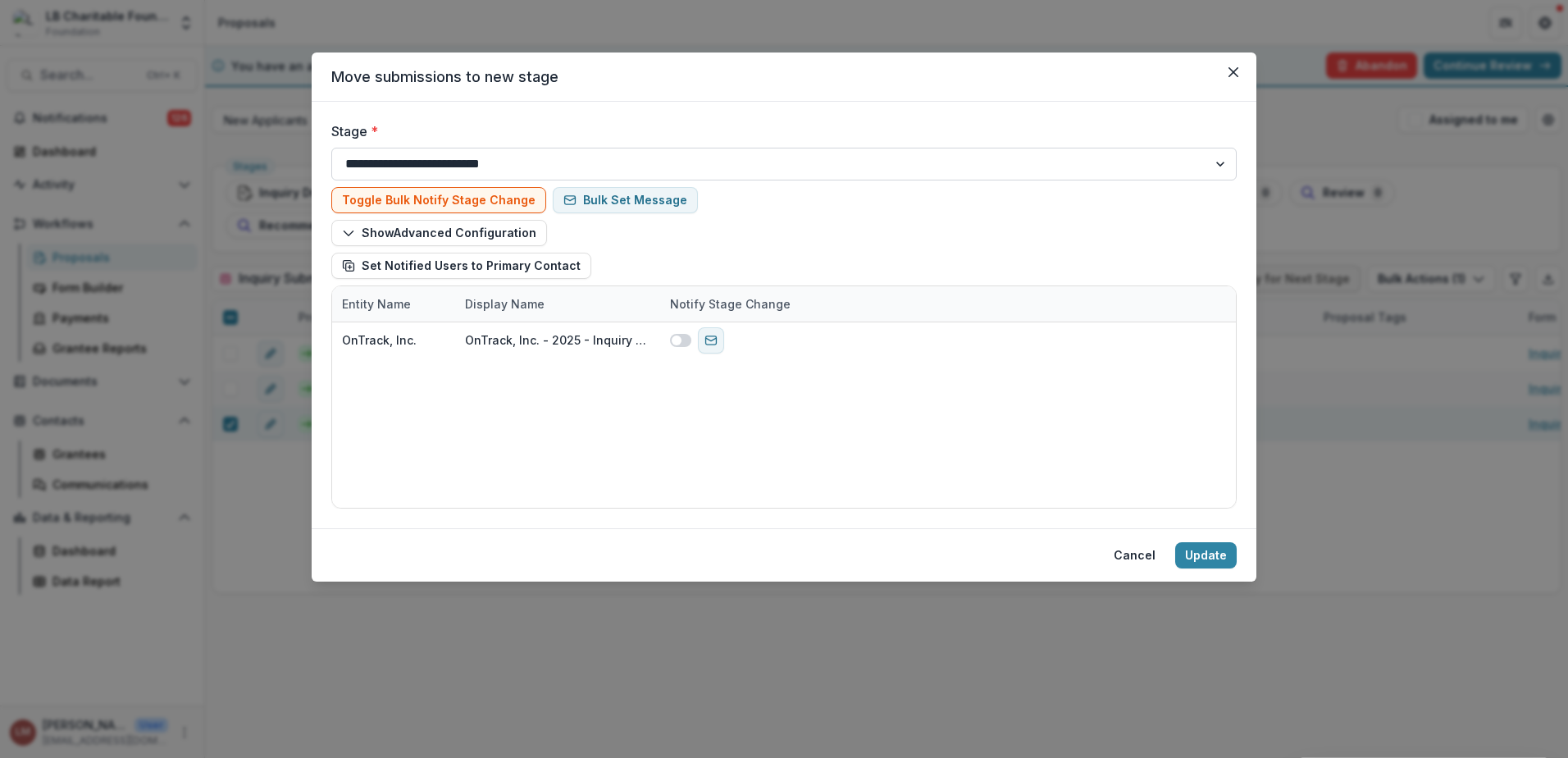
click at [1219, 168] on select "**********" at bounding box center [784, 164] width 906 height 33
select select "**********"
click at [332, 148] on select "**********" at bounding box center [784, 164] width 906 height 33
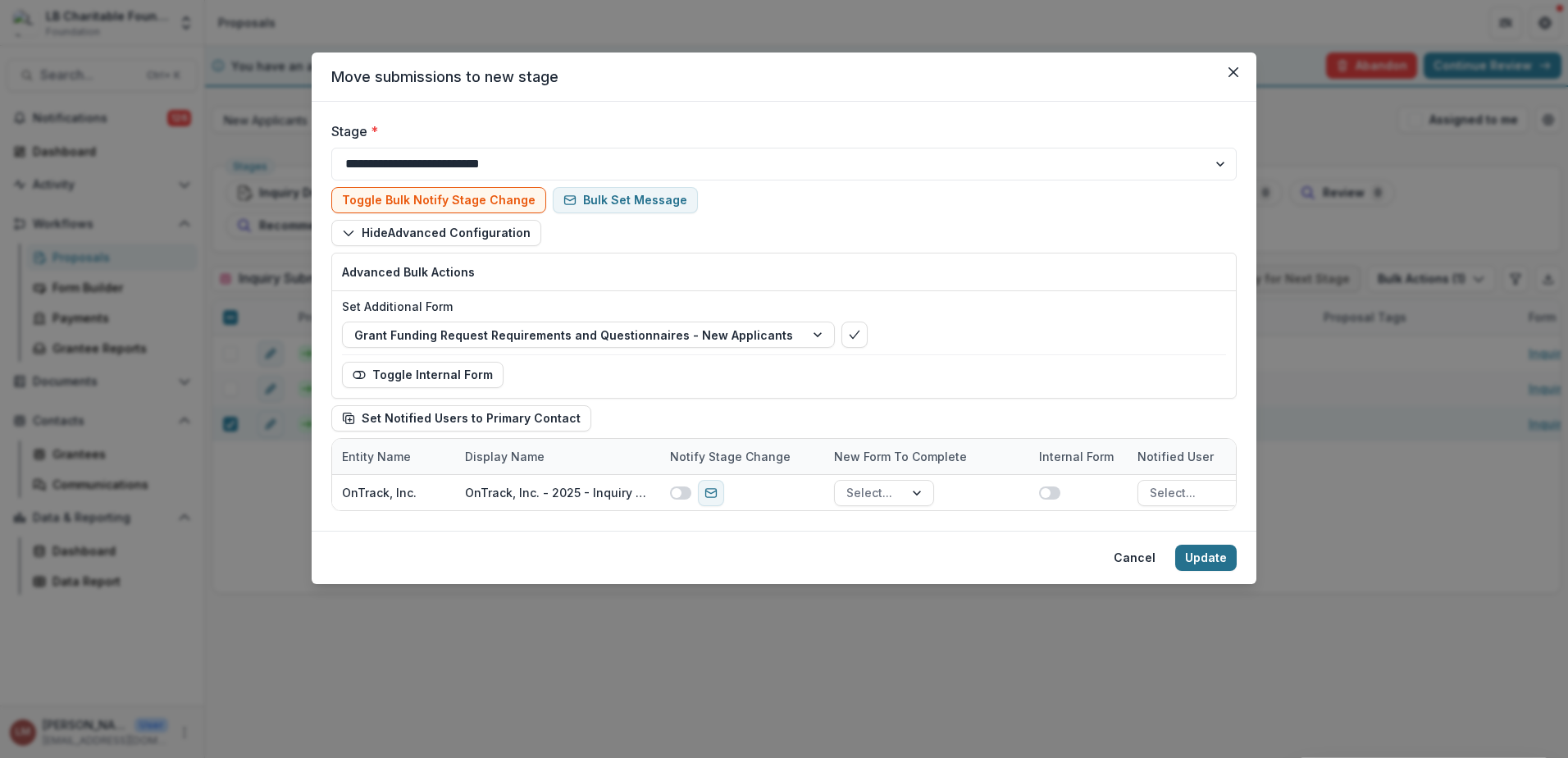
click at [1189, 561] on button "Update" at bounding box center [1206, 557] width 62 height 26
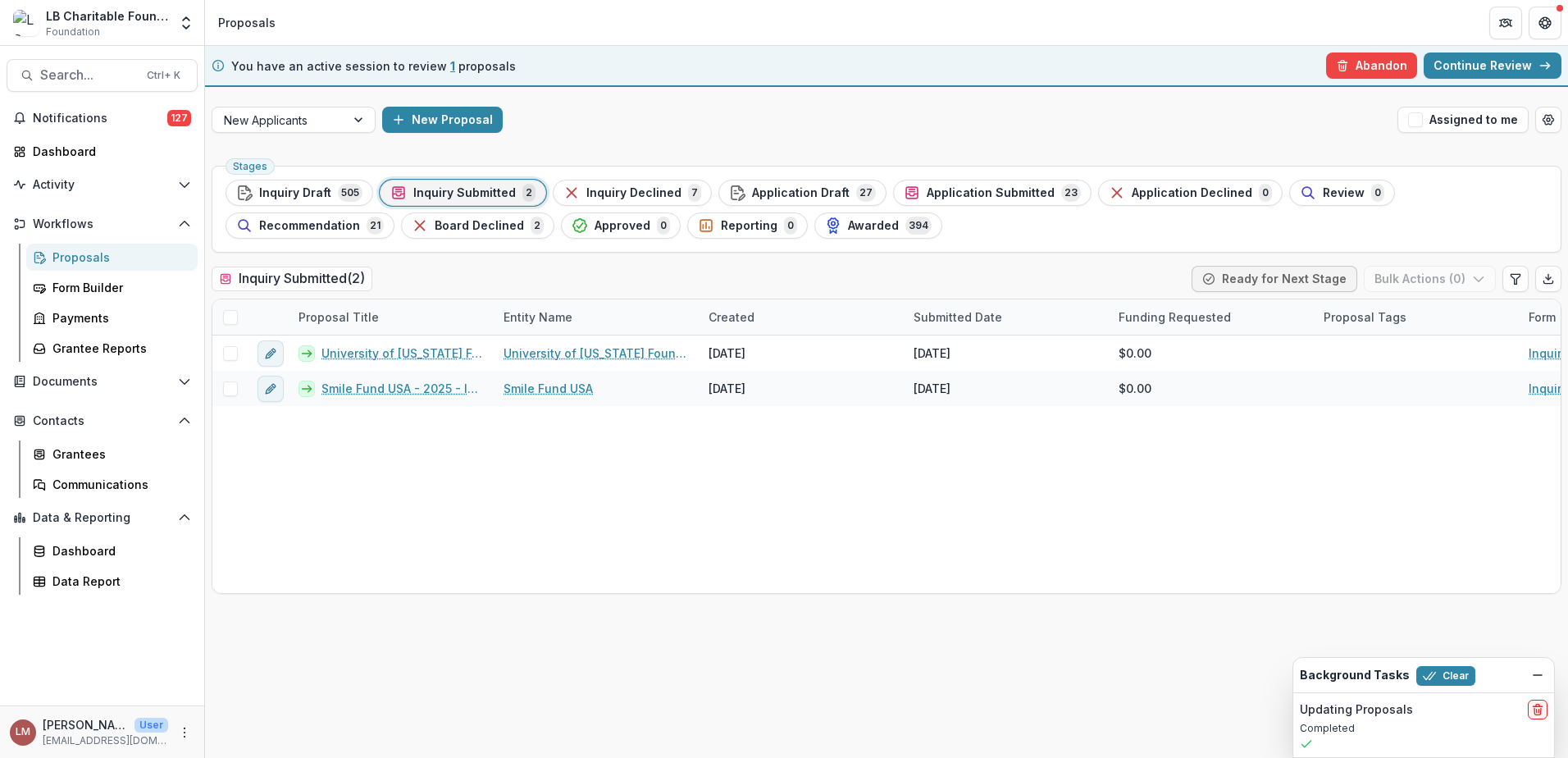
click at [360, 219] on span "Recommendation" at bounding box center [309, 226] width 101 height 14
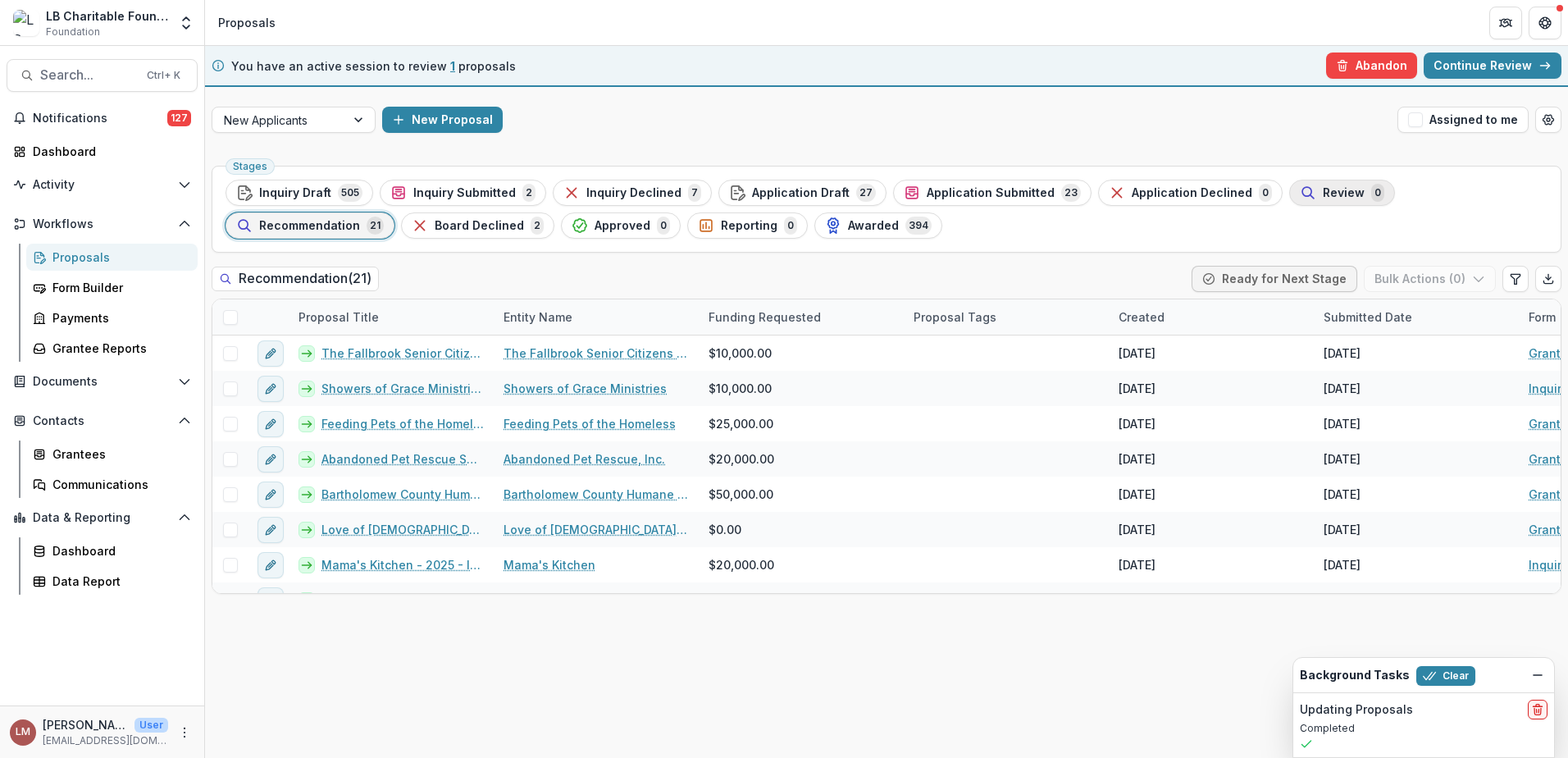
click at [1322, 195] on span "Review" at bounding box center [1343, 193] width 42 height 14
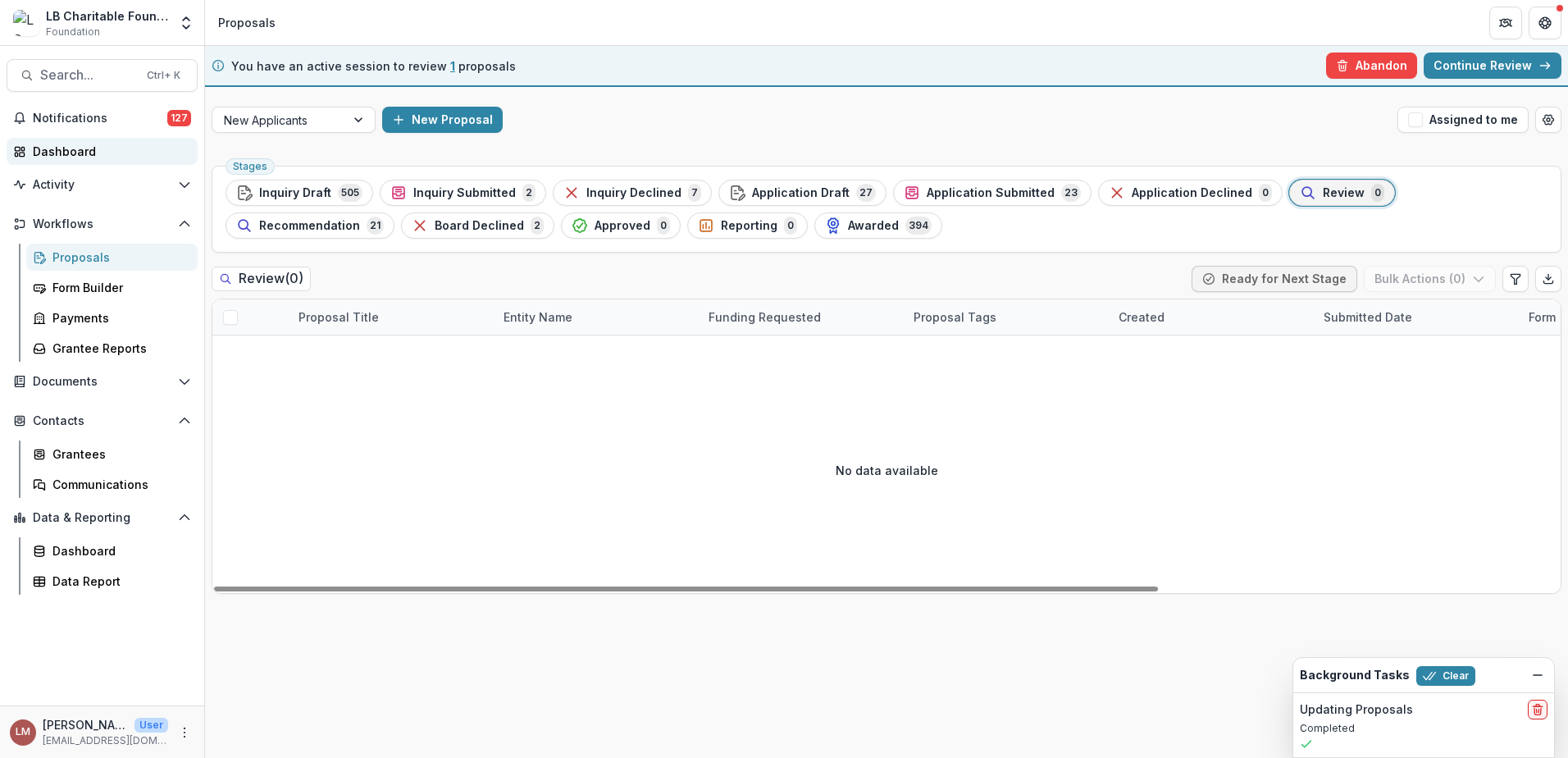
click at [45, 152] on div "Dashboard" at bounding box center [109, 151] width 152 height 17
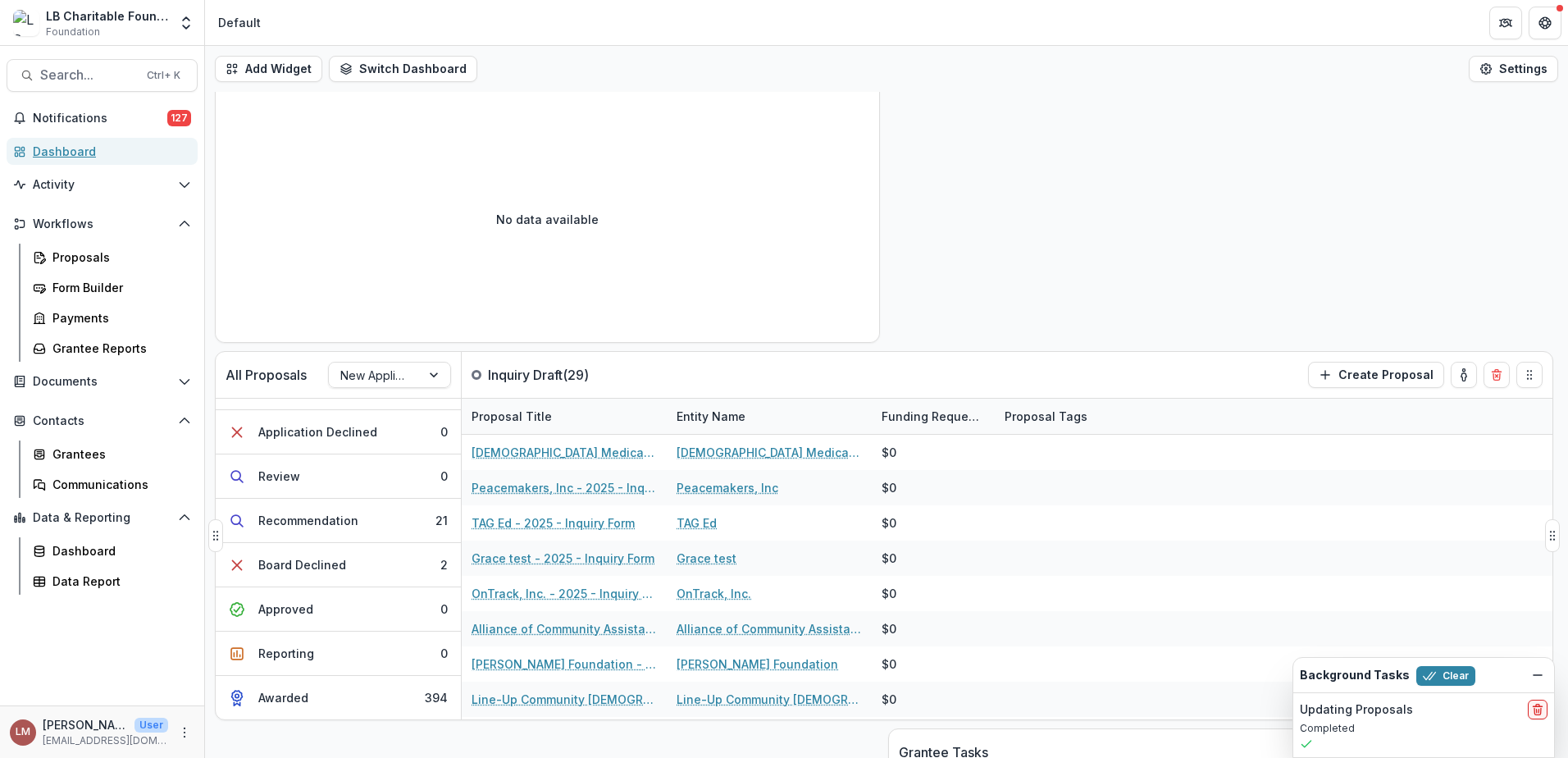
scroll to position [149, 0]
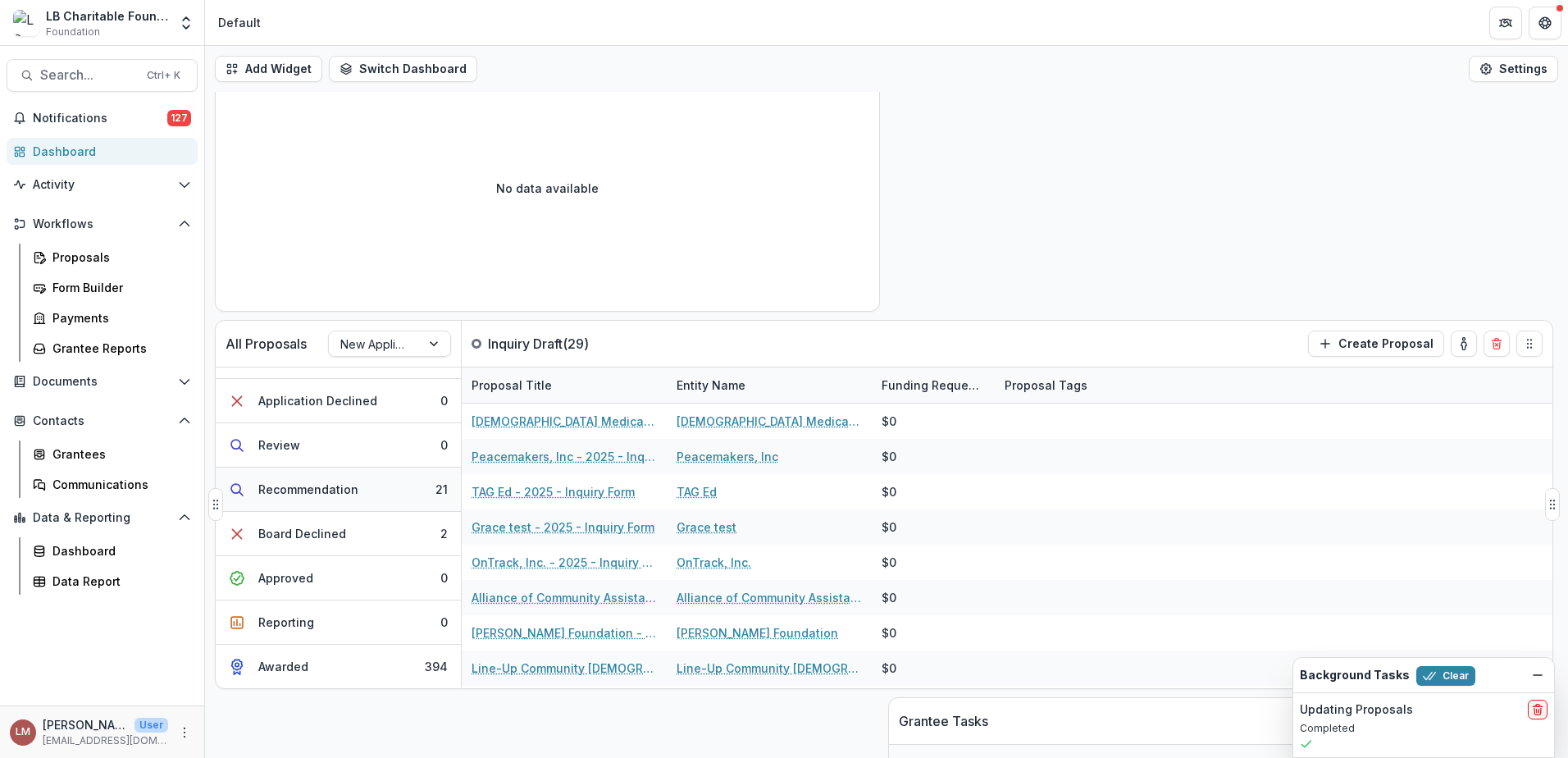
click at [364, 492] on button "Recommendation 21" at bounding box center [339, 489] width 246 height 44
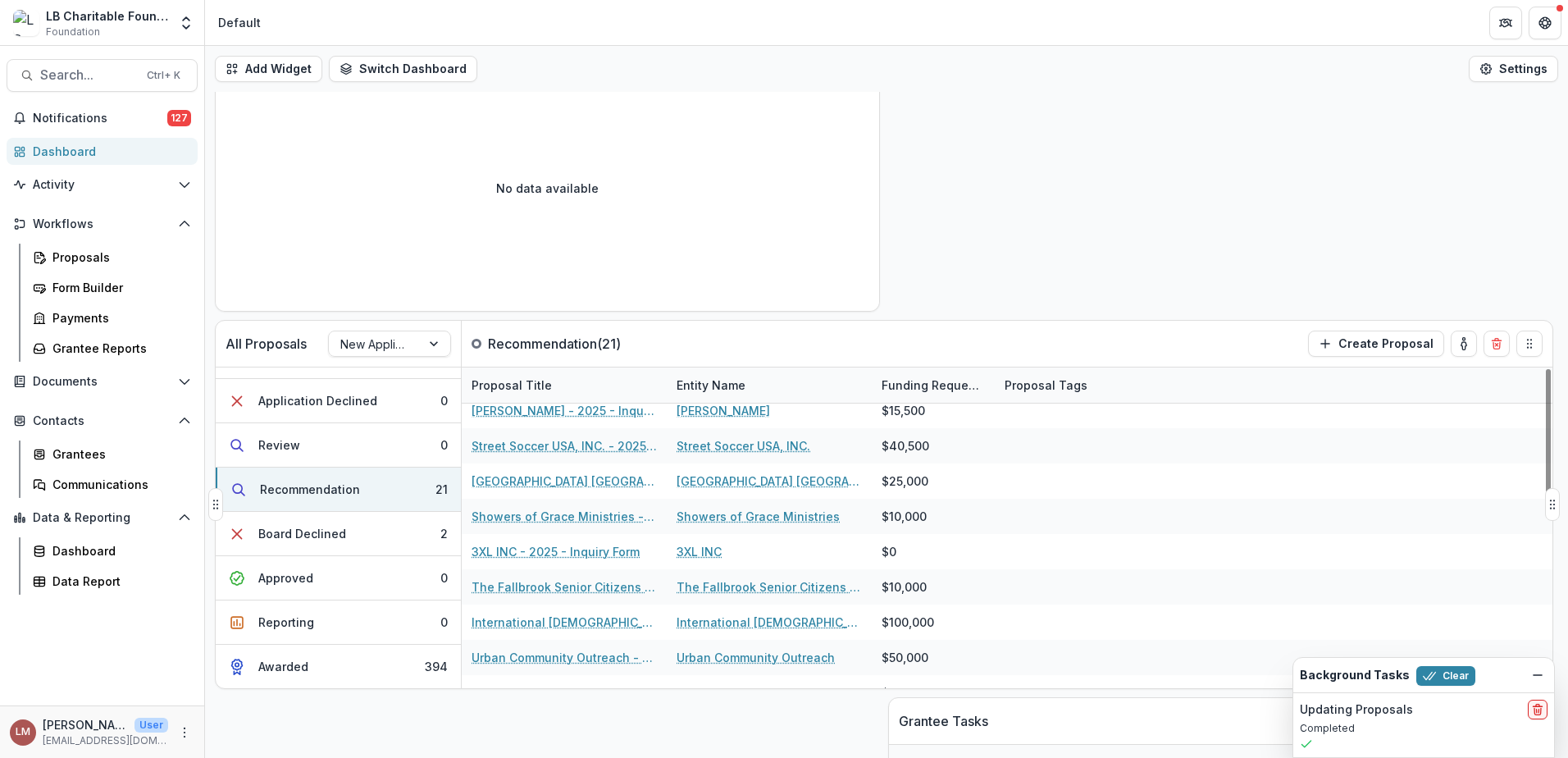
scroll to position [0, 0]
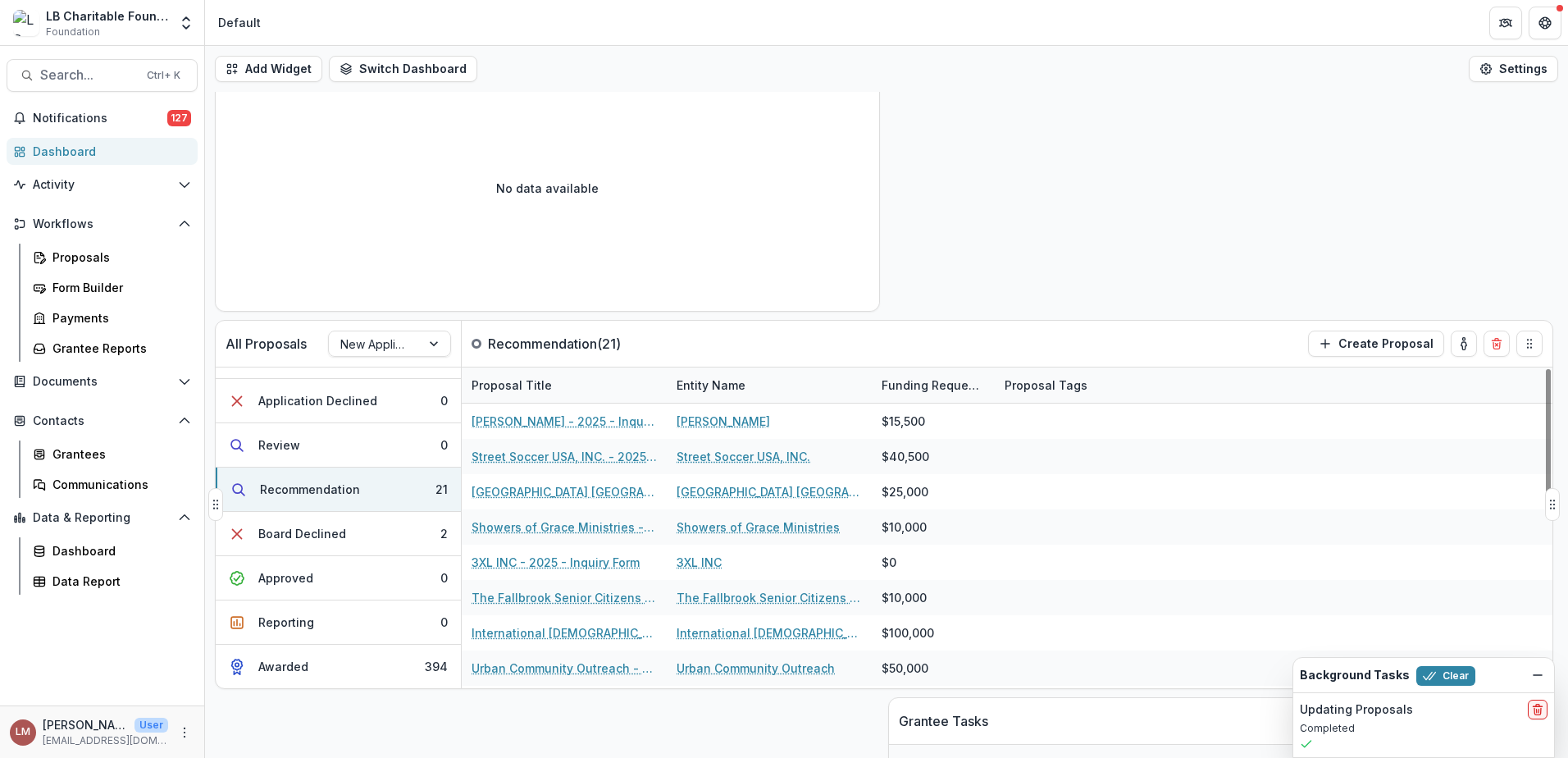
click at [570, 391] on div "Proposal Title" at bounding box center [563, 384] width 205 height 35
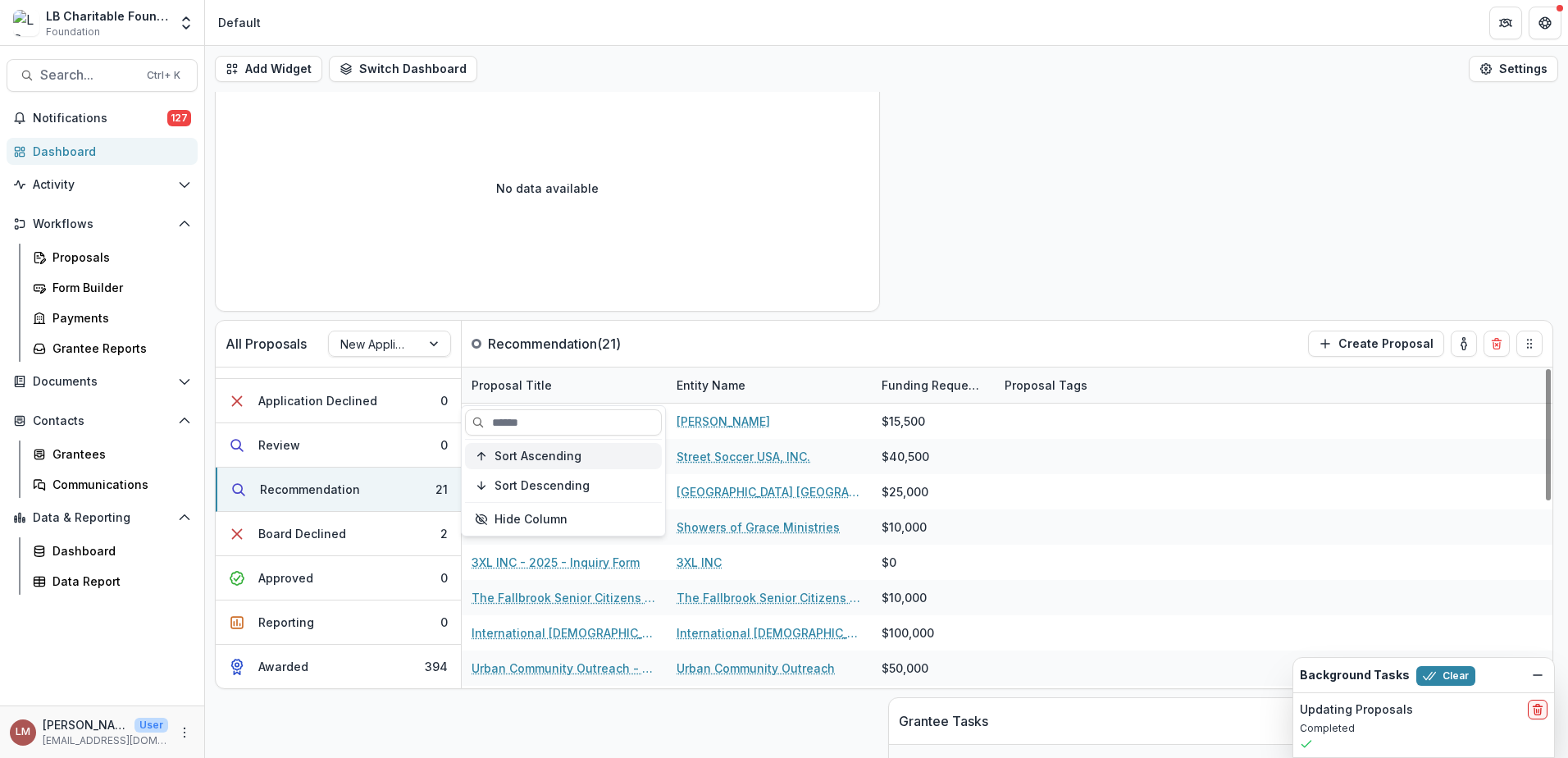
click at [541, 459] on span "Sort Ascending" at bounding box center [537, 456] width 87 height 14
click at [548, 421] on input at bounding box center [563, 422] width 197 height 26
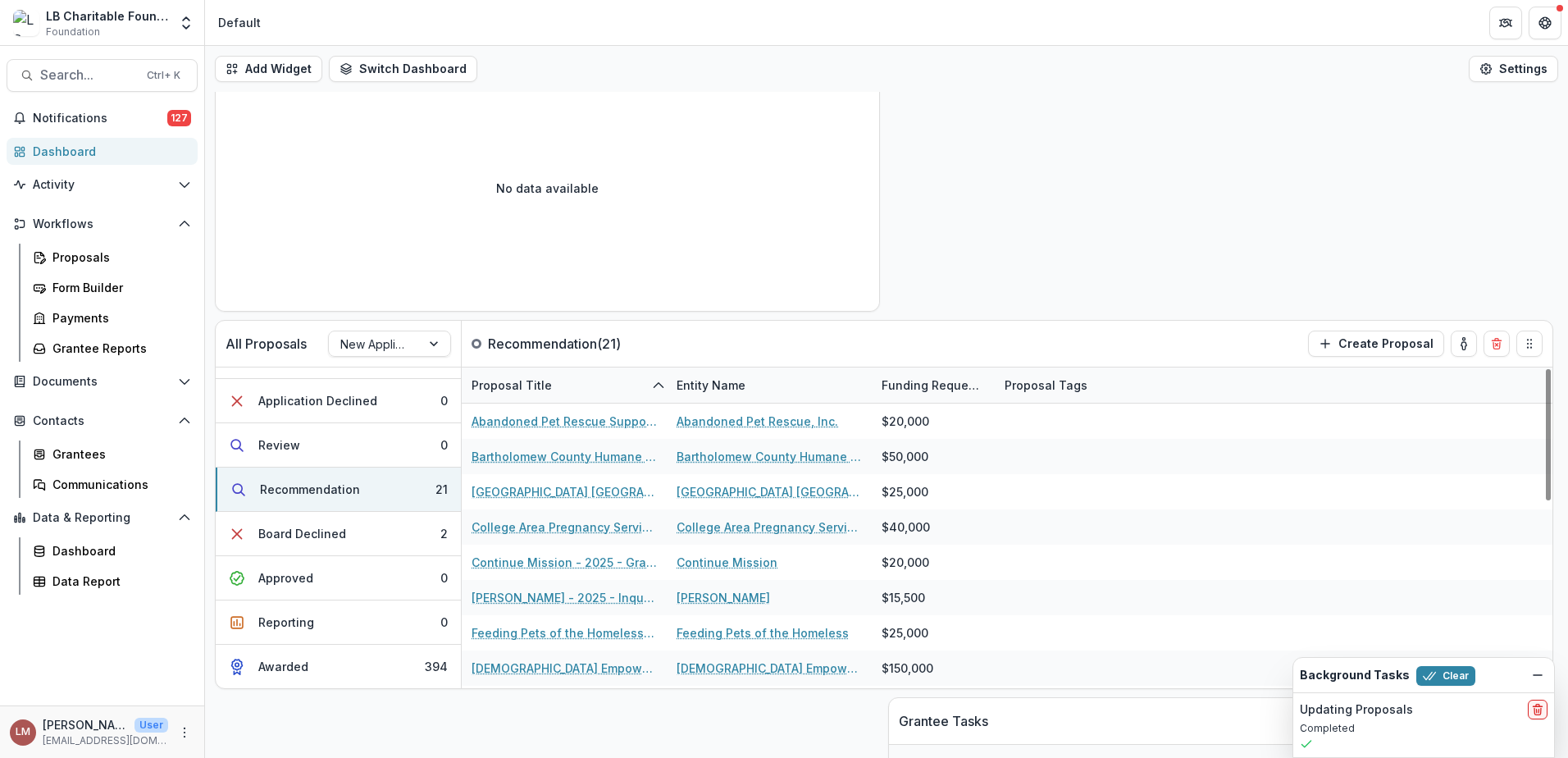
click at [1033, 223] on div "All Proposals New Applicants Recommendation ( 21 ) Create Proposal Inquiry Draf…" at bounding box center [886, 276] width 1363 height 666
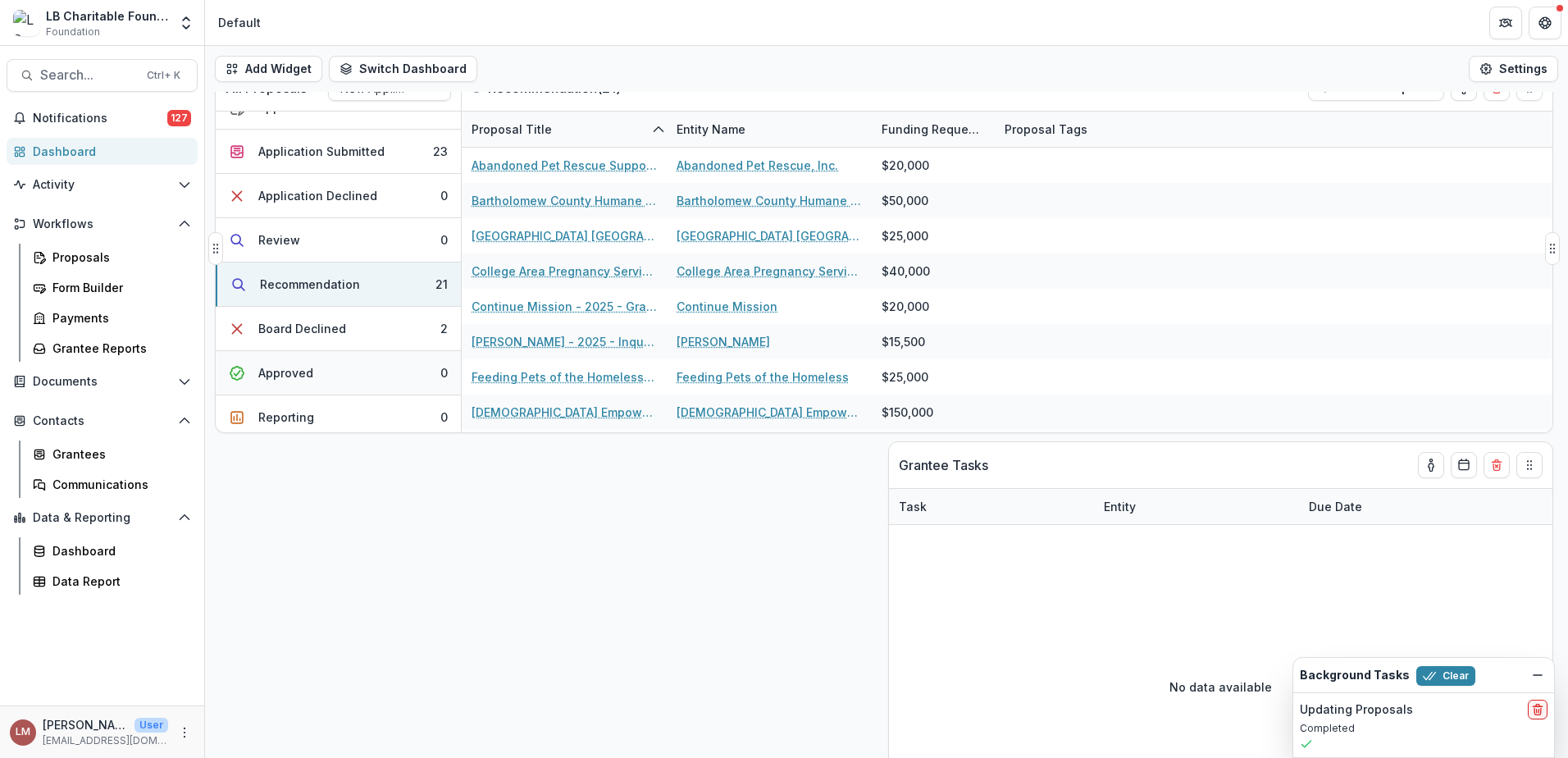
scroll to position [158, 0]
click at [347, 326] on button "Board Declined 2" at bounding box center [339, 330] width 246 height 44
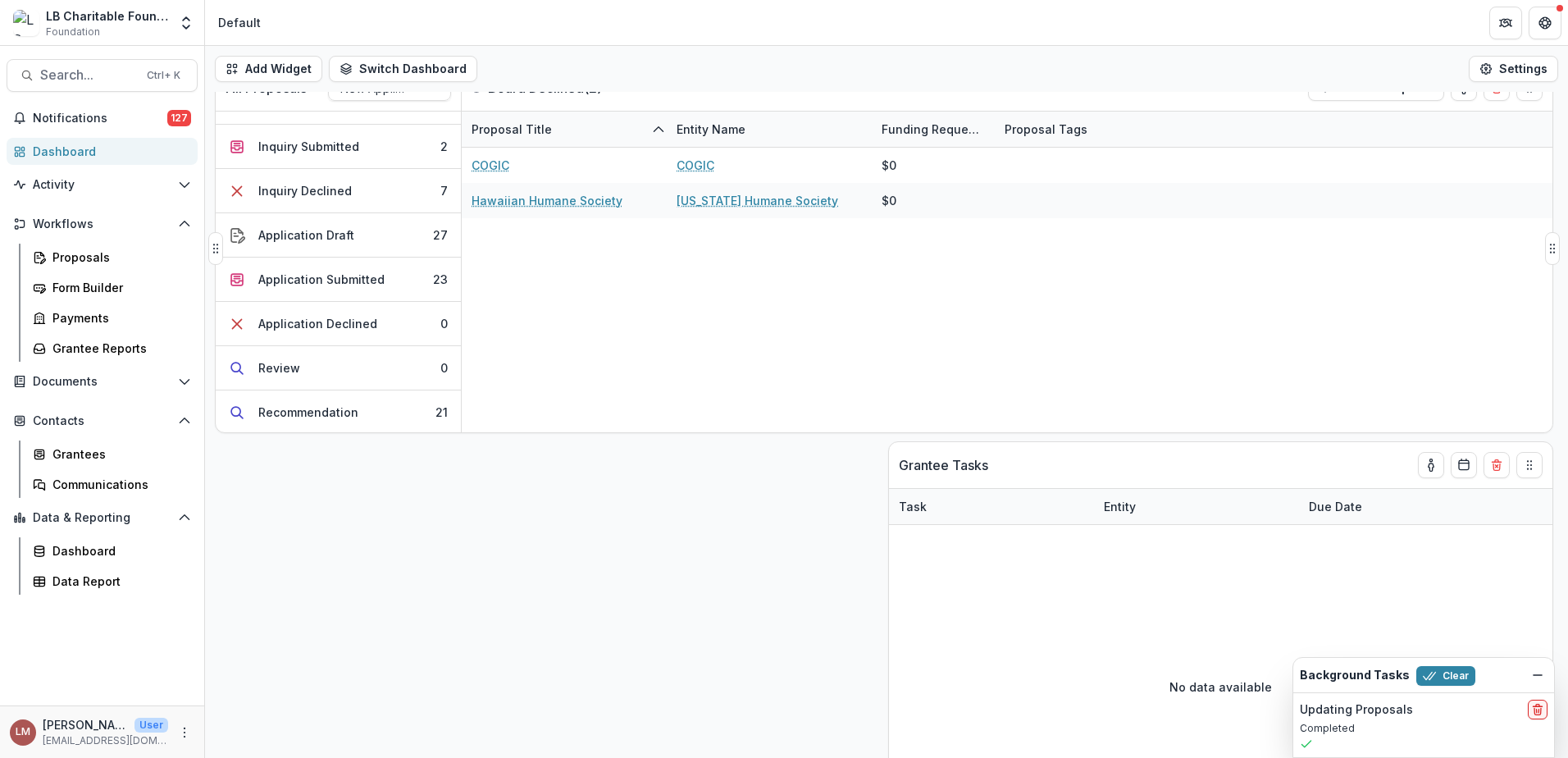
scroll to position [0, 0]
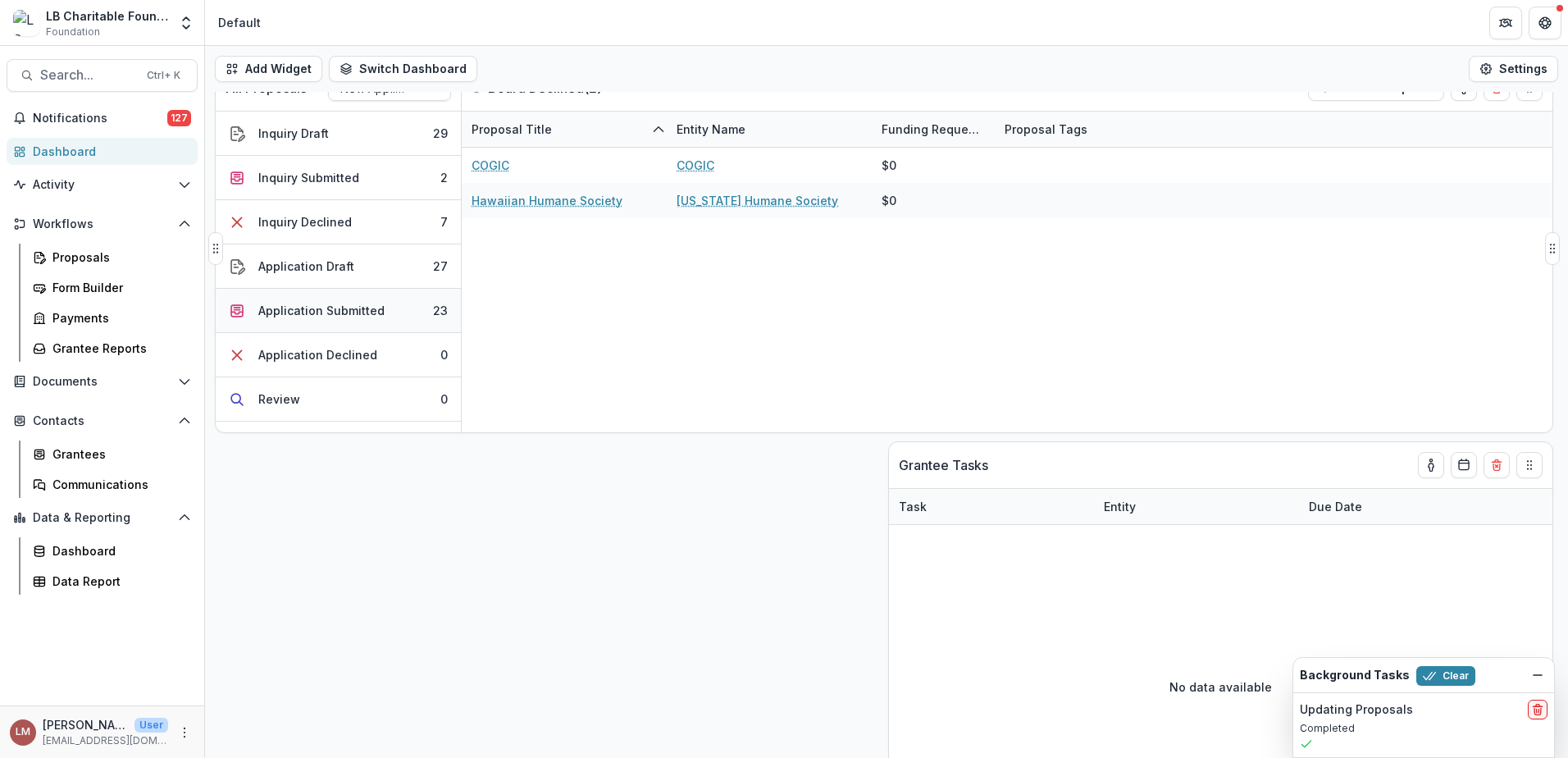
click at [347, 310] on div "Application Submitted" at bounding box center [322, 310] width 126 height 17
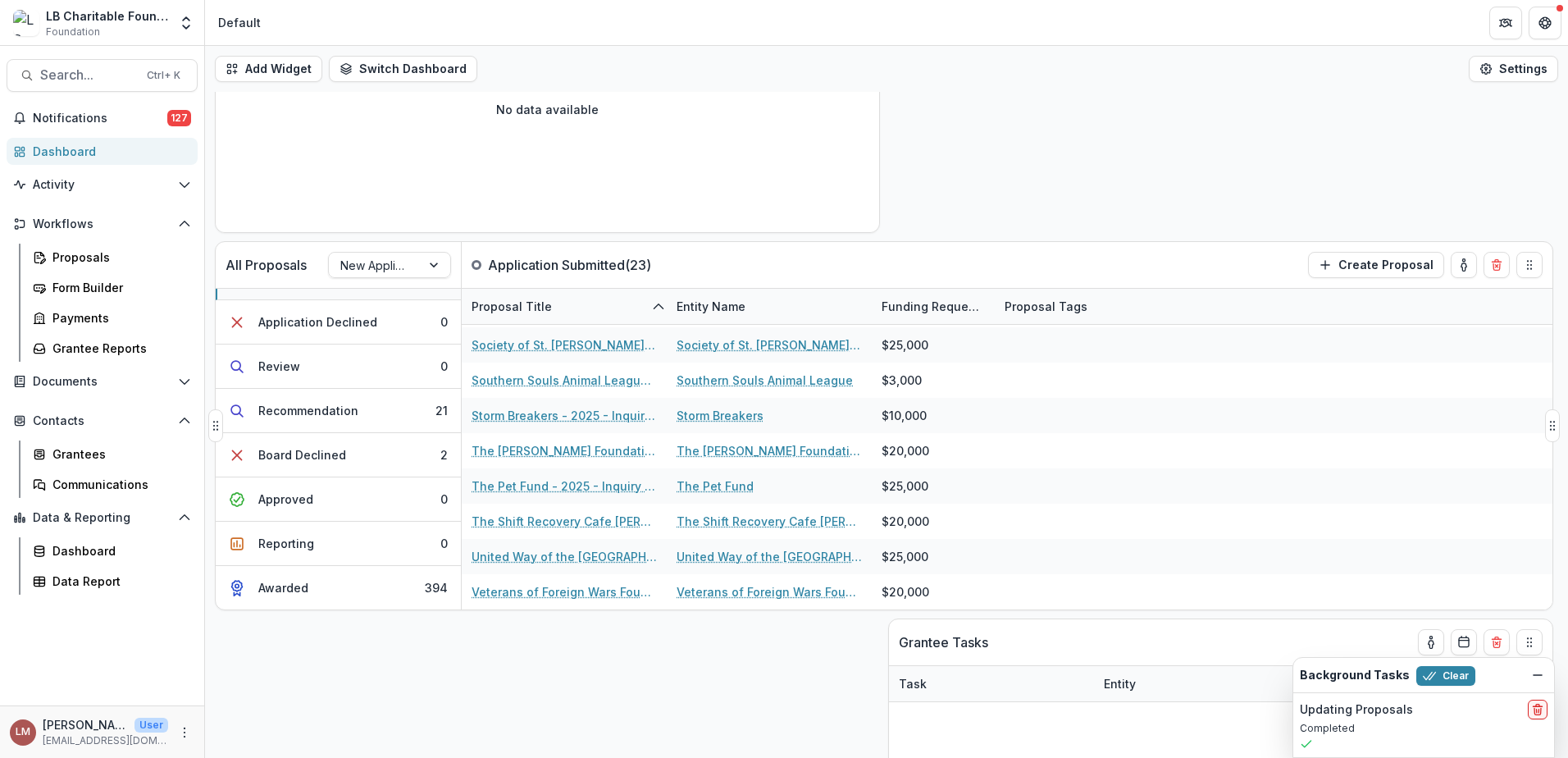
scroll to position [233, 0]
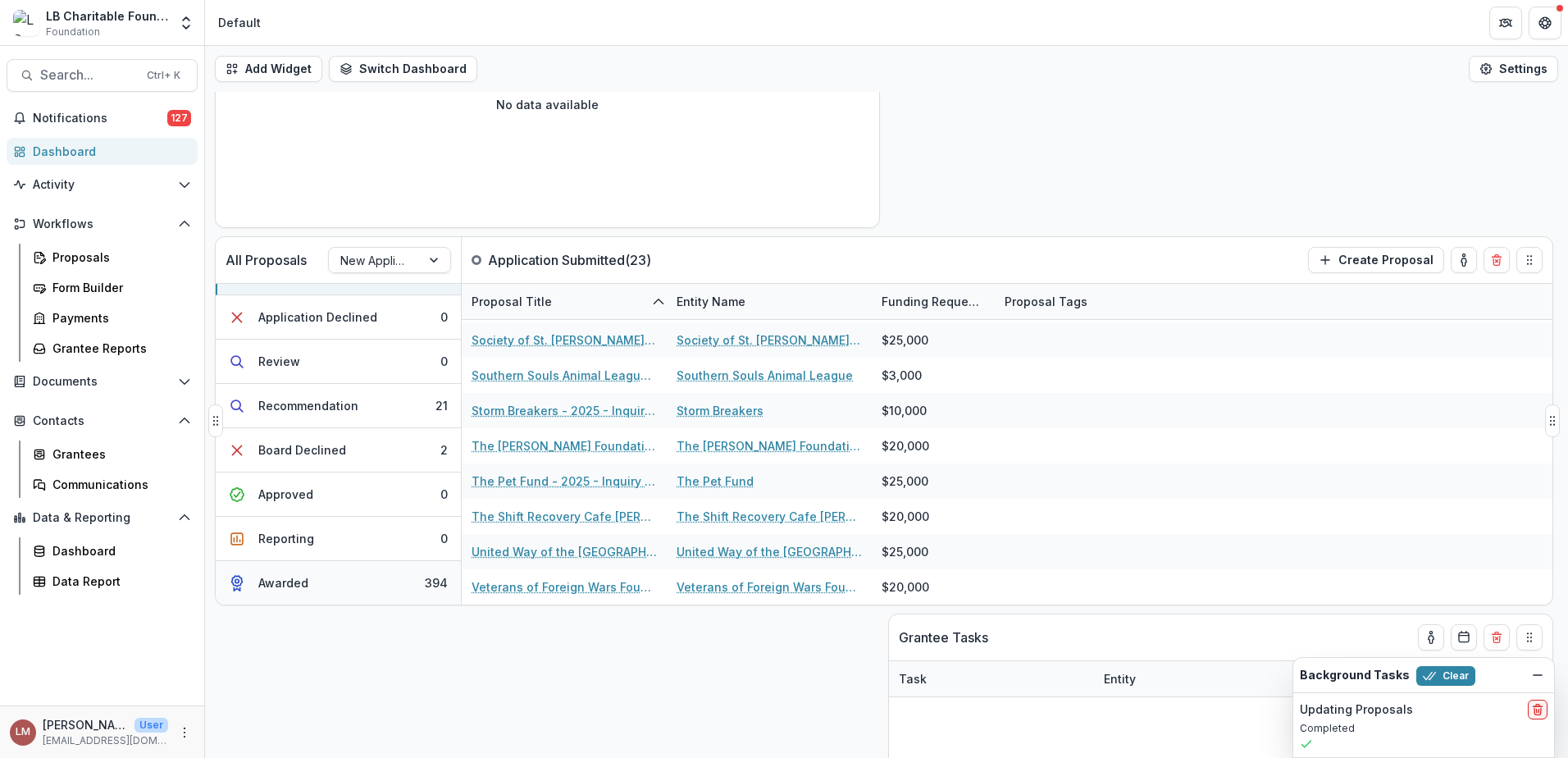
click at [291, 587] on div "Awarded" at bounding box center [284, 582] width 50 height 17
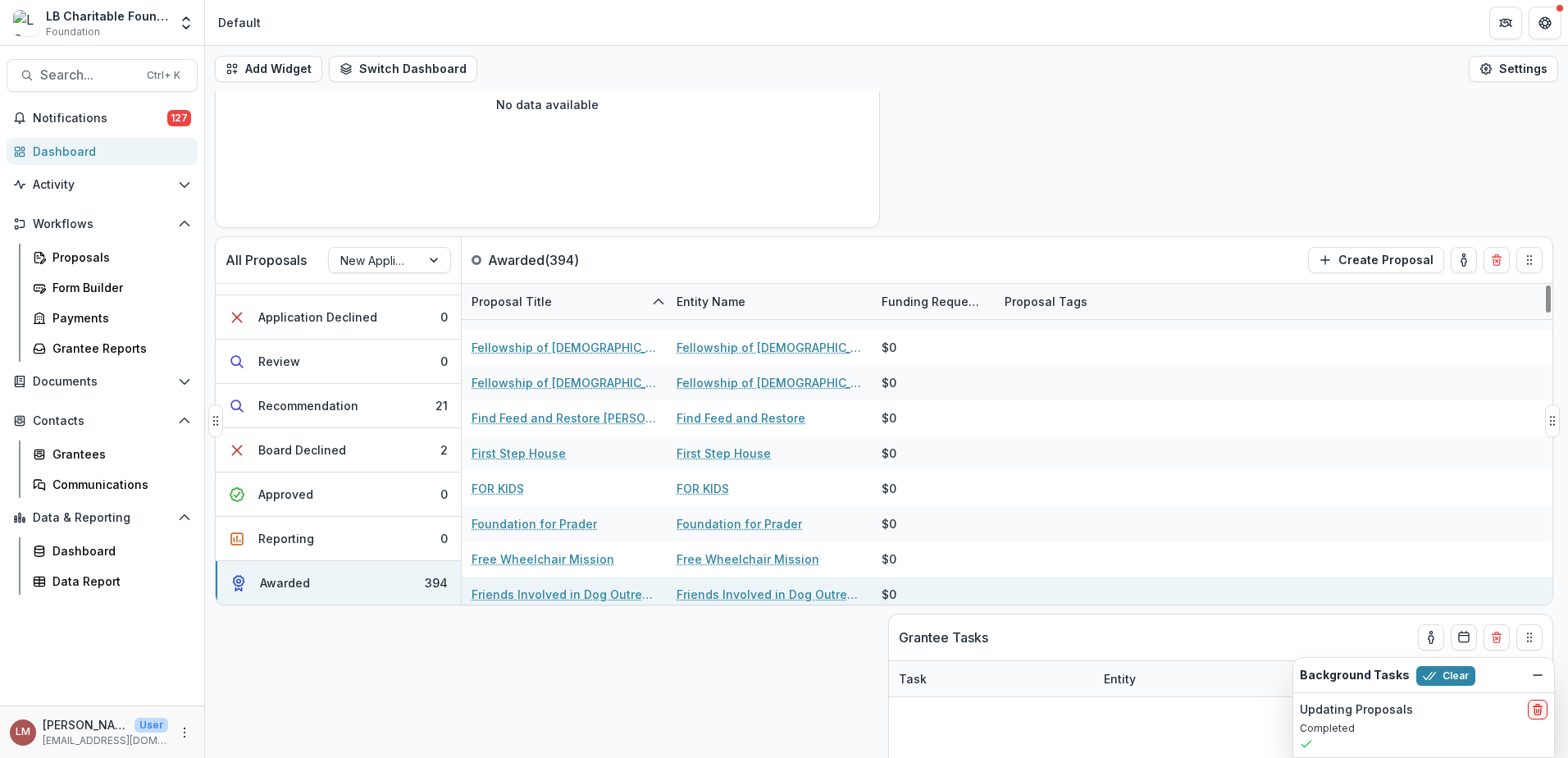
scroll to position [3656, 0]
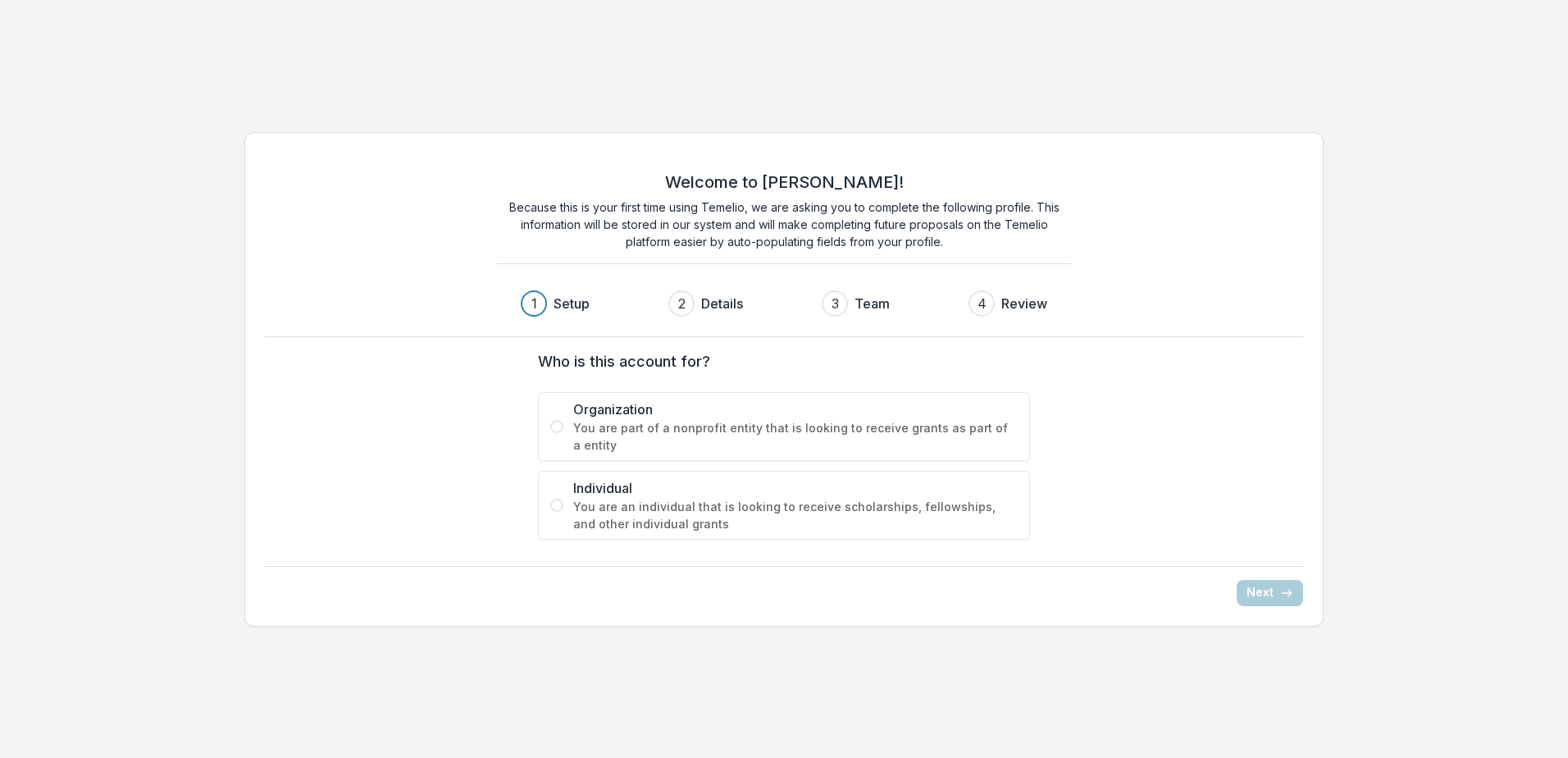
click at [561, 421] on span at bounding box center [556, 425] width 13 height 13
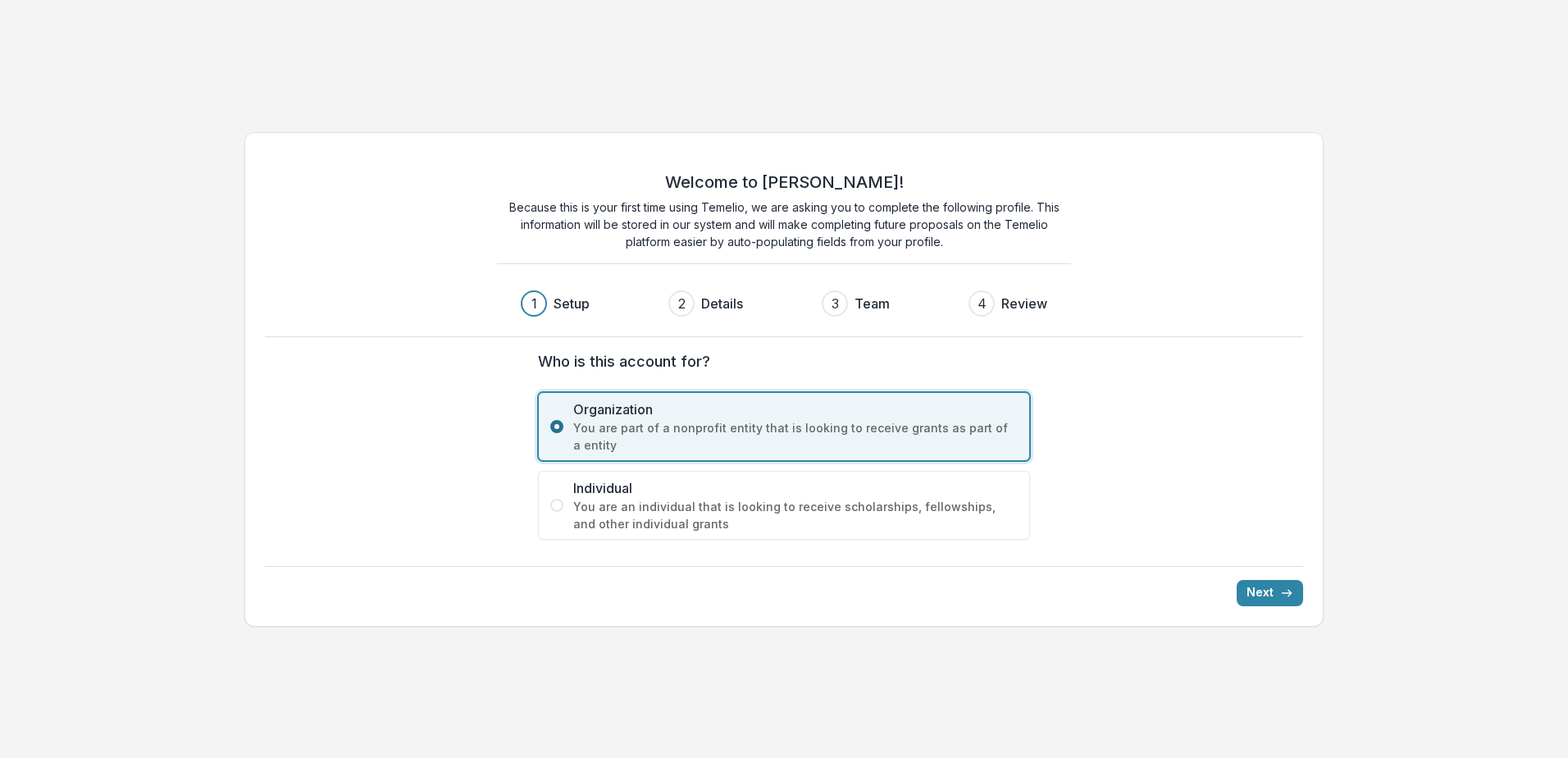
click at [551, 426] on span at bounding box center [556, 425] width 13 height 13
click at [1257, 593] on button "Next" at bounding box center [1269, 593] width 67 height 26
